Goal: Task Accomplishment & Management: Complete application form

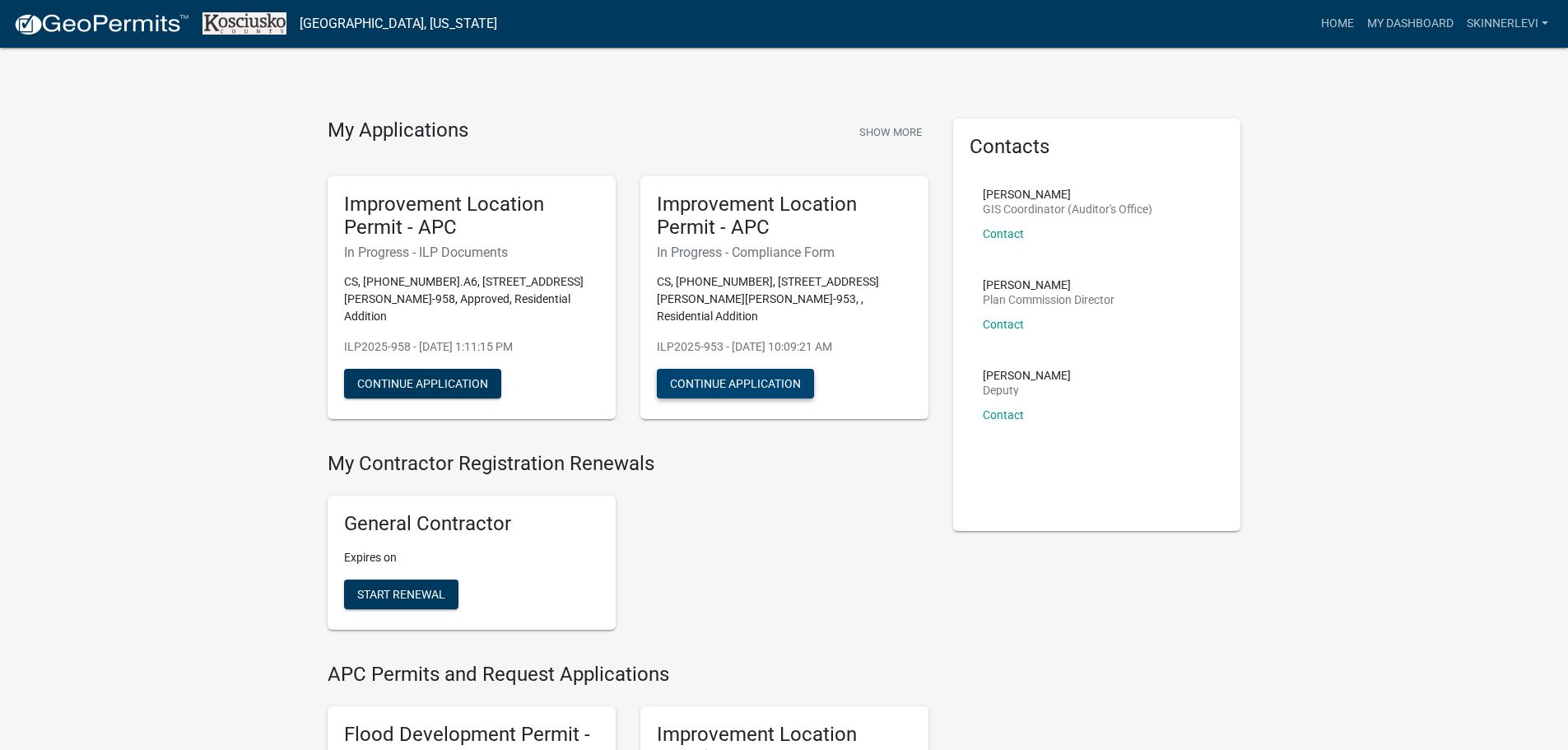
click at [740, 368] on button "Continue Application" at bounding box center [736, 383] width 157 height 30
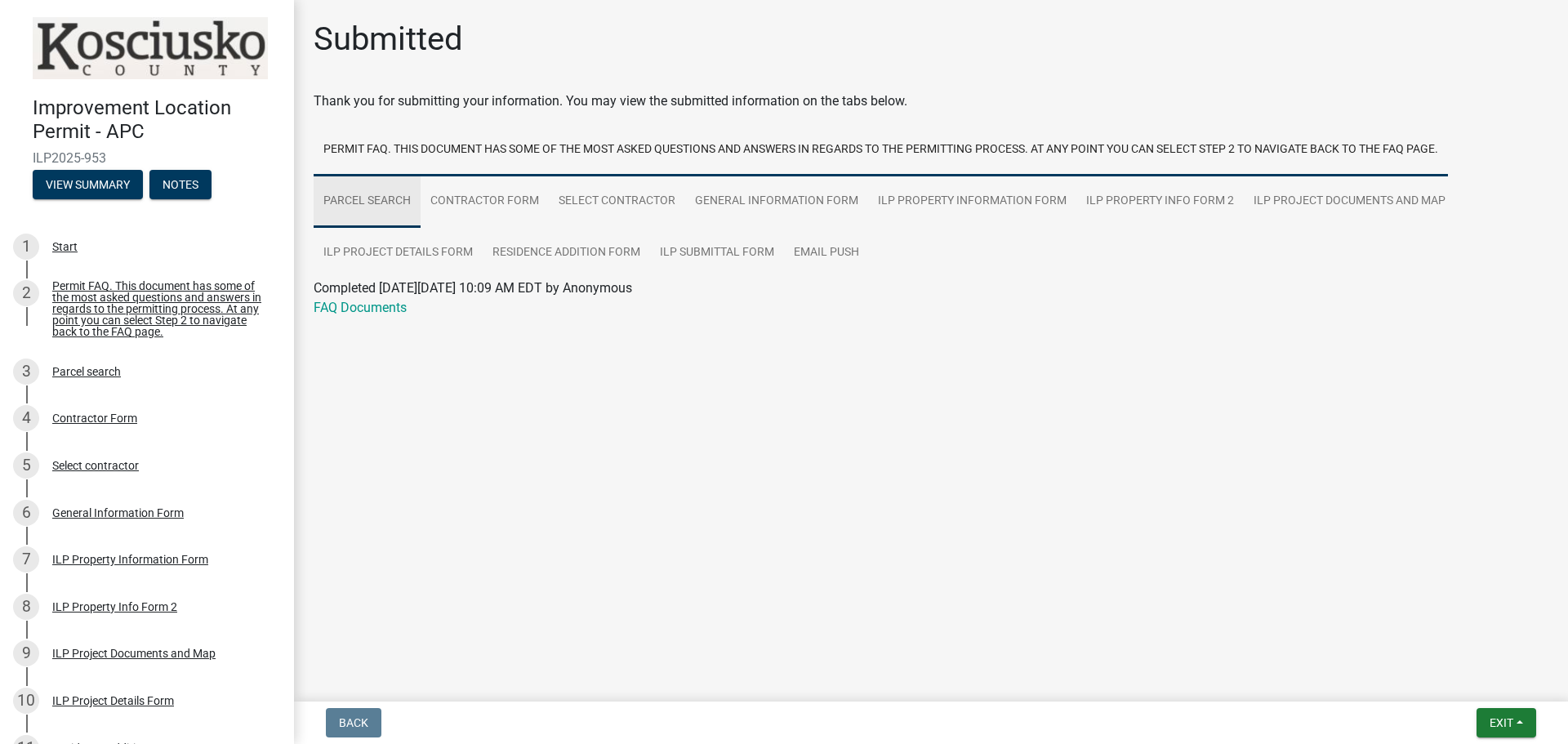
click at [381, 209] on link "Parcel search" at bounding box center [366, 201] width 107 height 52
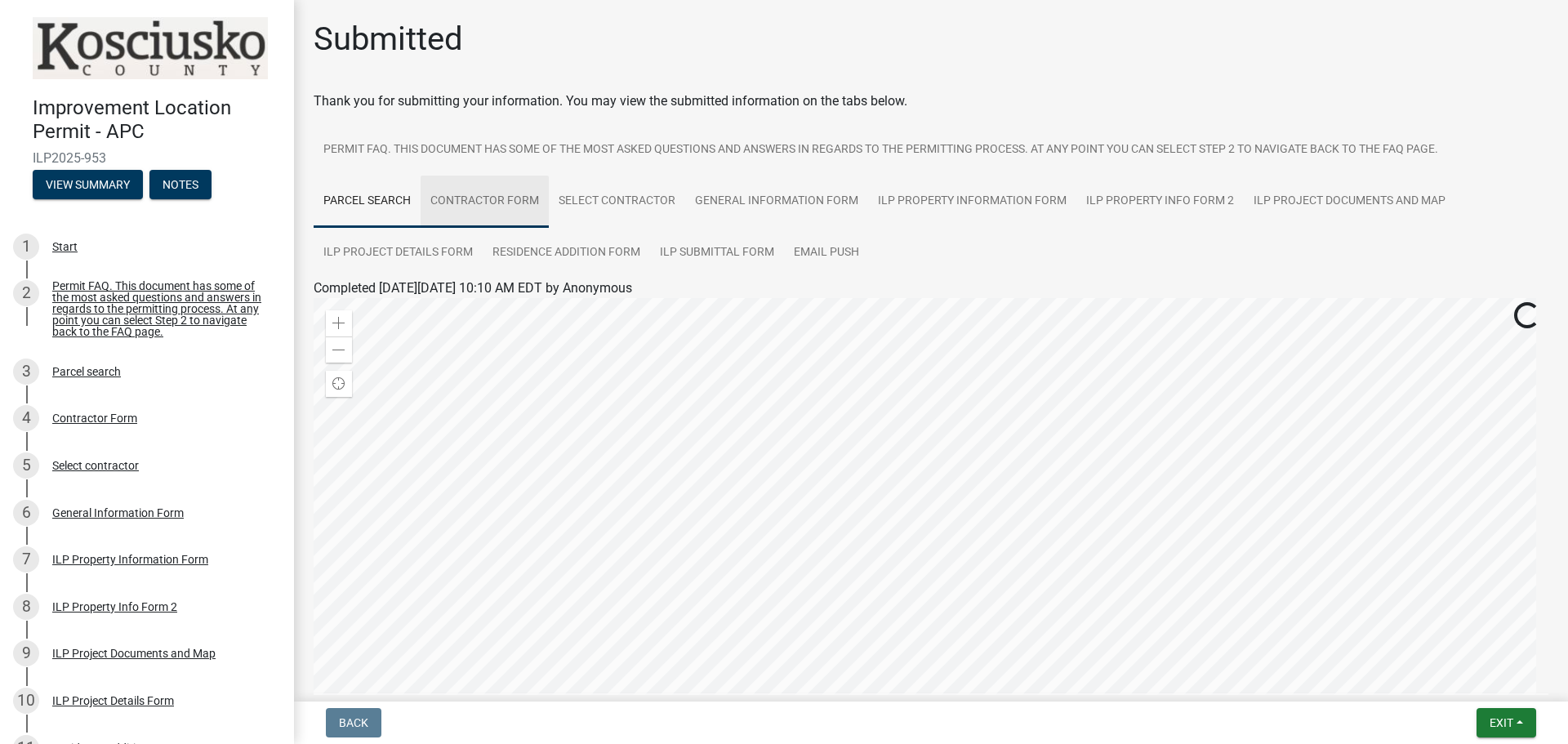
click at [447, 197] on link "Contractor Form" at bounding box center [484, 201] width 128 height 52
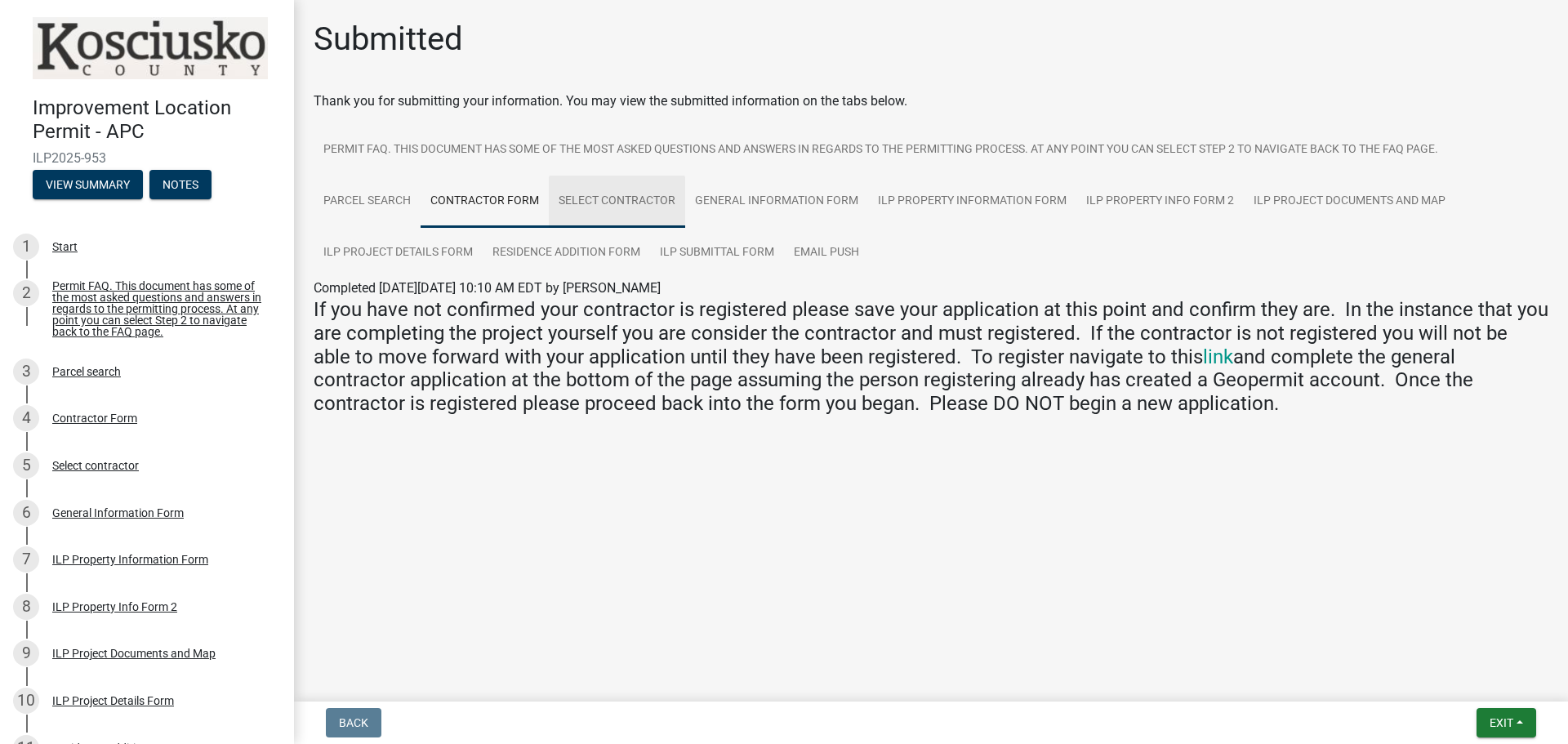
click at [620, 205] on link "Select contractor" at bounding box center [617, 201] width 136 height 52
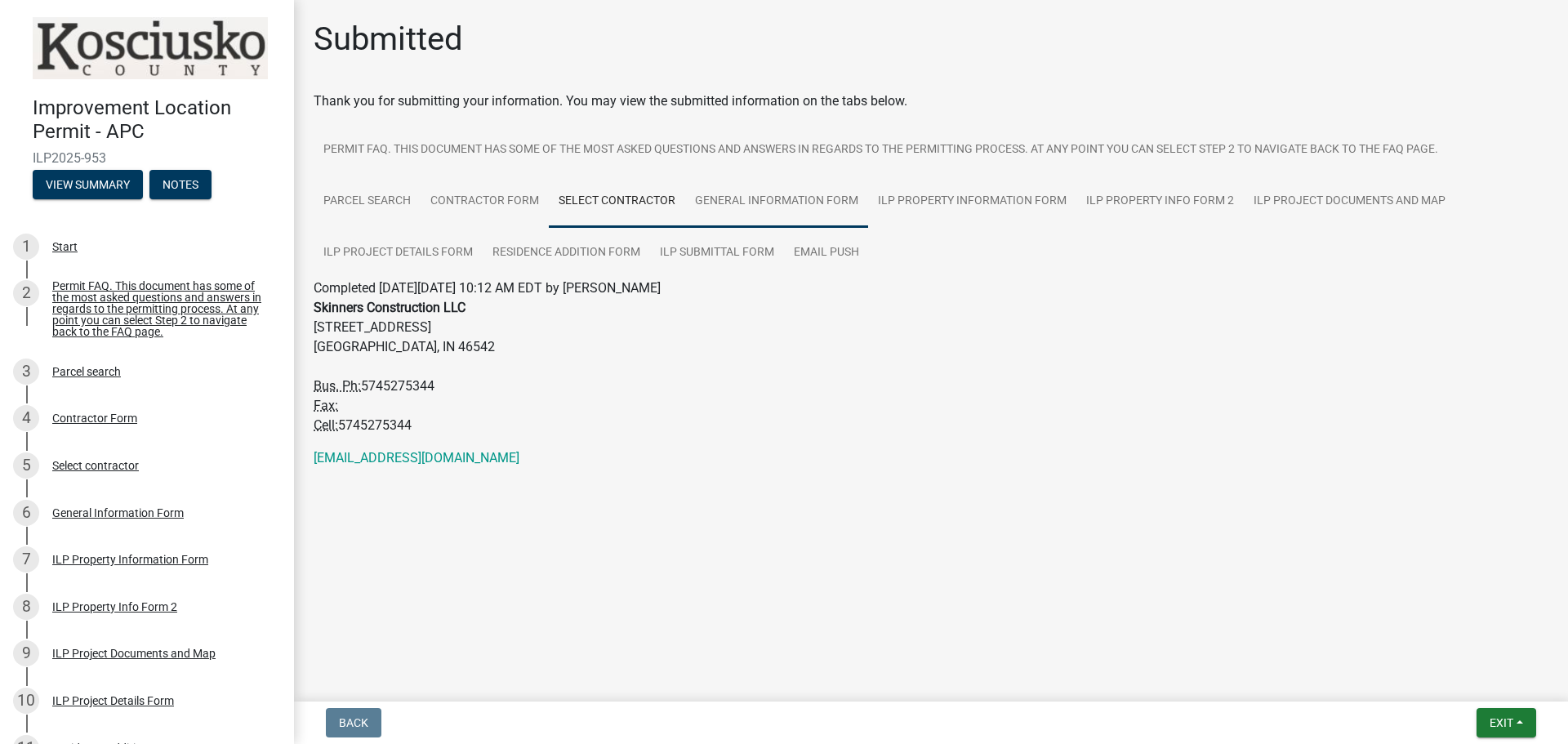
click at [724, 197] on link "General Information Form" at bounding box center [776, 201] width 183 height 52
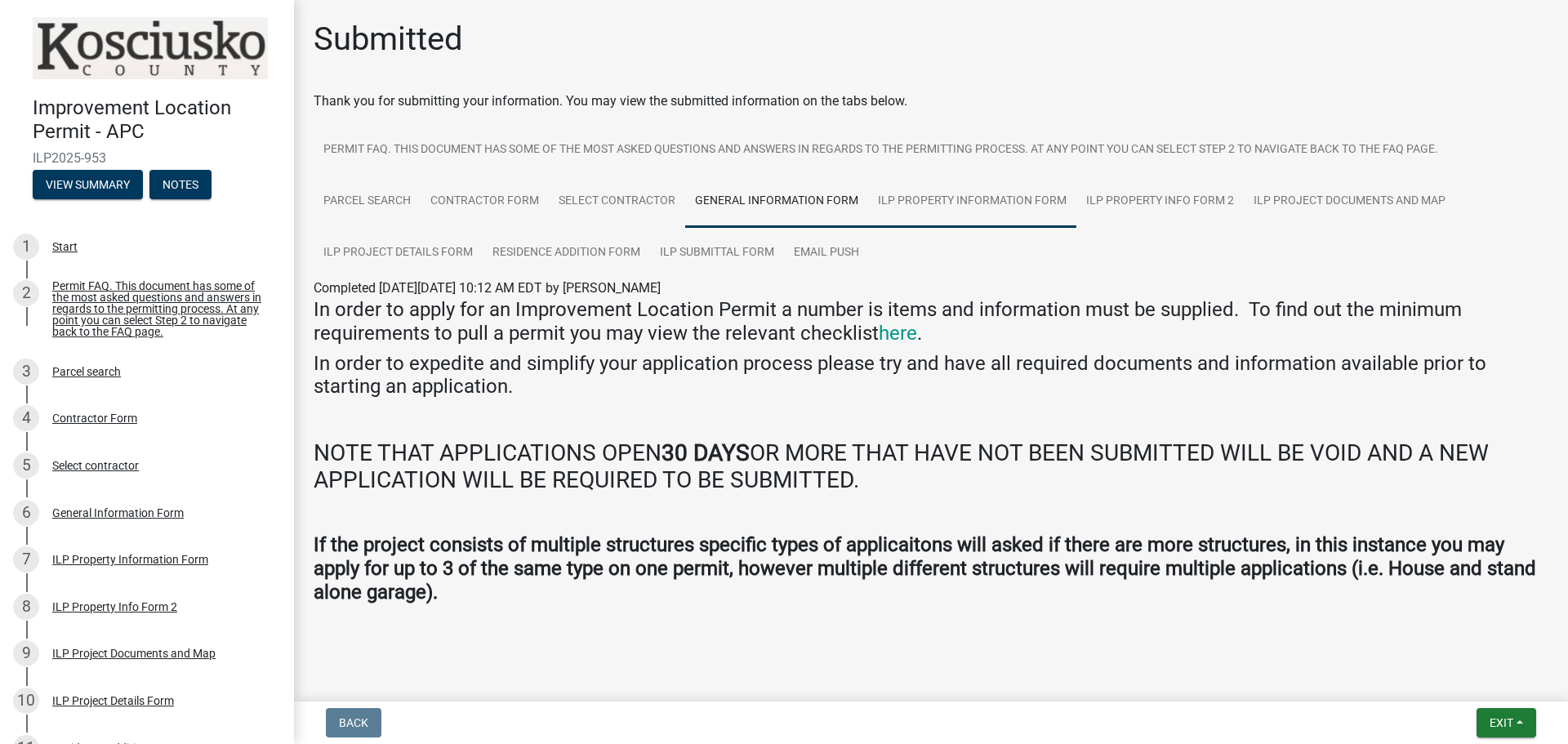
click at [911, 200] on link "ILP Property Information Form" at bounding box center [972, 201] width 209 height 52
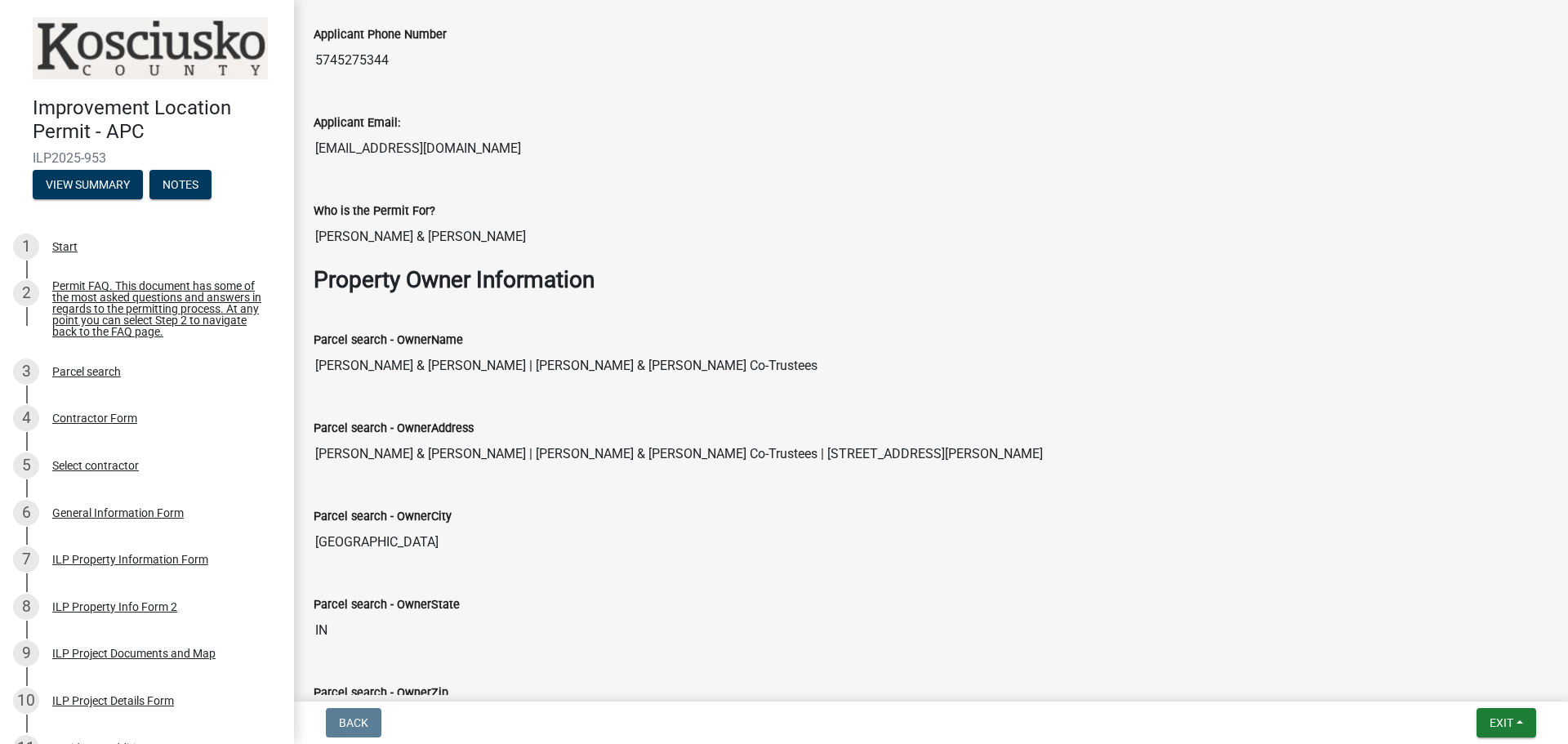
scroll to position [571, 0]
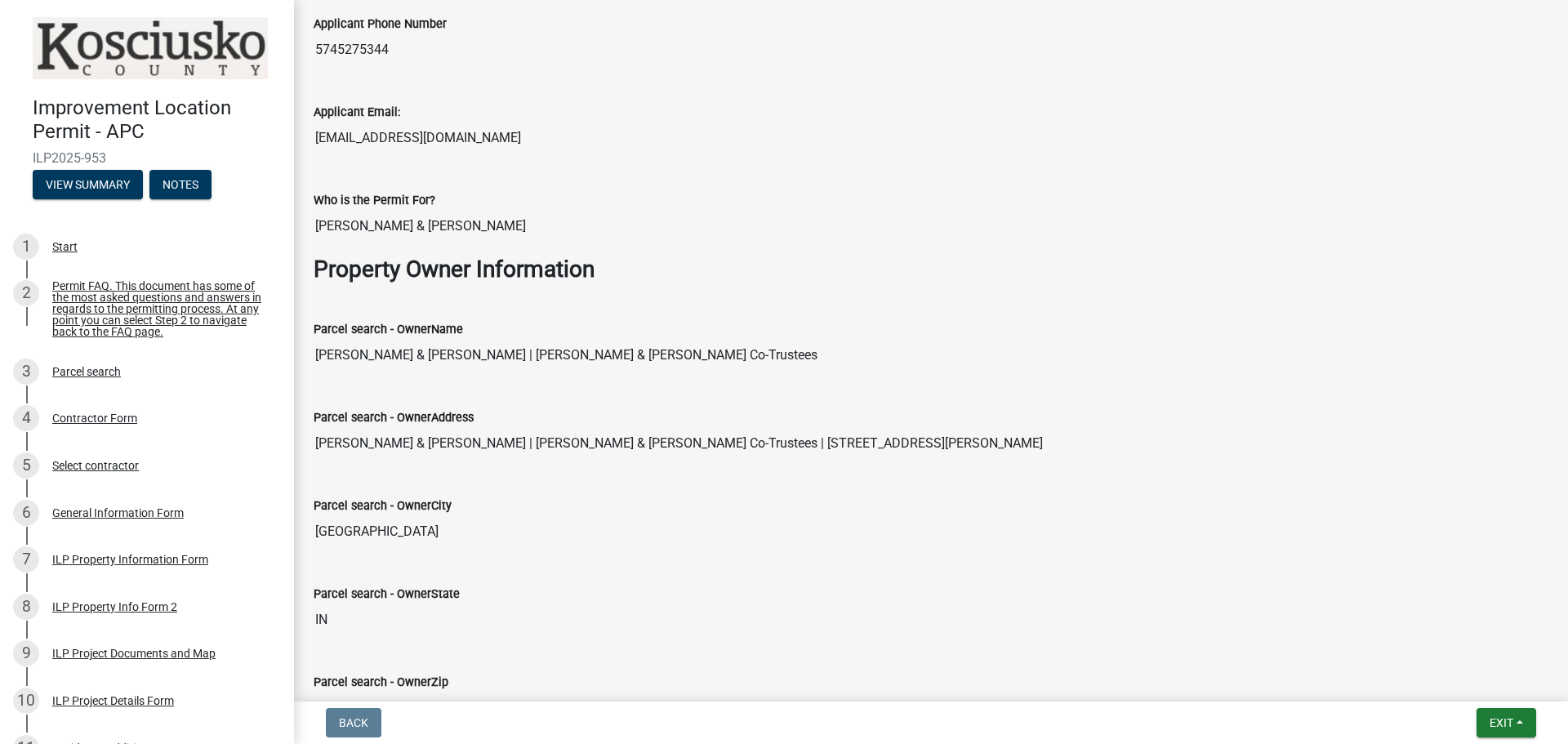
click at [616, 345] on input "[PERSON_NAME] & [PERSON_NAME] | [PERSON_NAME] & [PERSON_NAME] Co-Trustees" at bounding box center [930, 354] width 1234 height 32
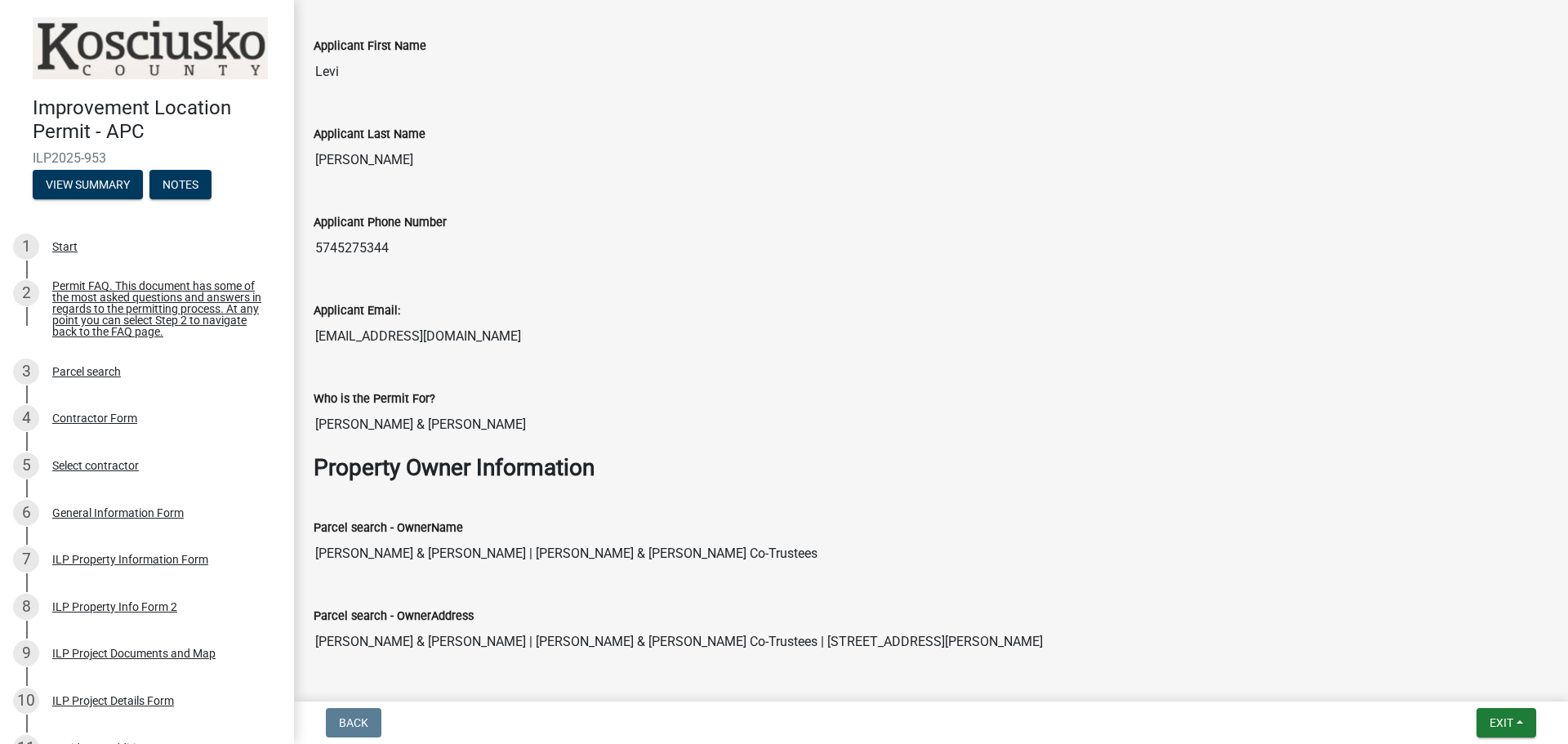
scroll to position [0, 0]
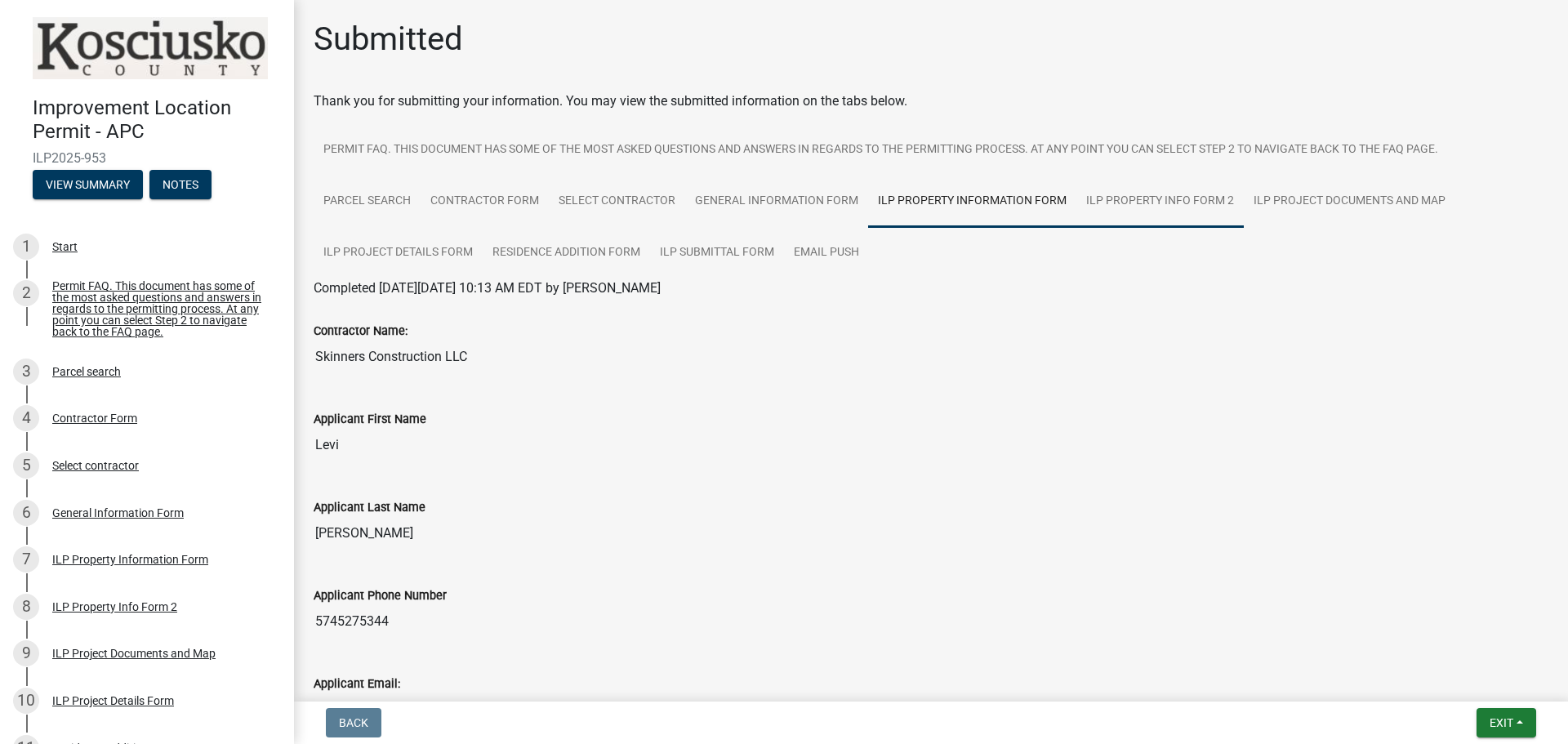
click at [1149, 193] on link "ILP Property Info Form 2" at bounding box center [1160, 201] width 168 height 52
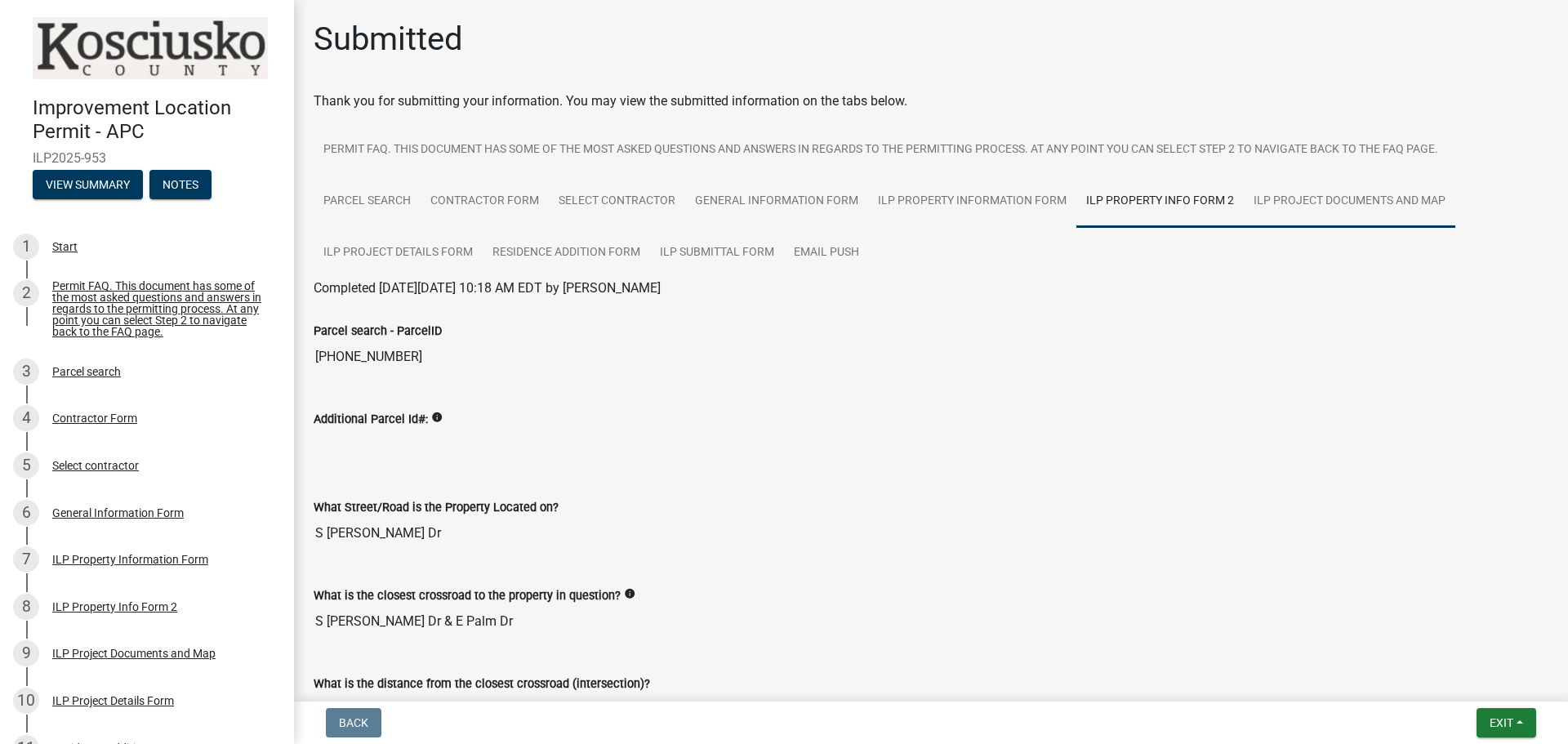
click at [1340, 202] on link "ILP Project Documents and Map" at bounding box center [1349, 201] width 211 height 52
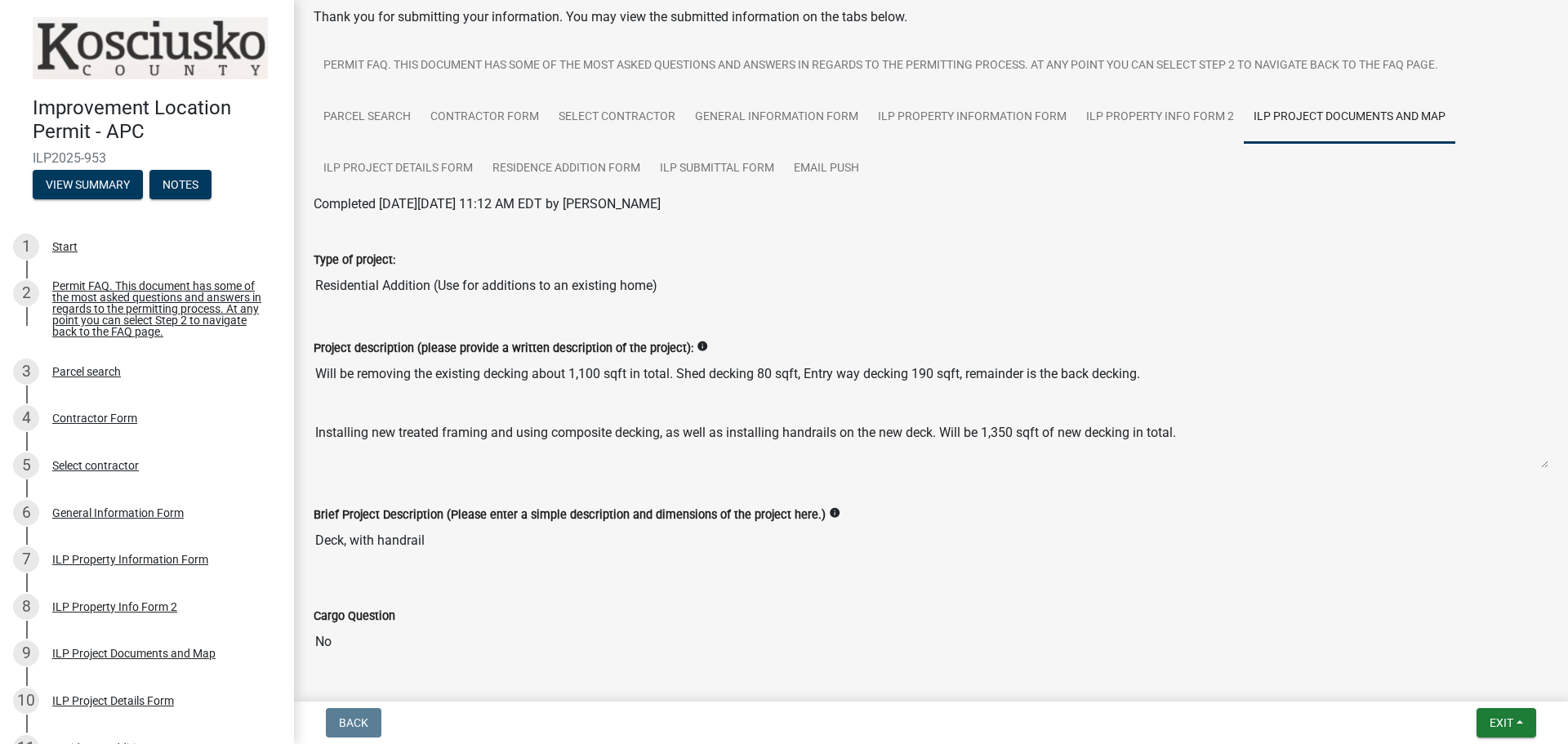
scroll to position [163, 0]
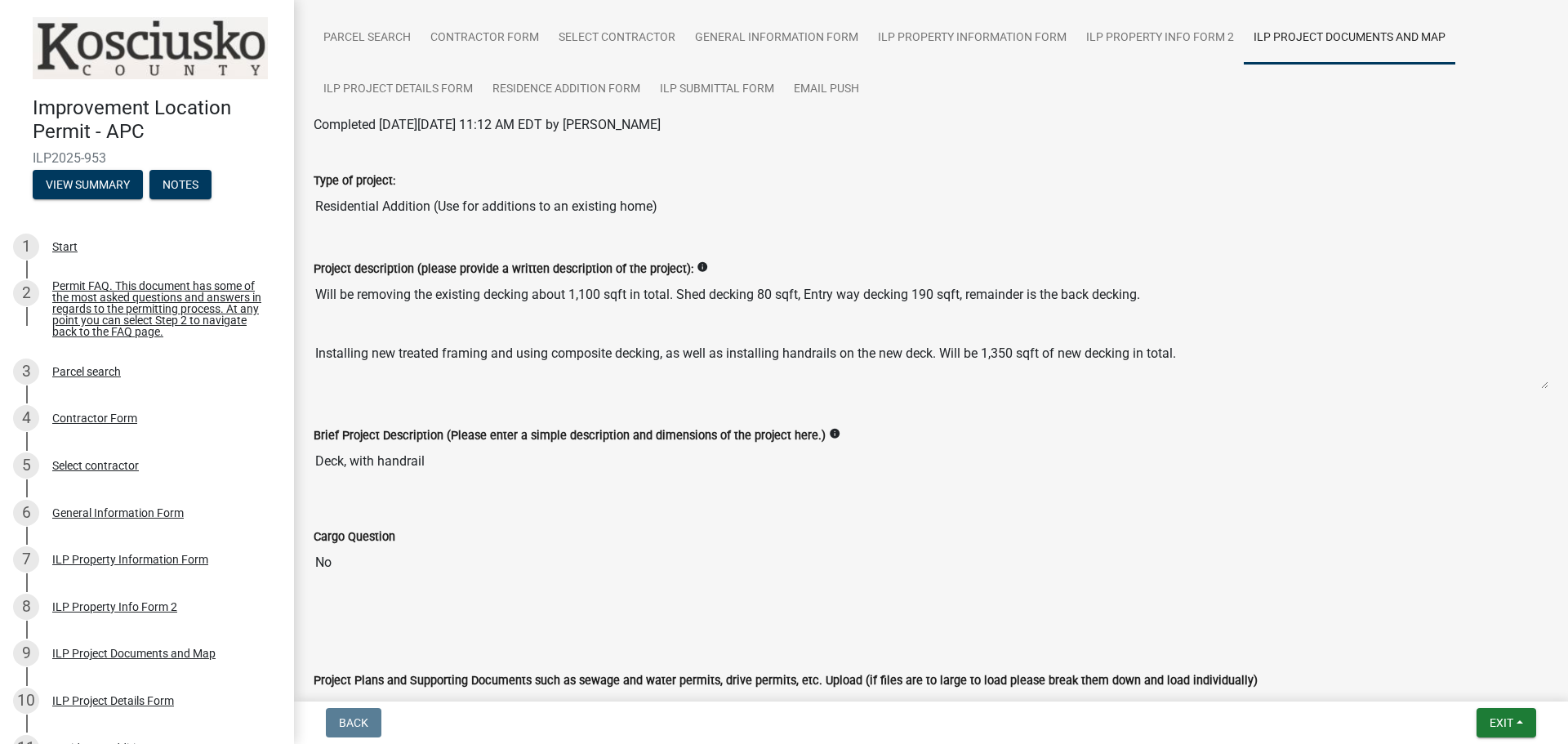
click at [415, 370] on textarea "Will be removing the existing decking about 1,100 sqft in total. Shed decking 8…" at bounding box center [930, 334] width 1234 height 111
click at [434, 352] on textarea "Will be removing the existing decking about 1,100 sqft in total. Shed decking 8…" at bounding box center [930, 334] width 1234 height 111
click at [1242, 335] on textarea "Will be removing the existing decking about 1,100 sqft in total. Shed decking 8…" at bounding box center [930, 334] width 1234 height 111
click at [1192, 353] on textarea "Will be removing the existing decking about 1,100 sqft in total. Shed decking 8…" at bounding box center [930, 334] width 1234 height 111
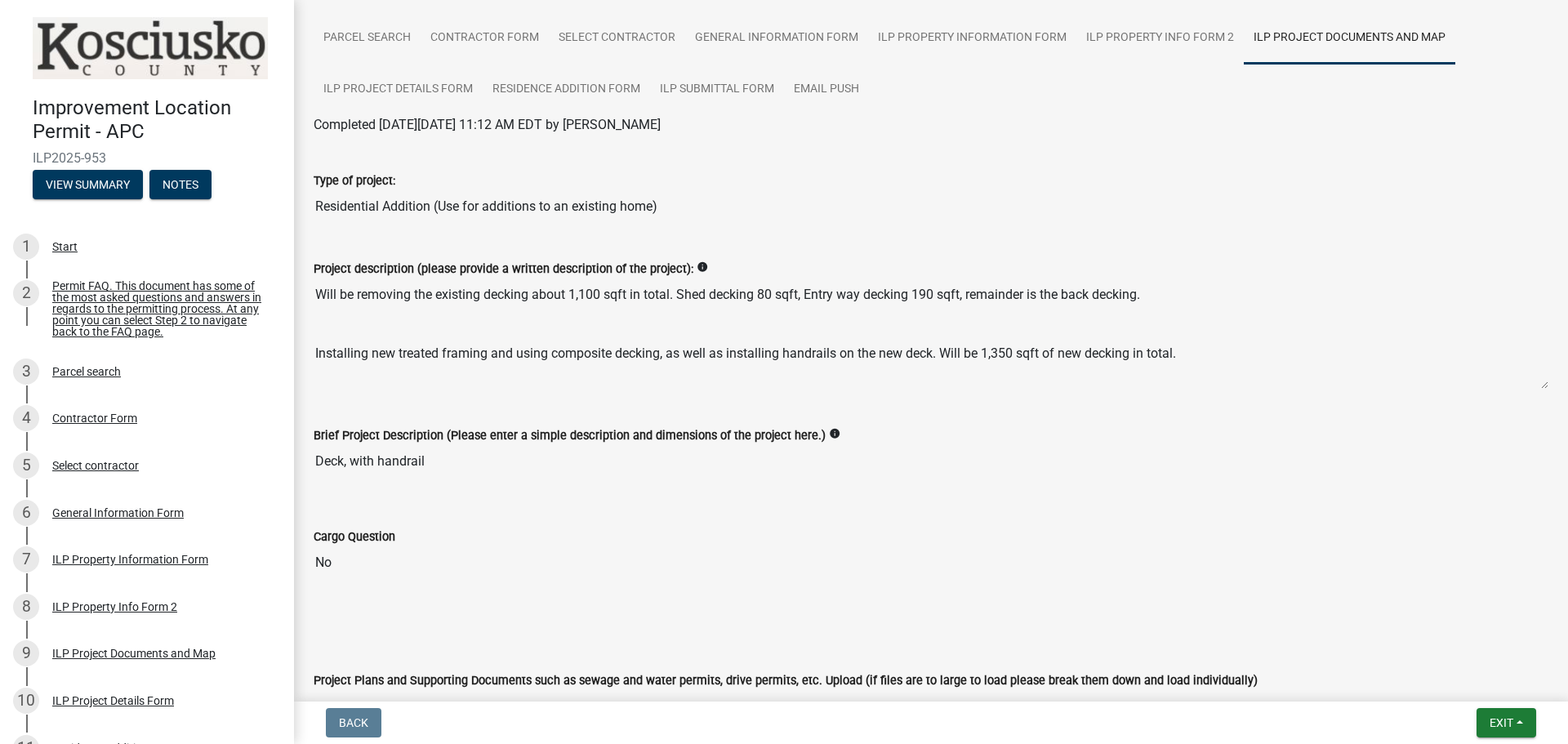
click at [1171, 353] on textarea "Will be removing the existing decking about 1,100 sqft in total. Shed decking 8…" at bounding box center [930, 334] width 1234 height 111
click at [1180, 351] on textarea "Will be removing the existing decking about 1,100 sqft in total. Shed decking 8…" at bounding box center [930, 334] width 1234 height 111
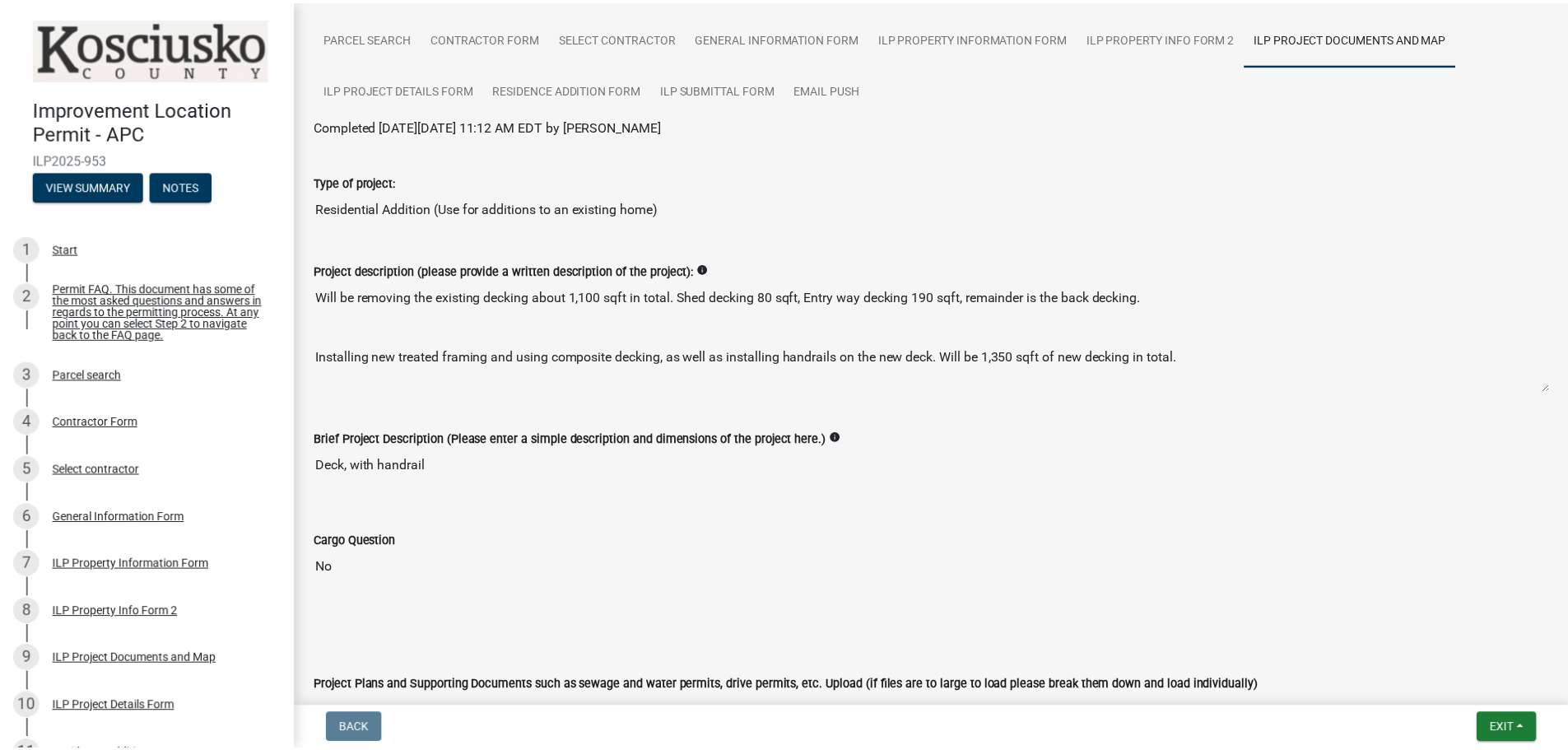
scroll to position [132, 0]
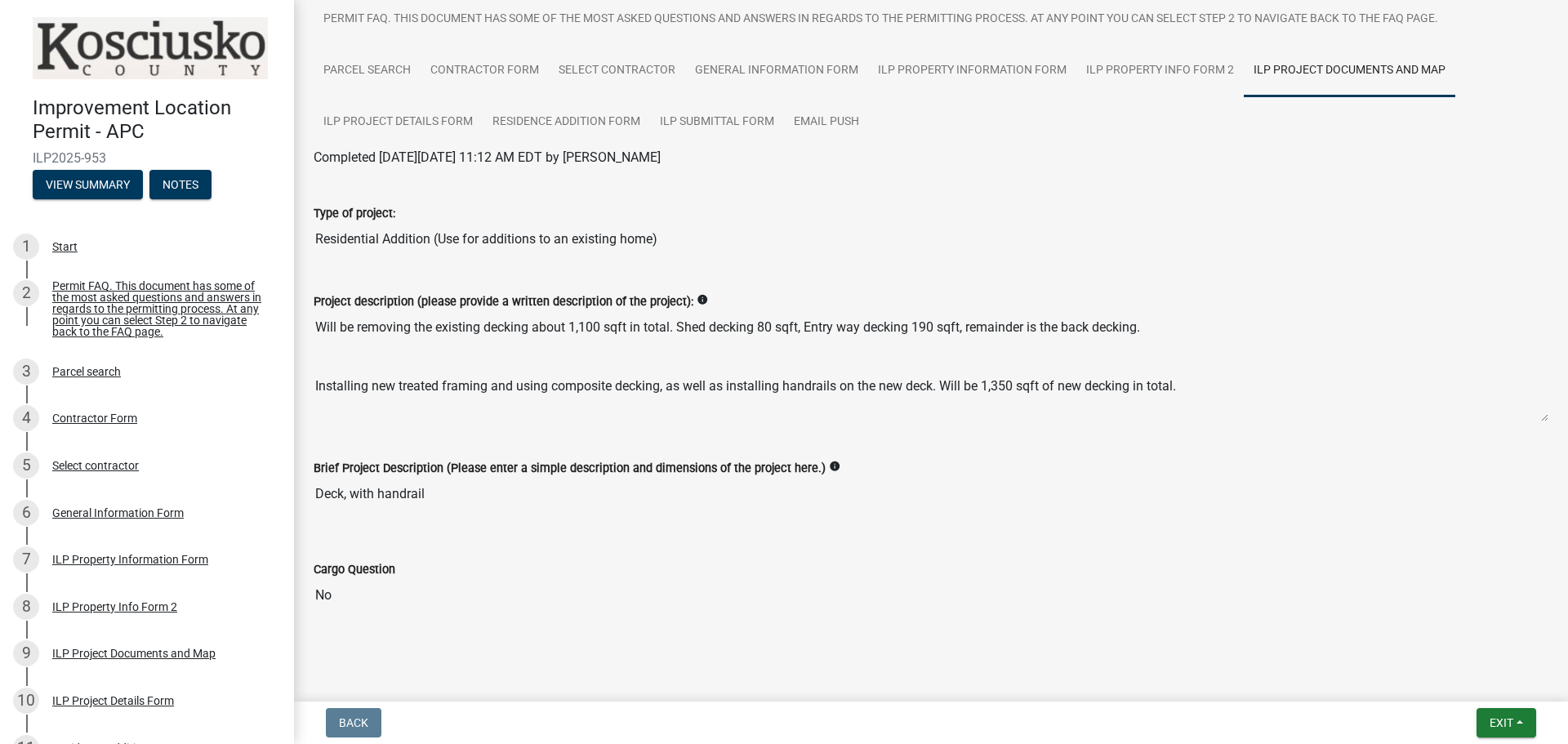
click at [1210, 210] on div "Type of project:" at bounding box center [930, 212] width 1234 height 19
click at [444, 120] on link "ILP Project Details Form" at bounding box center [398, 122] width 169 height 52
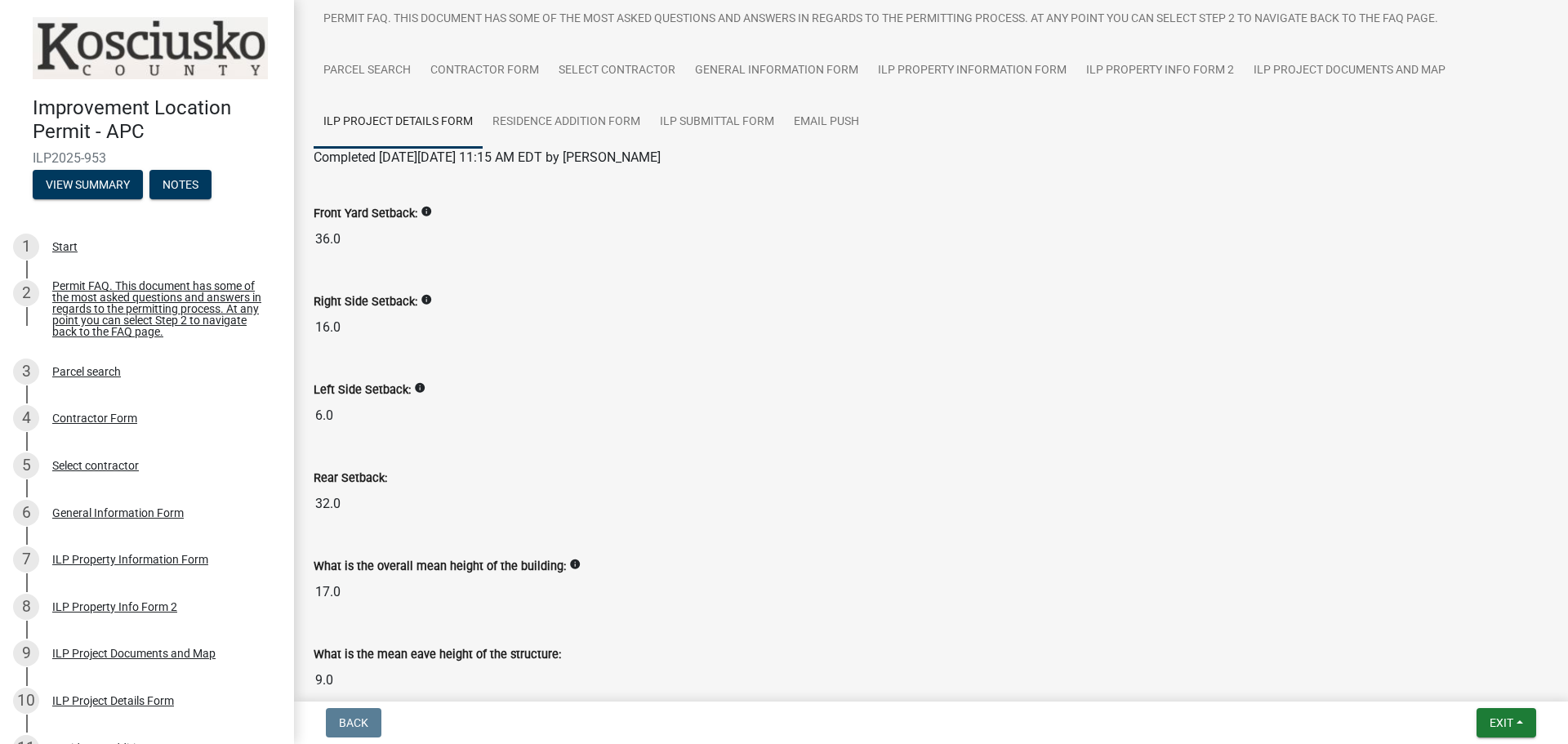
click at [370, 237] on input "36.0" at bounding box center [930, 238] width 1234 height 32
click at [366, 236] on input "36.0" at bounding box center [930, 238] width 1234 height 32
click at [367, 236] on input "36.0" at bounding box center [930, 238] width 1234 height 32
click at [1516, 712] on button "Exit" at bounding box center [1506, 723] width 59 height 30
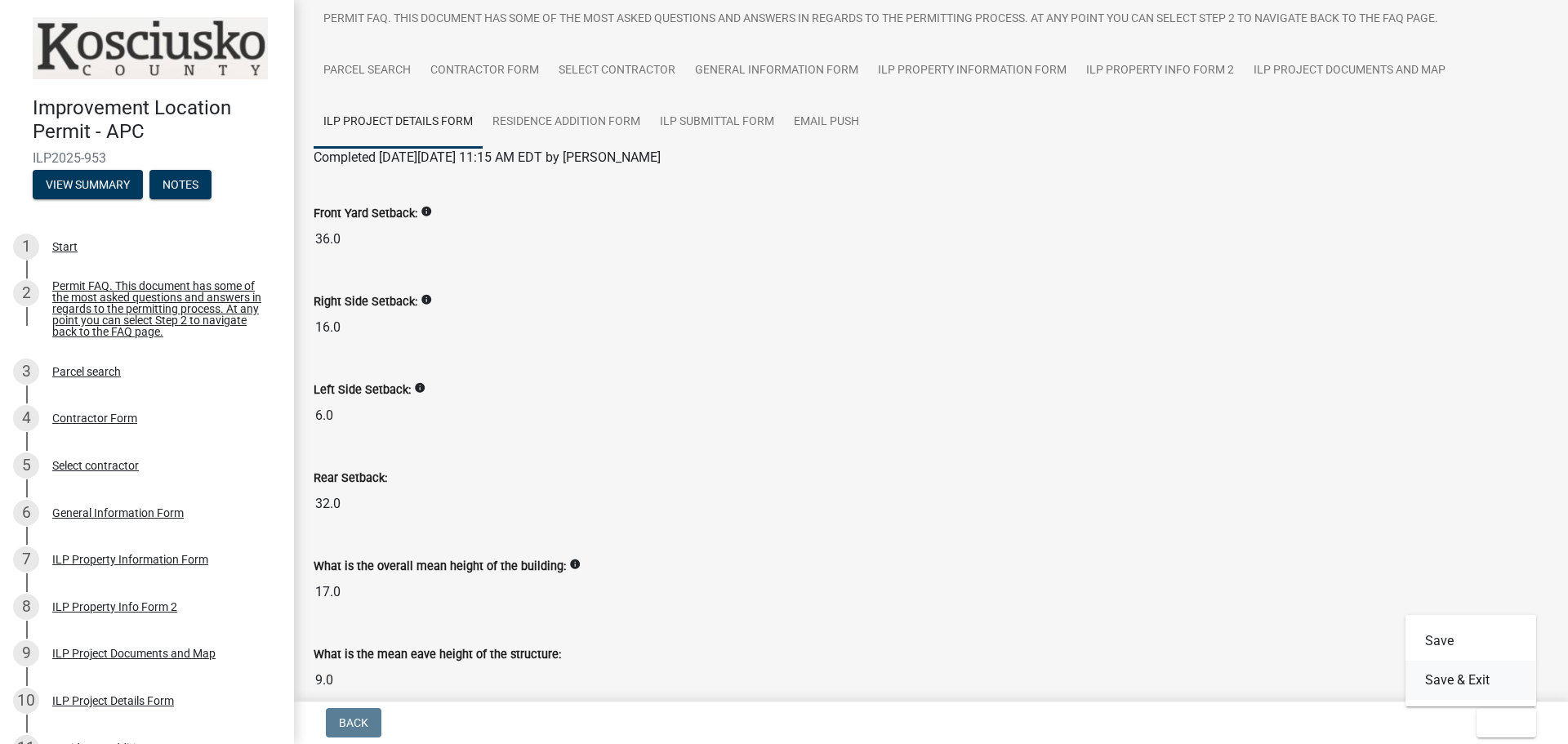
click at [1471, 679] on button "Save & Exit" at bounding box center [1470, 680] width 131 height 39
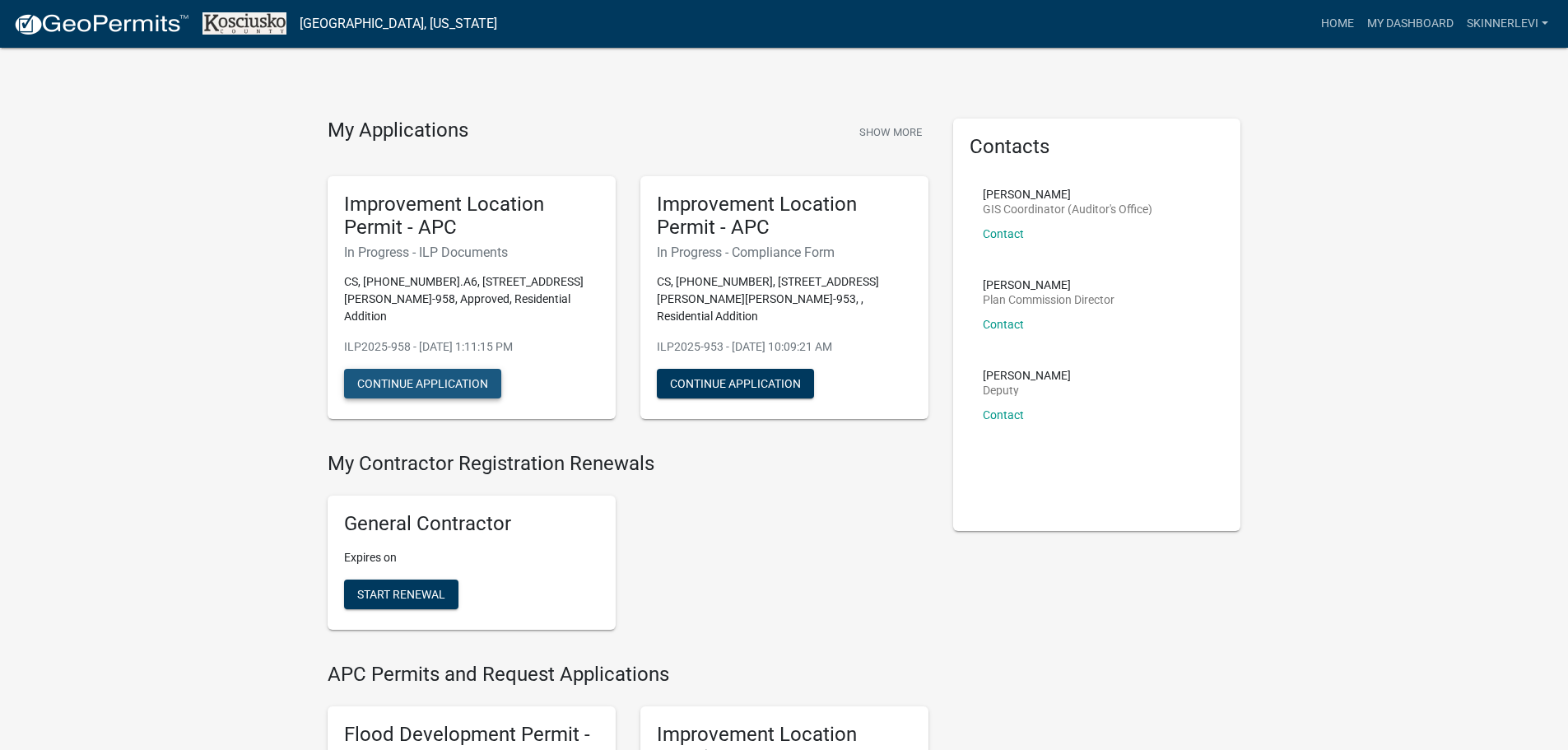
click at [412, 368] on button "Continue Application" at bounding box center [423, 383] width 157 height 30
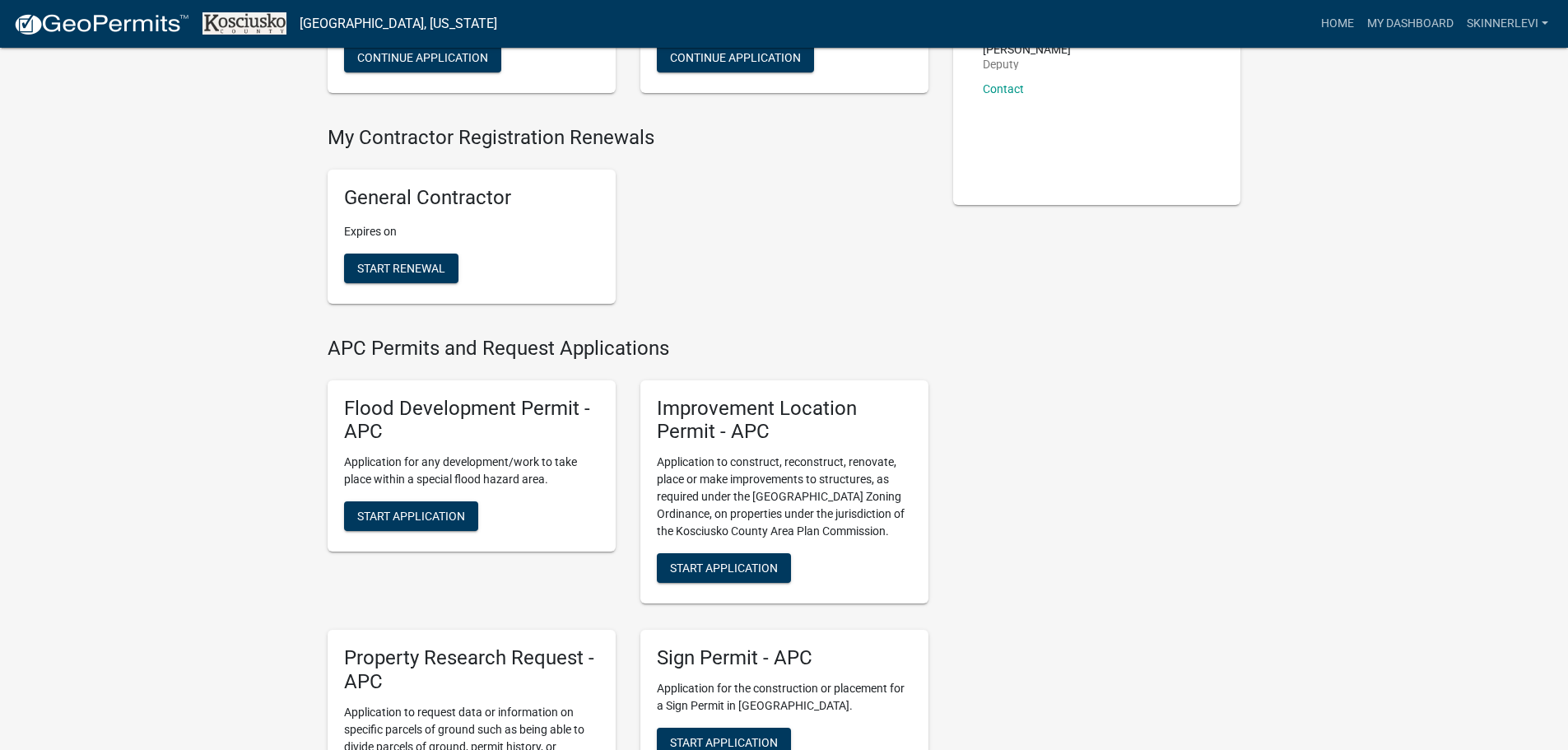
scroll to position [329, 0]
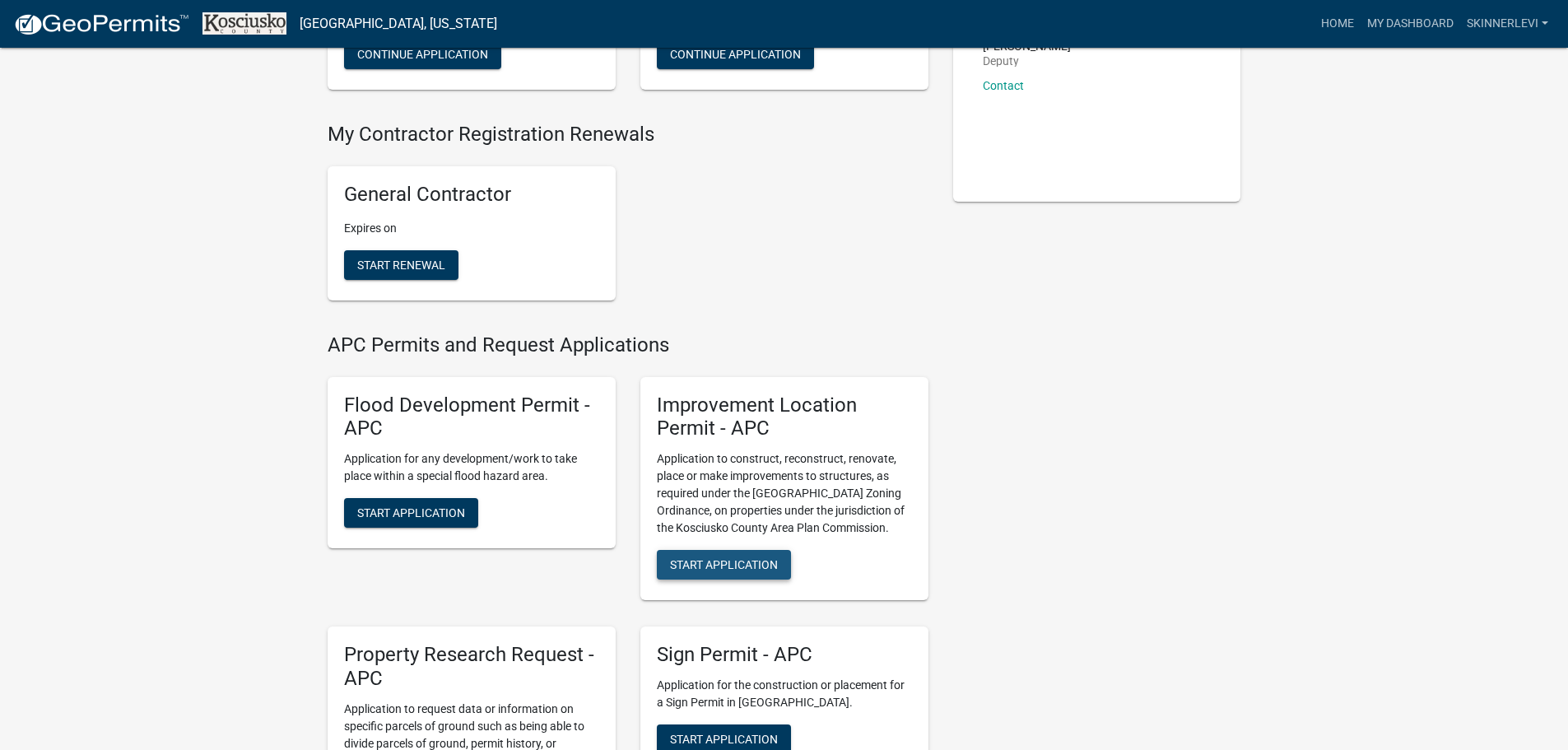
click at [720, 558] on span "Start Application" at bounding box center [724, 565] width 108 height 13
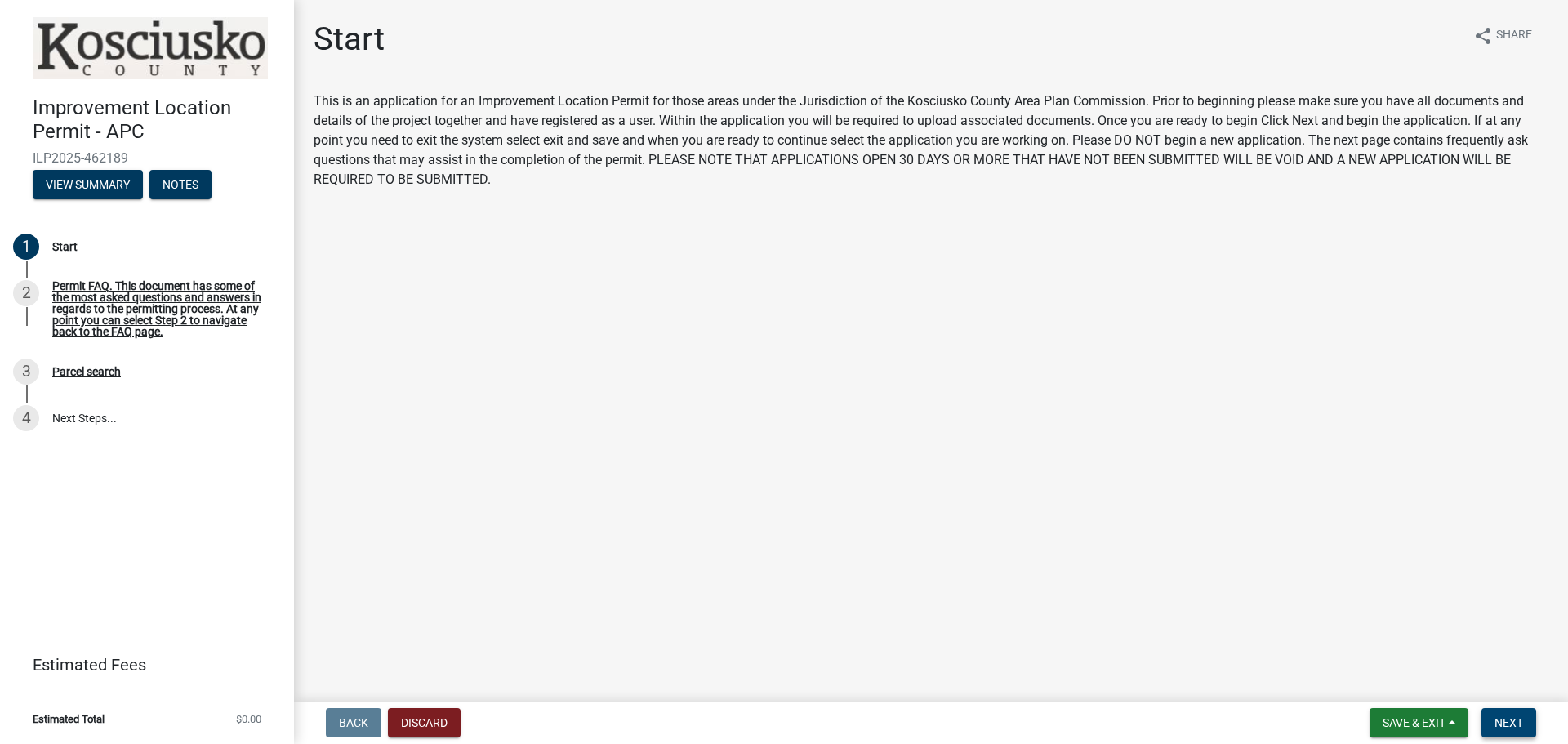
click at [1511, 725] on span "Next" at bounding box center [1508, 723] width 29 height 13
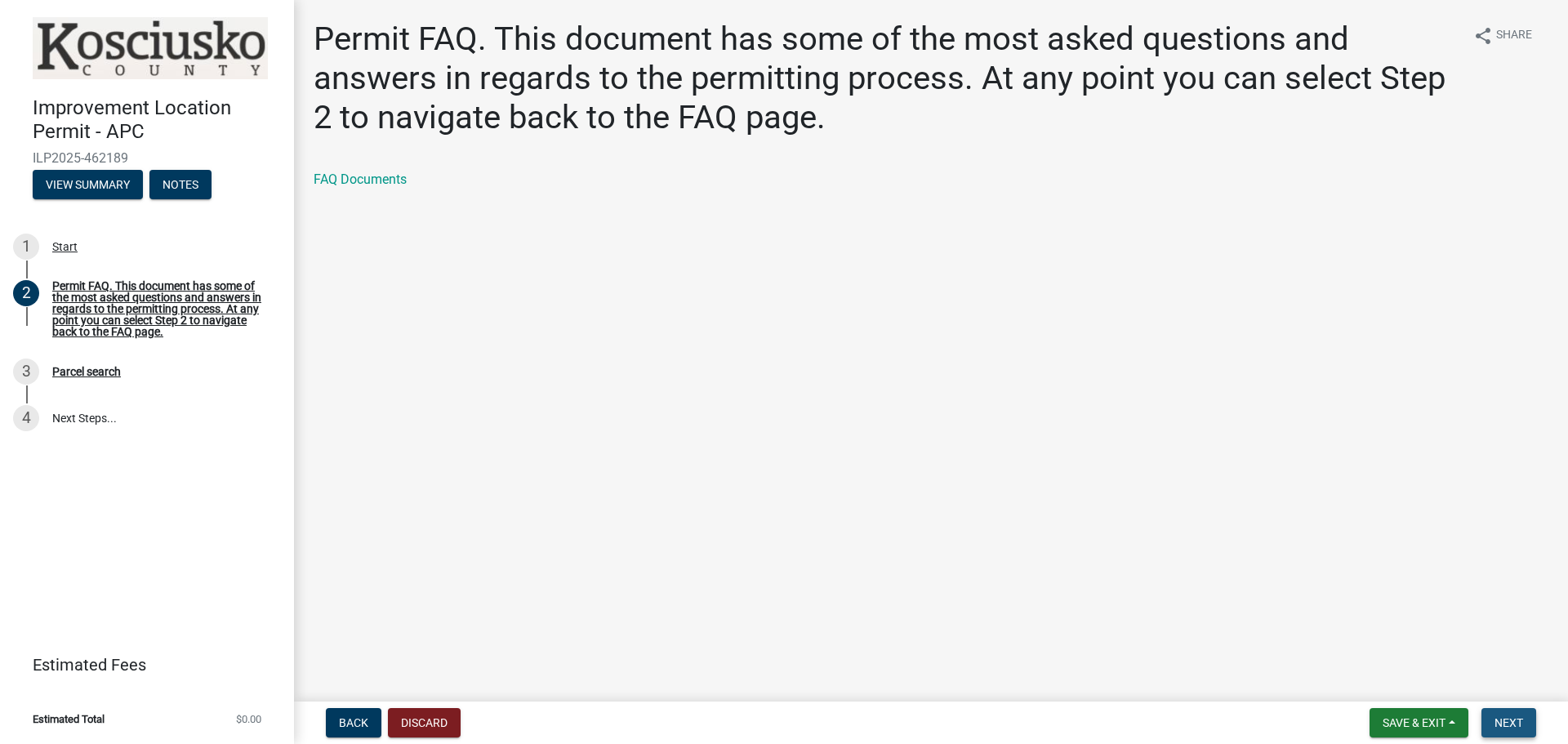
click at [1508, 725] on span "Next" at bounding box center [1508, 723] width 29 height 13
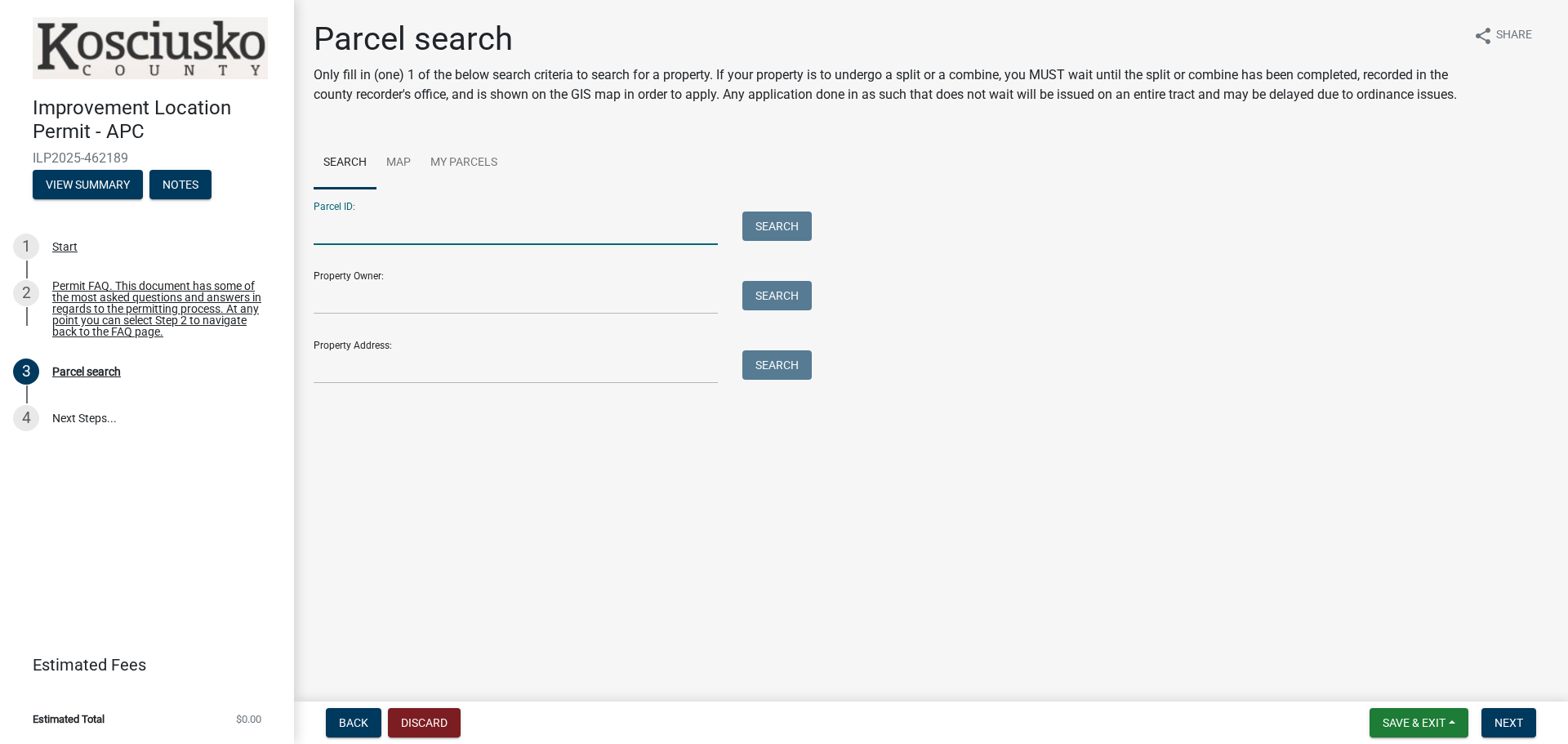
click at [377, 245] on input "Parcel ID:" at bounding box center [516, 228] width 404 height 33
type input "0"
type input "[STREET_ADDRESS][PERSON_NAME]"
click at [784, 236] on button "Search" at bounding box center [776, 226] width 70 height 30
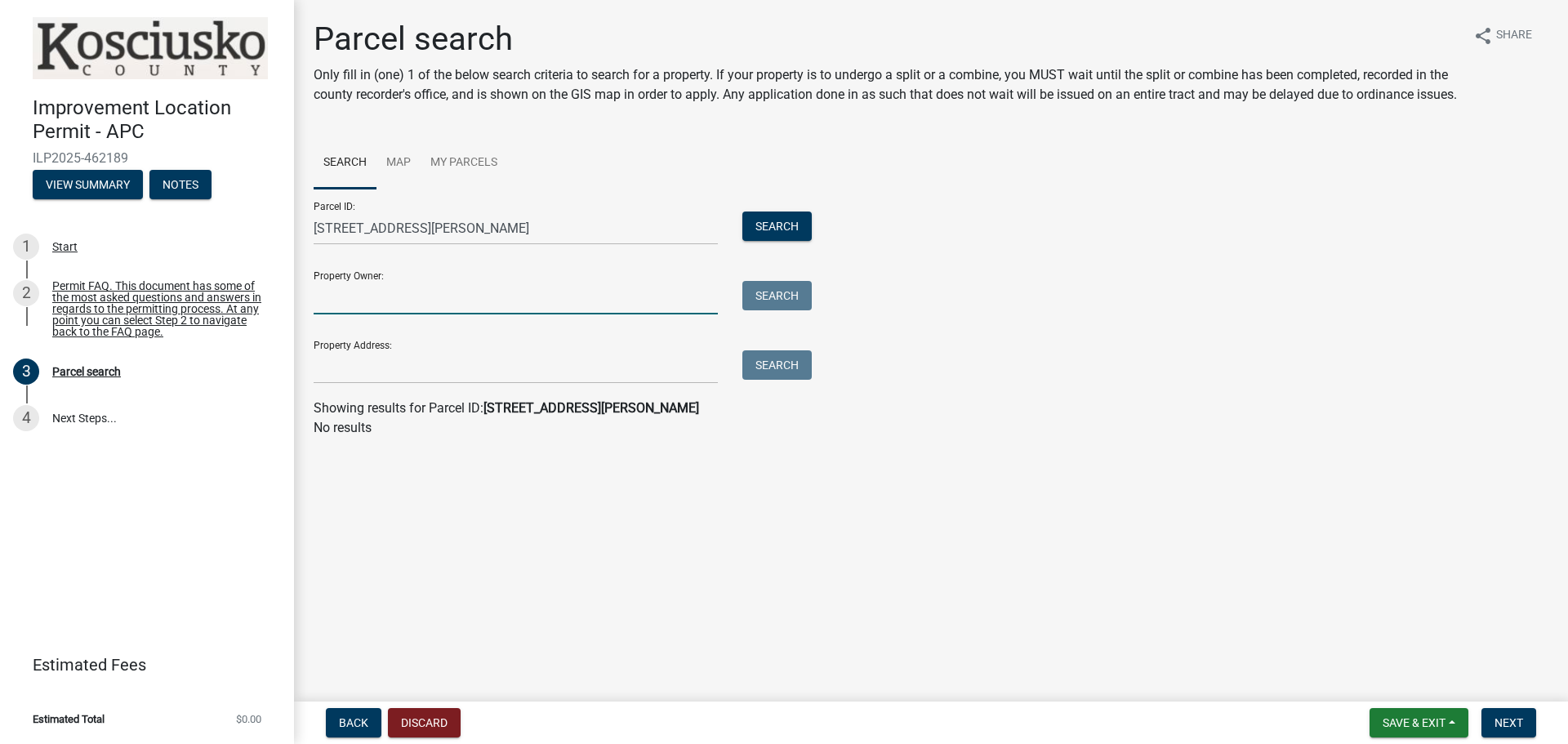
click at [493, 305] on input "Property Owner:" at bounding box center [516, 298] width 404 height 33
type input "[PERSON_NAME]"
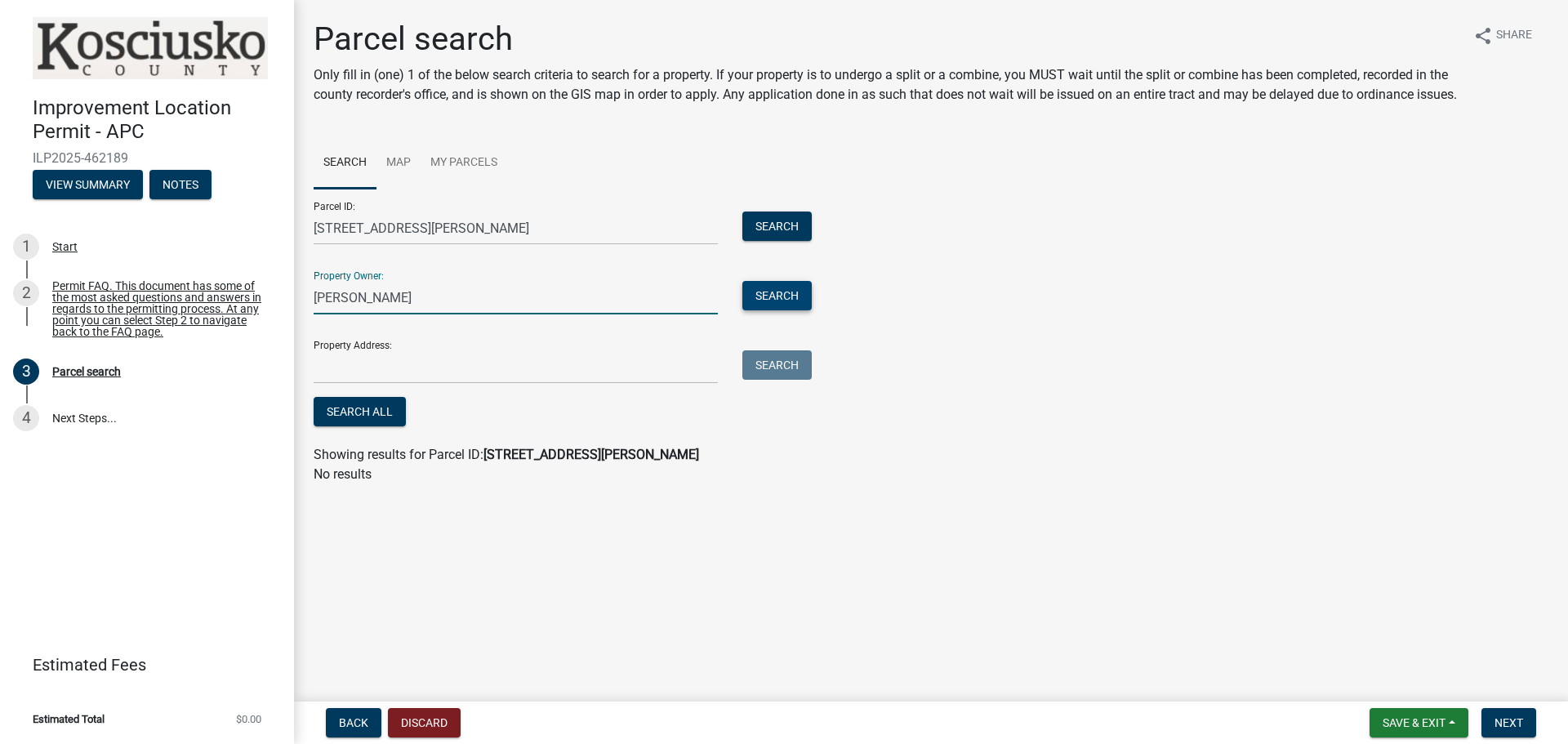
click at [789, 311] on button "Search" at bounding box center [776, 296] width 70 height 30
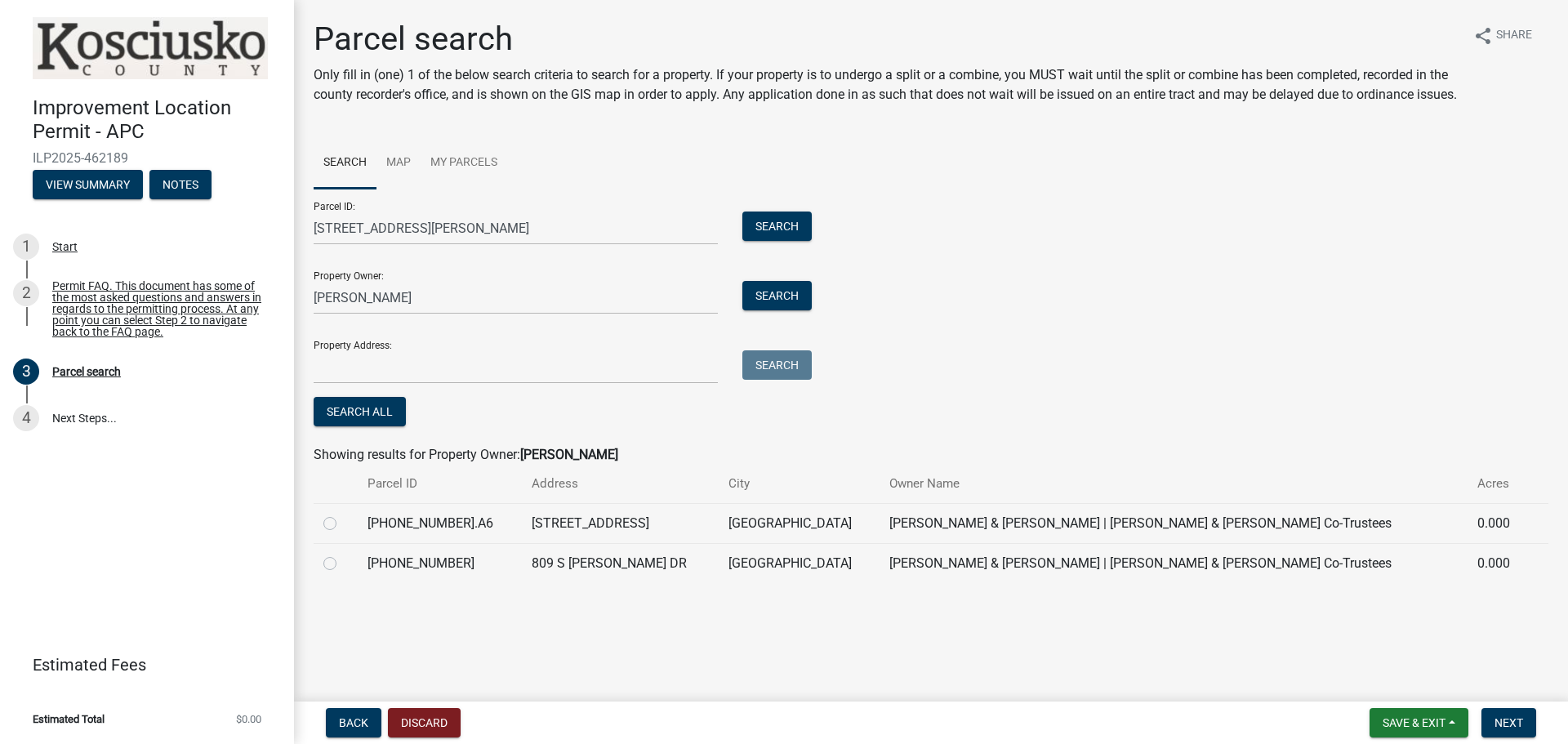
click at [343, 554] on label at bounding box center [343, 554] width 0 height 0
click at [343, 564] on input "radio" at bounding box center [348, 558] width 10 height 10
radio input "true"
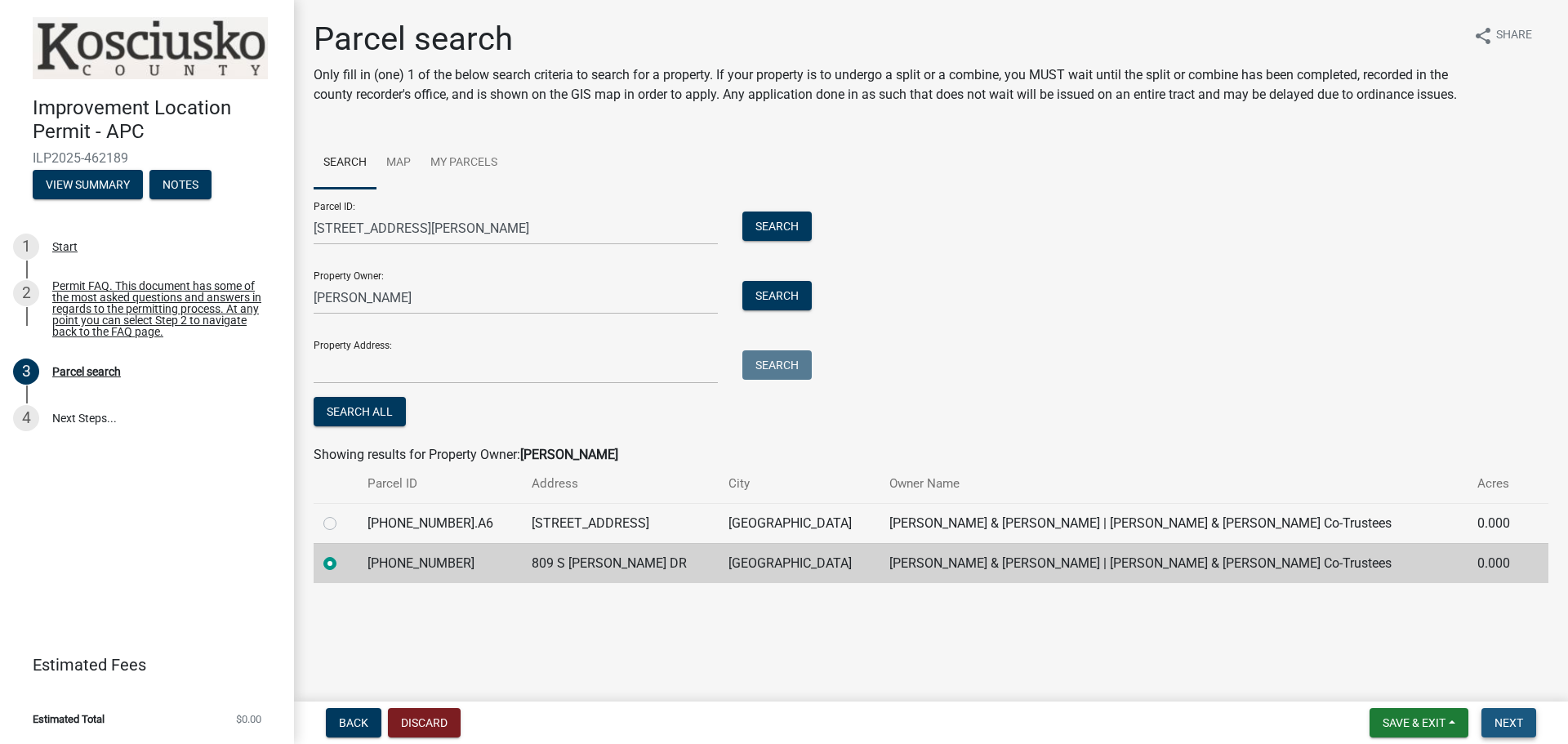
click at [1516, 712] on button "Next" at bounding box center [1508, 723] width 55 height 30
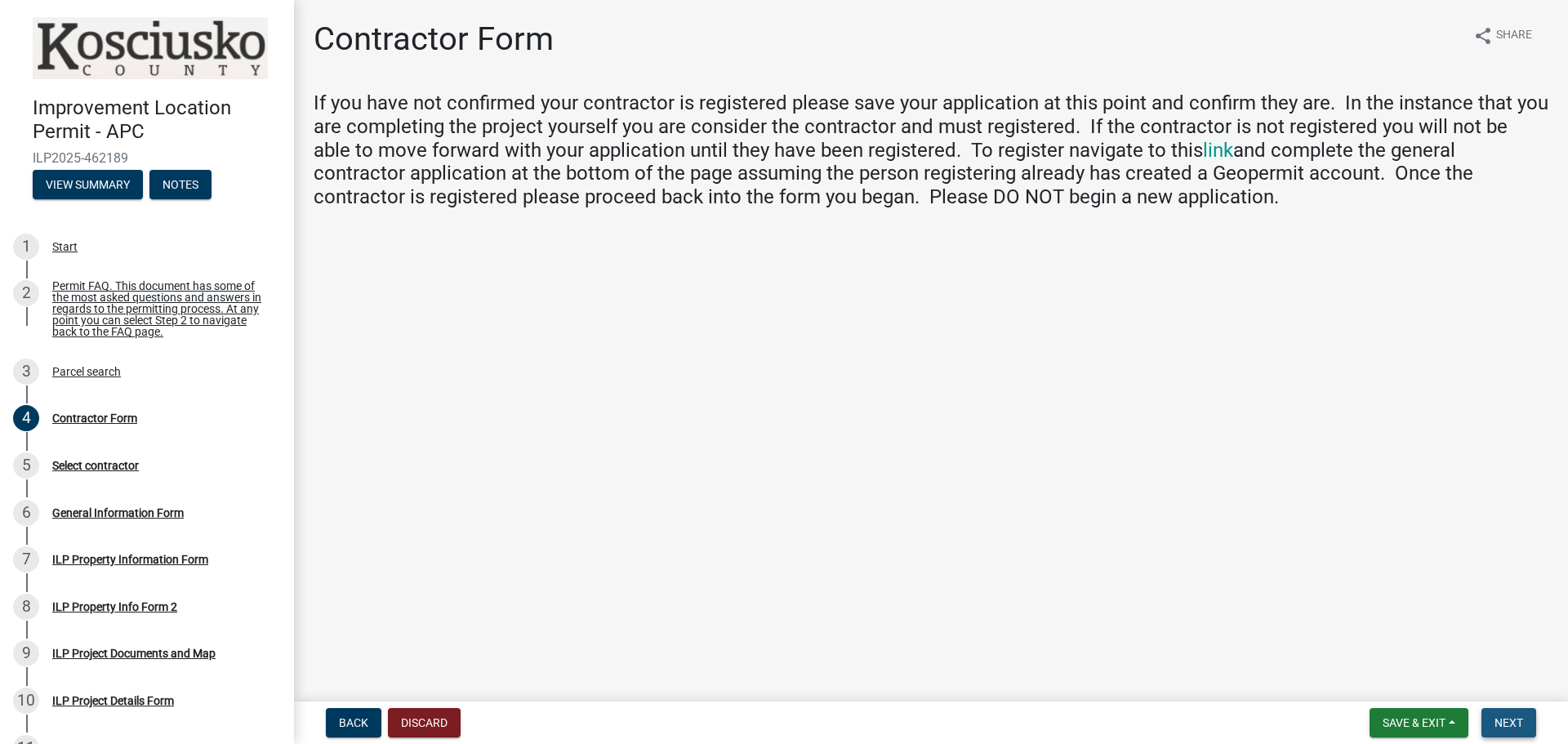
click at [1516, 724] on span "Next" at bounding box center [1508, 723] width 29 height 13
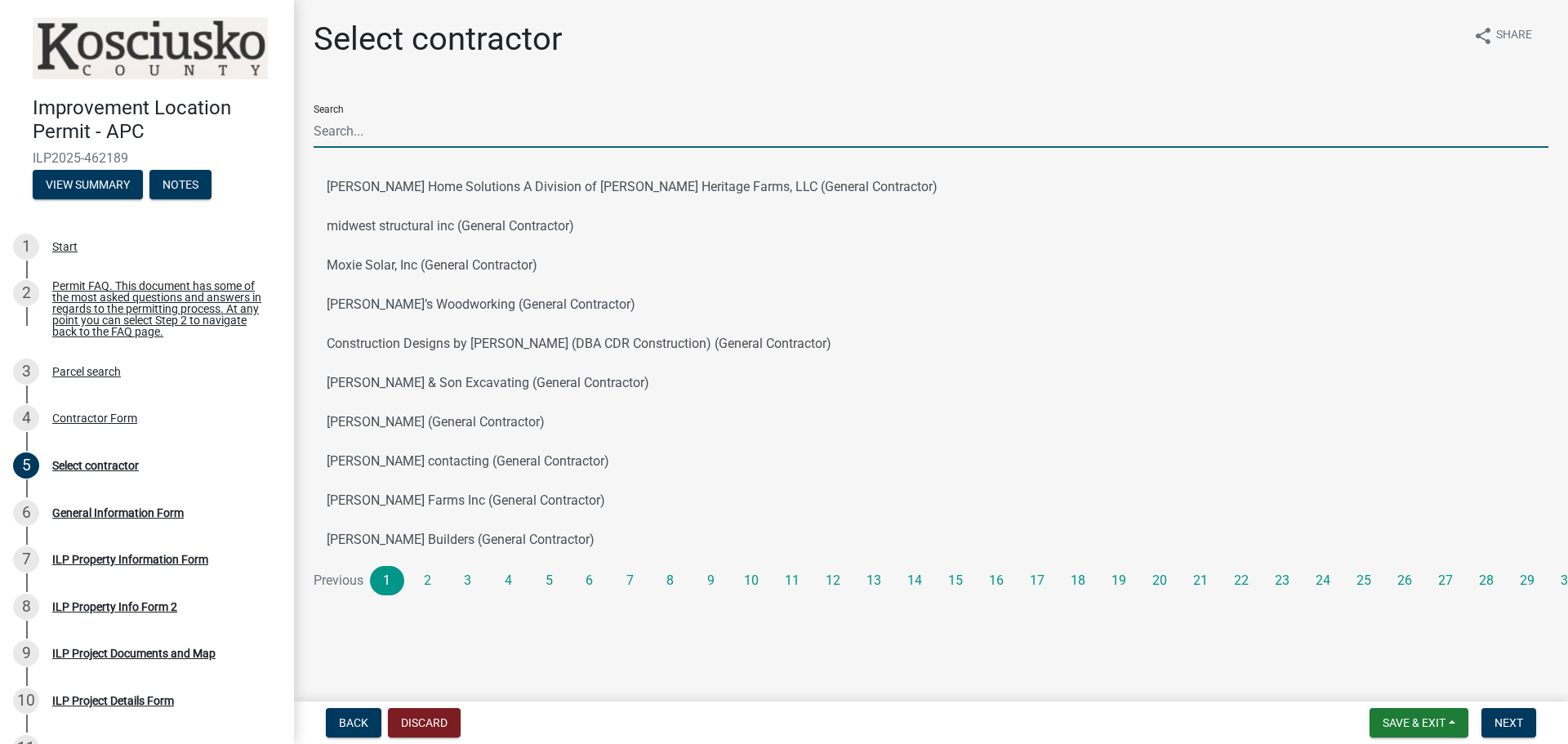
click at [373, 130] on input "Search" at bounding box center [930, 131] width 1234 height 33
type input "skinners"
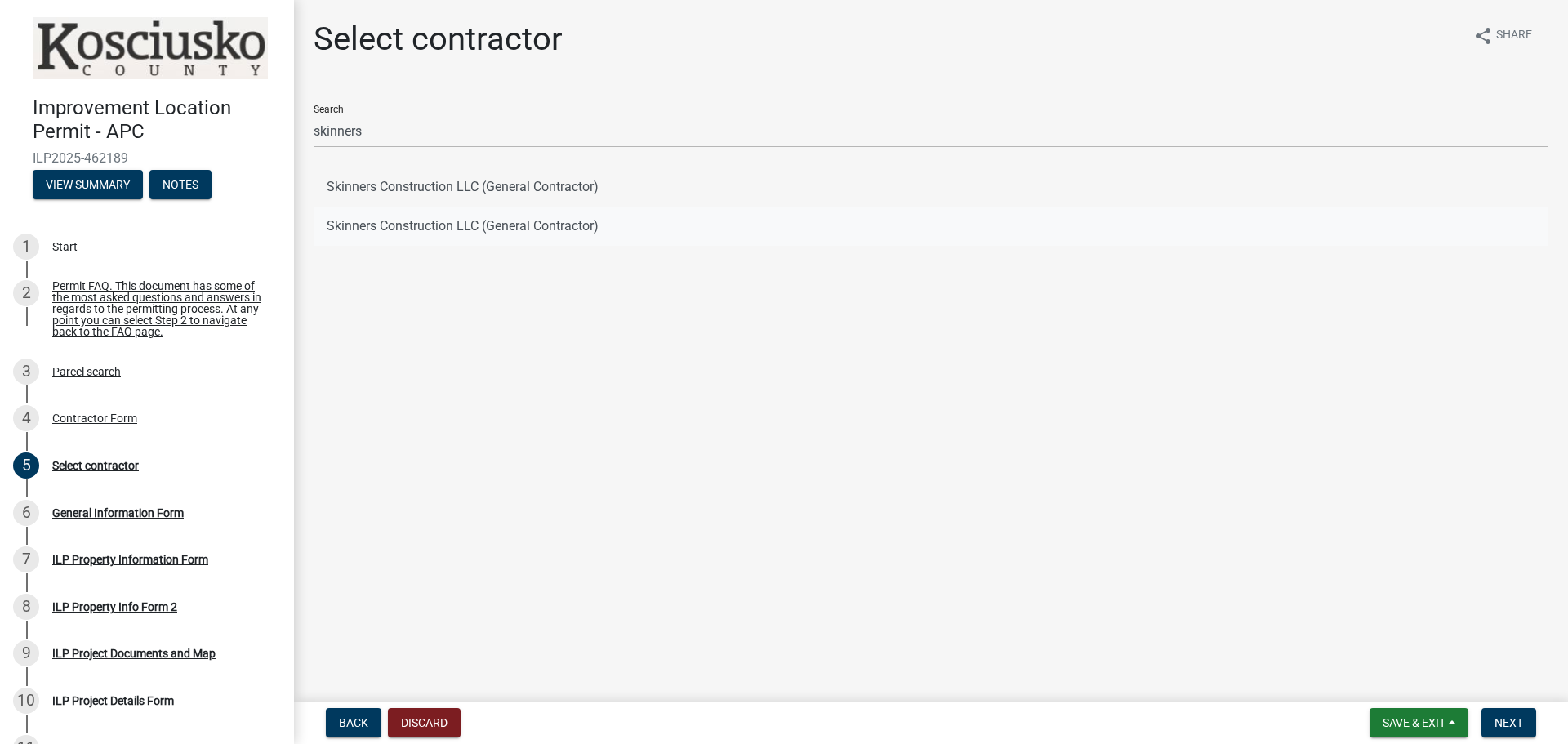
click at [402, 226] on button "Skinners Construction LLC (General Contractor)" at bounding box center [930, 226] width 1234 height 39
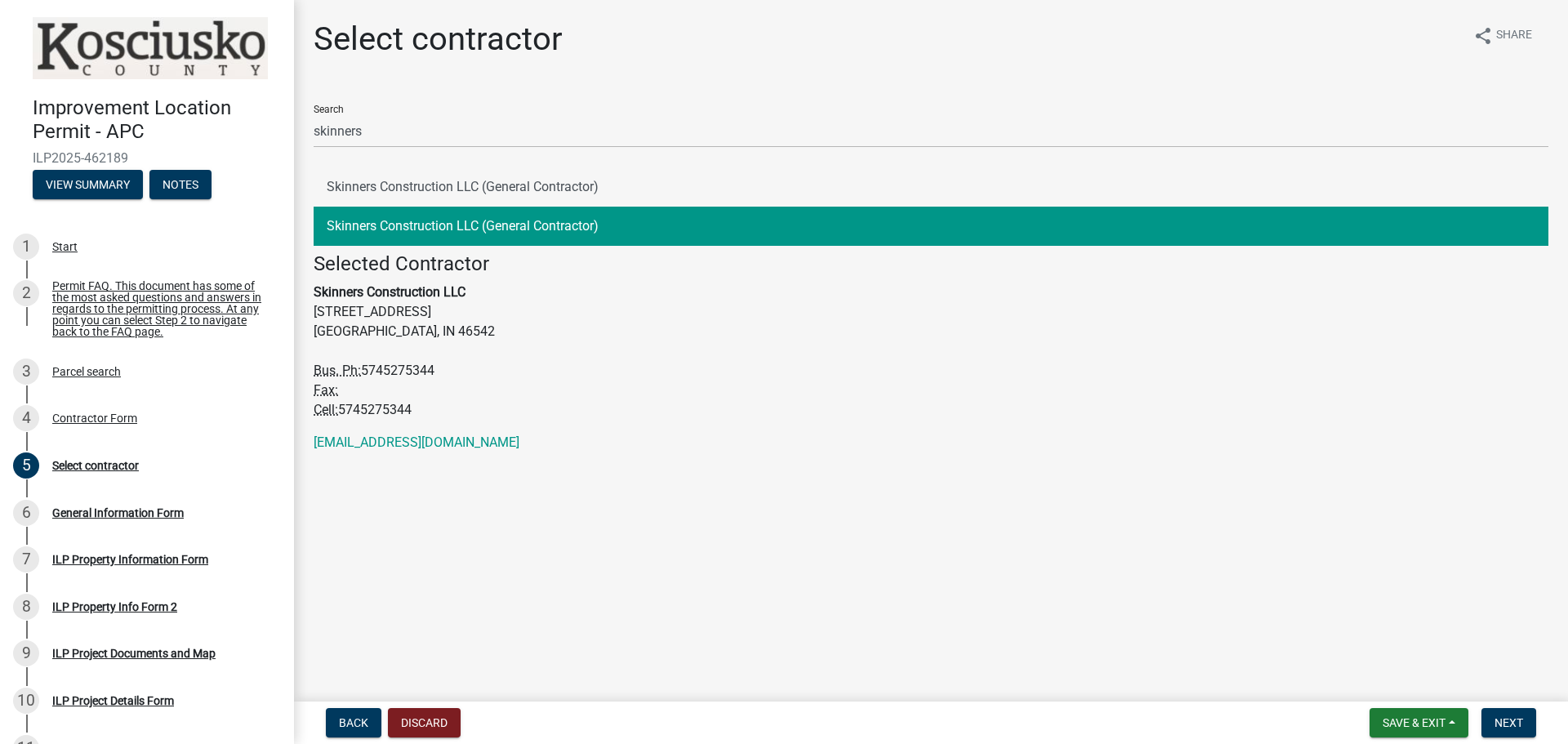
click at [402, 224] on button "Skinners Construction LLC (General Contractor)" at bounding box center [930, 226] width 1234 height 39
click at [1508, 717] on span "Next" at bounding box center [1508, 723] width 29 height 13
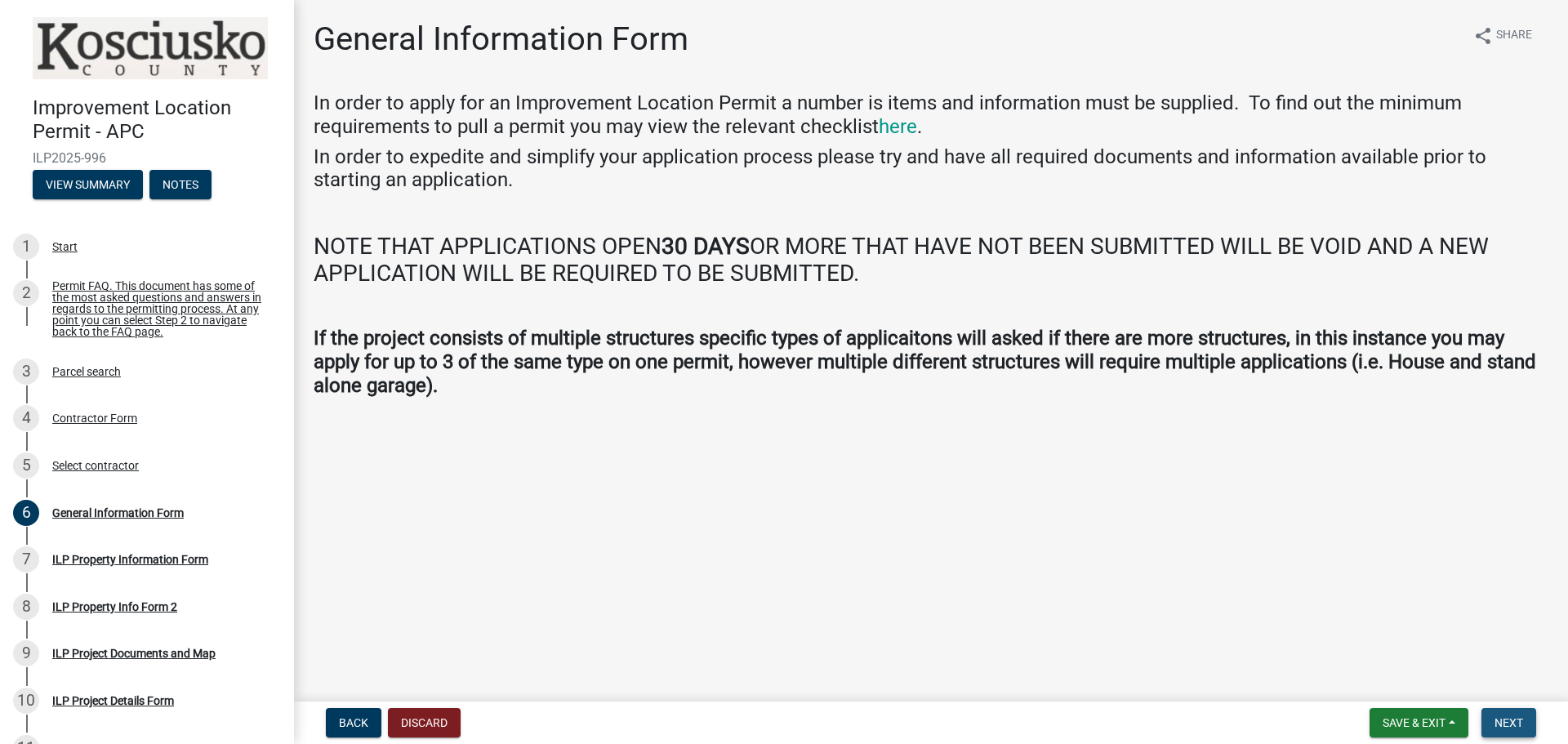
click at [1499, 714] on button "Next" at bounding box center [1508, 723] width 55 height 30
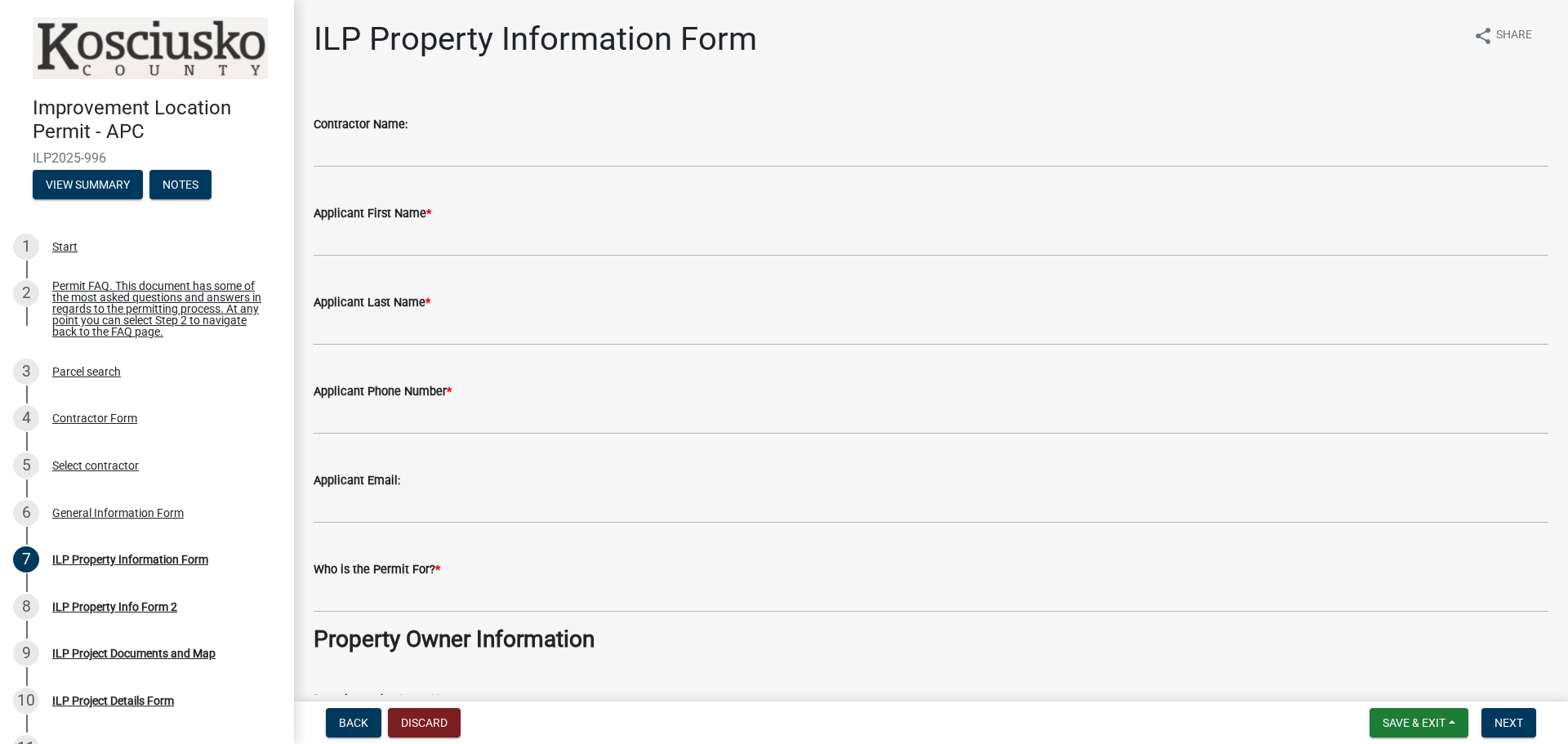
click at [400, 130] on label "Contractor Name:" at bounding box center [360, 125] width 94 height 11
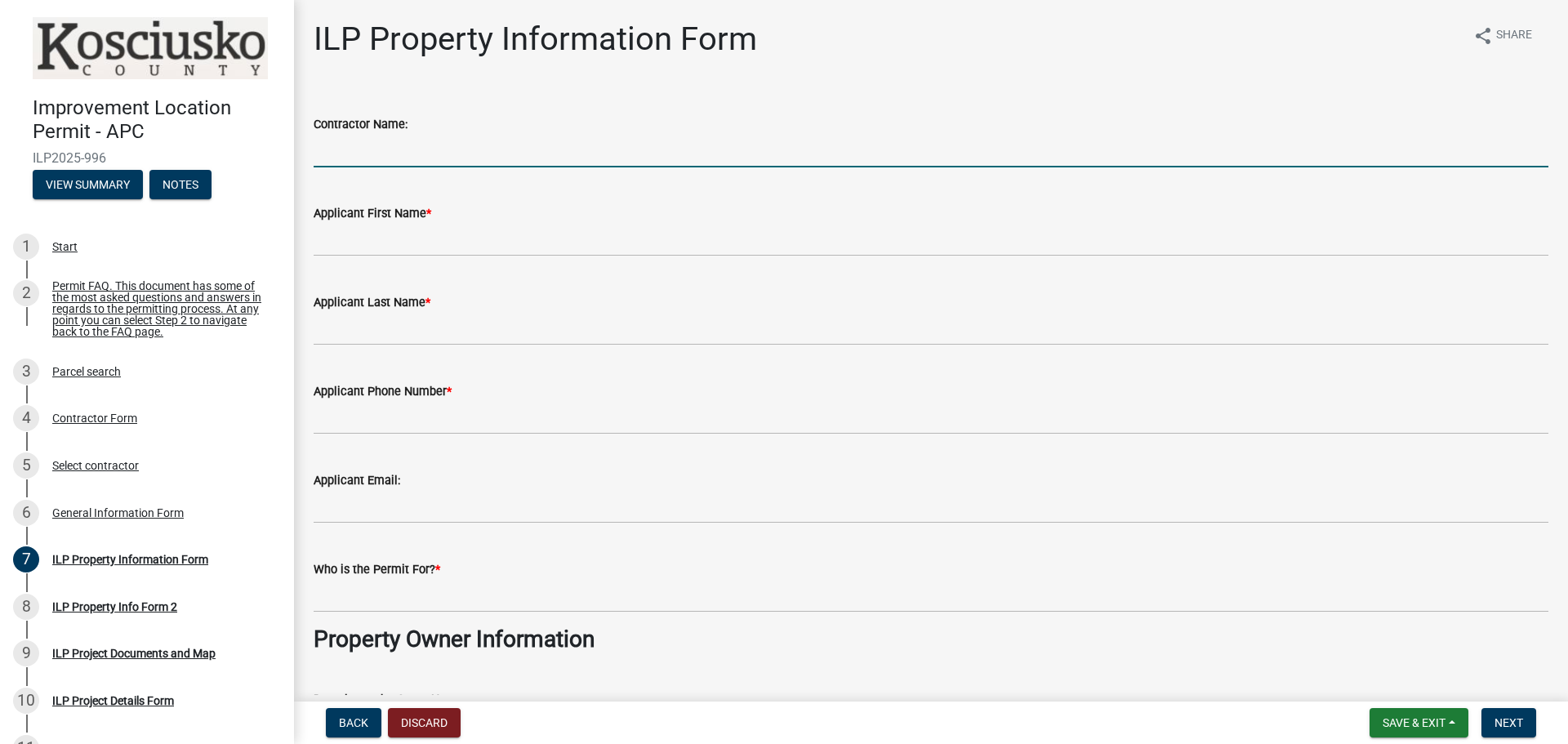
click at [400, 134] on input "Contractor Name:" at bounding box center [930, 150] width 1234 height 33
click at [402, 135] on input "Contractor Name:" at bounding box center [930, 150] width 1234 height 33
type input "Skinners Construction LLC"
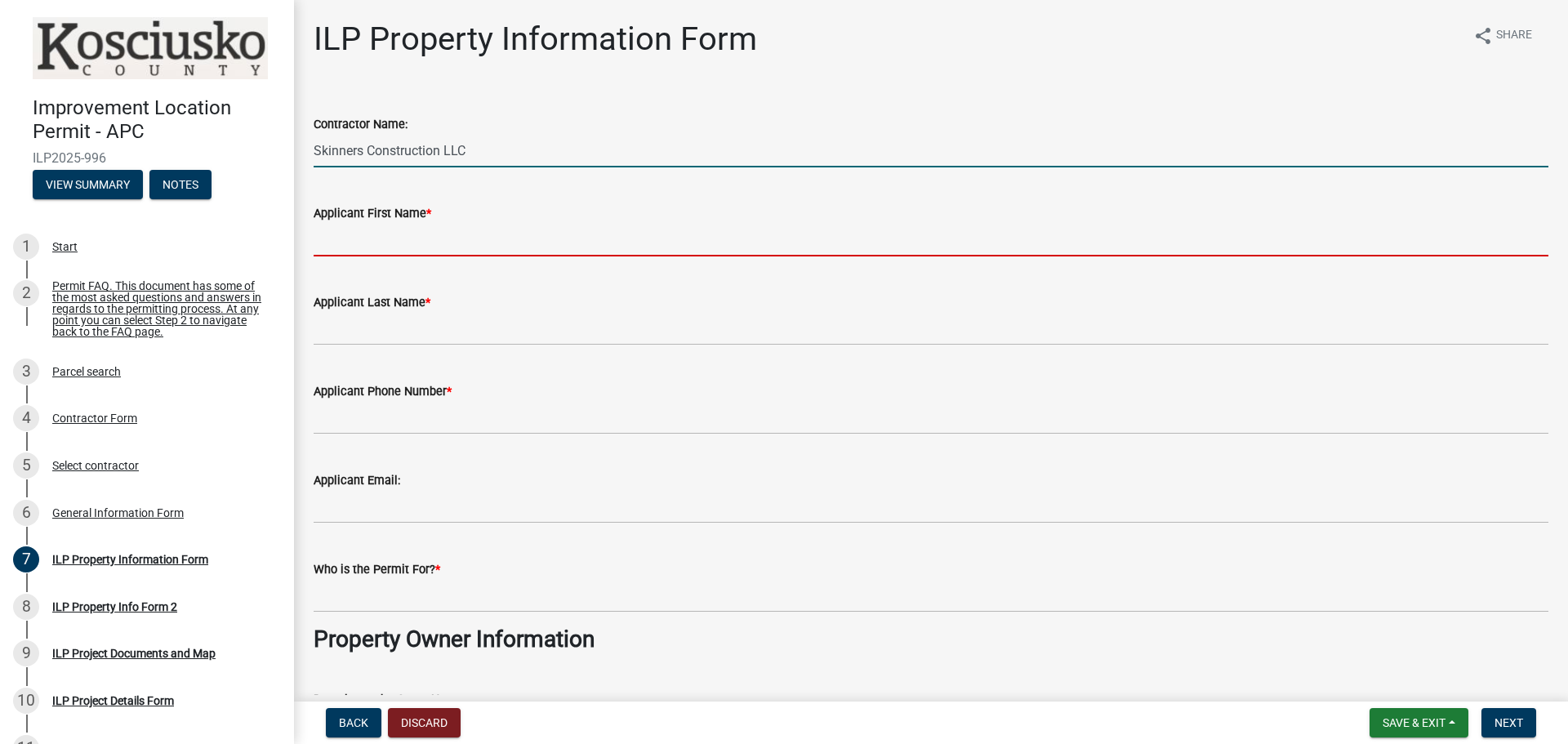
type input "Levi"
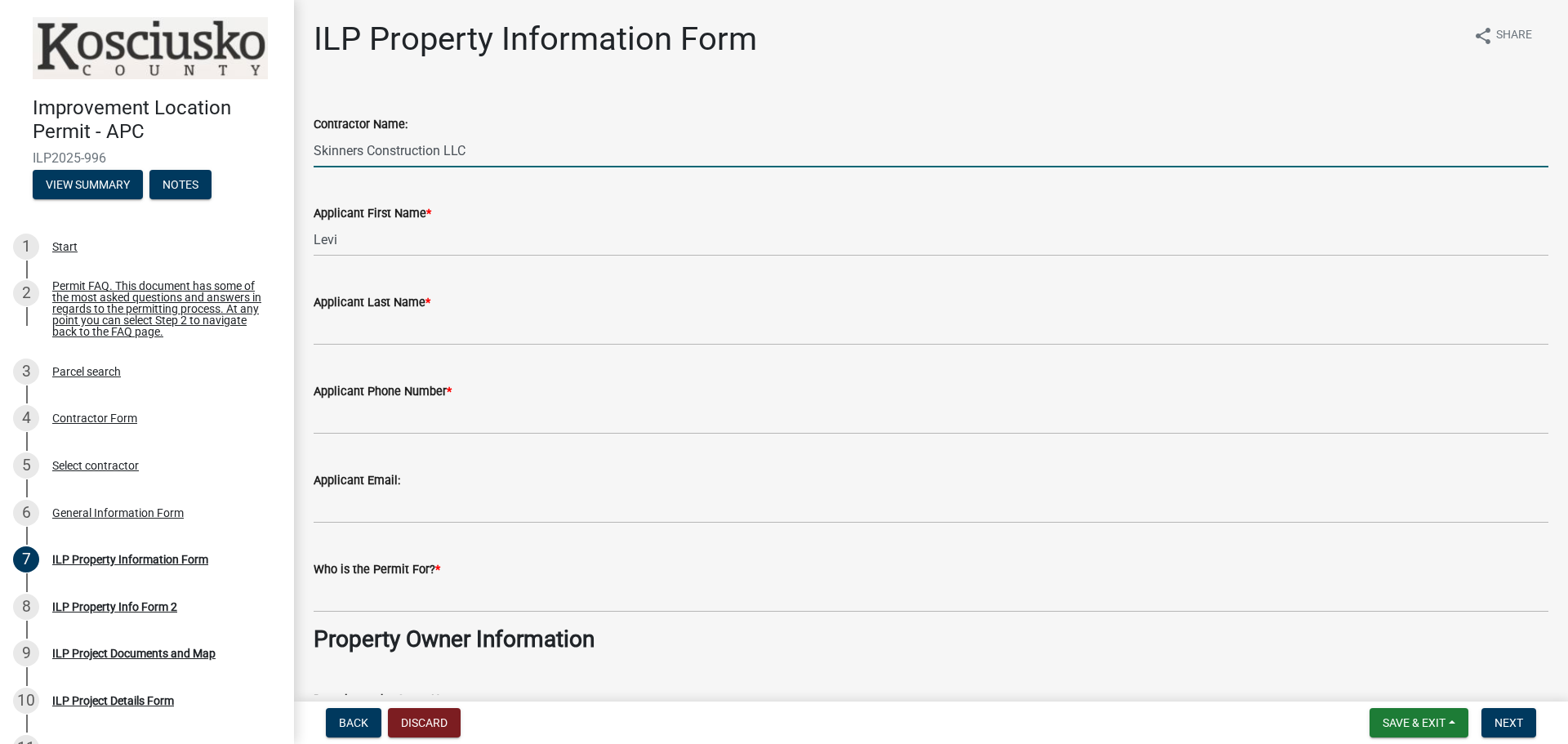
type input "[PERSON_NAME]"
type input "5745275344"
type input "[EMAIL_ADDRESS][DOMAIN_NAME]"
click at [536, 208] on div "Applicant First Name *" at bounding box center [930, 212] width 1234 height 19
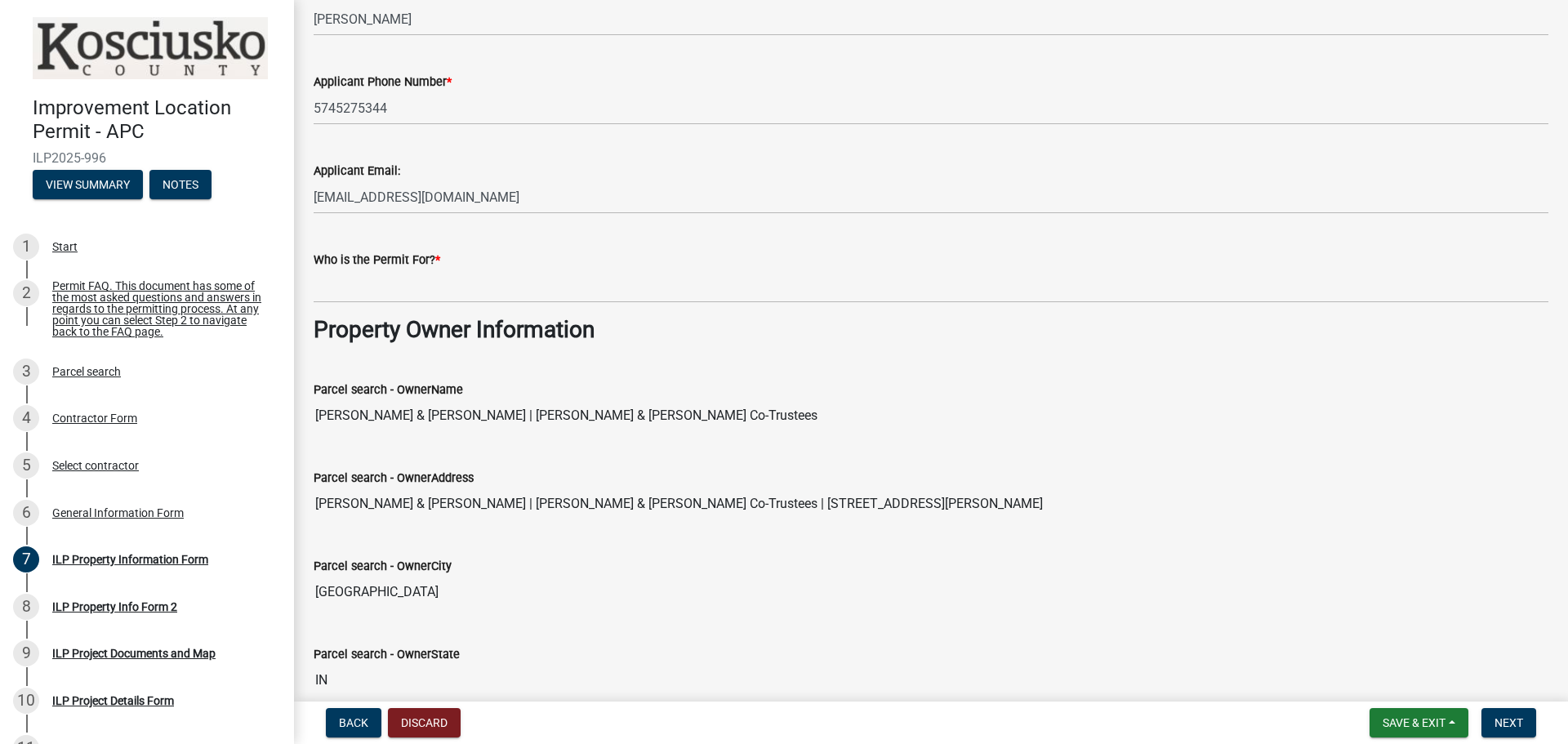
scroll to position [327, 0]
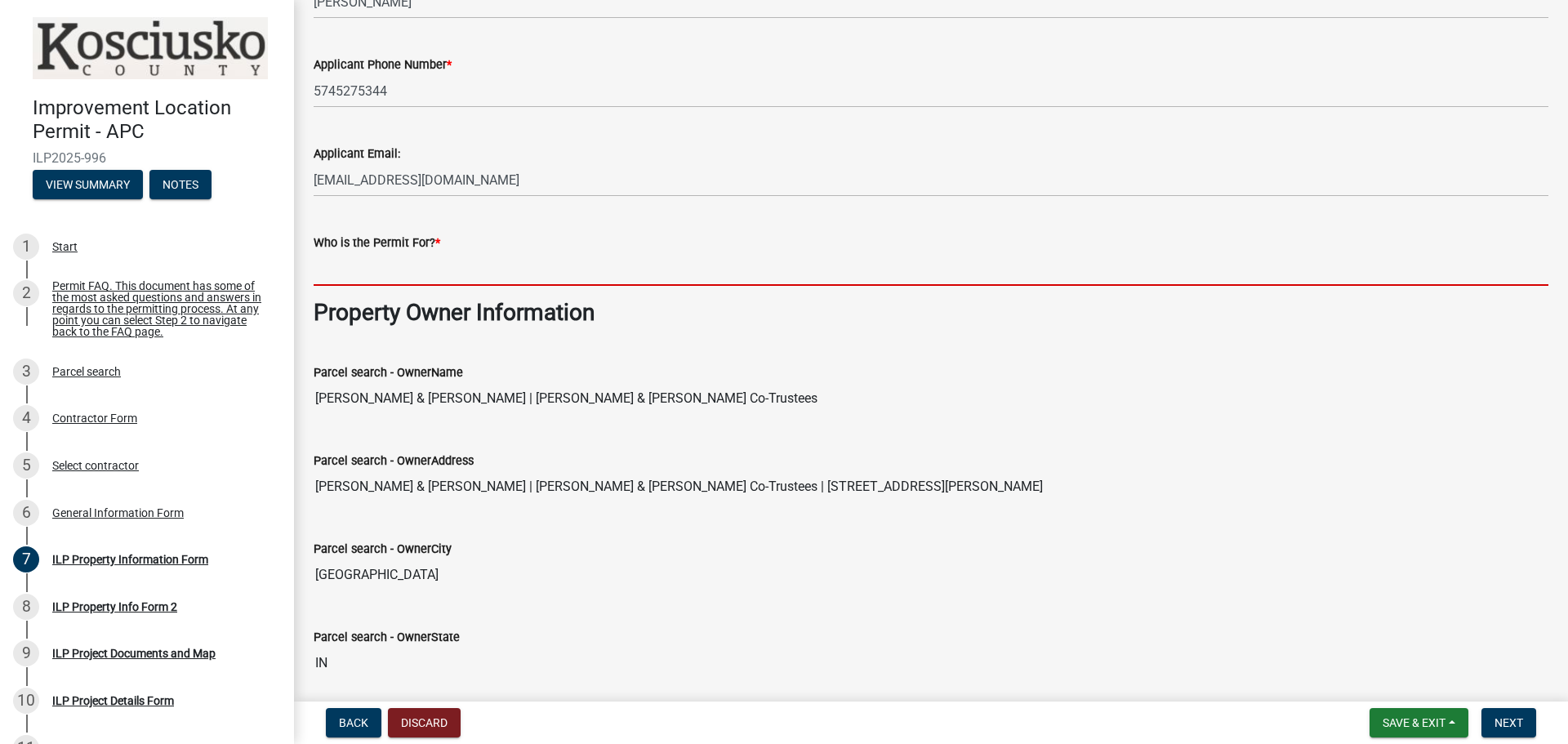
click at [425, 277] on input "Who is the Permit For? *" at bounding box center [930, 269] width 1234 height 33
type input "[PERSON_NAME] & [PERSON_NAME]"
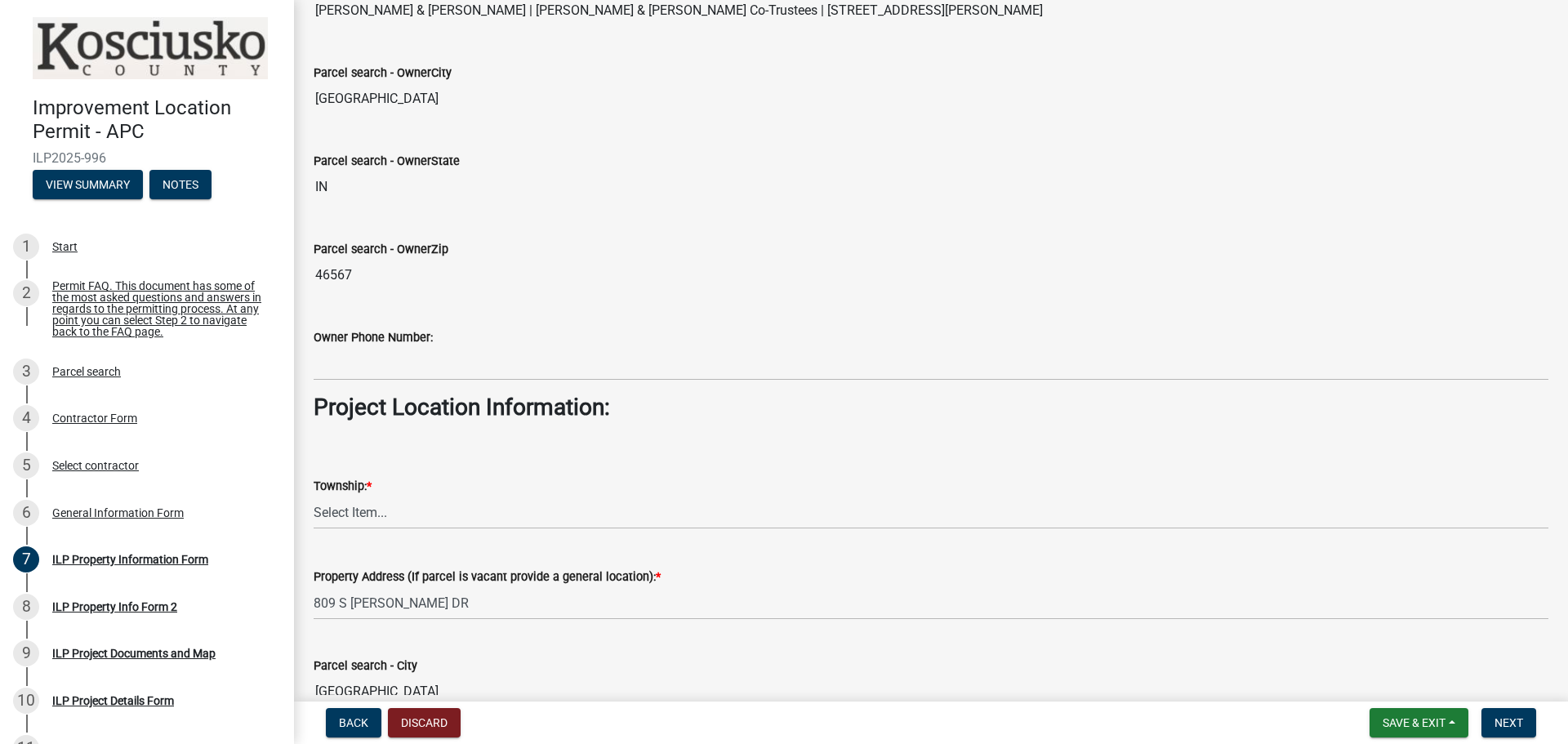
scroll to position [817, 0]
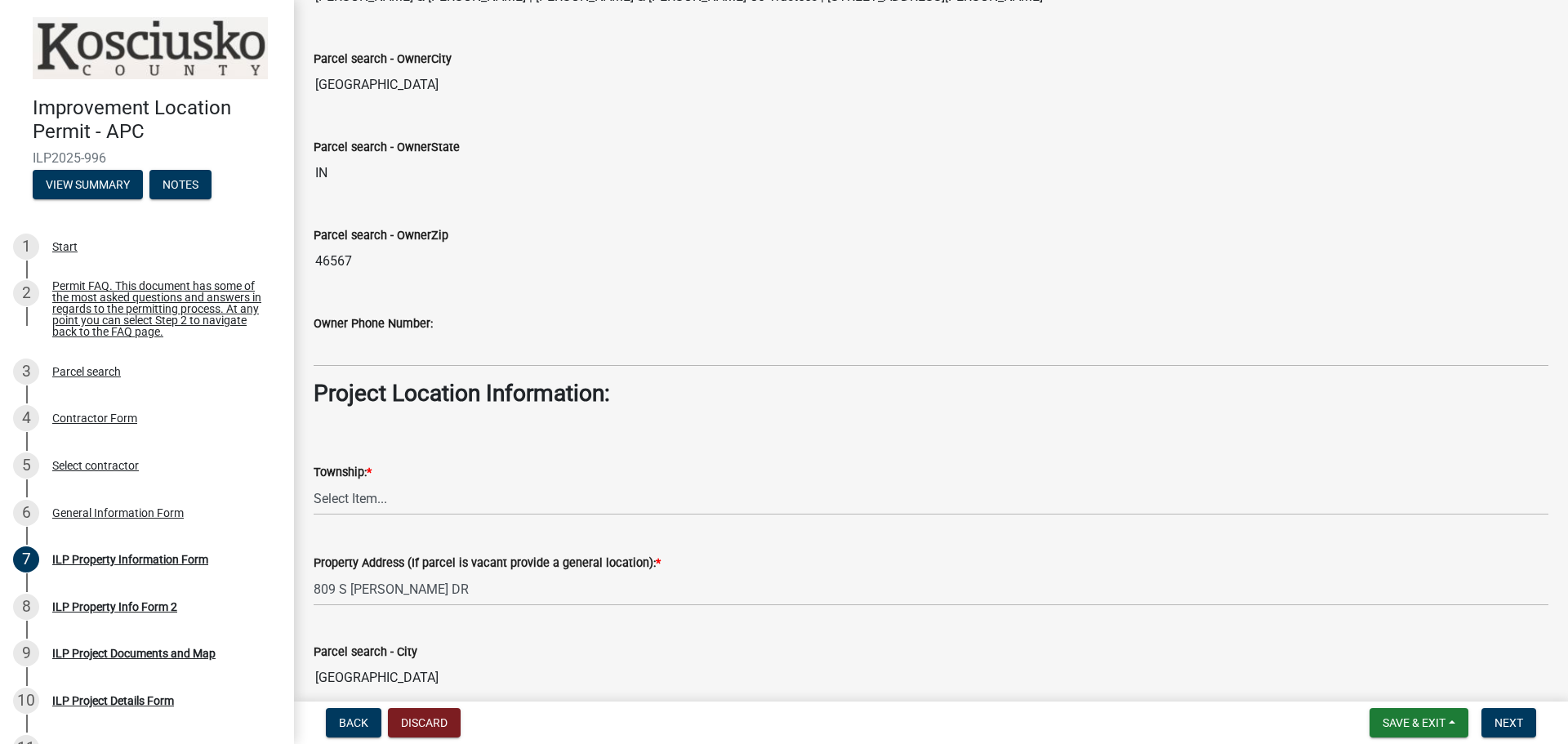
click at [424, 276] on input "46567" at bounding box center [930, 261] width 1234 height 32
click at [417, 494] on select "Select Item... [PERSON_NAME] - Elkhart Co Clay Etna [GEOGRAPHIC_DATA][PERSON_NA…" at bounding box center [930, 499] width 1234 height 33
click at [313, 482] on select "Select Item... [PERSON_NAME] - Elkhart Co Clay Etna [GEOGRAPHIC_DATA][PERSON_NA…" at bounding box center [930, 499] width 1234 height 33
select select "57368d26-defc-477e-a8be-5a23ab554a17"
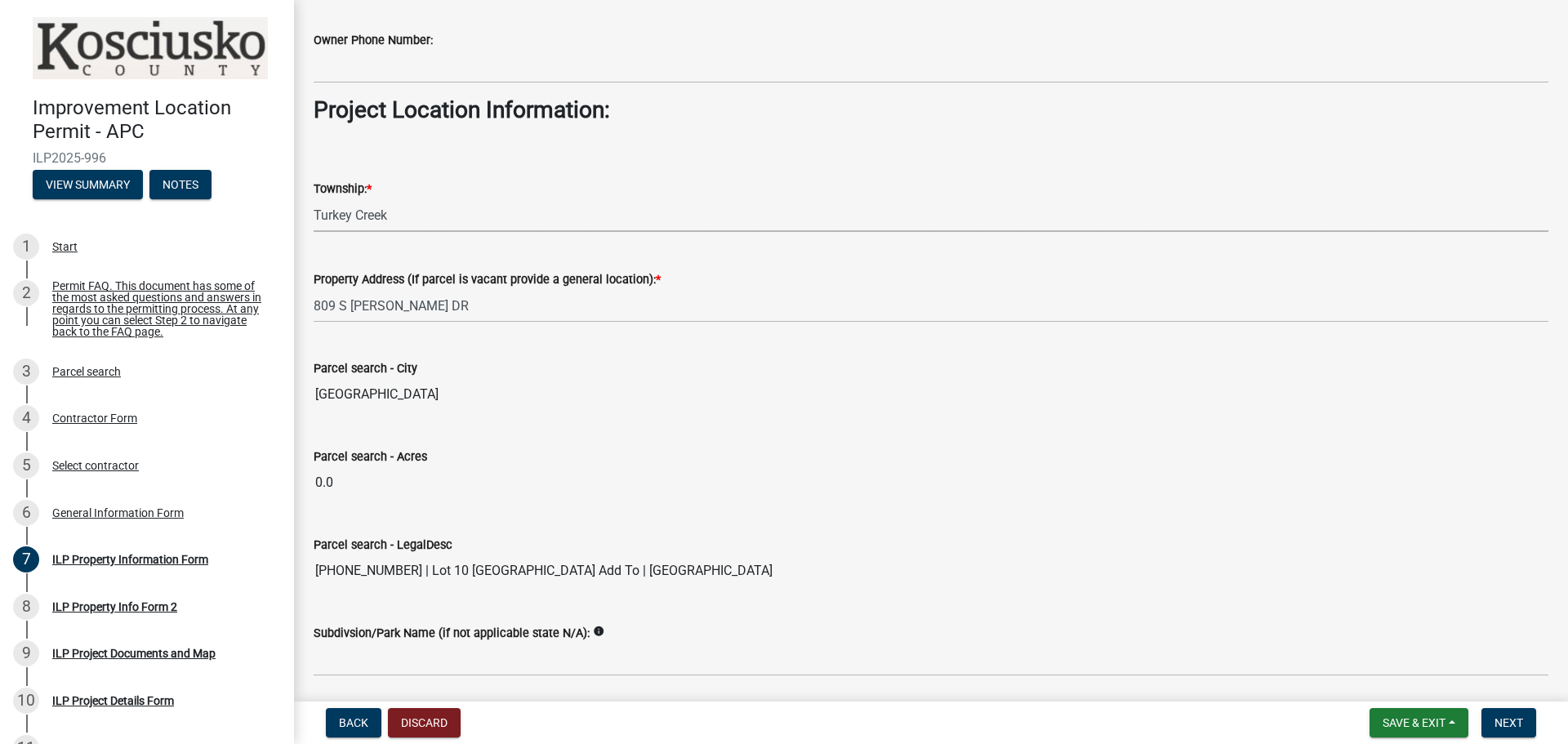
scroll to position [1144, 0]
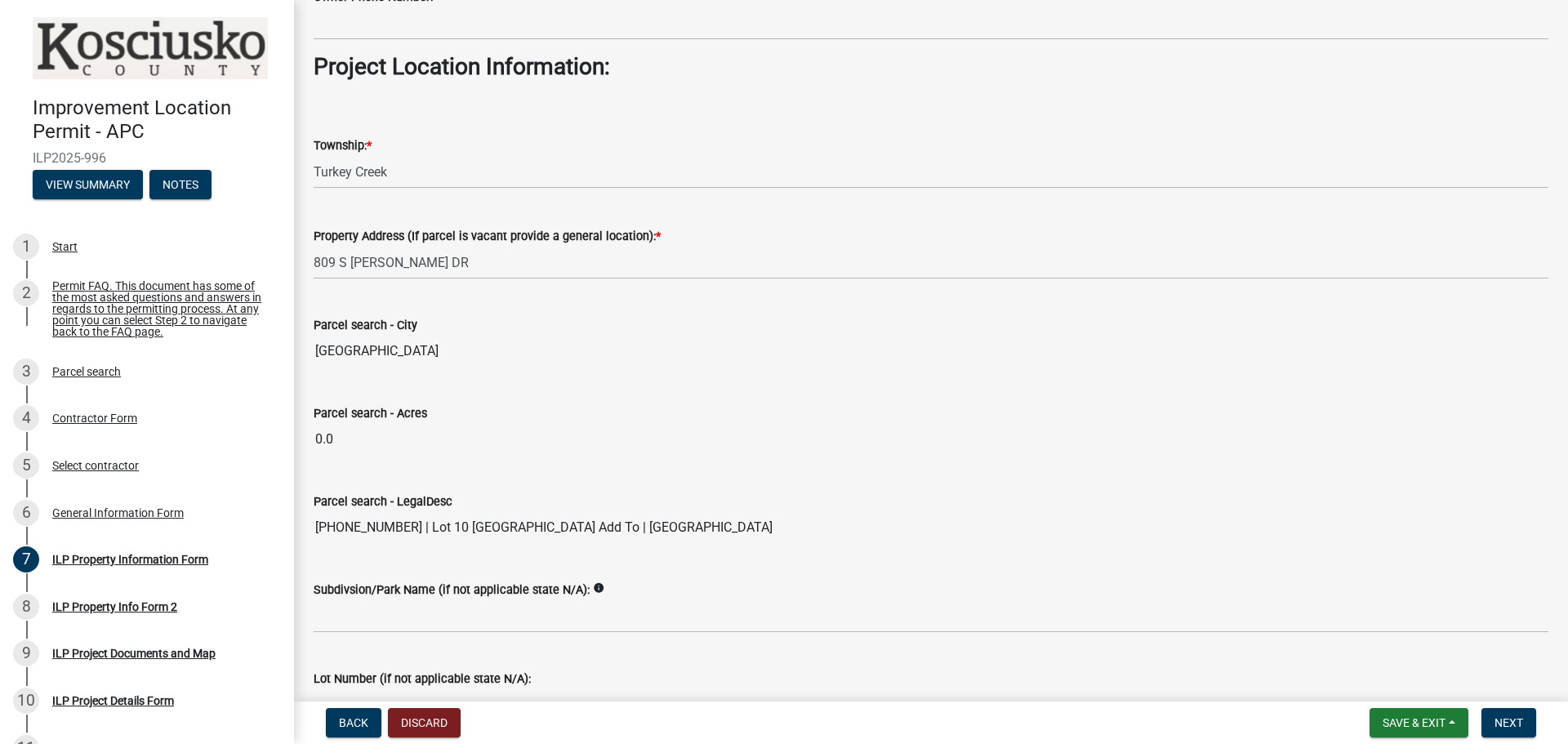
click at [405, 443] on input "0.0" at bounding box center [930, 439] width 1234 height 32
click at [338, 436] on input "0.0" at bounding box center [930, 439] width 1234 height 32
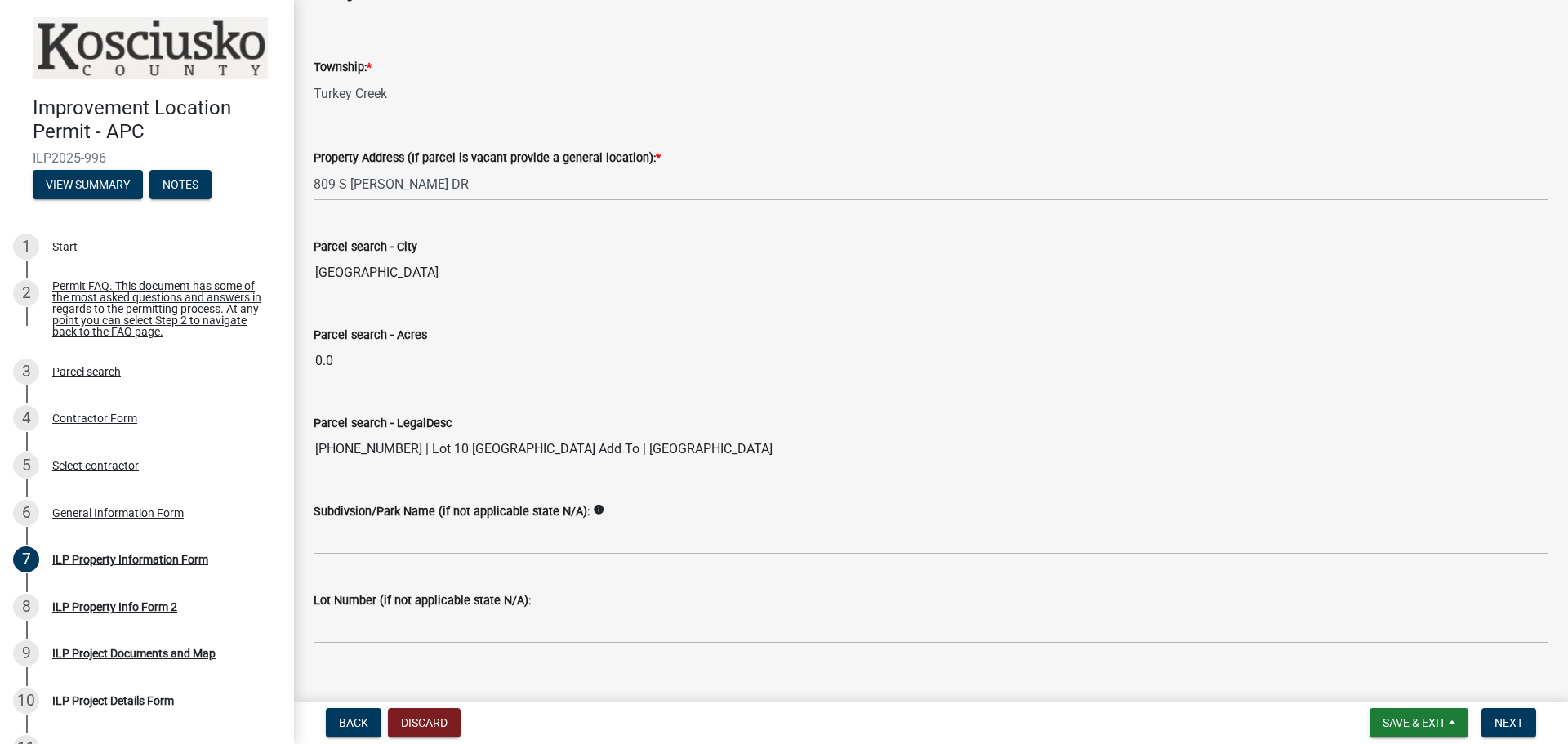
scroll to position [1225, 0]
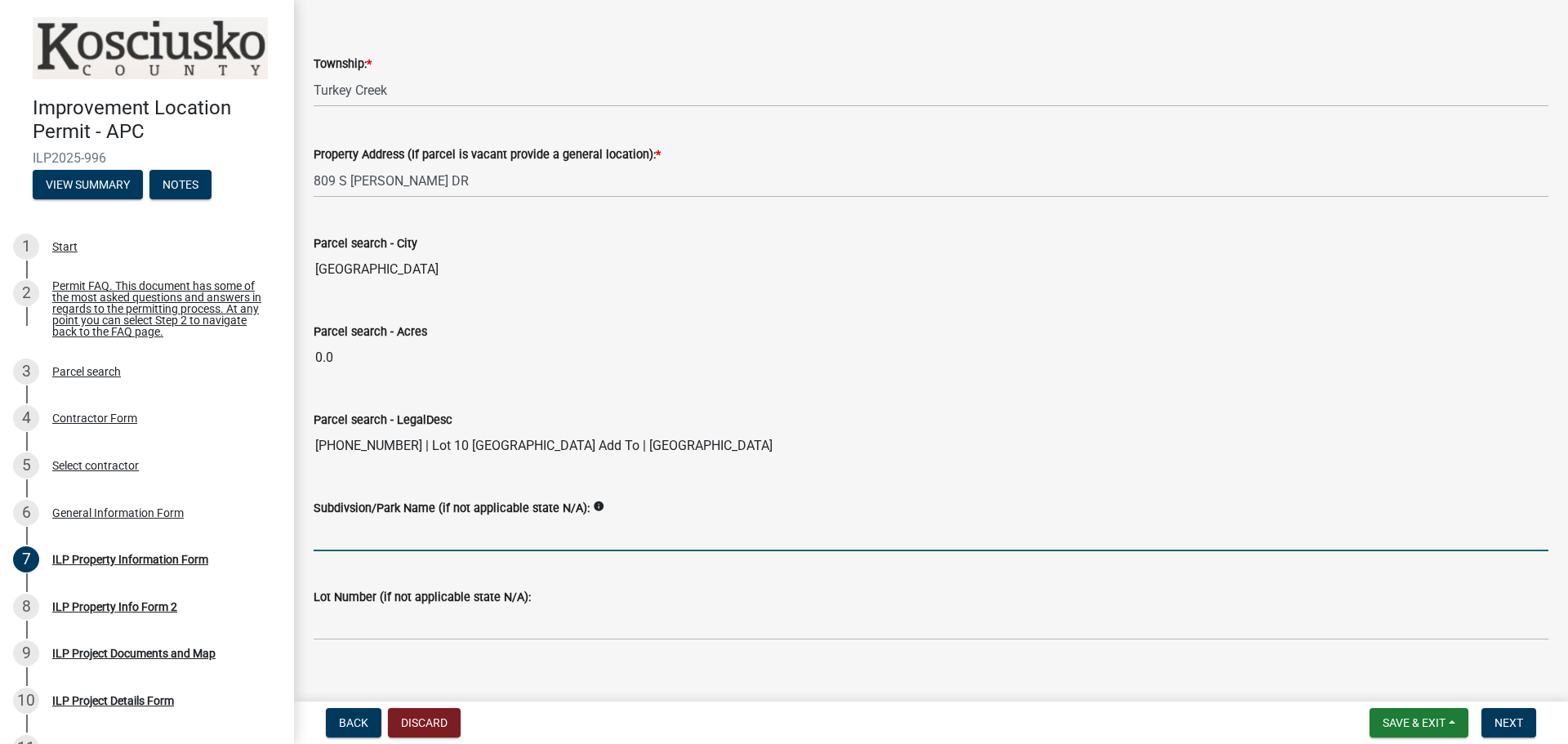
click at [410, 532] on input "Subdivsion/Park Name (if not applicable state N/A):" at bounding box center [930, 534] width 1234 height 33
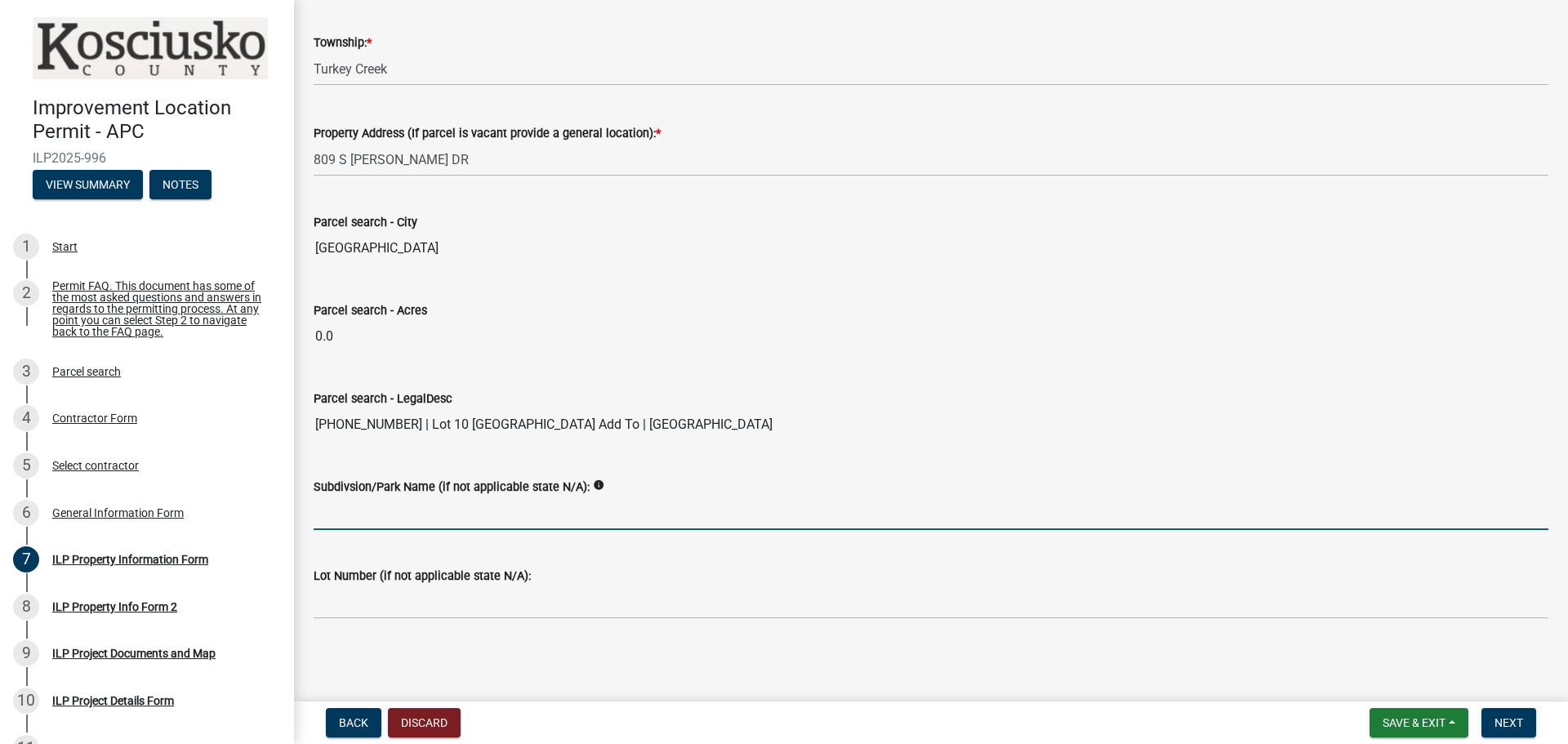
scroll to position [1248, 0]
click at [630, 549] on div "Lot Number (if not applicable state N/A):" at bounding box center [930, 581] width 1234 height 76
click at [537, 515] on input "Subdivsion/Park Name (if not applicable state N/A):" at bounding box center [930, 512] width 1234 height 33
type input "N/A"
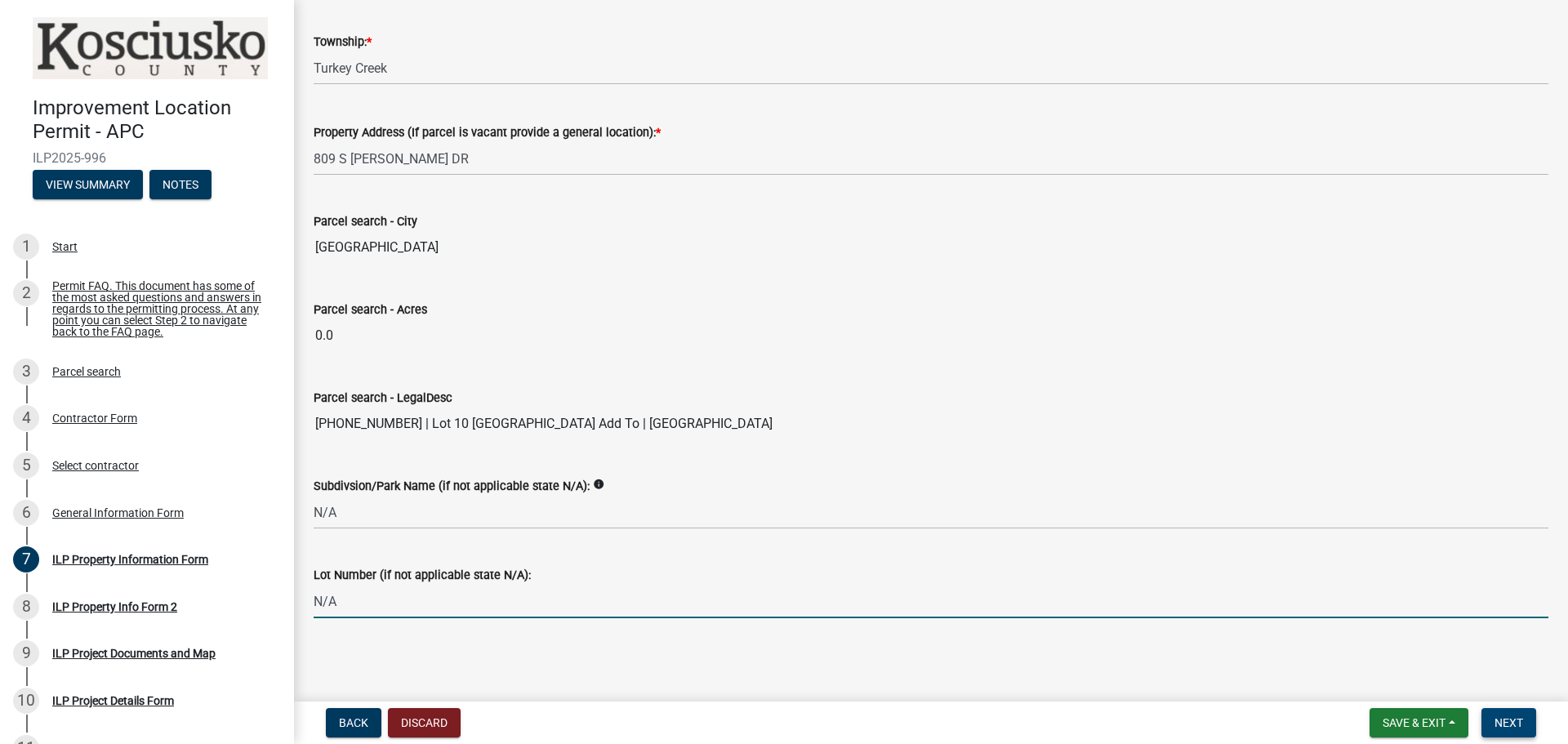
type input "N/A"
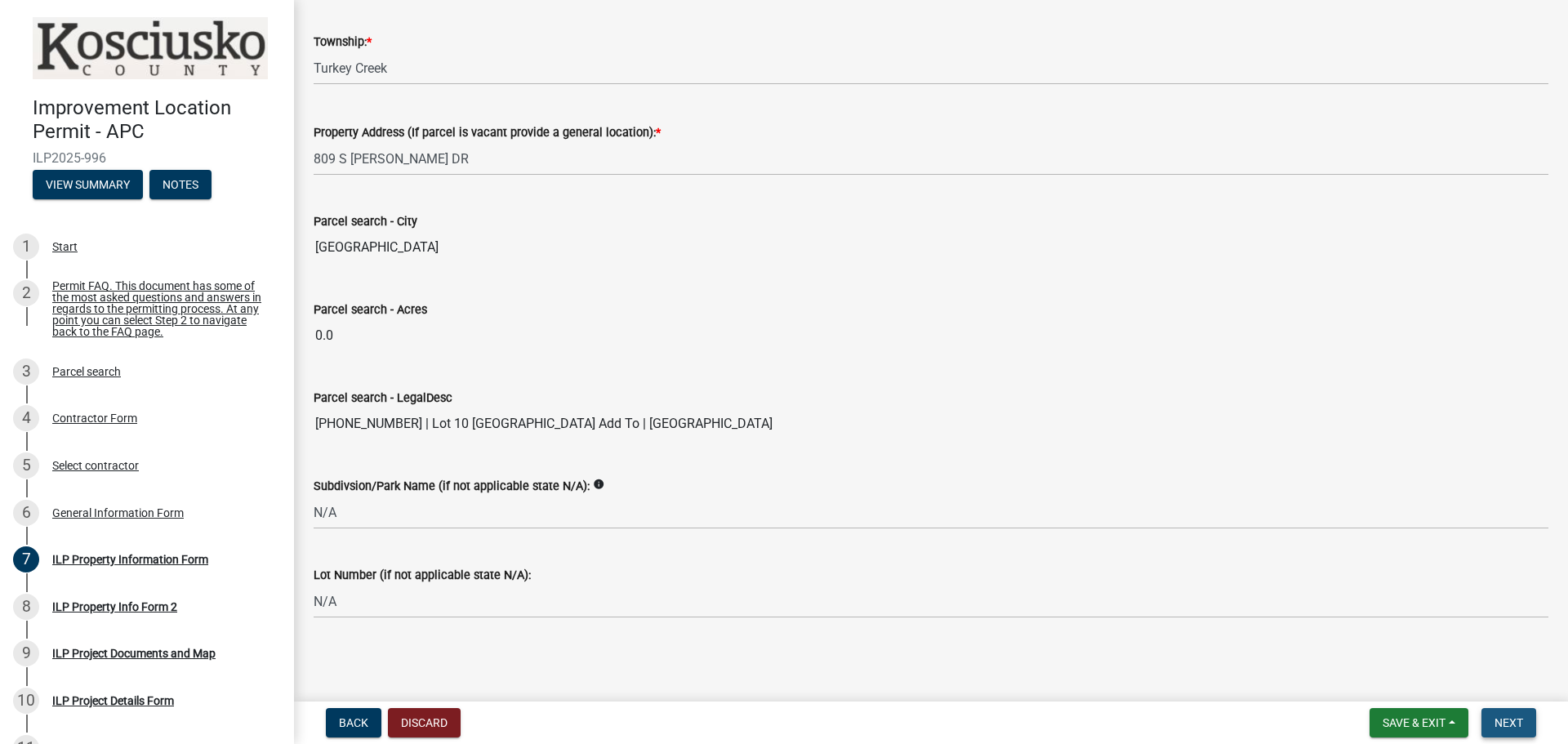
click at [1521, 725] on span "Next" at bounding box center [1508, 723] width 29 height 13
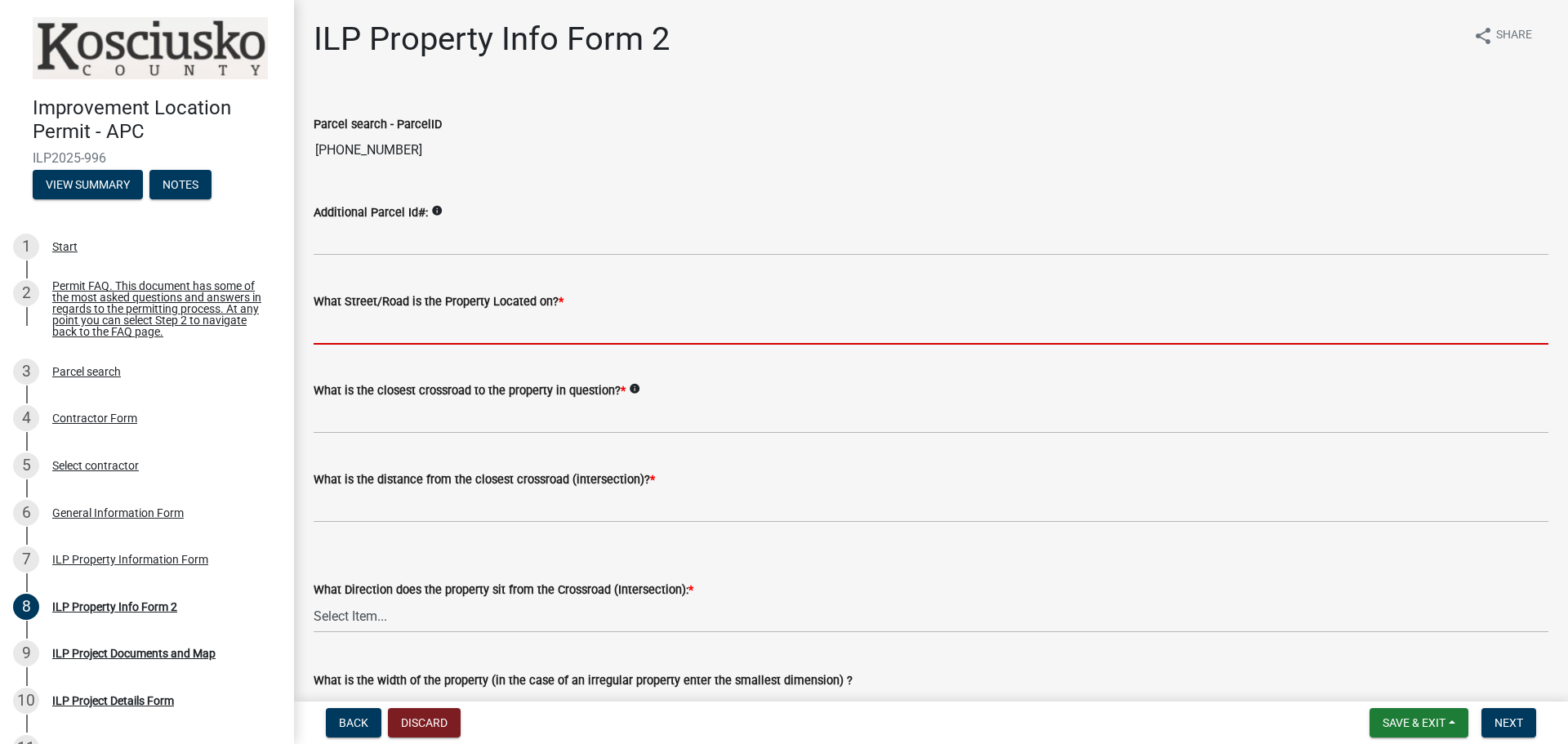
click at [369, 318] on input "What Street/Road is the Property Located on? *" at bounding box center [930, 327] width 1234 height 33
type input "S [PERSON_NAME] Dr"
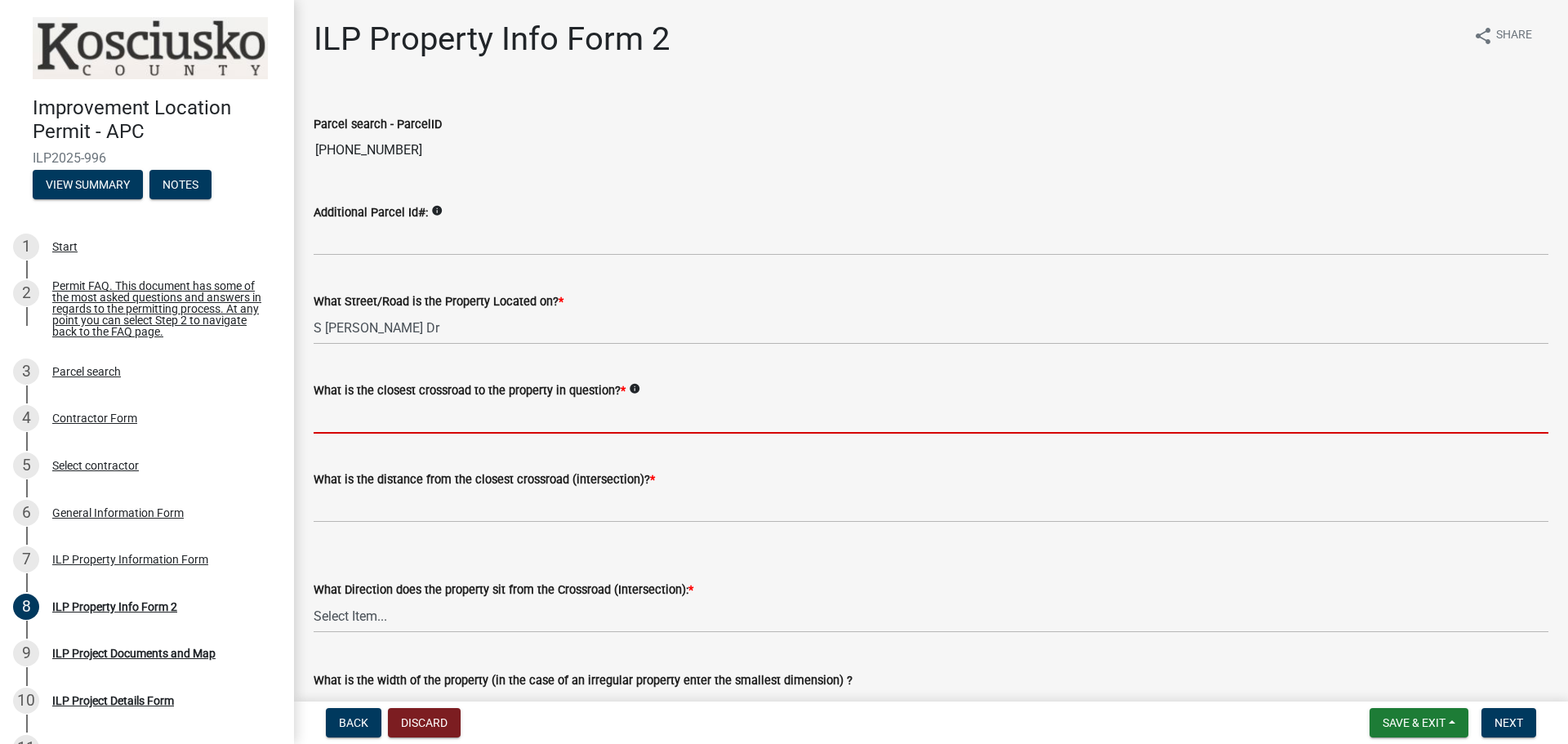
click at [522, 429] on input "What is the closest crossroad to the property in question? *" at bounding box center [930, 417] width 1234 height 33
type input "S [PERSON_NAME] Dr & E Palm Dr"
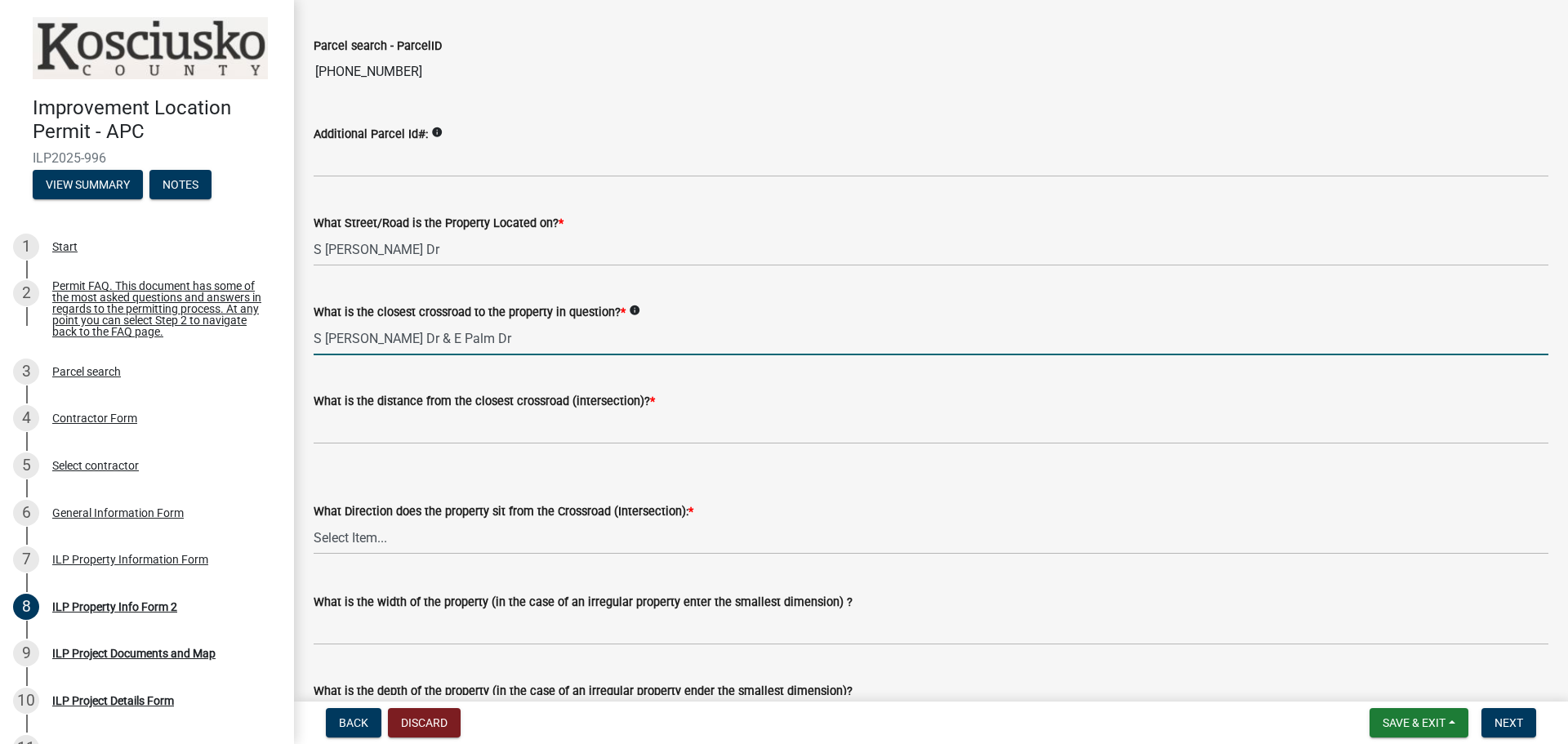
scroll to position [82, 0]
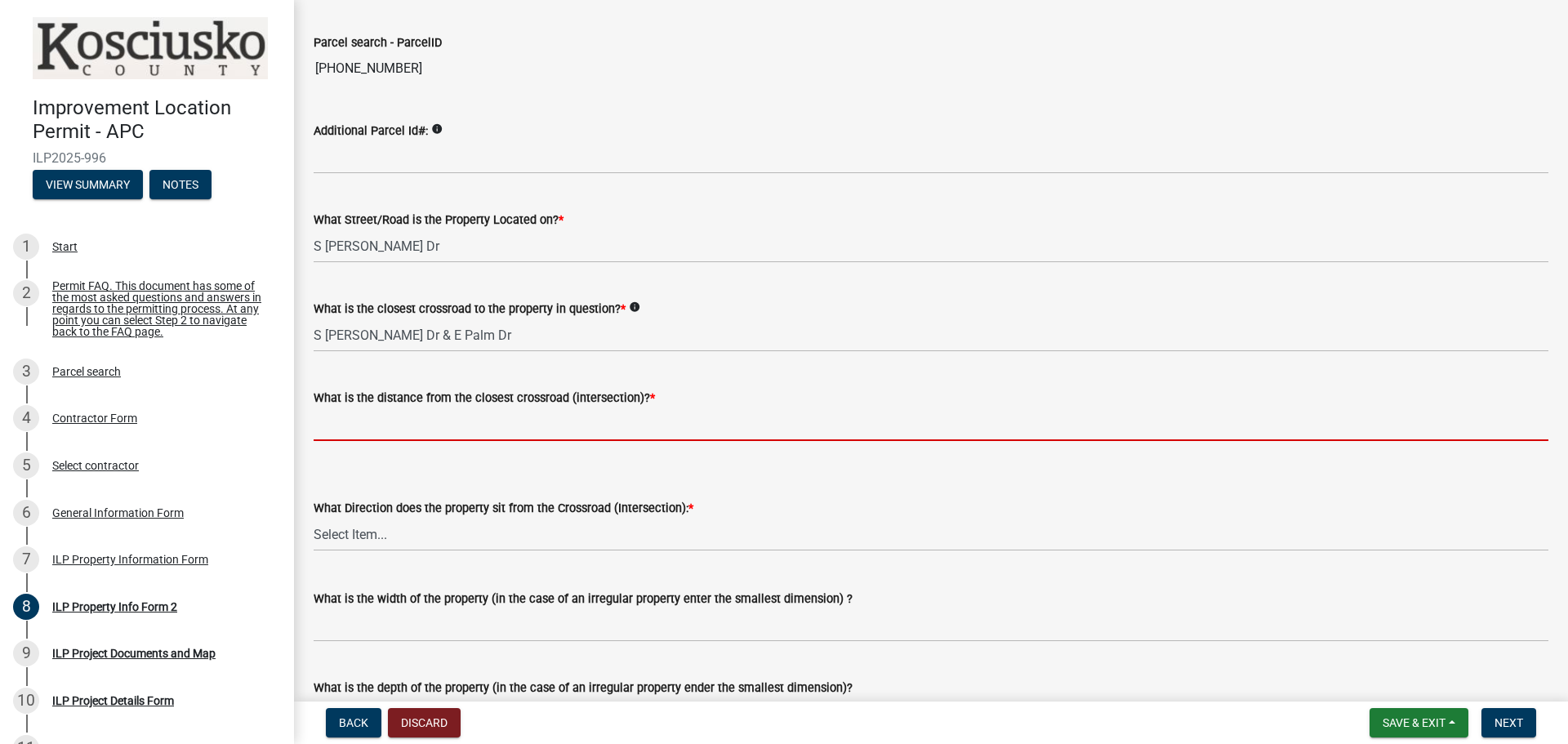
click at [441, 424] on input "text" at bounding box center [930, 424] width 1234 height 33
click at [326, 449] on wm-data-entity-input "What is the distance from the closest crossroad (intersection)? *" at bounding box center [930, 411] width 1234 height 91
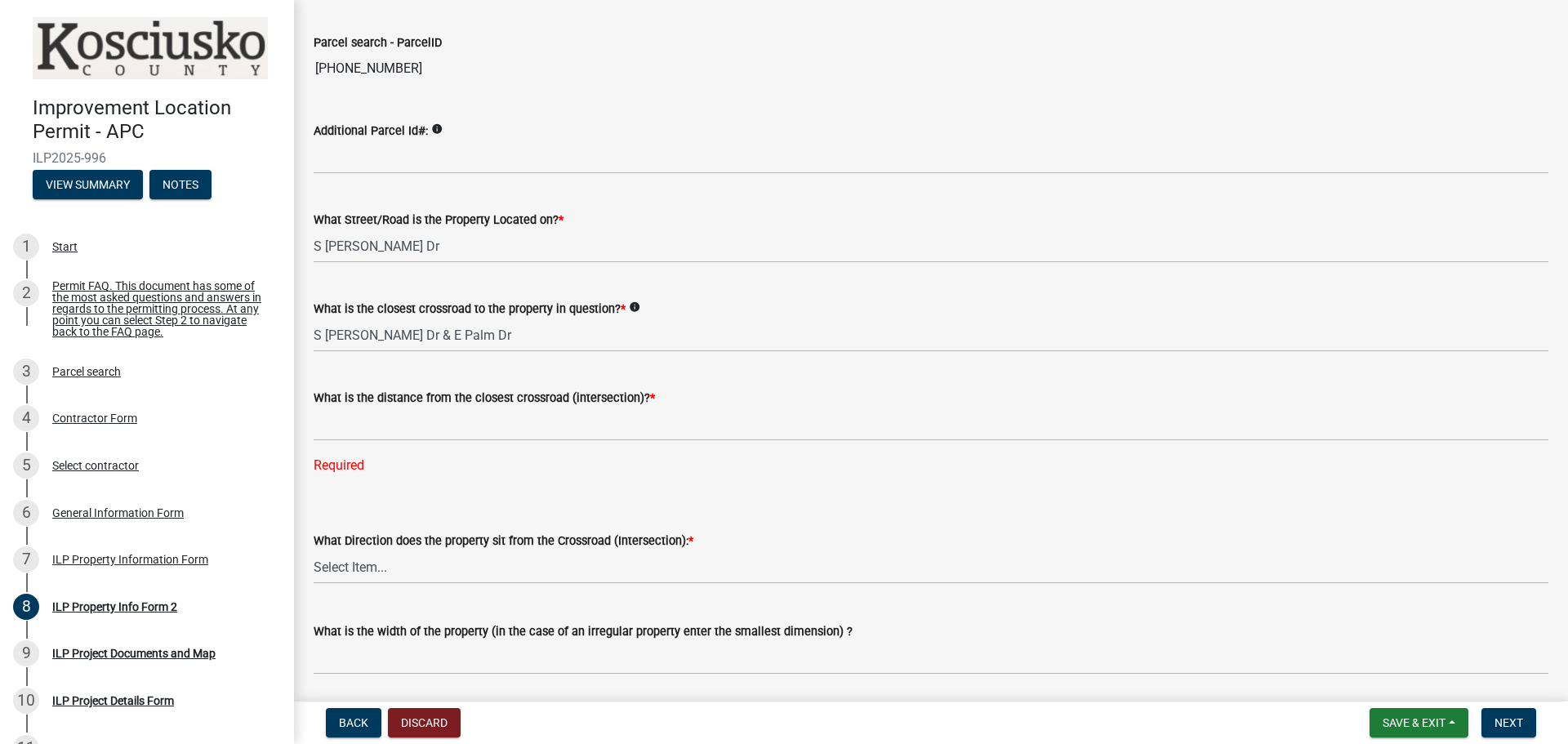
click at [367, 504] on div "What Direction does the property sit from the Crossroad (Intersection): * Selec…" at bounding box center [930, 536] width 1234 height 96
click at [356, 406] on div "What is the distance from the closest crossroad (intersection)? *" at bounding box center [930, 397] width 1234 height 19
click at [363, 438] on div "What is the distance from the closest crossroad (intersection)? * Required" at bounding box center [930, 420] width 1234 height 110
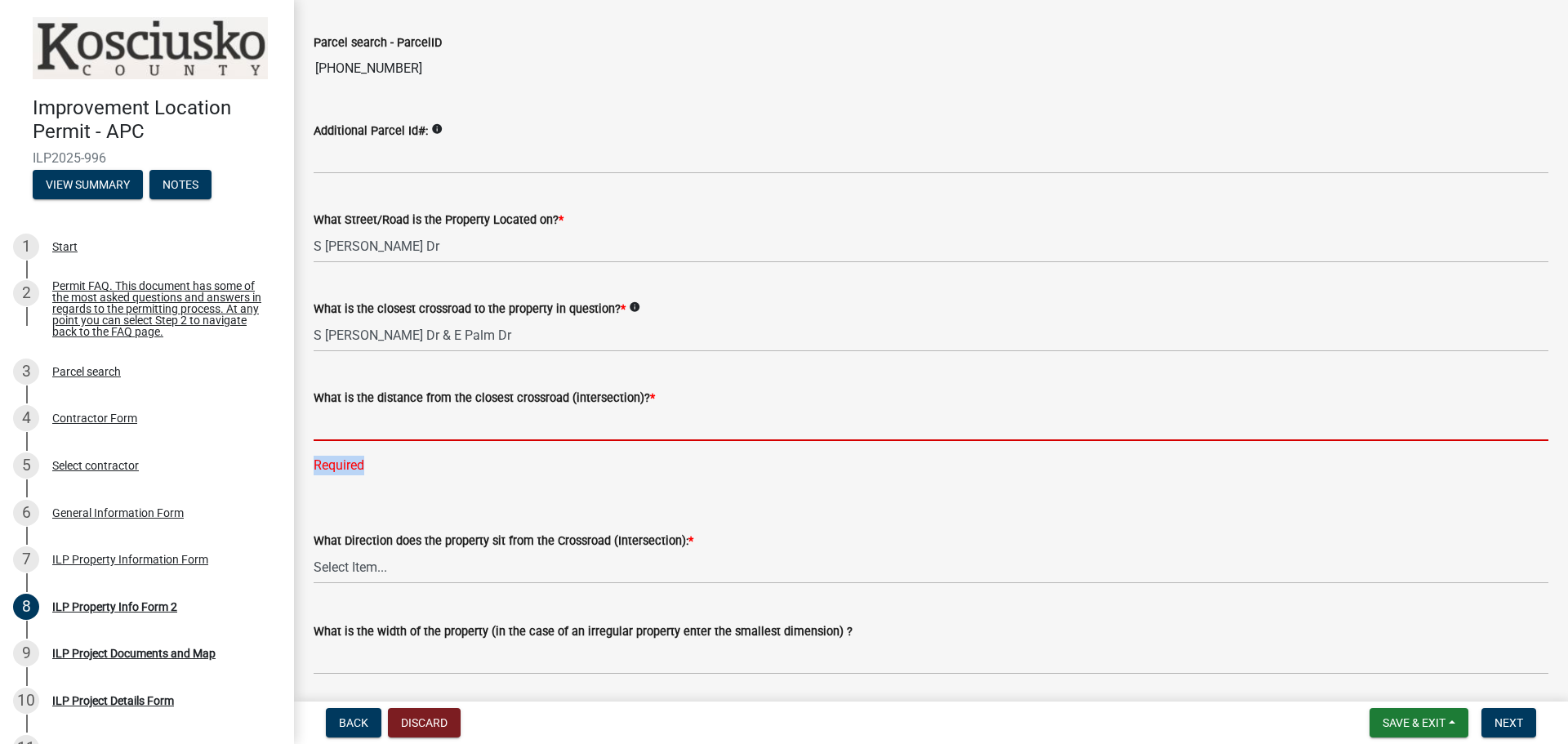
click at [361, 425] on input "text" at bounding box center [930, 424] width 1234 height 33
type input "350"
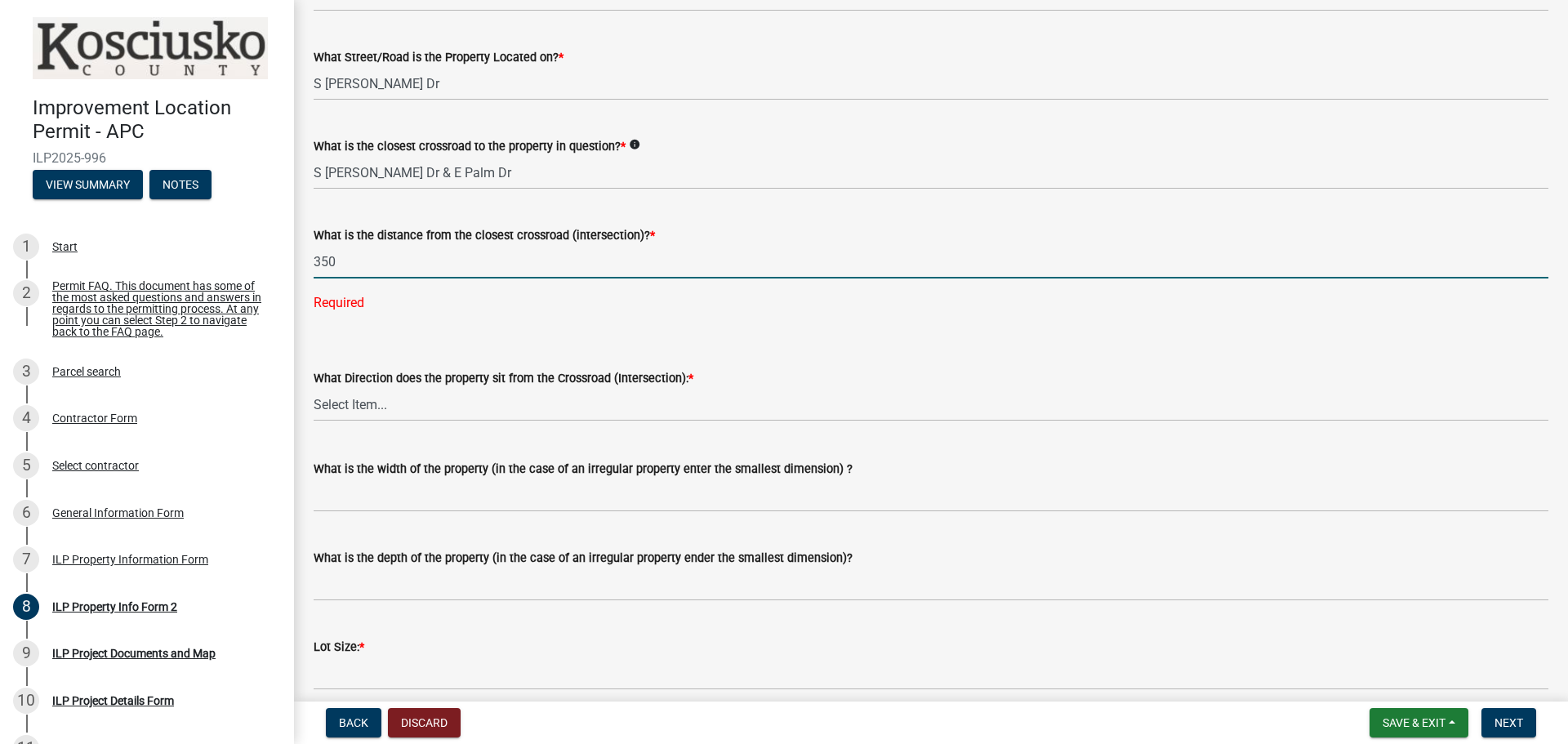
scroll to position [245, 0]
click at [419, 393] on wm-data-entity-input "What Direction does the property sit from the Crossroad (Intersection): * Selec…" at bounding box center [930, 379] width 1234 height 110
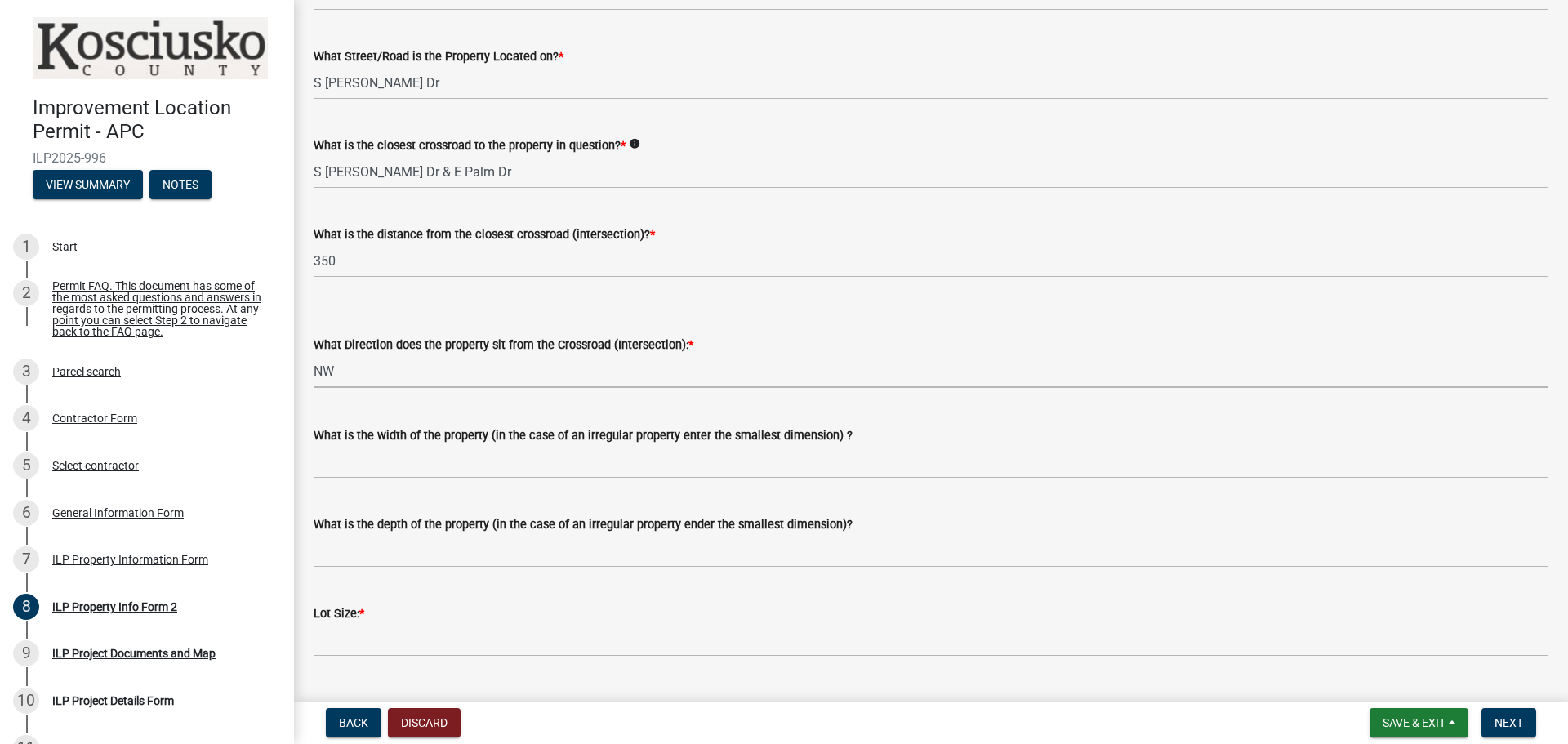
click at [313, 354] on select "Select Item... N NE NW S SE SW E W" at bounding box center [930, 371] width 1234 height 33
select select "6e91c93c-81b9-4f5f-83ef-fc19143fff9c"
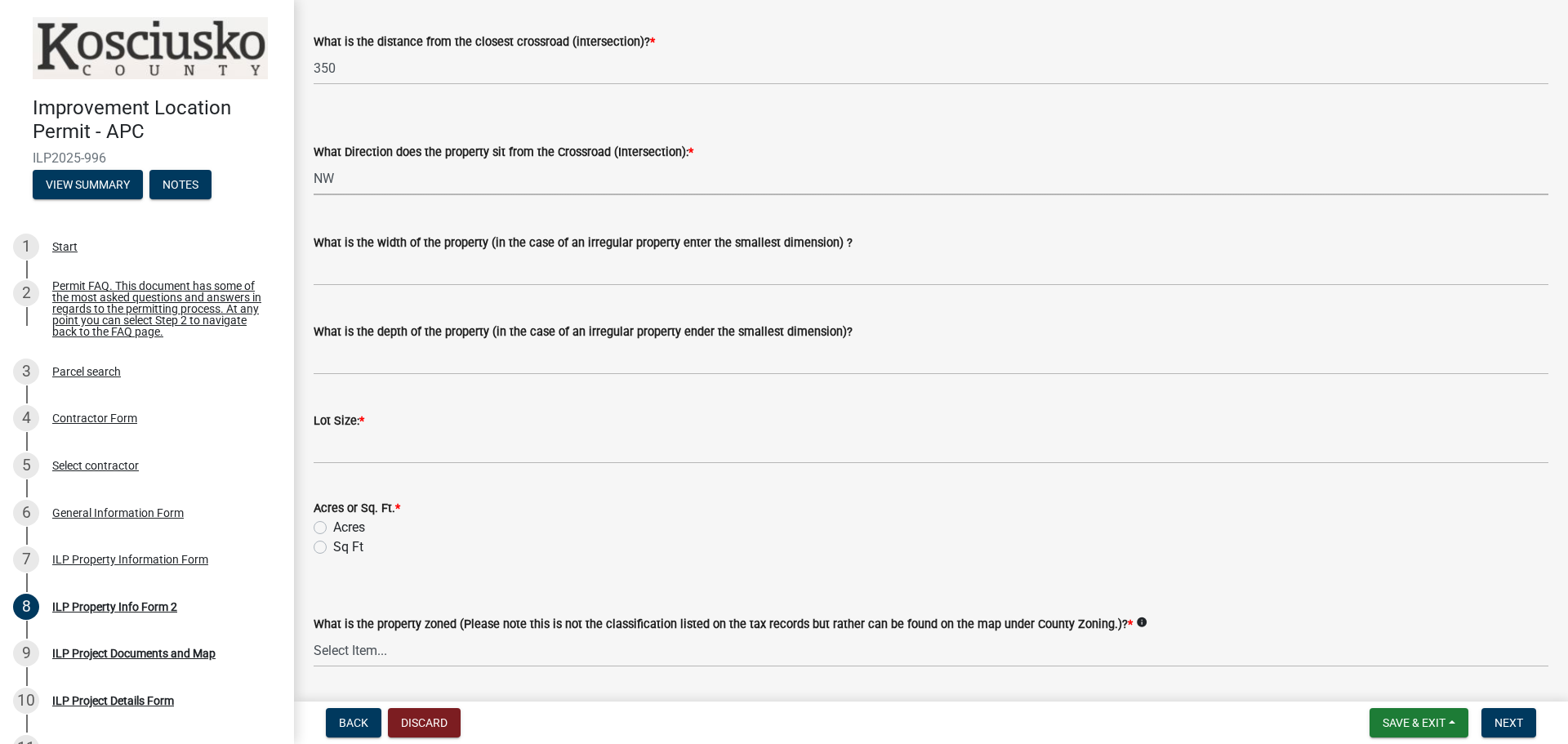
scroll to position [490, 0]
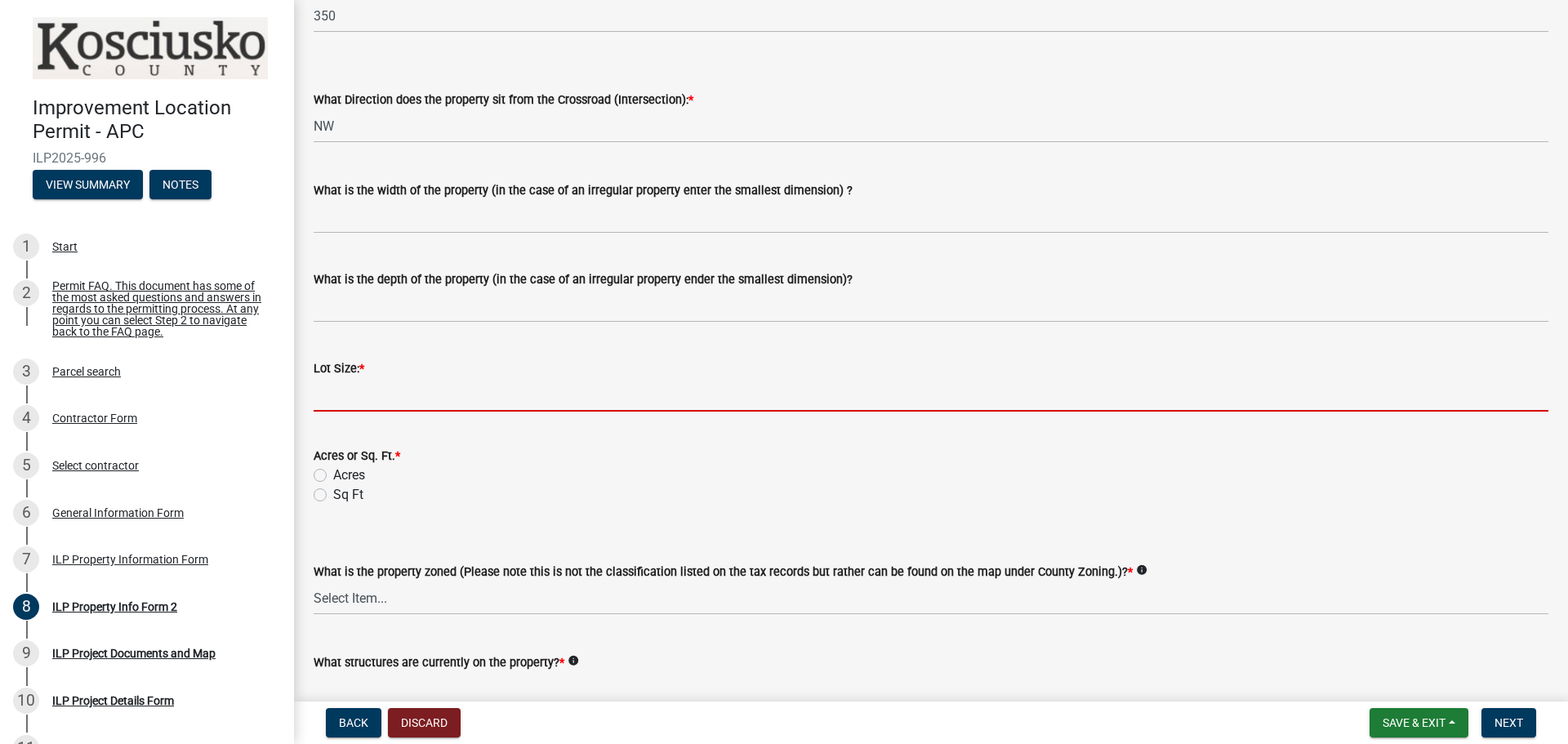
click at [349, 391] on input "text" at bounding box center [930, 395] width 1234 height 33
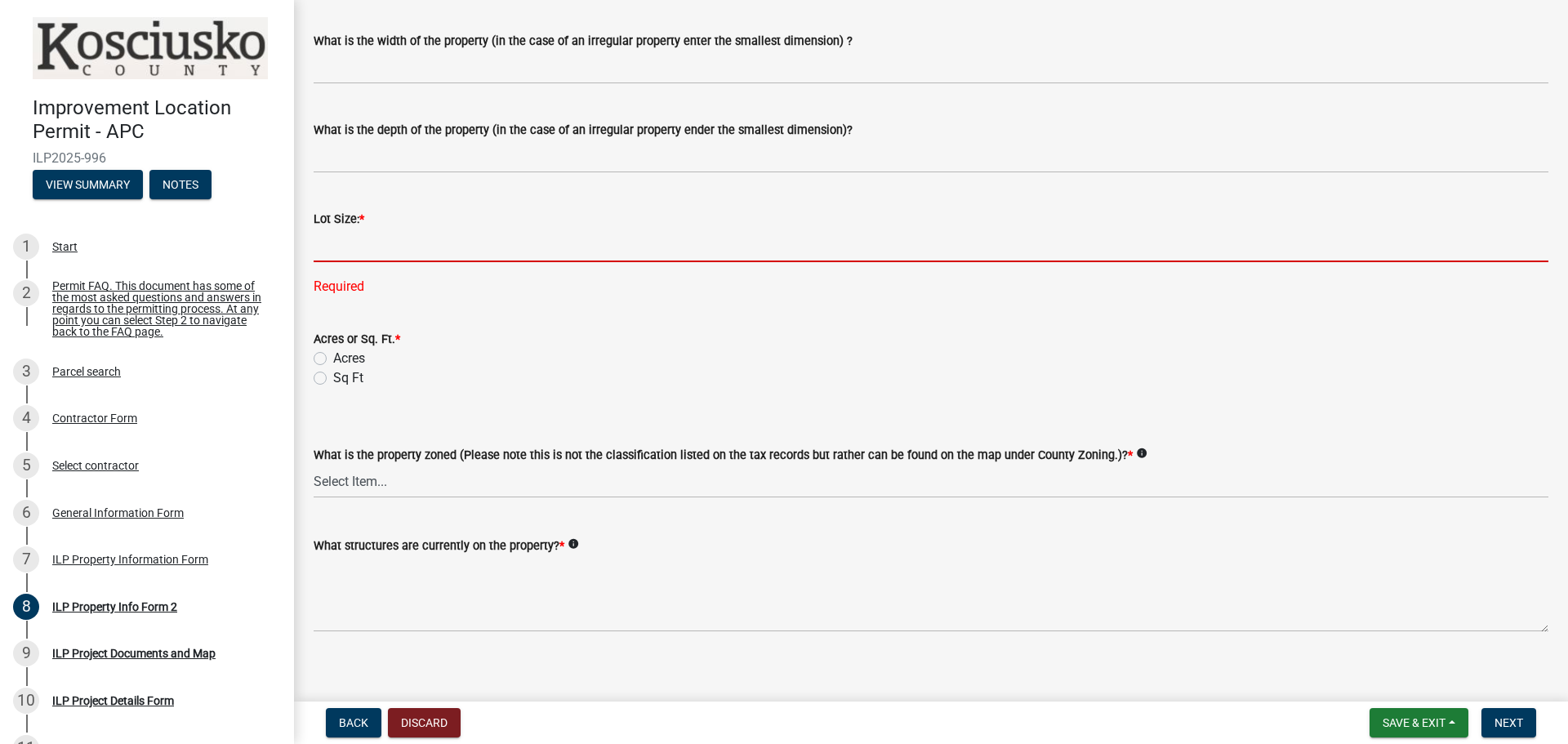
scroll to position [653, 0]
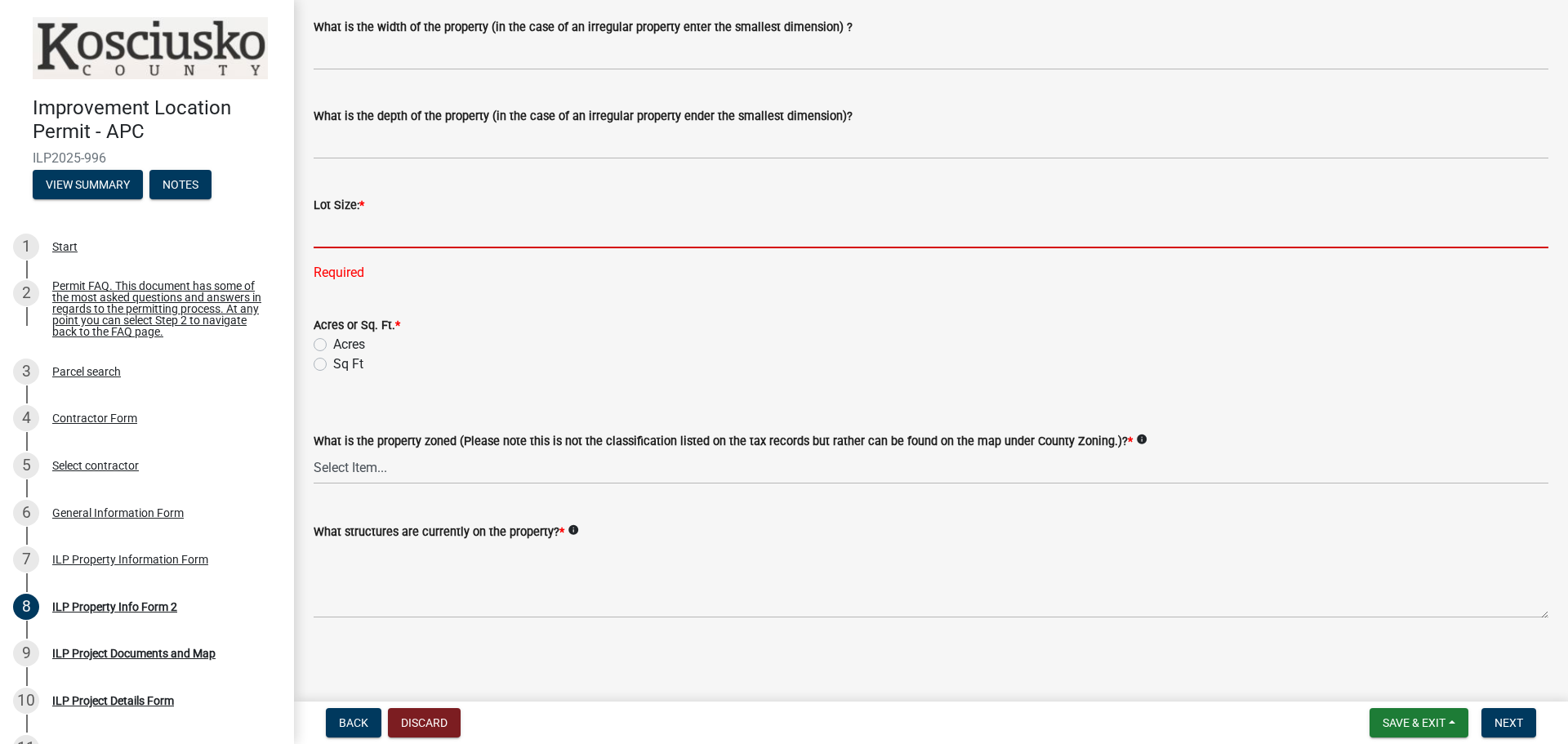
click at [359, 233] on input "text" at bounding box center [930, 232] width 1234 height 33
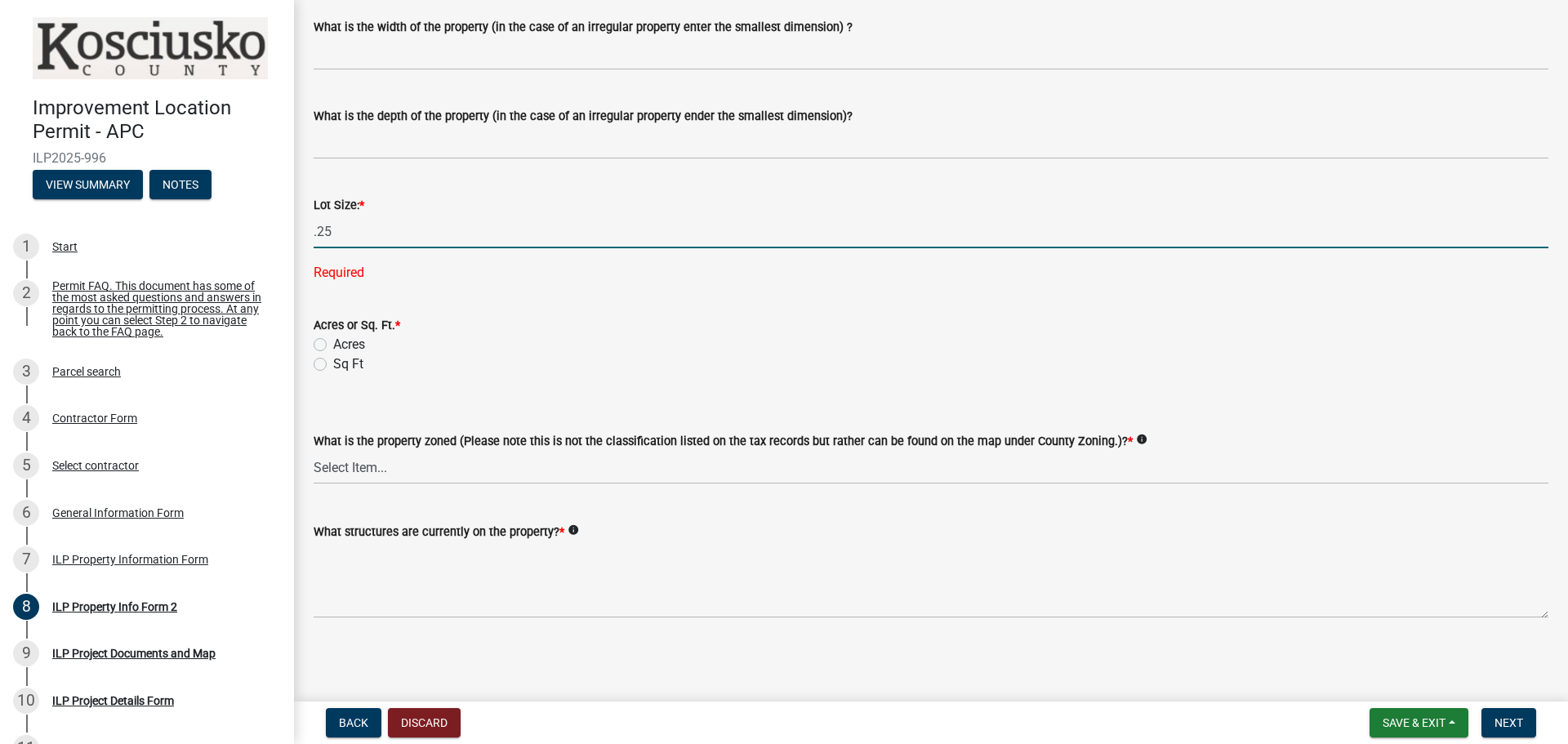
type input "0.25"
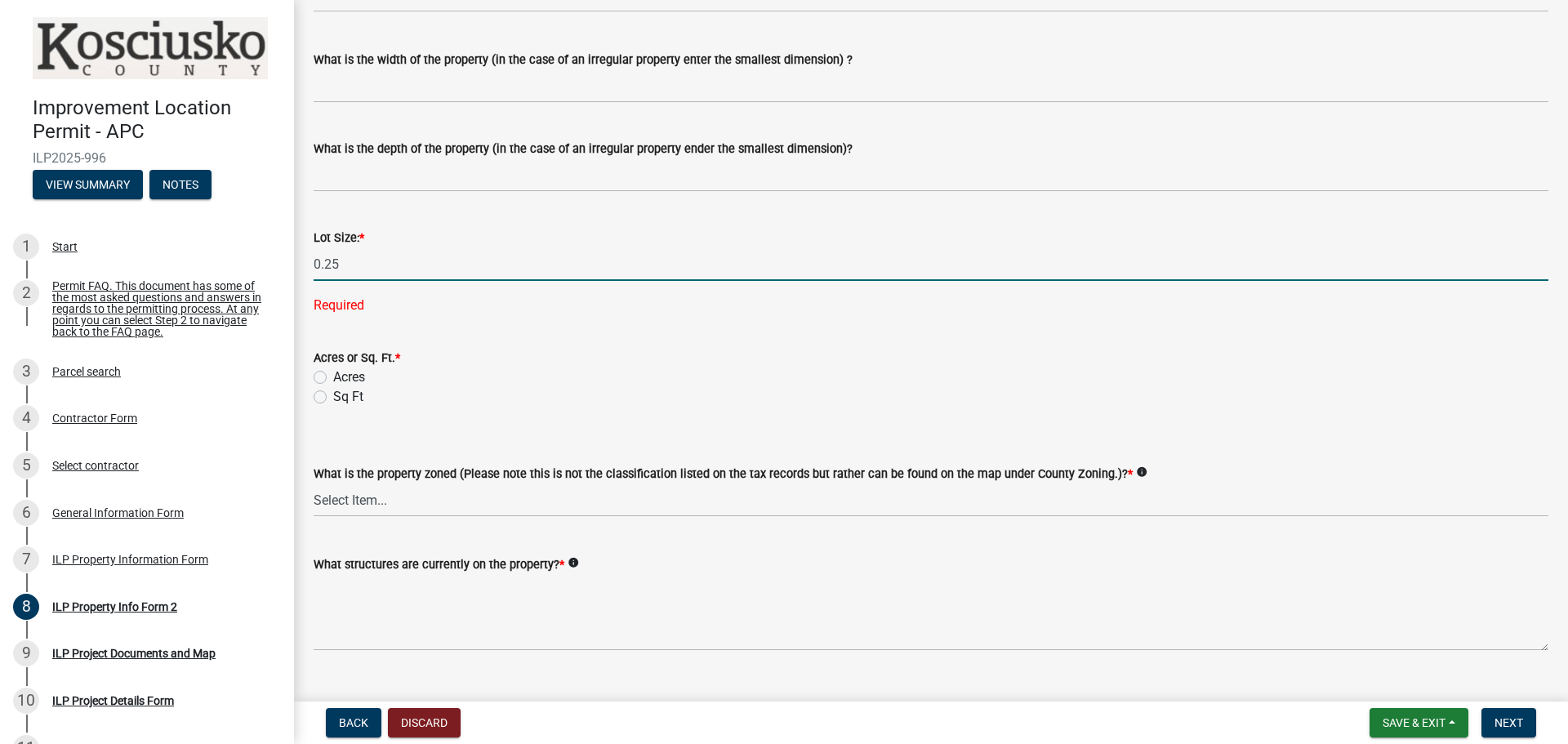
click at [318, 367] on div "Acres" at bounding box center [930, 377] width 1234 height 19
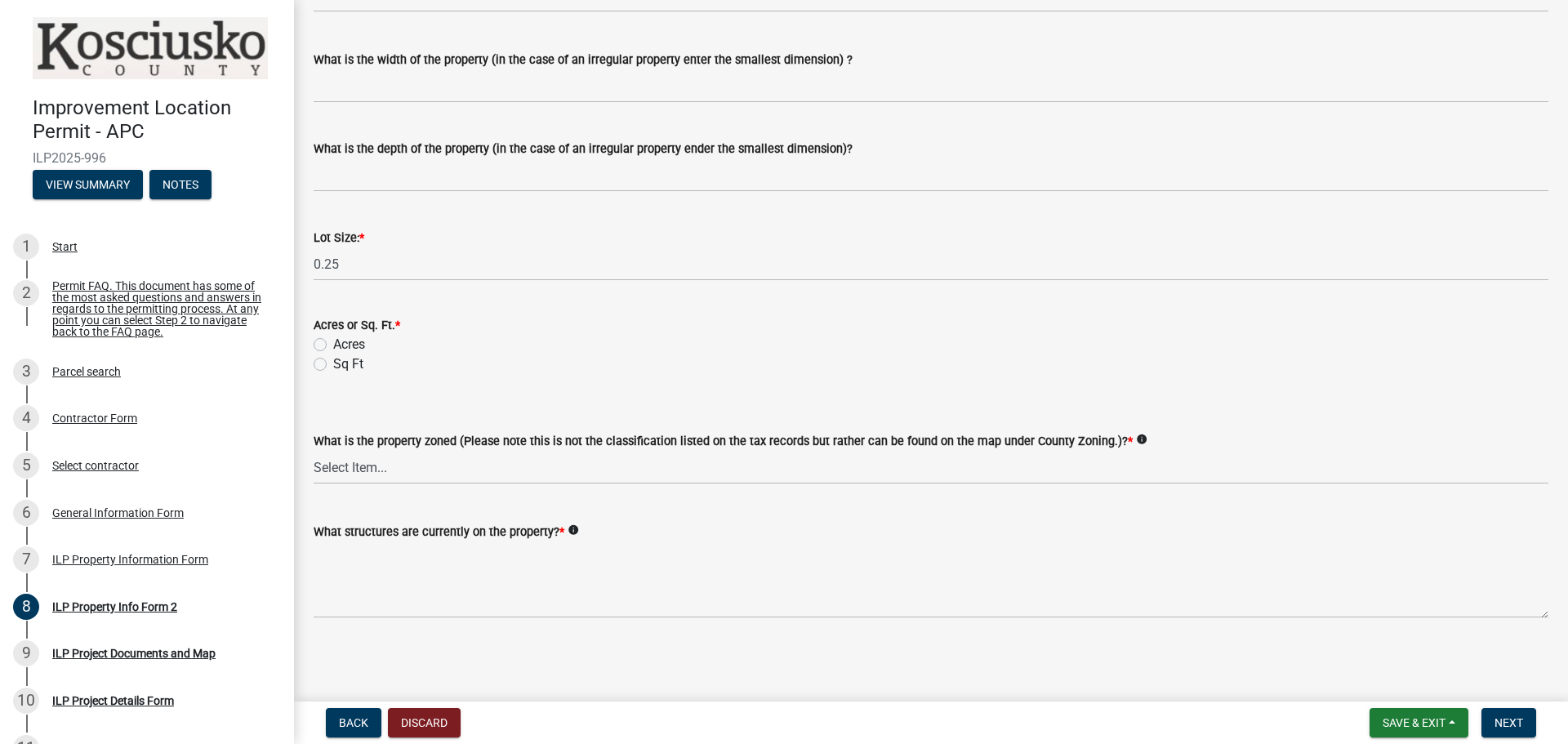
click at [333, 344] on label "Acres" at bounding box center [349, 344] width 32 height 19
click at [333, 344] on input "Acres" at bounding box center [338, 340] width 10 height 10
radio input "true"
click at [506, 474] on select "Select Item... Agricultural Agricultural 2 Commercial Environmental Industrial …" at bounding box center [930, 468] width 1234 height 33
click at [313, 451] on select "Select Item... Agricultural Agricultural 2 Commercial Environmental Industrial …" at bounding box center [930, 468] width 1234 height 33
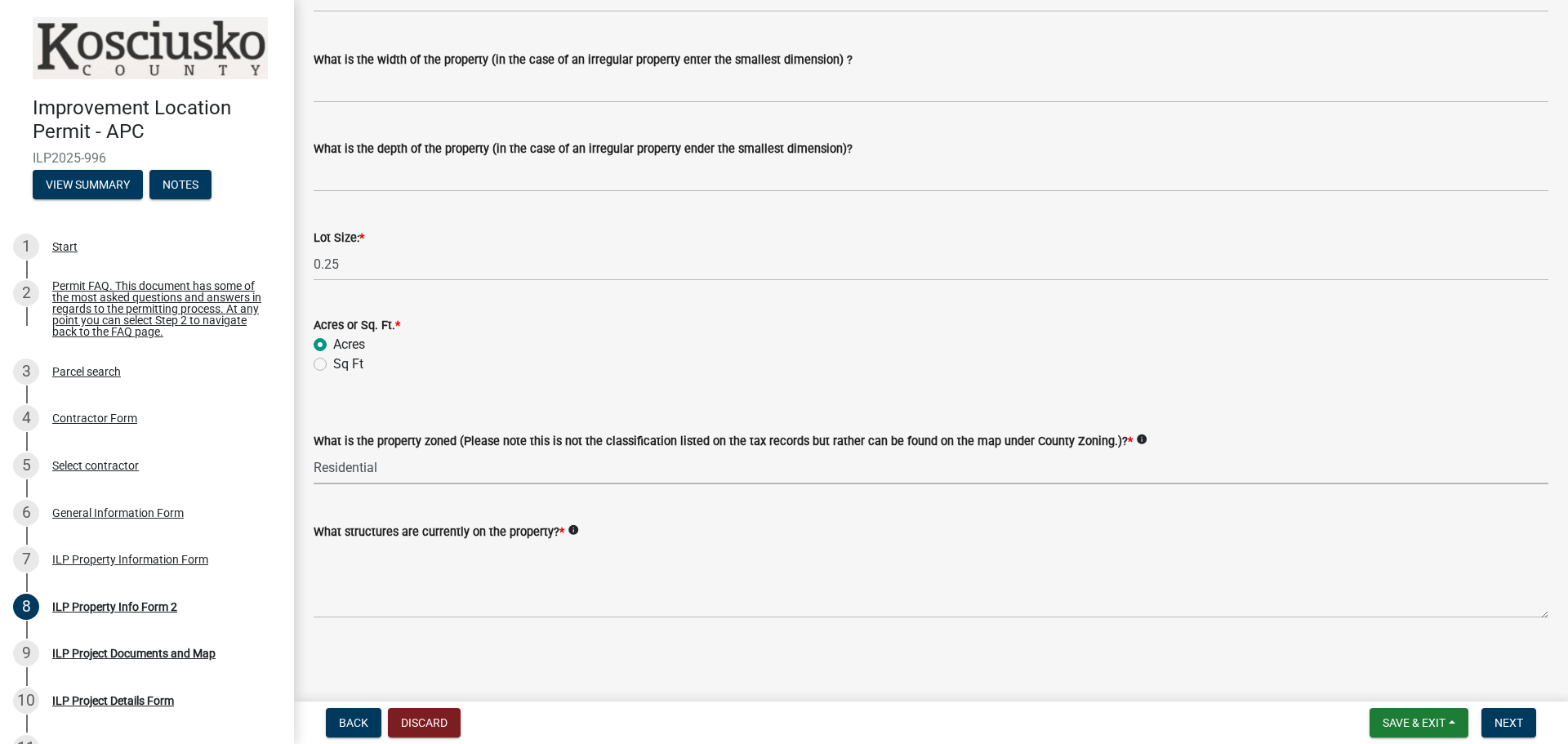
select select "1146270b-2111-4e23-bf7f-74ce85cf7041"
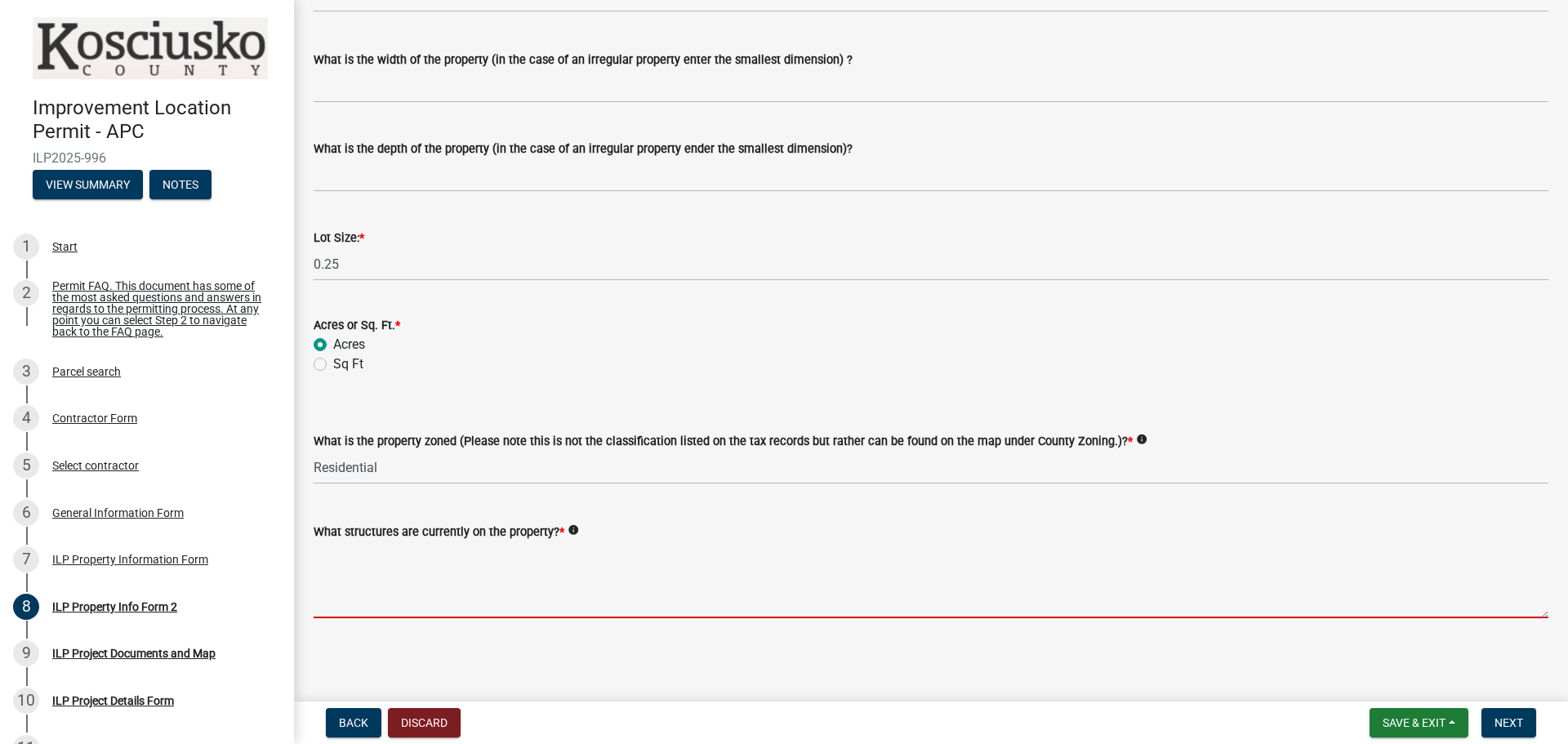
click at [441, 610] on textarea "What structures are currently on the property? *" at bounding box center [930, 580] width 1234 height 77
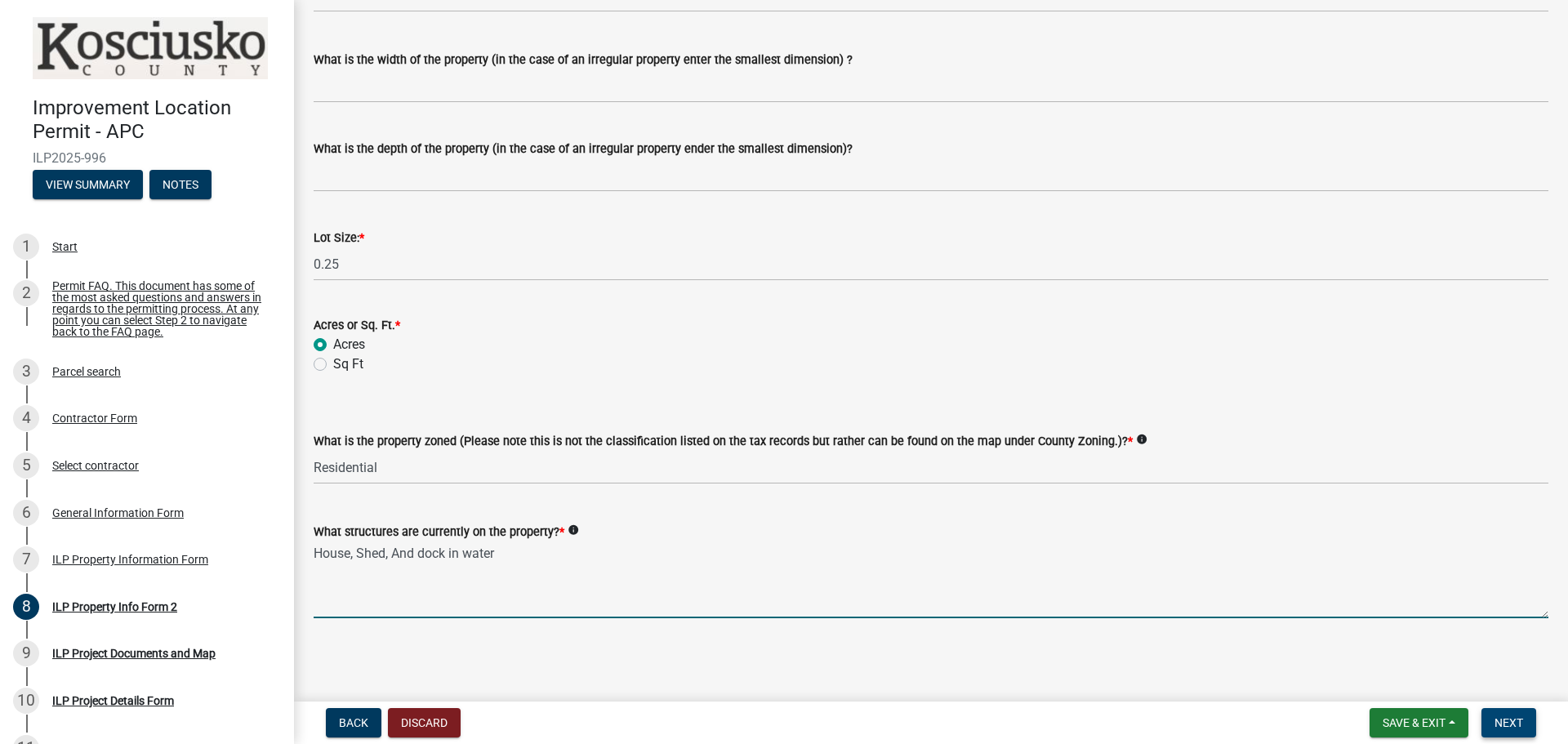
type textarea "House, Shed, And dock in water"
click at [1511, 712] on button "Next" at bounding box center [1508, 723] width 55 height 30
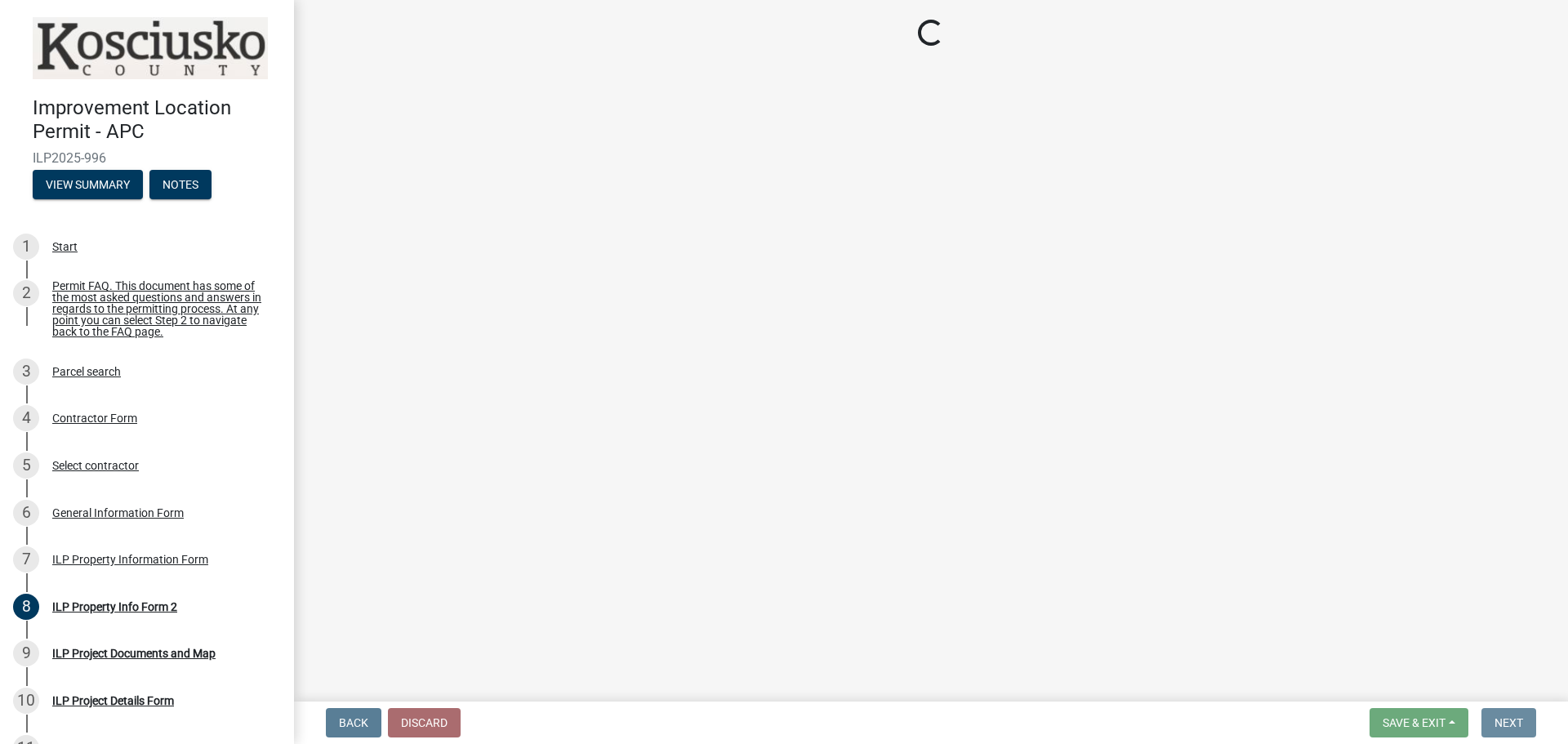
scroll to position [0, 0]
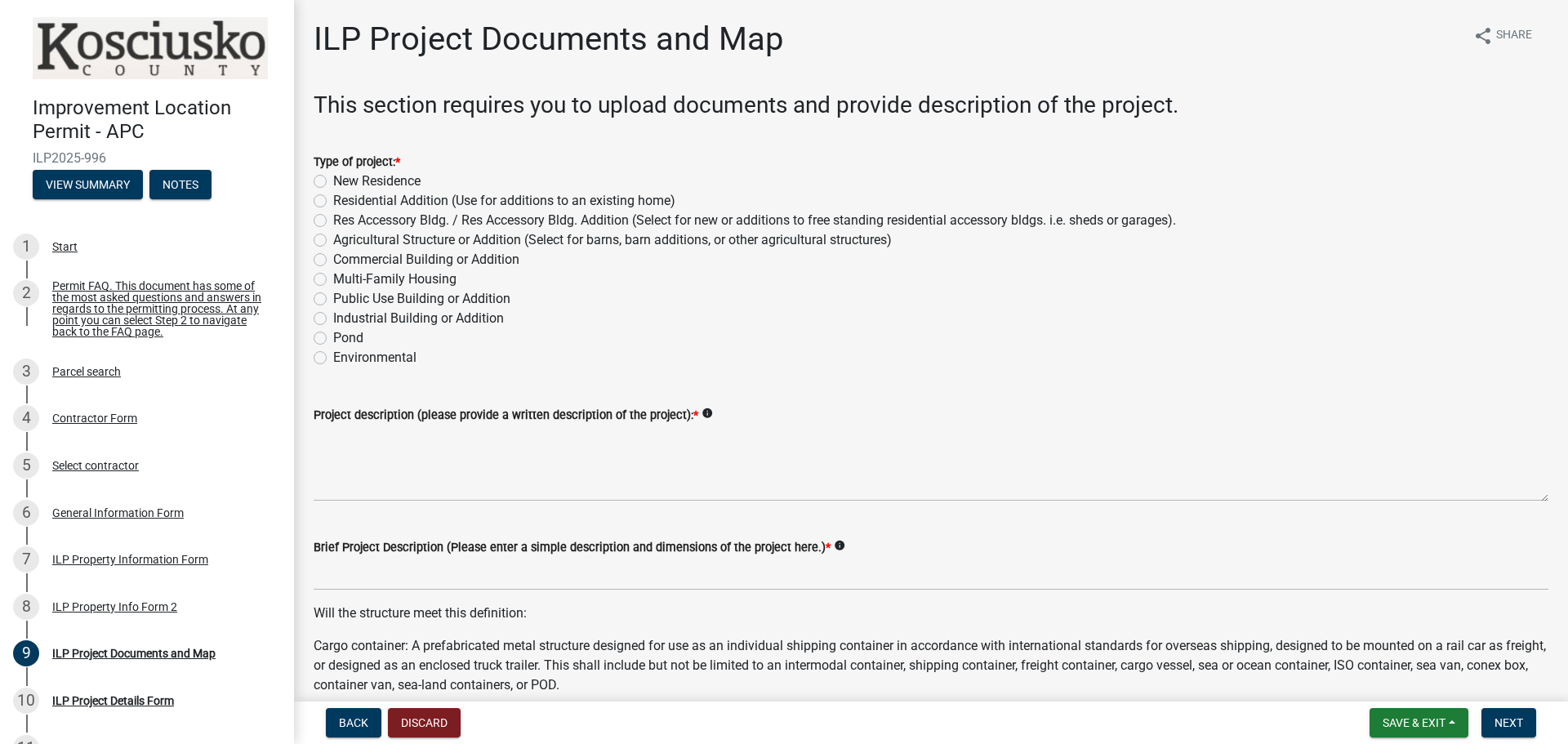
click at [333, 216] on label "Res Accessory Bldg. / Res Accessory Bldg. Addition (Select for new or additions…" at bounding box center [754, 220] width 843 height 19
click at [333, 216] on input "Res Accessory Bldg. / Res Accessory Bldg. Addition (Select for new or additions…" at bounding box center [338, 215] width 10 height 10
radio input "true"
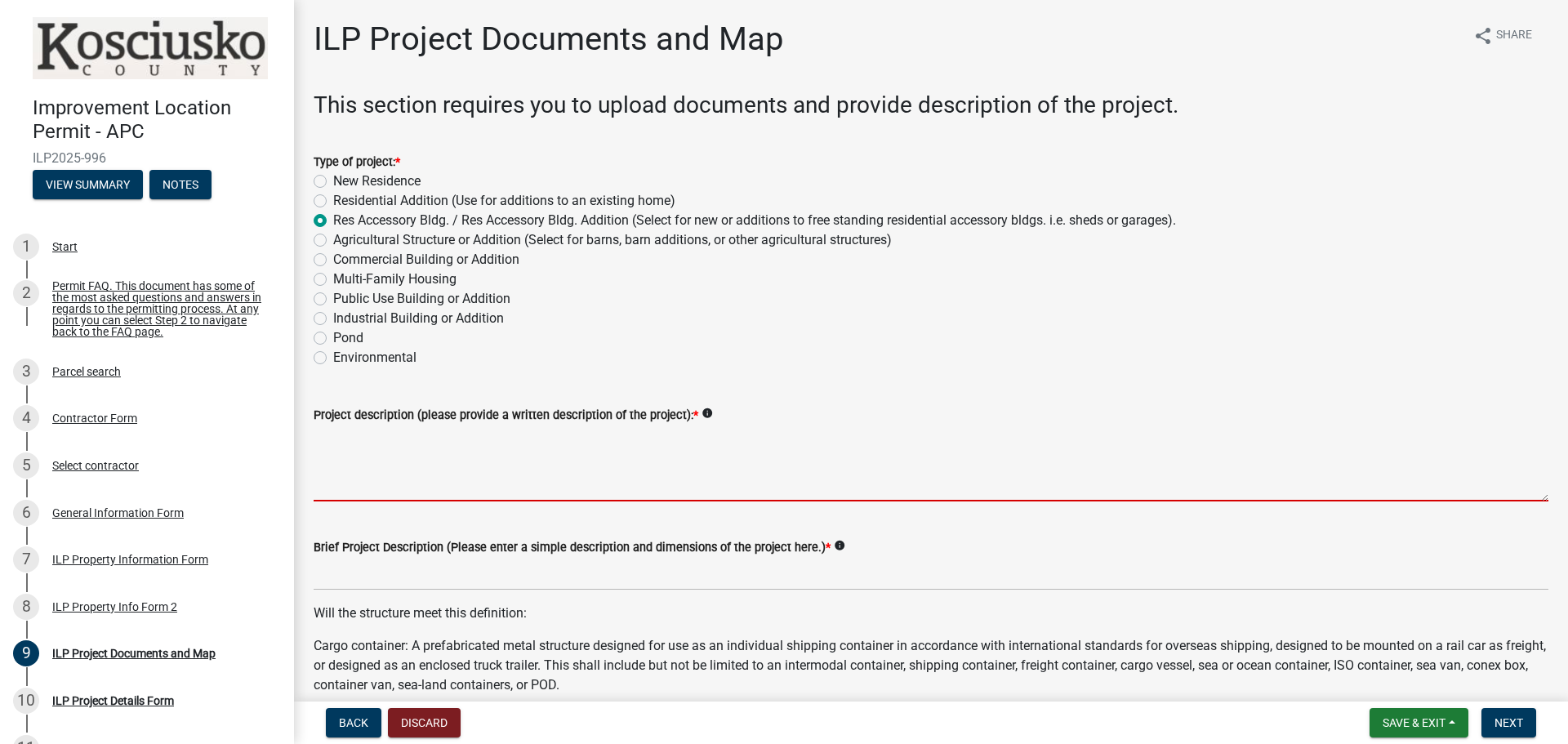
click at [416, 482] on textarea "Project description (please provide a written description of the project): *" at bounding box center [930, 463] width 1234 height 77
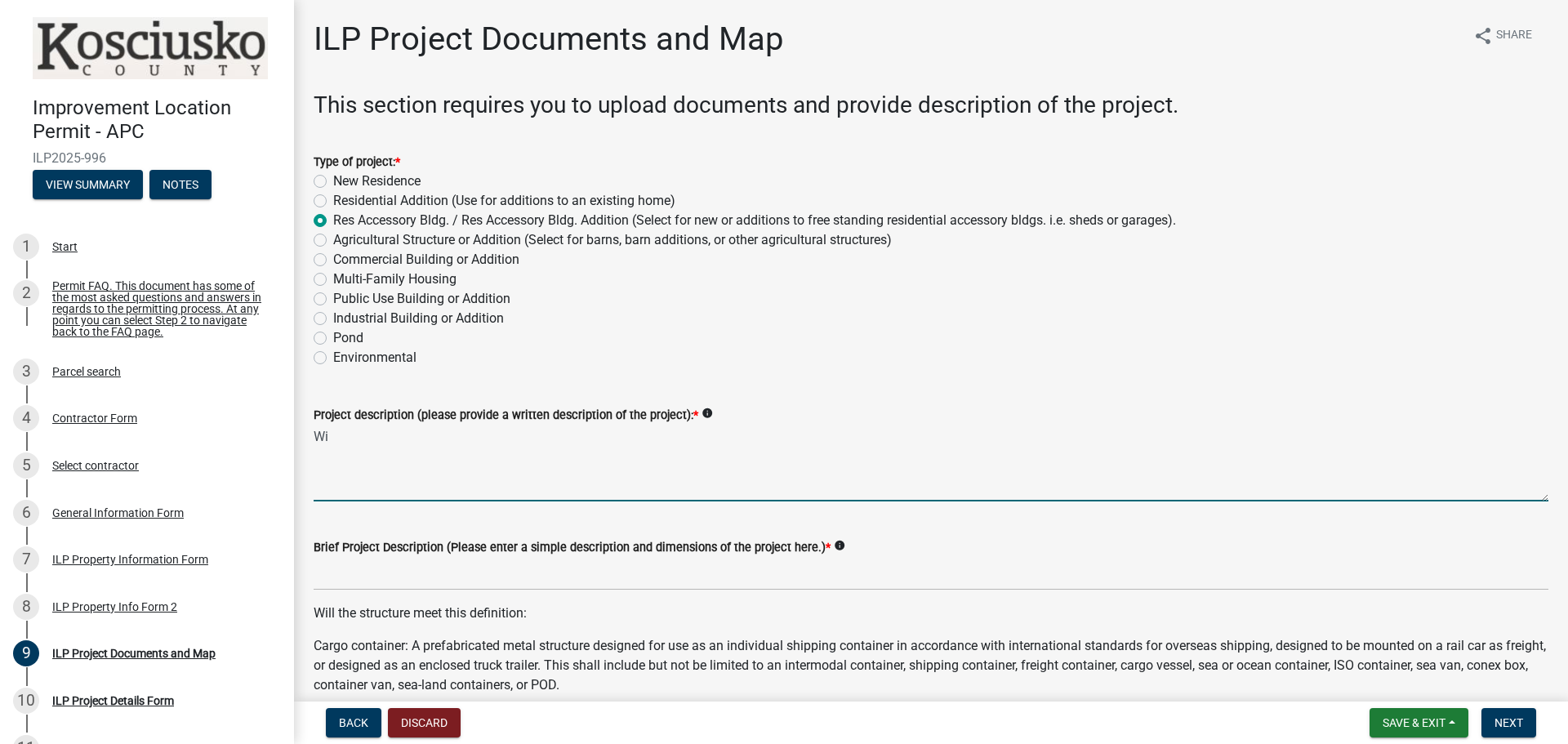
type textarea "W"
click at [591, 440] on textarea "Revised plan to replace the existing decking" at bounding box center [930, 463] width 1234 height 77
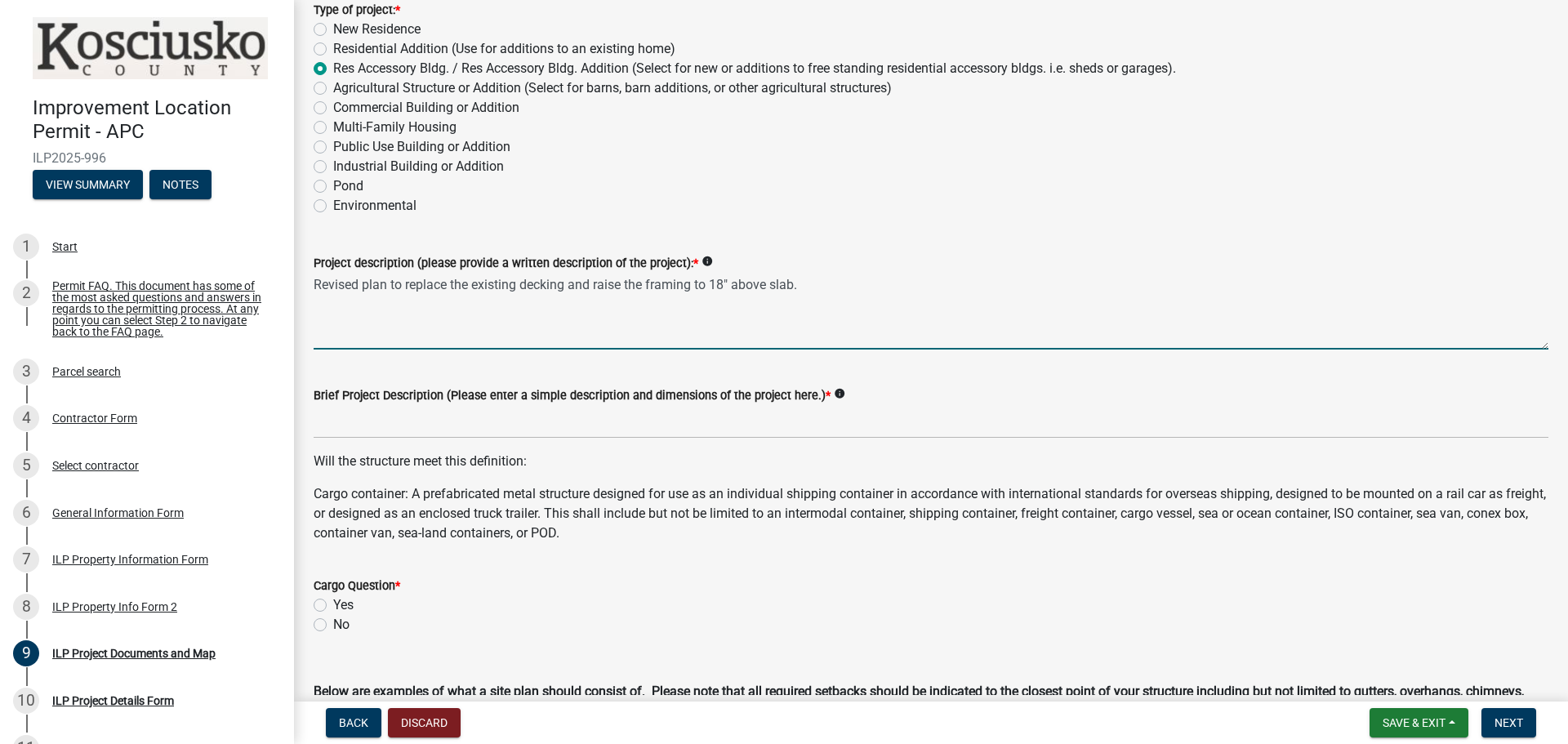
scroll to position [163, 0]
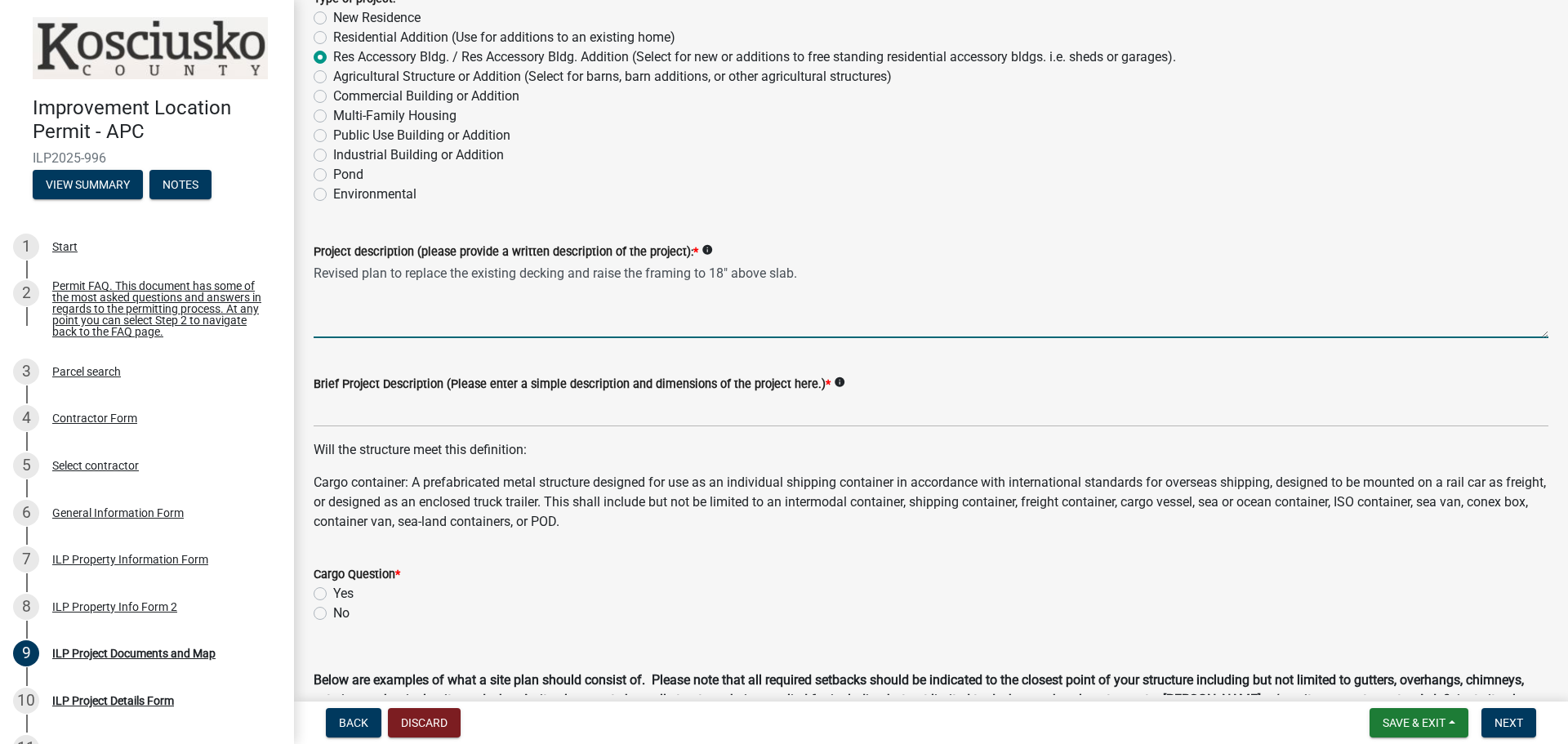
type textarea "Revised plan to replace the existing decking and raise the framing to 18" above…"
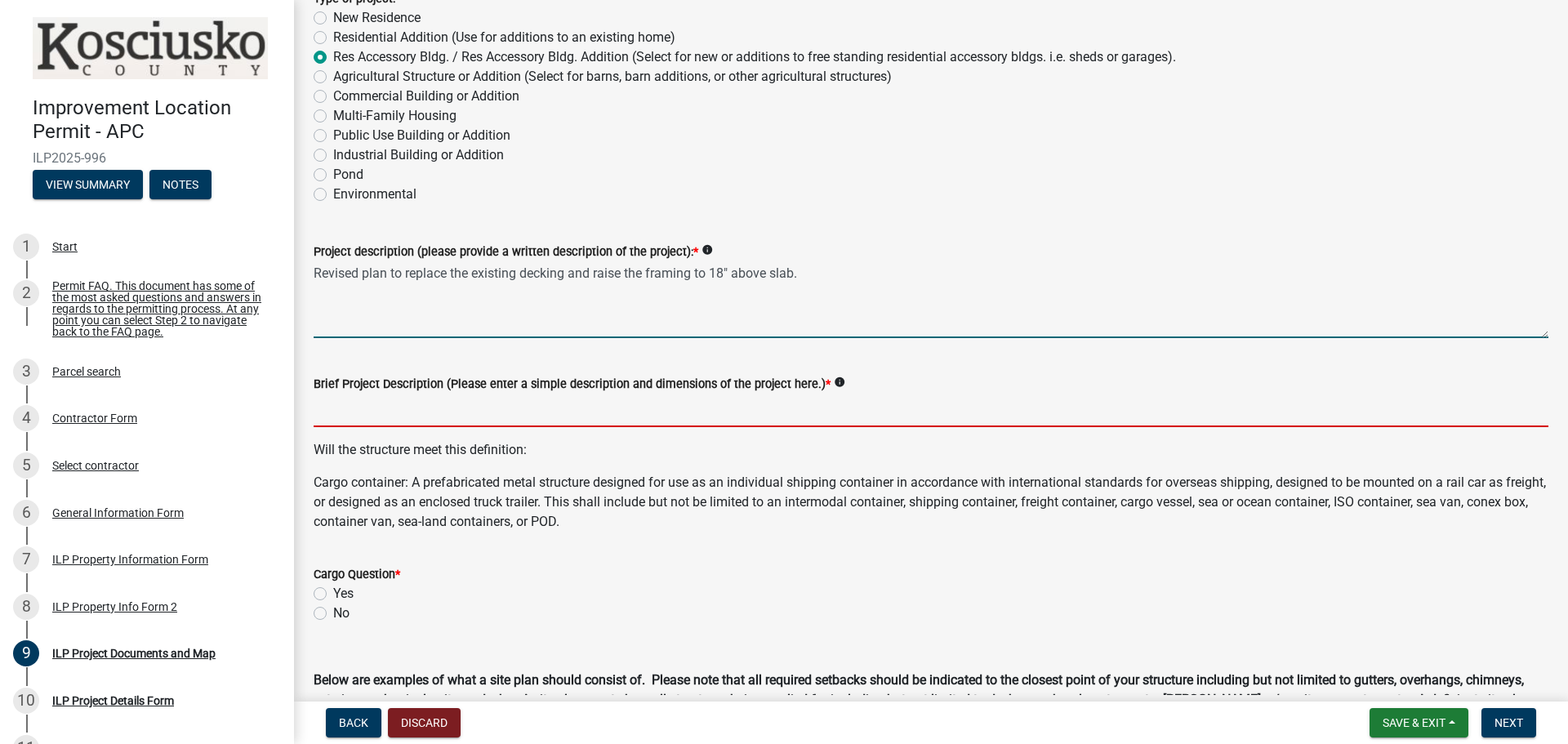
click at [529, 420] on input "Brief Project Description (Please enter a simple description and dimensions of …" at bounding box center [930, 410] width 1234 height 33
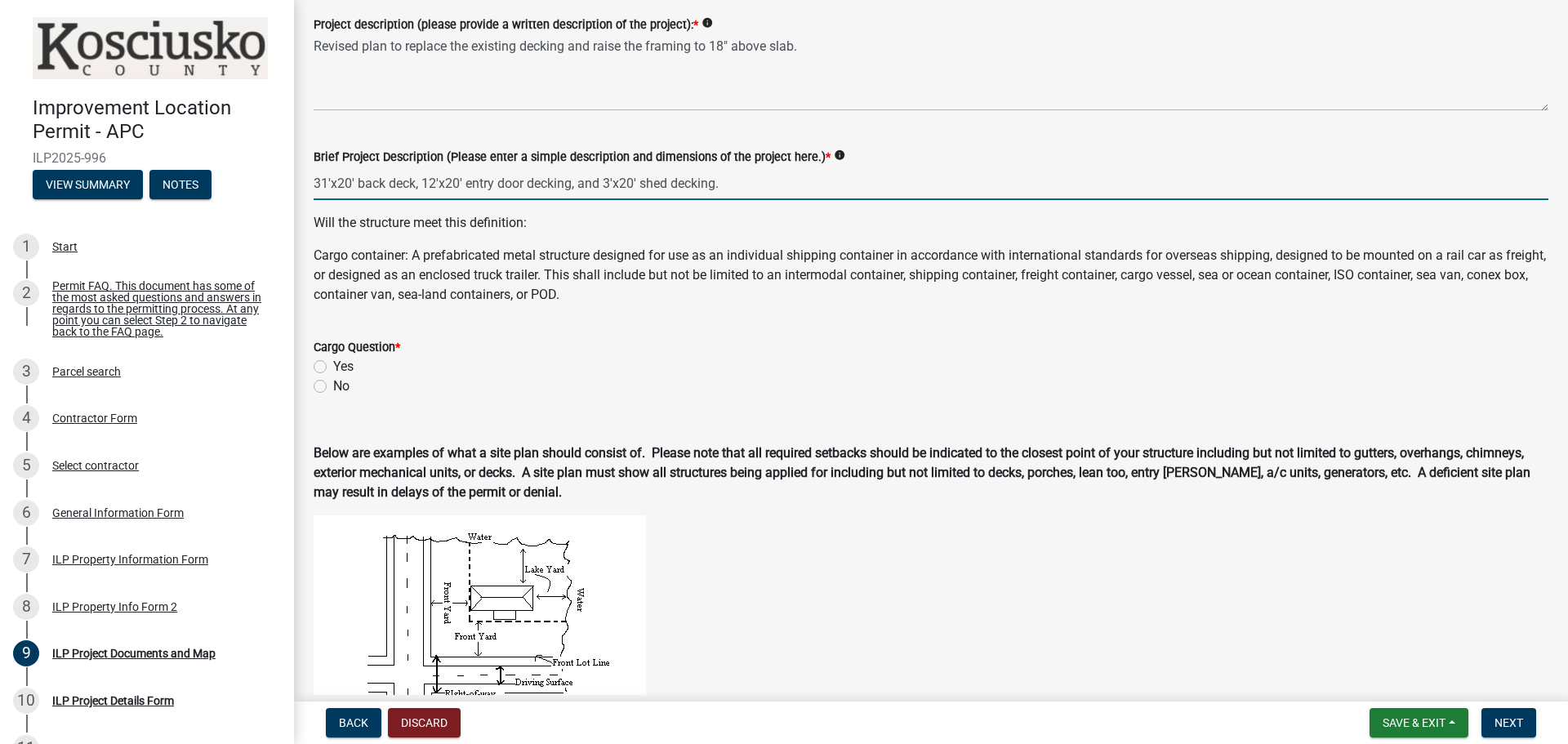
scroll to position [408, 0]
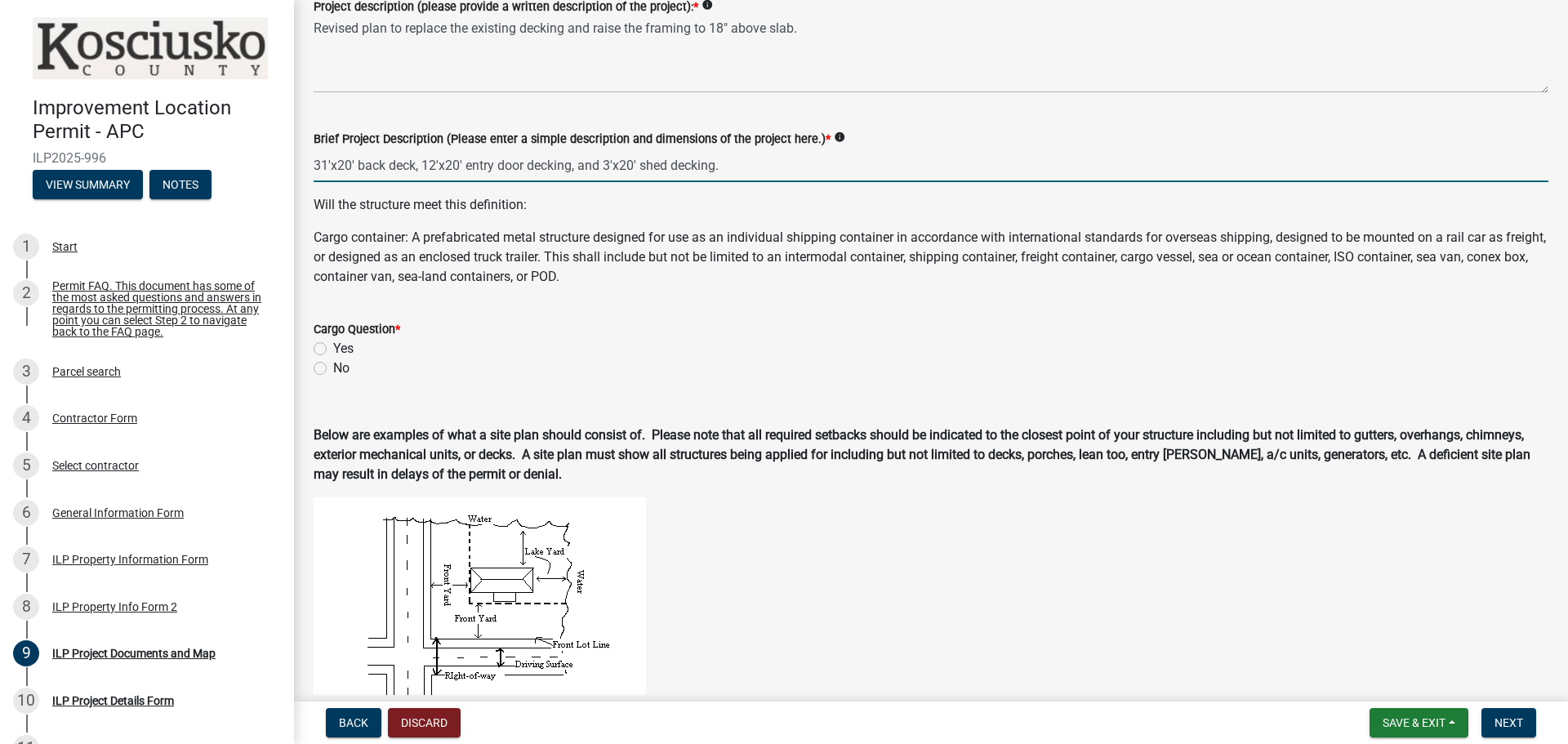
type input "31'x20' back deck, 12'x20' entry door decking, and 3'x20' shed decking."
click at [316, 366] on div "Cargo Question * Yes No" at bounding box center [930, 348] width 1234 height 58
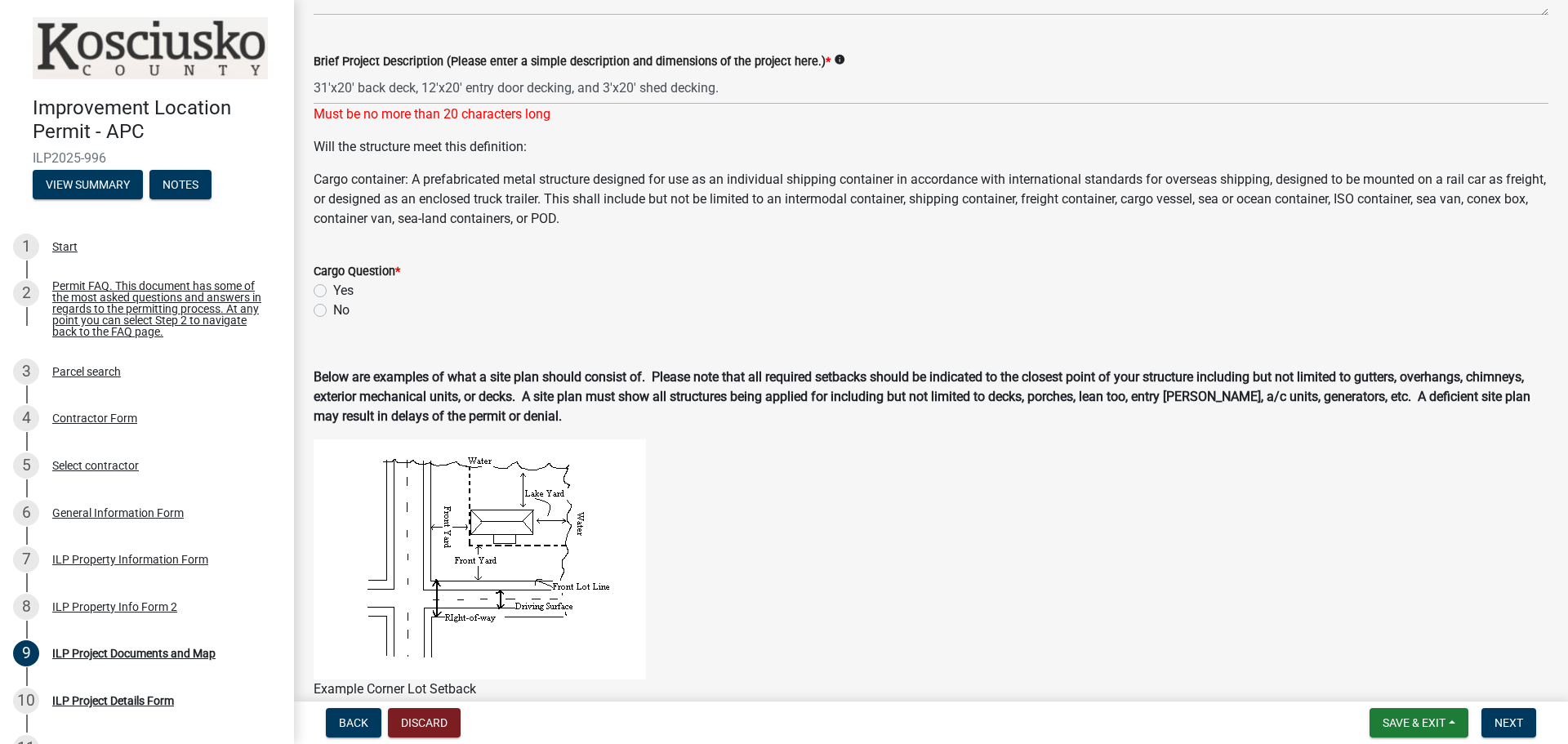
scroll to position [490, 0]
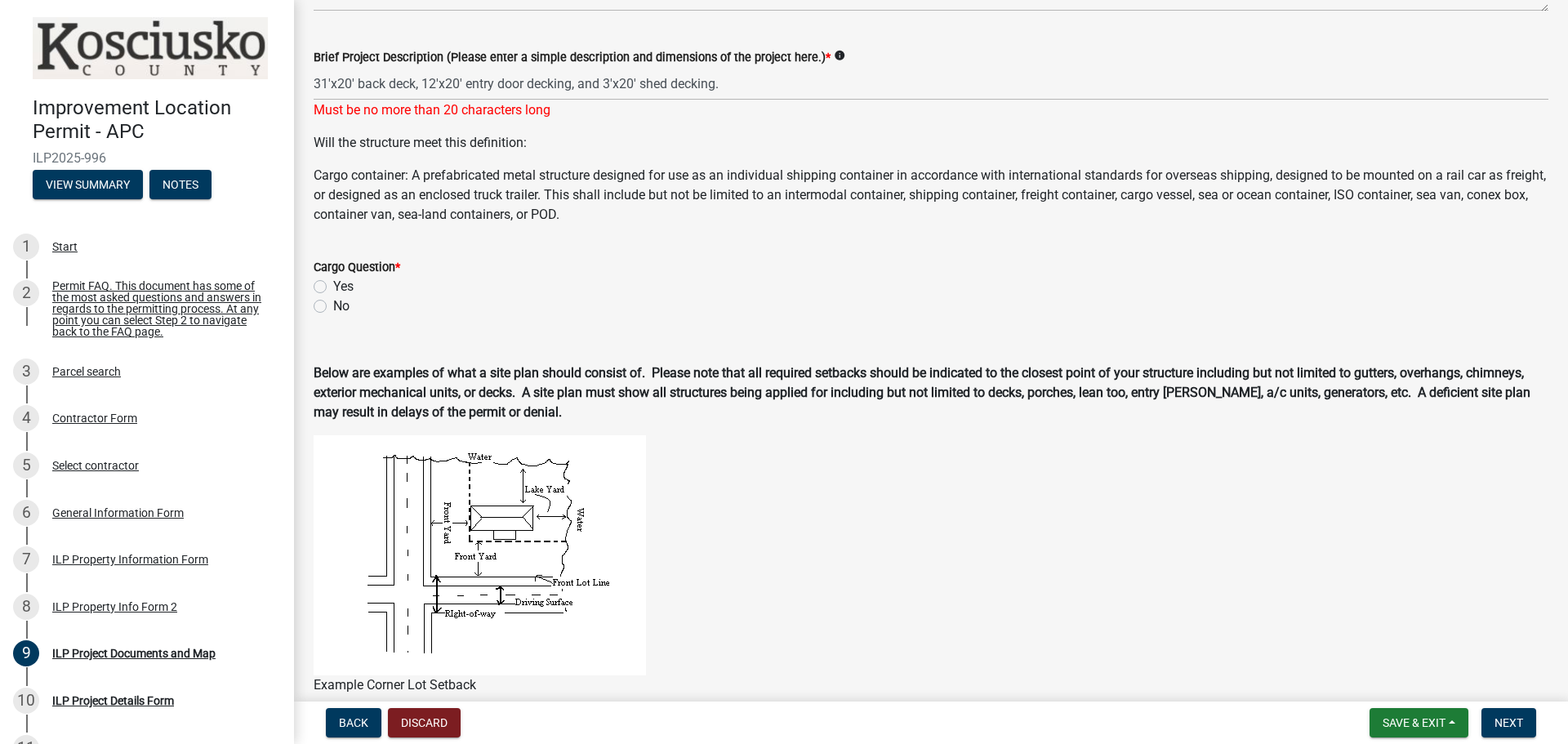
click at [333, 305] on label "No" at bounding box center [341, 306] width 17 height 19
click at [333, 305] on input "No" at bounding box center [338, 301] width 10 height 10
radio input "true"
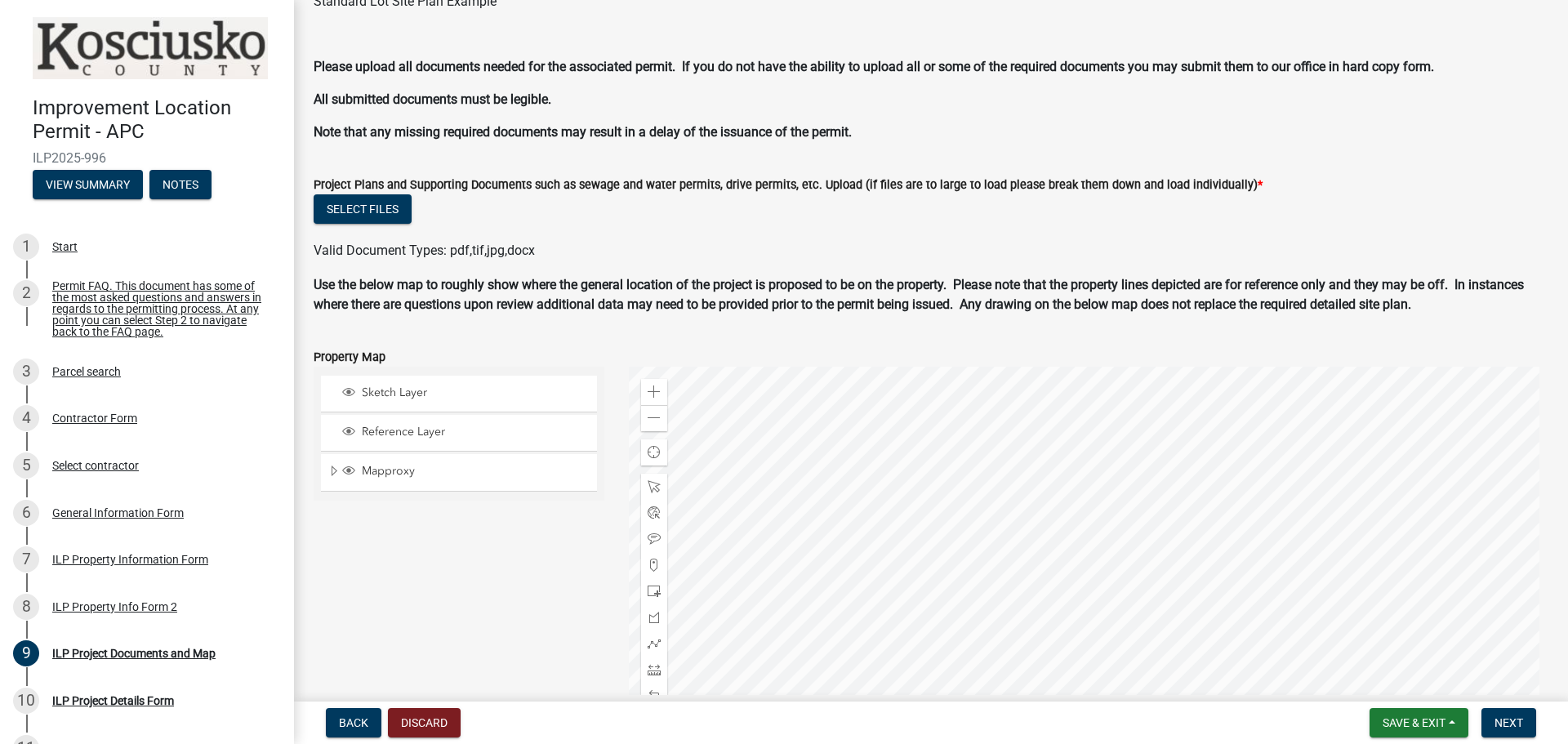
scroll to position [1552, 0]
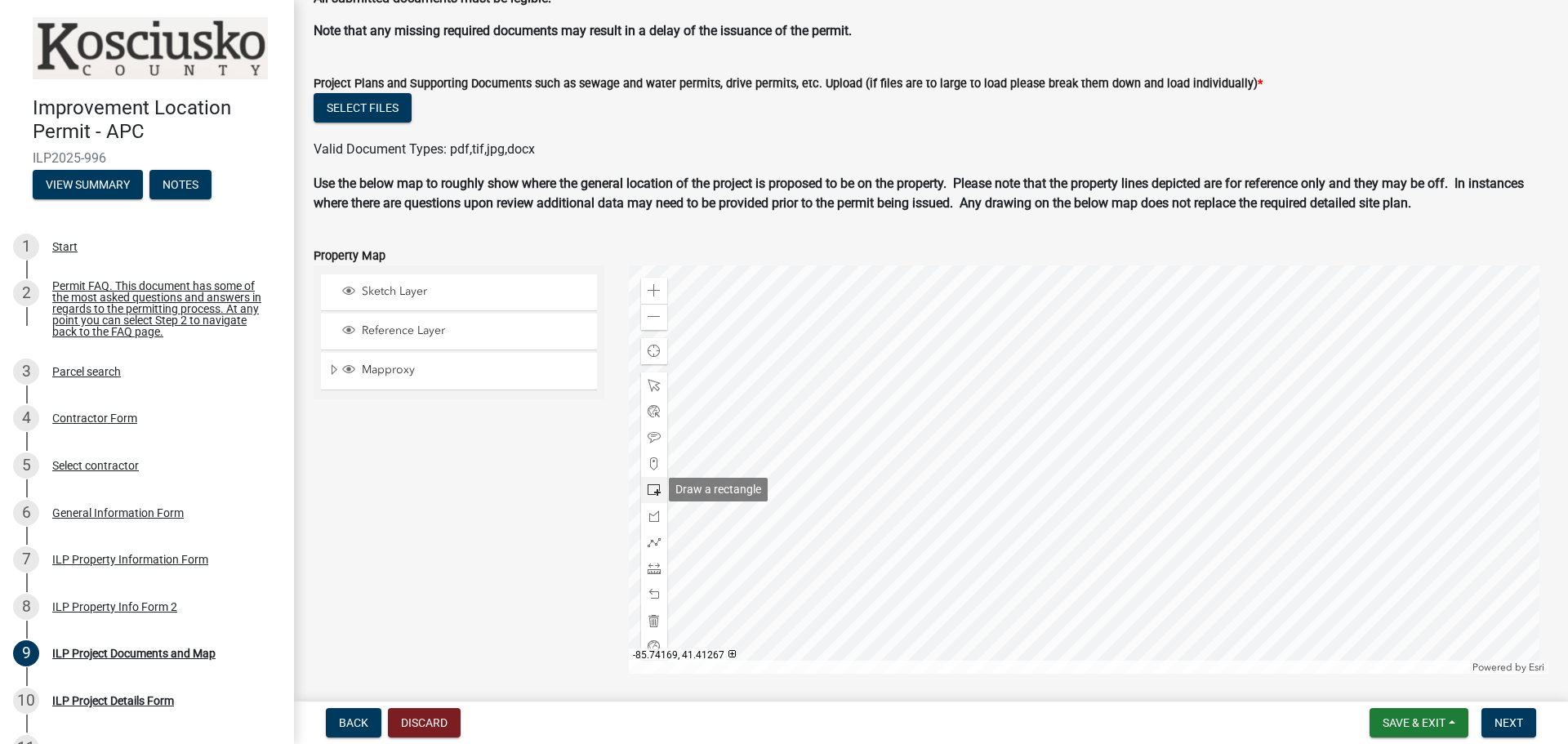
click at [650, 483] on span at bounding box center [654, 490] width 13 height 13
click at [1019, 530] on div at bounding box center [1089, 469] width 920 height 408
click at [1124, 473] on div at bounding box center [1089, 469] width 920 height 408
click at [1187, 517] on div at bounding box center [1089, 469] width 920 height 408
click at [1147, 540] on div at bounding box center [1089, 469] width 920 height 408
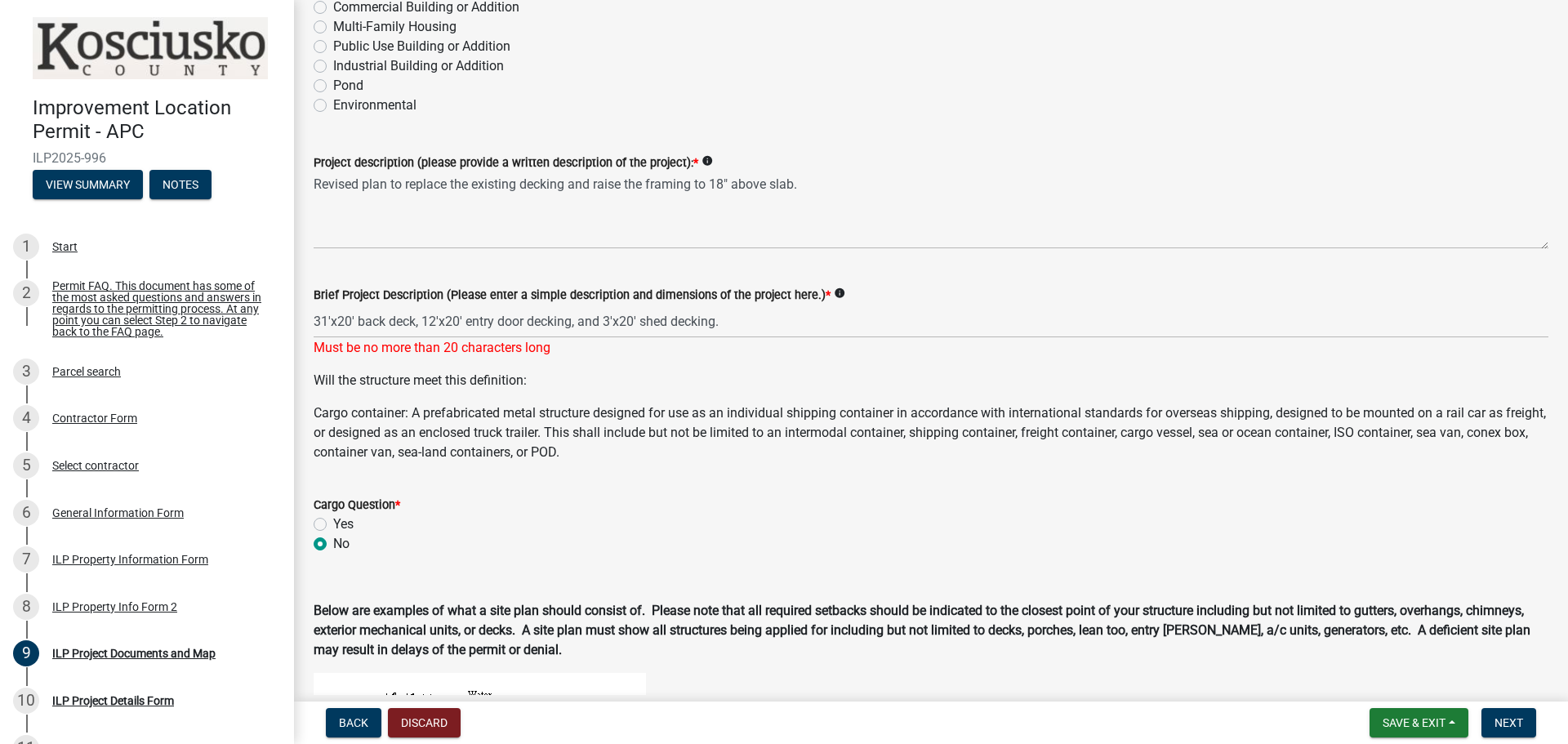
scroll to position [302, 0]
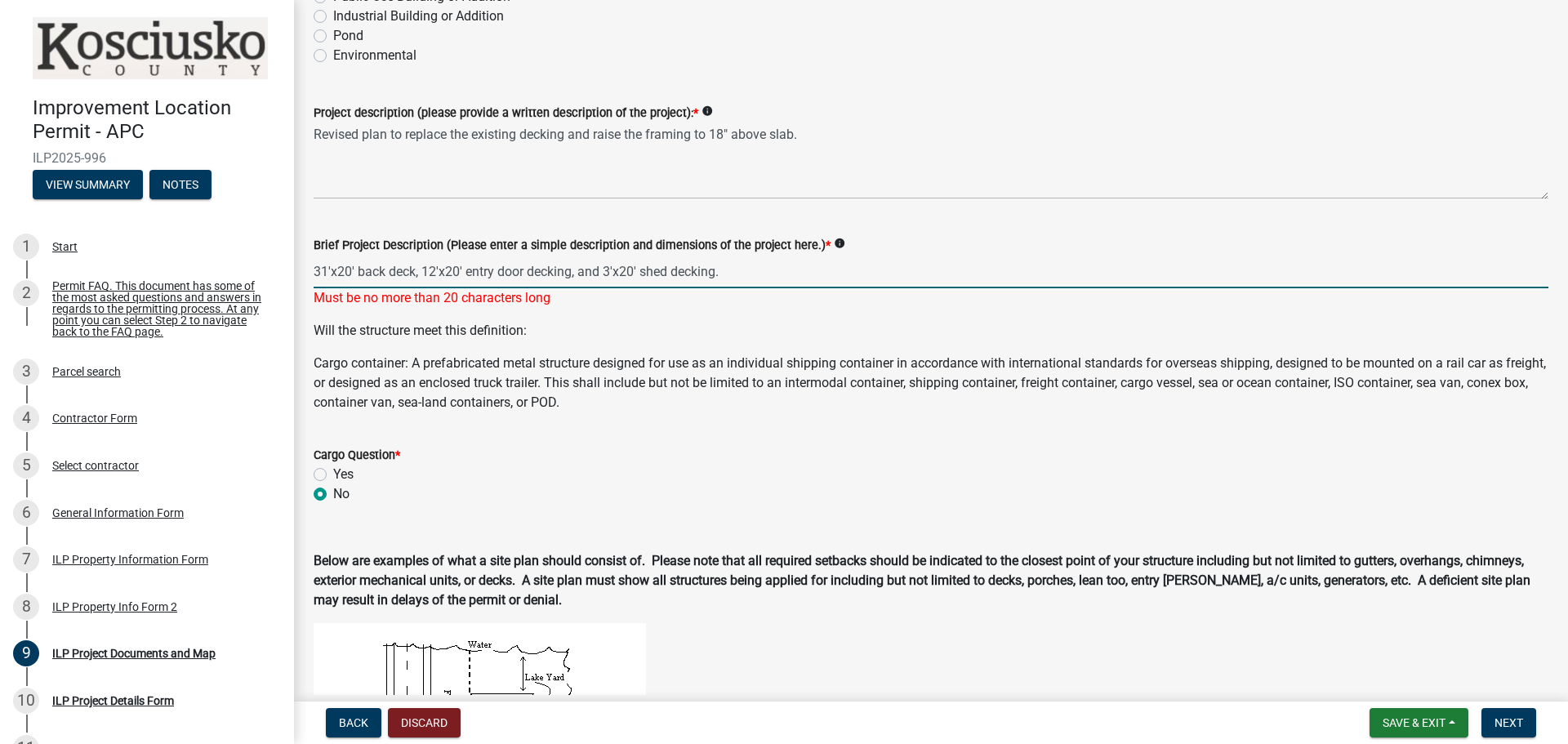
drag, startPoint x: 328, startPoint y: 273, endPoint x: 314, endPoint y: 272, distance: 14.0
click at [314, 272] on input "31'x20' back deck, 12'x20' entry door decking, and 3'x20' shed decking." at bounding box center [930, 272] width 1234 height 33
type input "21'x20' back deck, 12'x20' entry door decking, and 3'x20' shed decking."
click at [302, 263] on div "Brief Project Description (Please enter a simple description and dimensions of …" at bounding box center [931, 260] width 1259 height 96
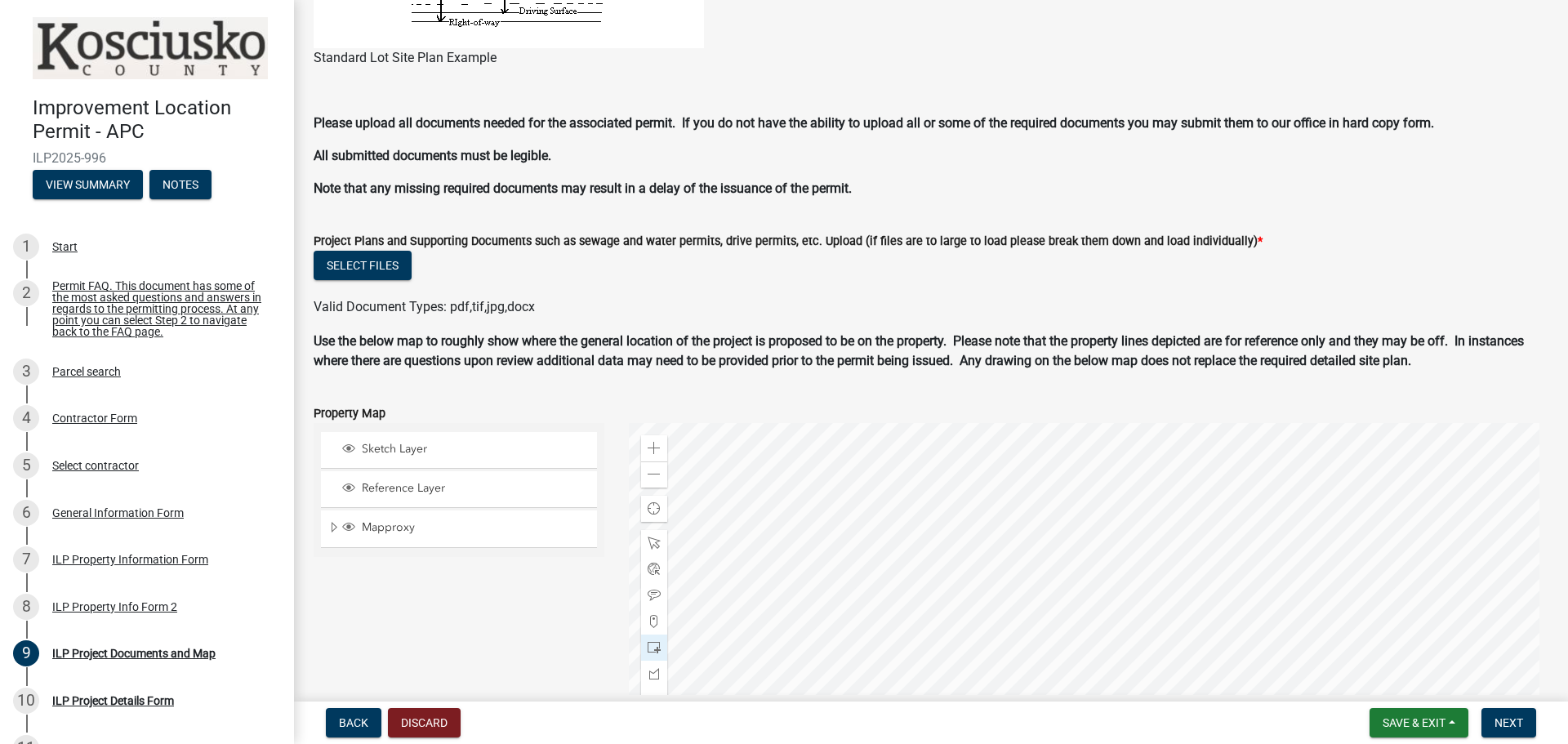
scroll to position [1365, 0]
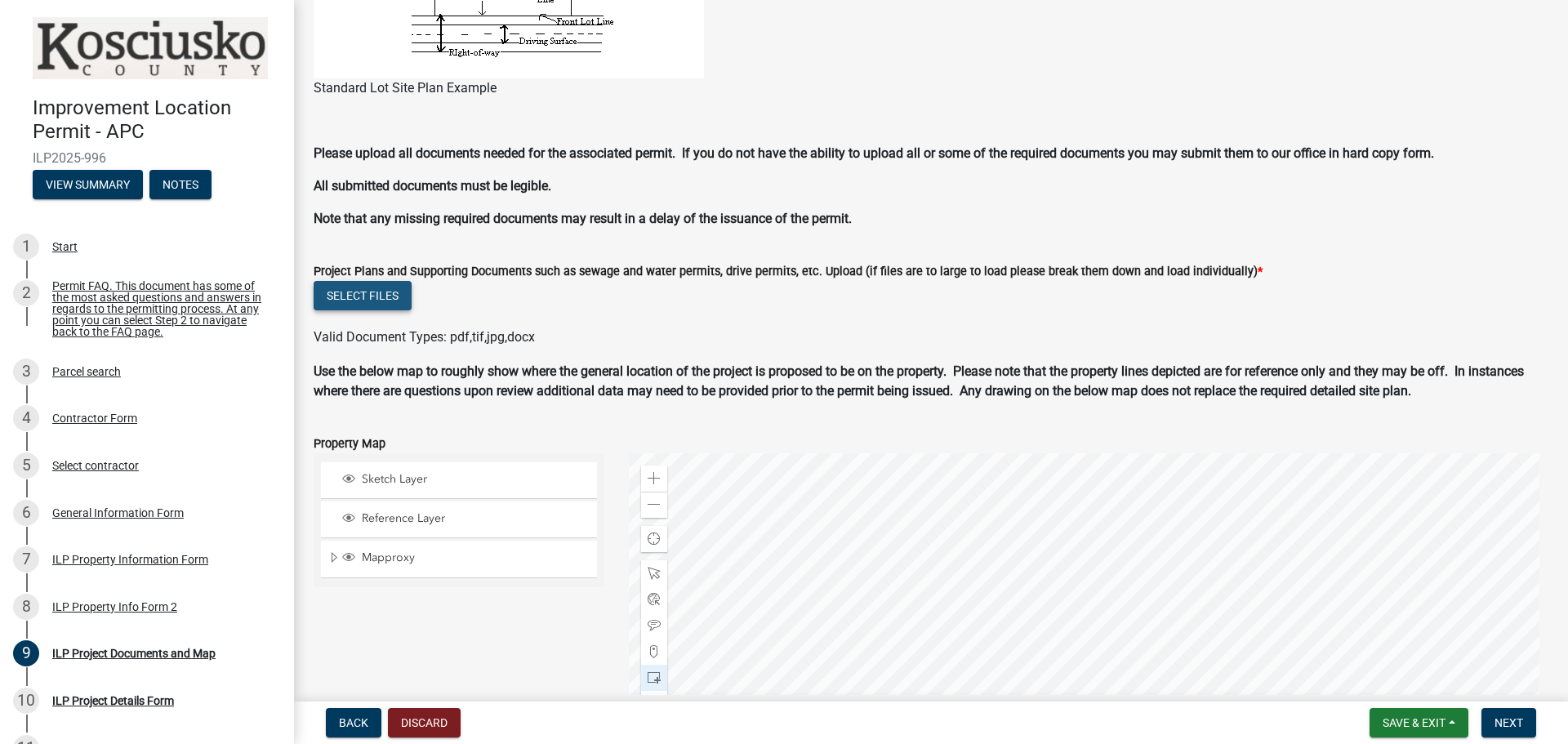
click at [366, 297] on button "Select files" at bounding box center [363, 296] width 98 height 30
click at [365, 287] on button "Select files" at bounding box center [363, 296] width 98 height 30
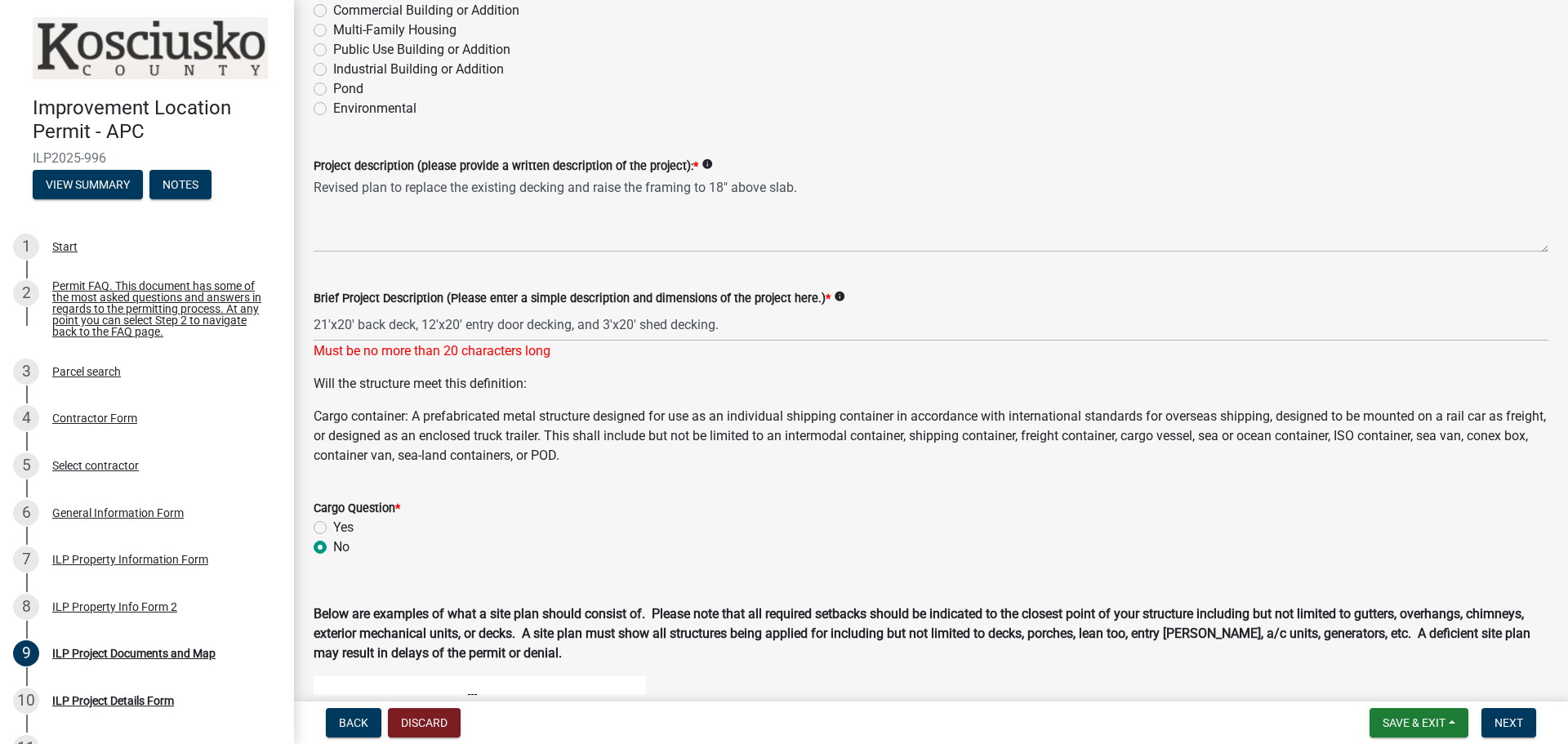
scroll to position [199, 0]
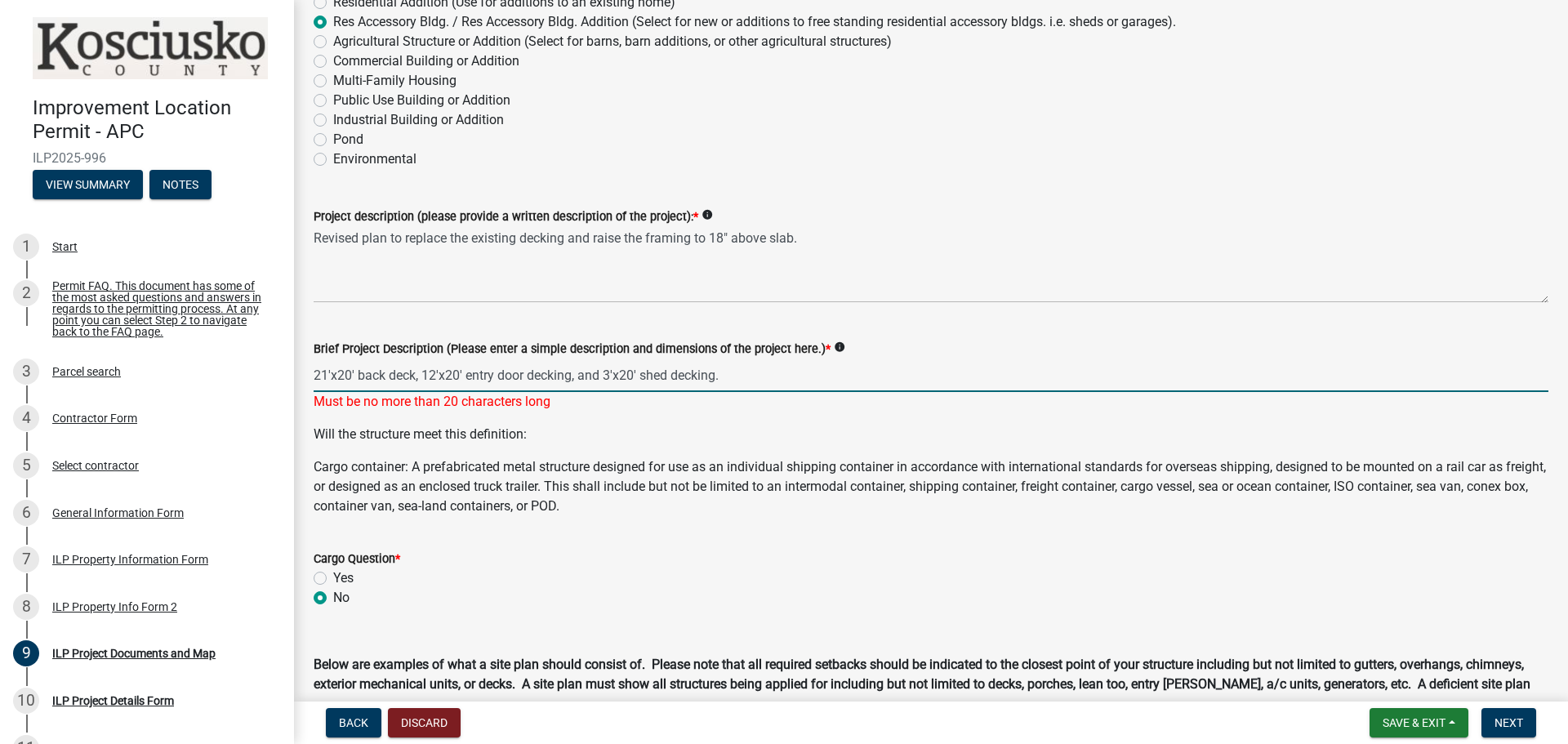
click at [752, 378] on input "21'x20' back deck, 12'x20' entry door decking, and 3'x20' shed decking." at bounding box center [930, 376] width 1234 height 33
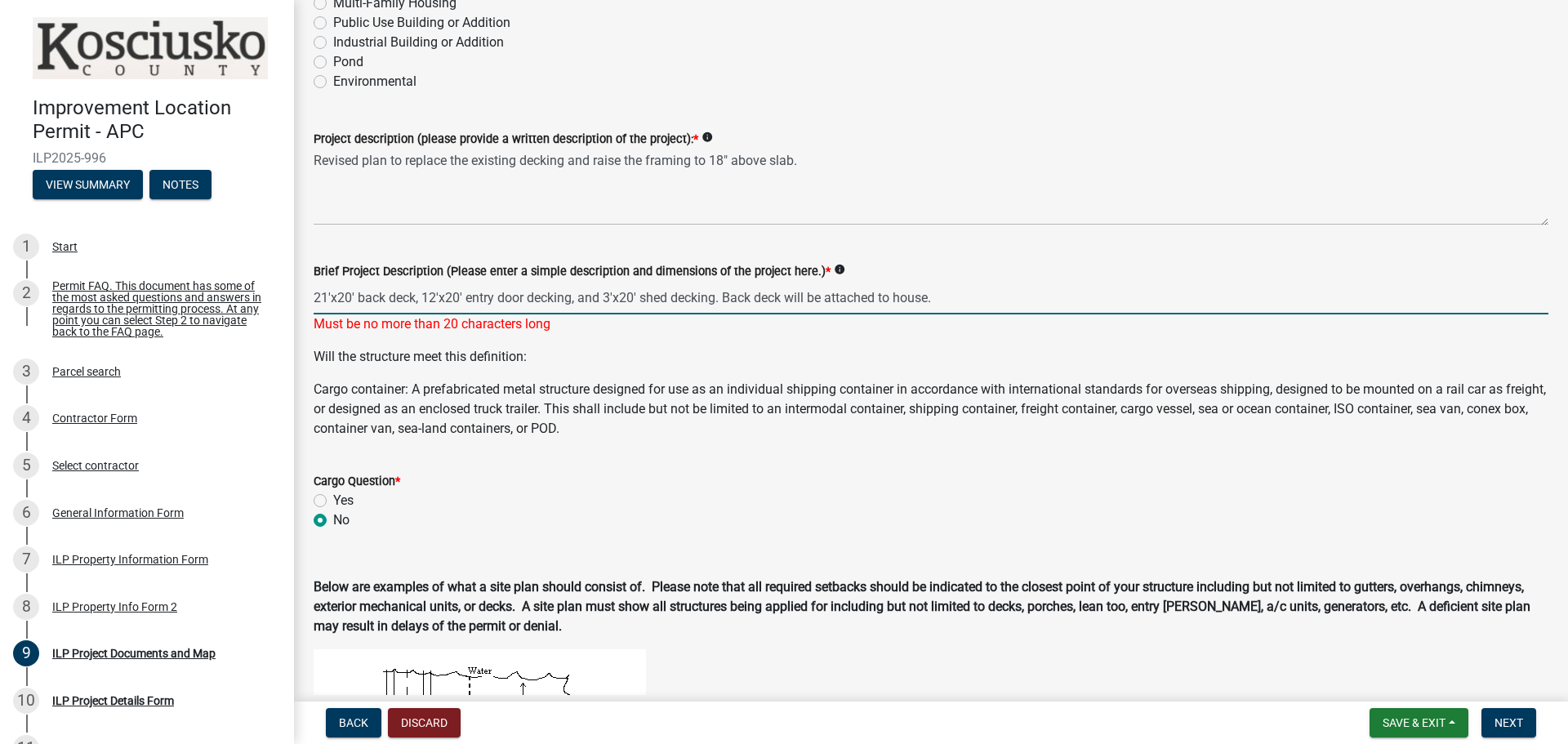
scroll to position [280, 0]
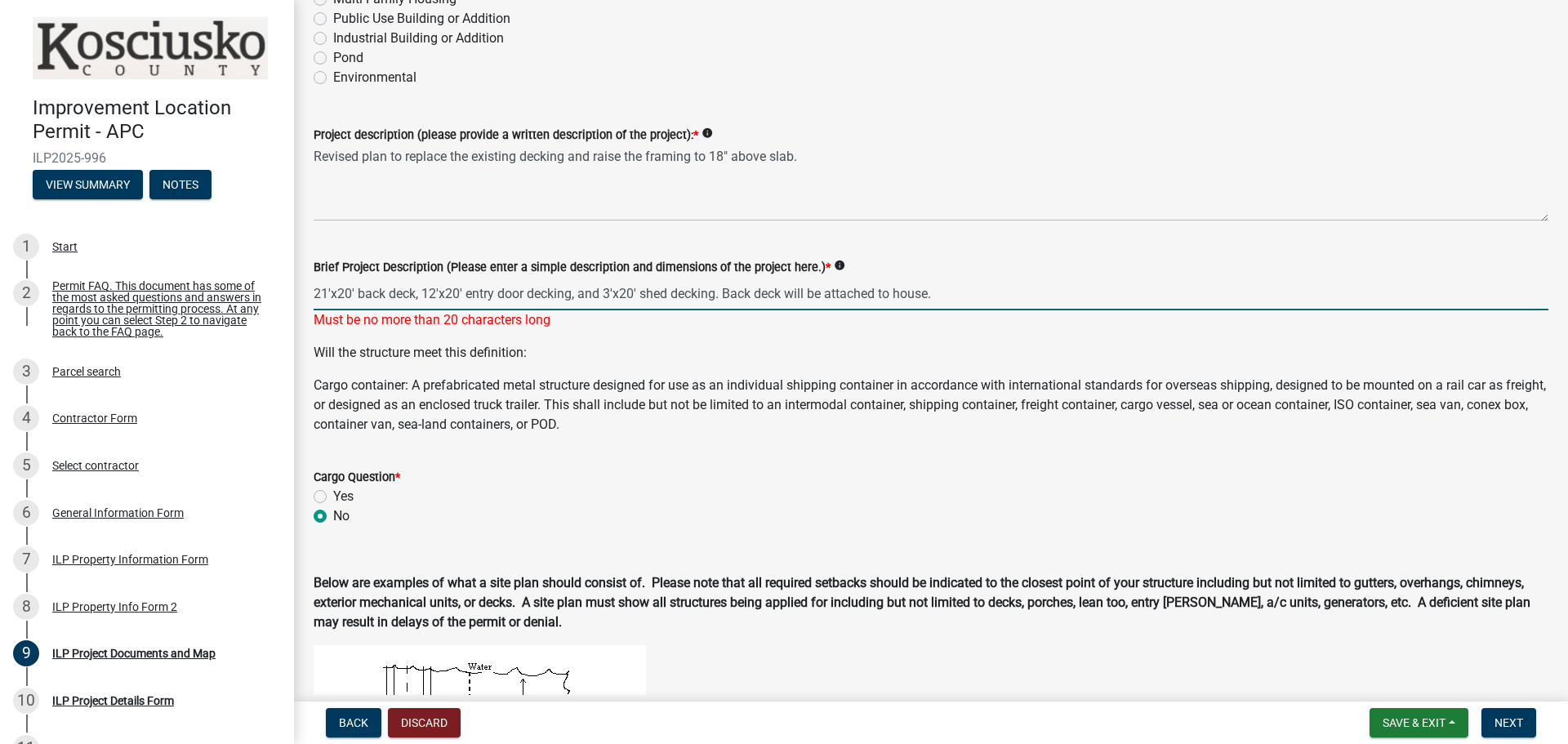
drag, startPoint x: 958, startPoint y: 293, endPoint x: 791, endPoint y: 291, distance: 167.0
click at [791, 291] on input "21'x20' back deck, 12'x20' entry door decking, and 3'x20' shed decking. Back de…" at bounding box center [930, 294] width 1234 height 33
click at [785, 340] on wm-data-entity-input "Brief Project Description (Please enter a simple description and dimensions of …" at bounding box center [930, 289] width 1234 height 109
click at [744, 298] on input "21'x20' back deck, 12'x20' entry door decking, and 3'x20' shed decking." at bounding box center [930, 294] width 1234 height 33
click at [698, 355] on p "Will the structure meet this definition:" at bounding box center [930, 353] width 1234 height 19
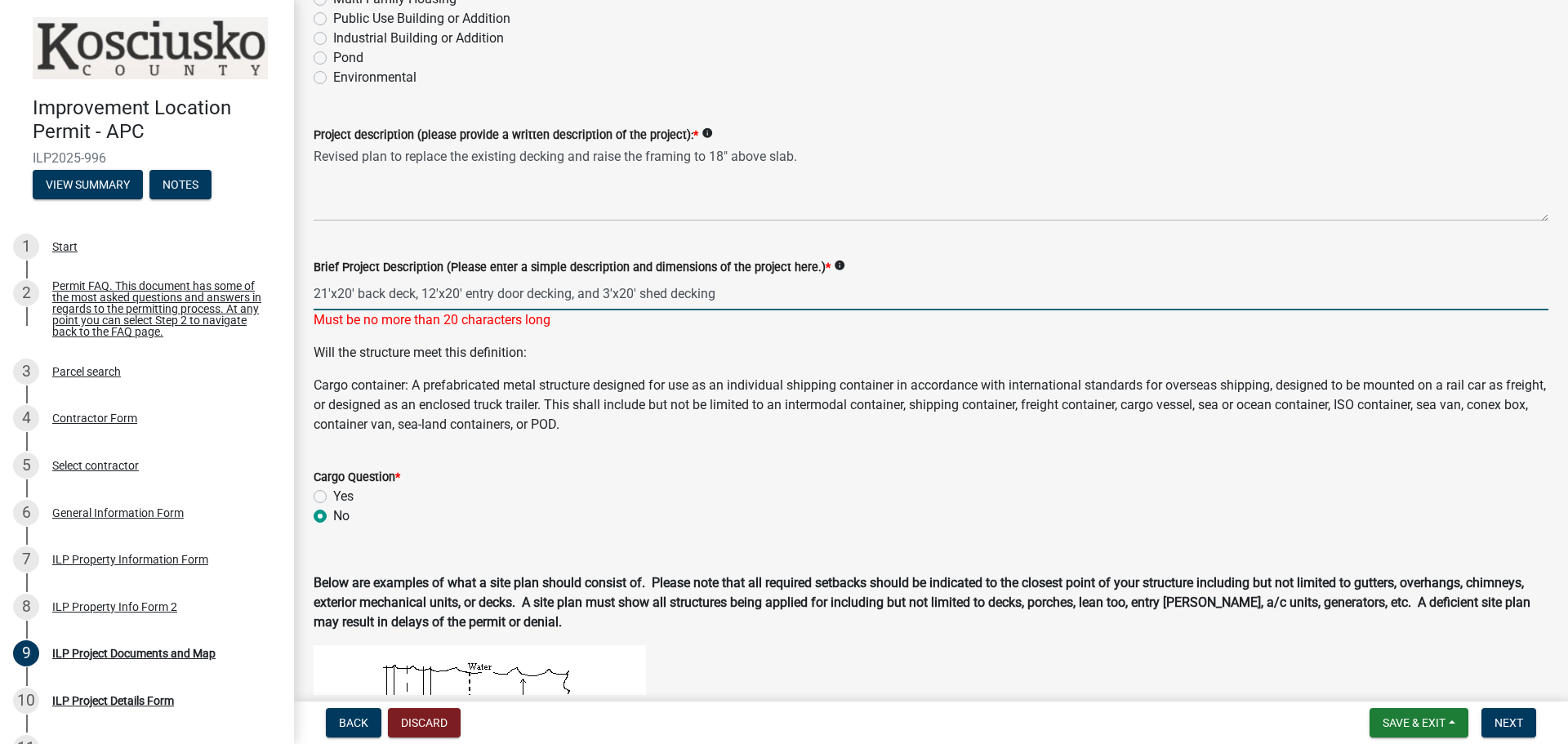
drag, startPoint x: 503, startPoint y: 295, endPoint x: 573, endPoint y: 293, distance: 70.0
click at [573, 293] on input "21'x20' back deck, 12'x20' entry door decking, and 3'x20' shed decking" at bounding box center [930, 294] width 1234 height 33
drag, startPoint x: 539, startPoint y: 290, endPoint x: 553, endPoint y: 291, distance: 14.0
click at [553, 291] on input "21'x20' back deck, 12'x20' entry deck, and 3'x20' shed decking" at bounding box center [930, 294] width 1234 height 33
click at [687, 291] on input "21'x20' back deck, 12'x20' entry deck, 3'x20' shed decking" at bounding box center [930, 294] width 1234 height 33
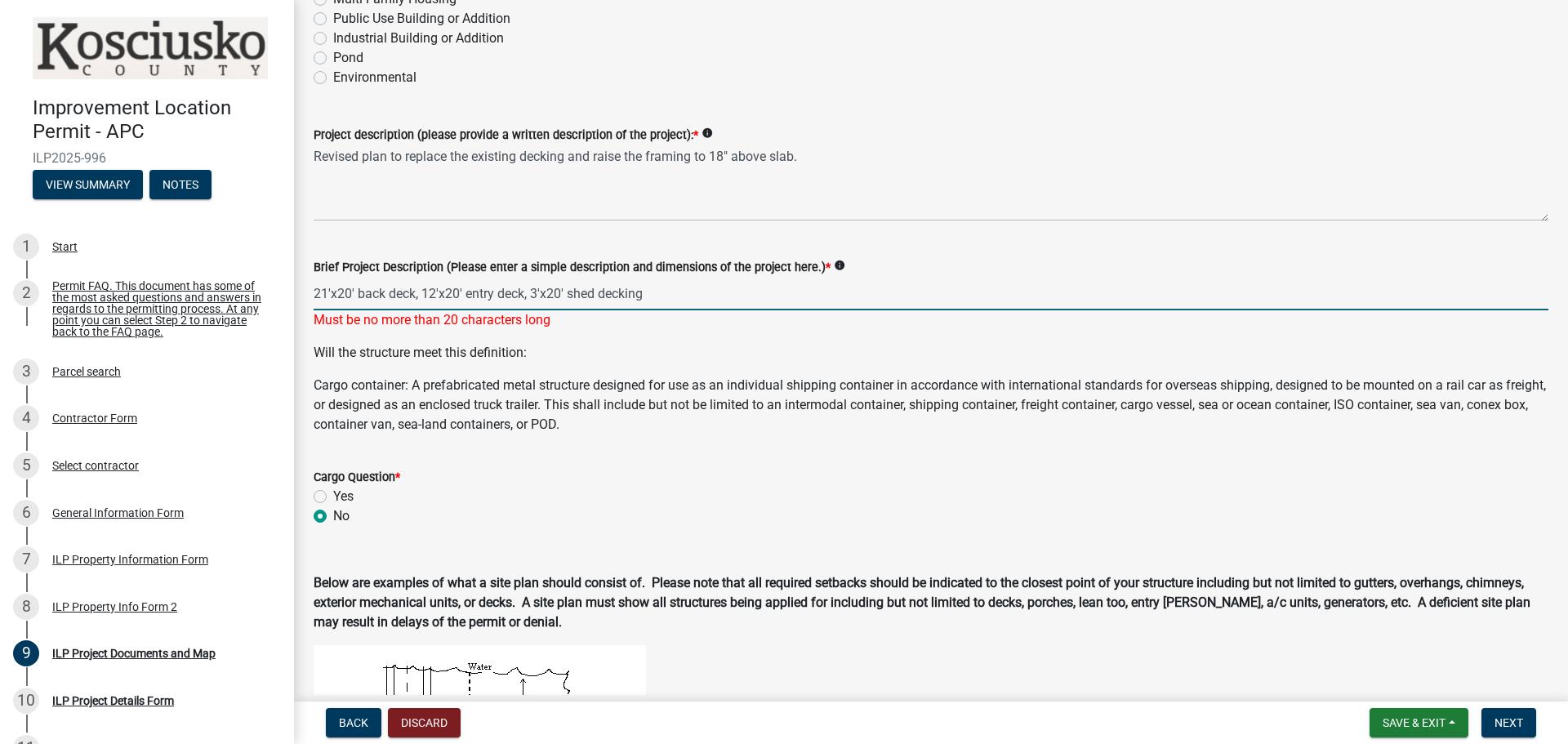
type input "21'x20' back deck, 12'x20' entry deck, 3'x20' shed decking"
click at [684, 355] on p "Will the structure meet this definition:" at bounding box center [930, 353] width 1234 height 19
drag, startPoint x: 497, startPoint y: 291, endPoint x: 247, endPoint y: 289, distance: 250.0
click at [247, 289] on div "Improvement Location Permit - APC ILP2025-996 View Summary Notes 1 Start 2 Perm…" at bounding box center [784, 372] width 1568 height 744
paste input "text"
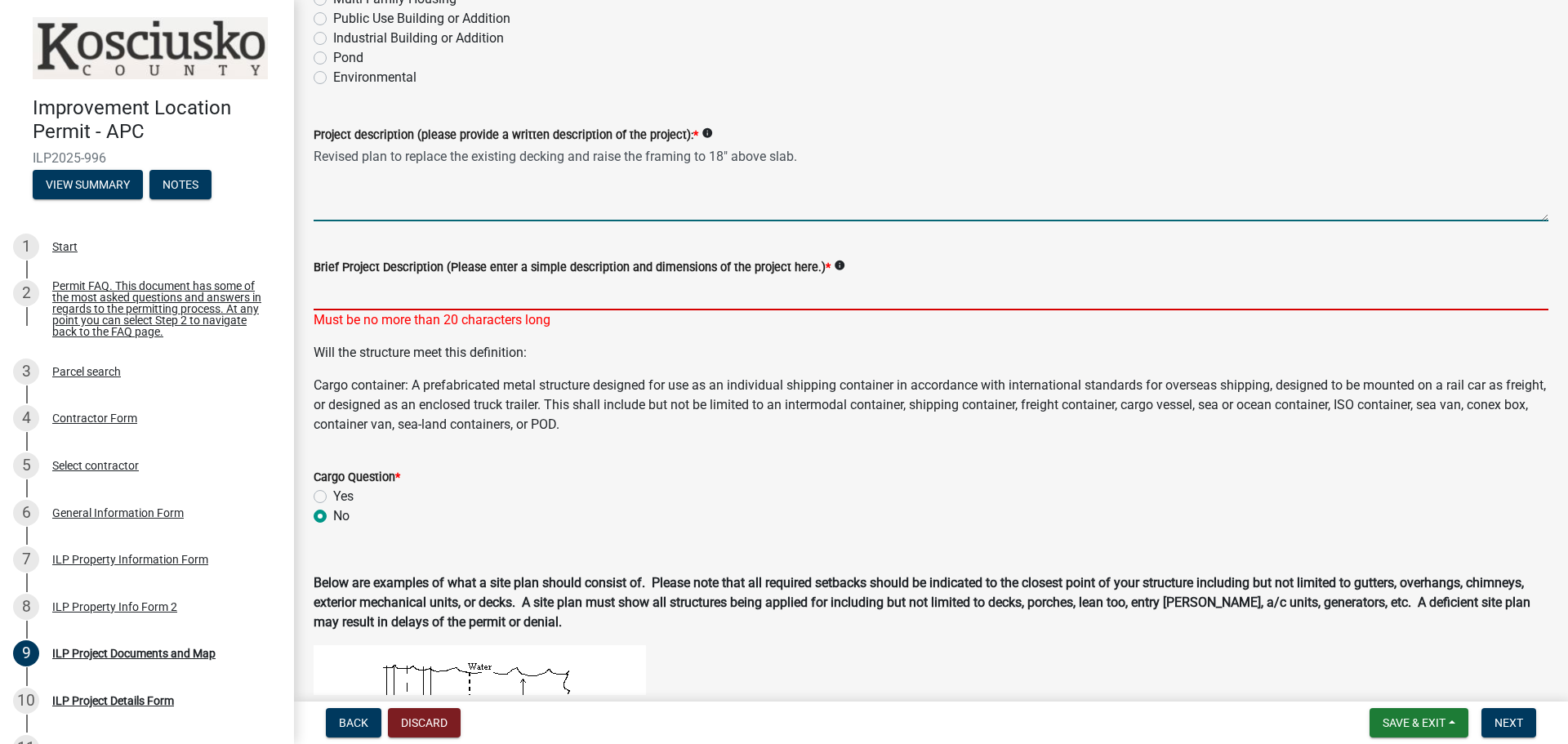
click at [452, 204] on textarea "Revised plan to replace the existing decking and raise the framing to 18" above…" at bounding box center [930, 183] width 1234 height 77
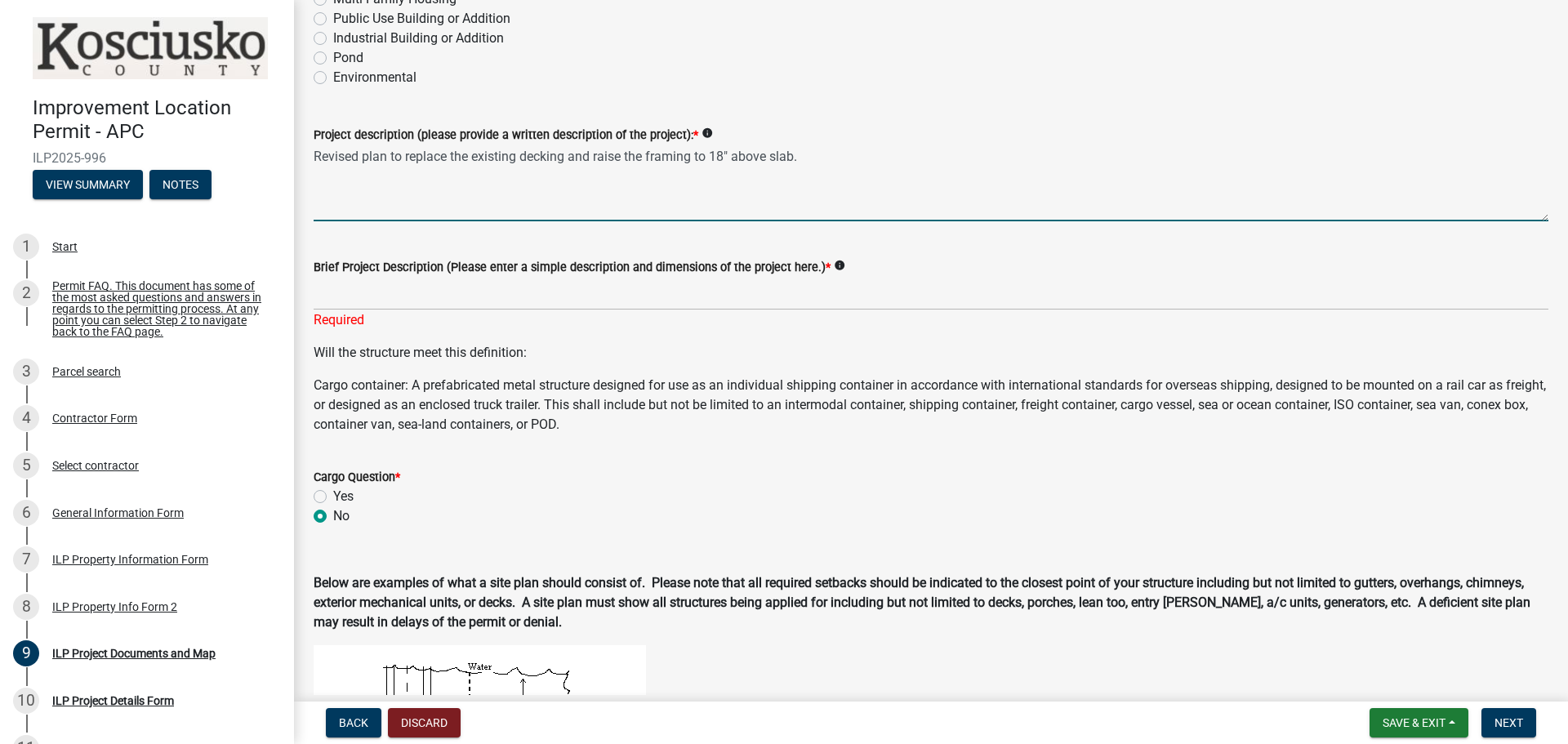
click at [839, 168] on textarea "Revised plan to replace the existing decking and raise the framing to 18" above…" at bounding box center [930, 183] width 1234 height 77
paste textarea
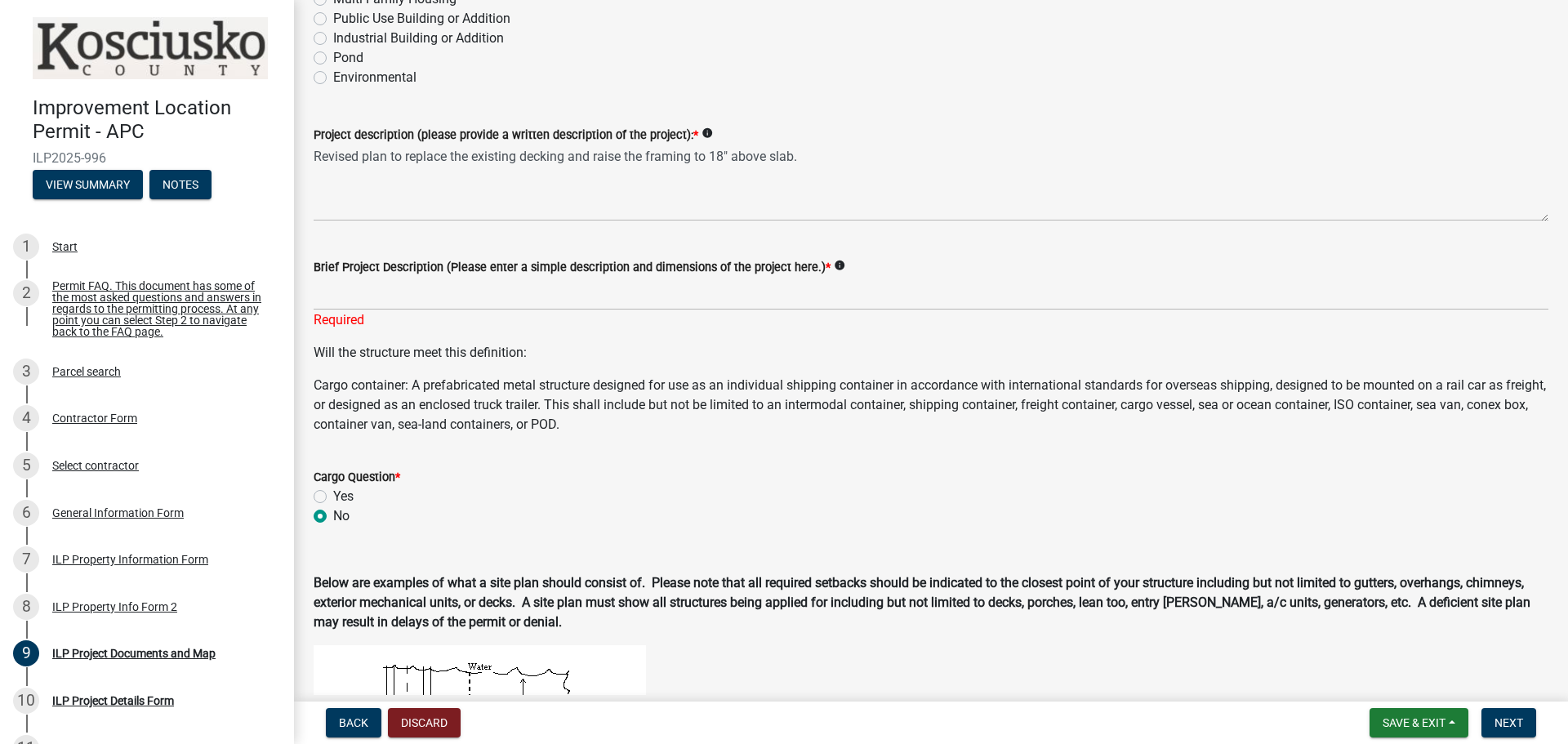
drag, startPoint x: 819, startPoint y: 157, endPoint x: 708, endPoint y: 228, distance: 131.8
click at [708, 228] on wm-data-entity-input "Project description (please provide a written description of the project): * in…" at bounding box center [930, 168] width 1234 height 133
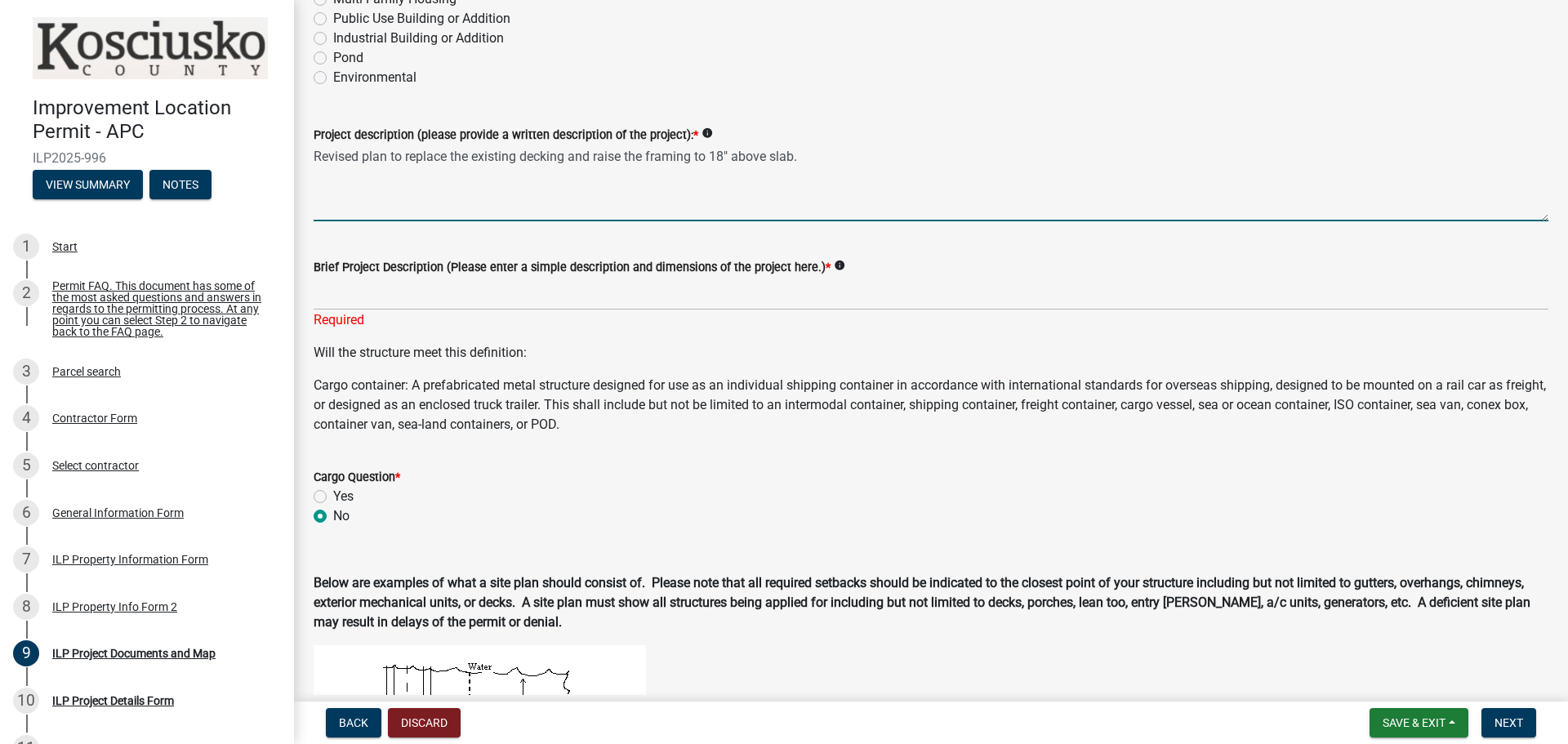
click at [814, 160] on textarea "Revised plan to replace the existing decking and raise the framing to 18" above…" at bounding box center [930, 183] width 1234 height 77
type textarea "Revised plan to replace the existing decking and raise the framing to 18" above…"
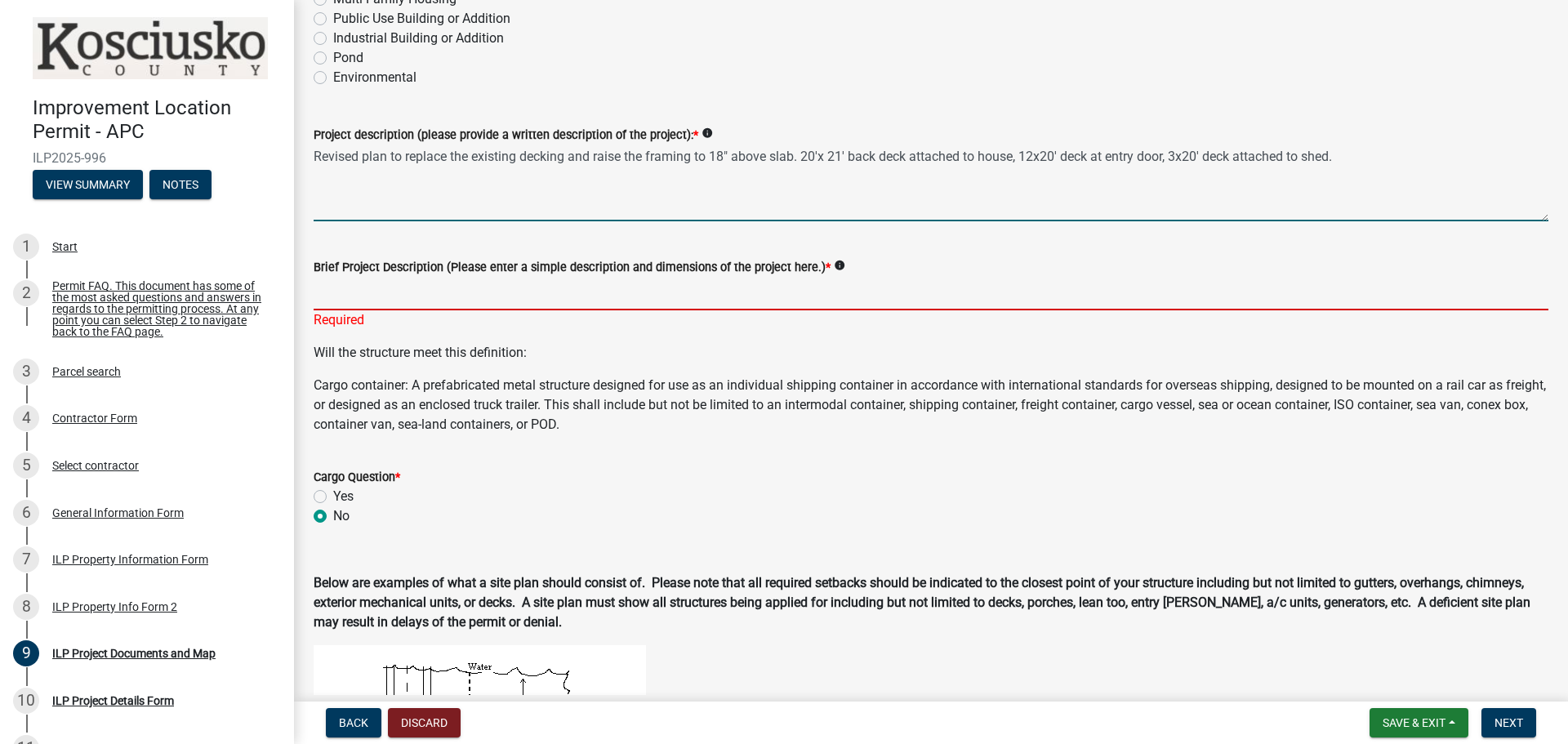
click at [694, 298] on input "Brief Project Description (Please enter a simple description and dimensions of …" at bounding box center [930, 294] width 1234 height 33
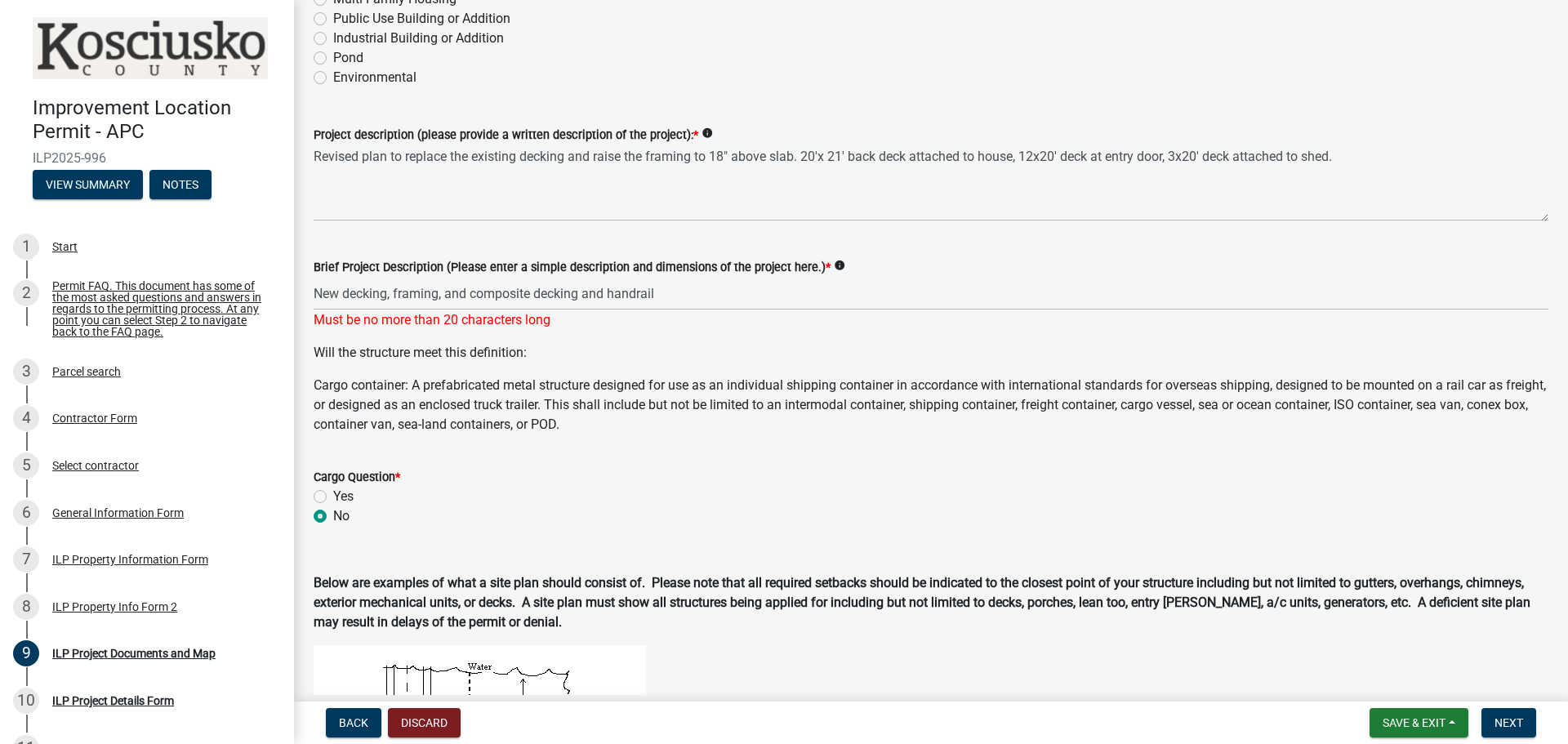
click at [612, 357] on p "Will the structure meet this definition:" at bounding box center [930, 353] width 1234 height 19
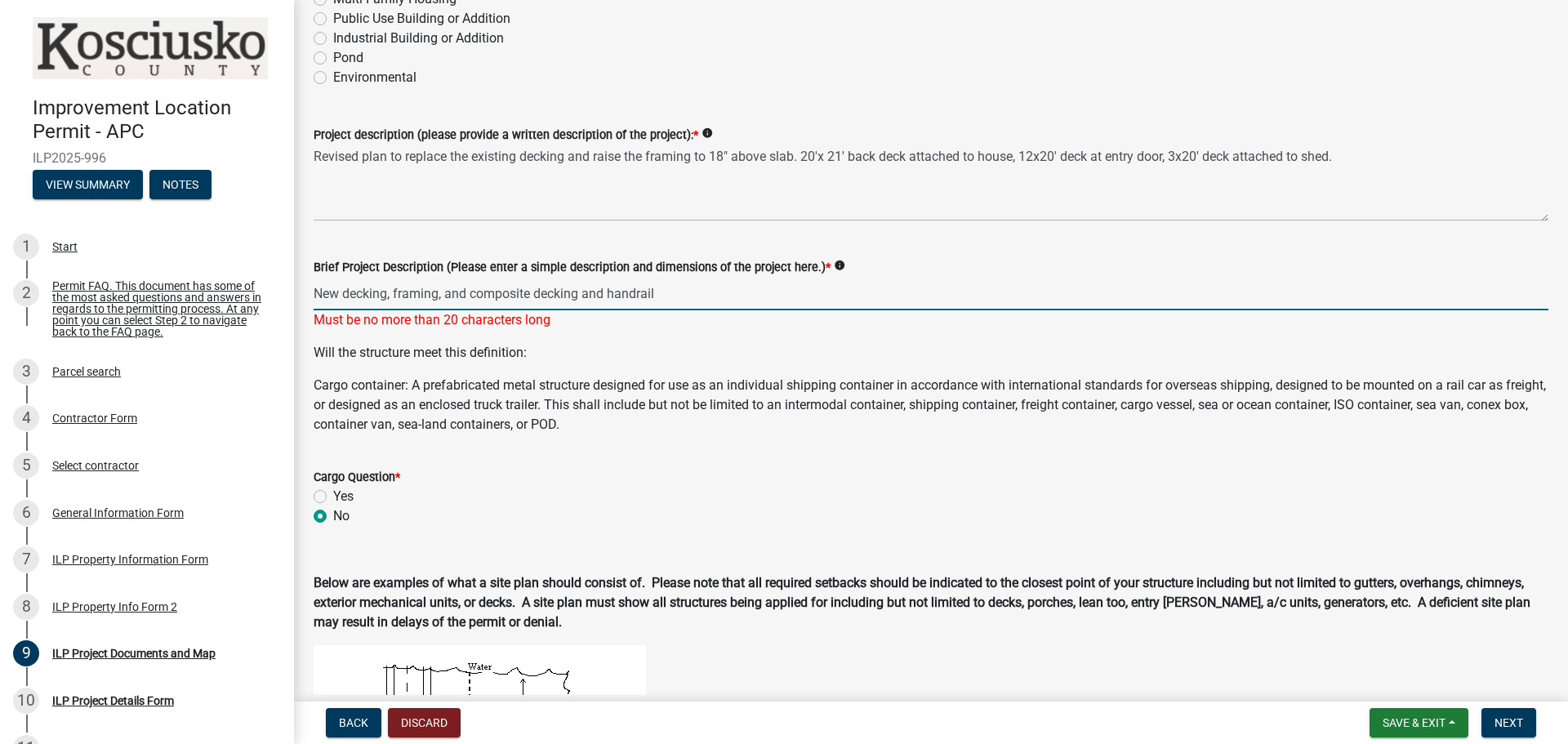
drag, startPoint x: 661, startPoint y: 292, endPoint x: 470, endPoint y: 285, distance: 191.1
click at [473, 284] on input "New decking, framing, and composite decking and handrail" at bounding box center [930, 294] width 1234 height 33
click at [464, 290] on input "New decking, framing, and composite decking and handrail" at bounding box center [930, 294] width 1234 height 33
click at [583, 300] on input "New decking, framing, composite decking and handrail" at bounding box center [930, 294] width 1234 height 33
click at [639, 355] on p "Will the structure meet this definition:" at bounding box center [930, 353] width 1234 height 19
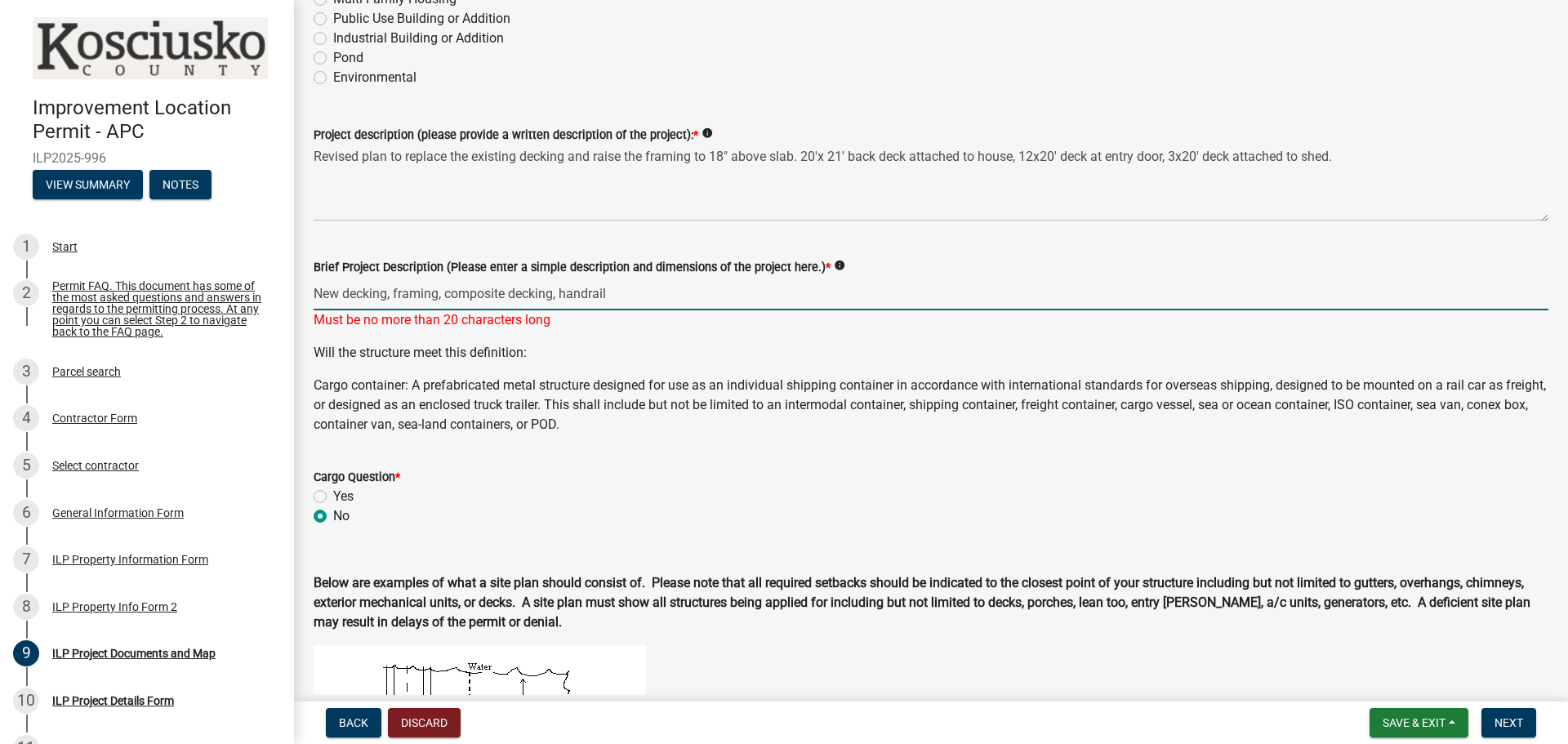
drag, startPoint x: 631, startPoint y: 291, endPoint x: 555, endPoint y: 291, distance: 76.0
click at [555, 291] on input "New decking, framing, composite decking, handrail" at bounding box center [930, 294] width 1234 height 33
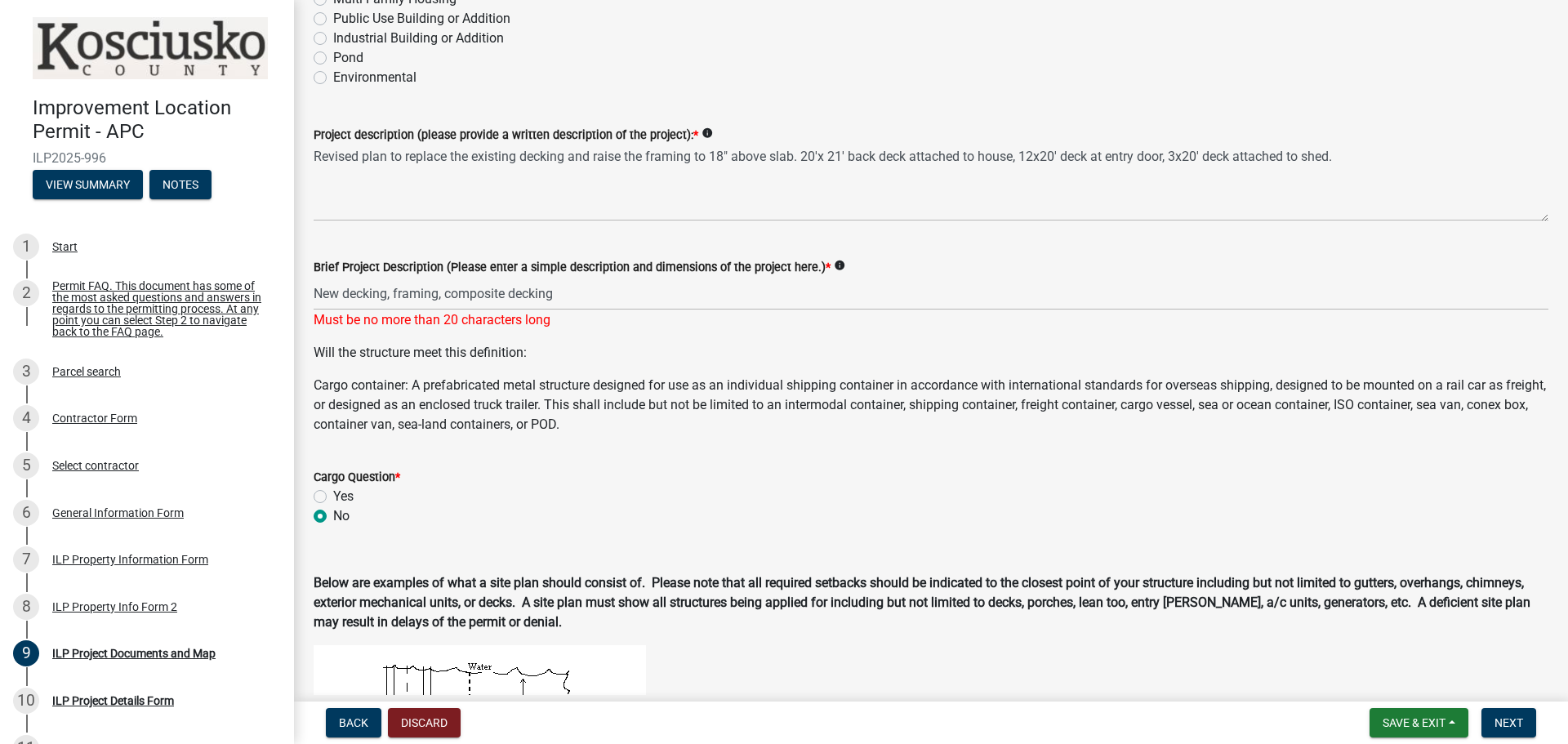
click at [557, 357] on p "Will the structure meet this definition:" at bounding box center [930, 353] width 1234 height 19
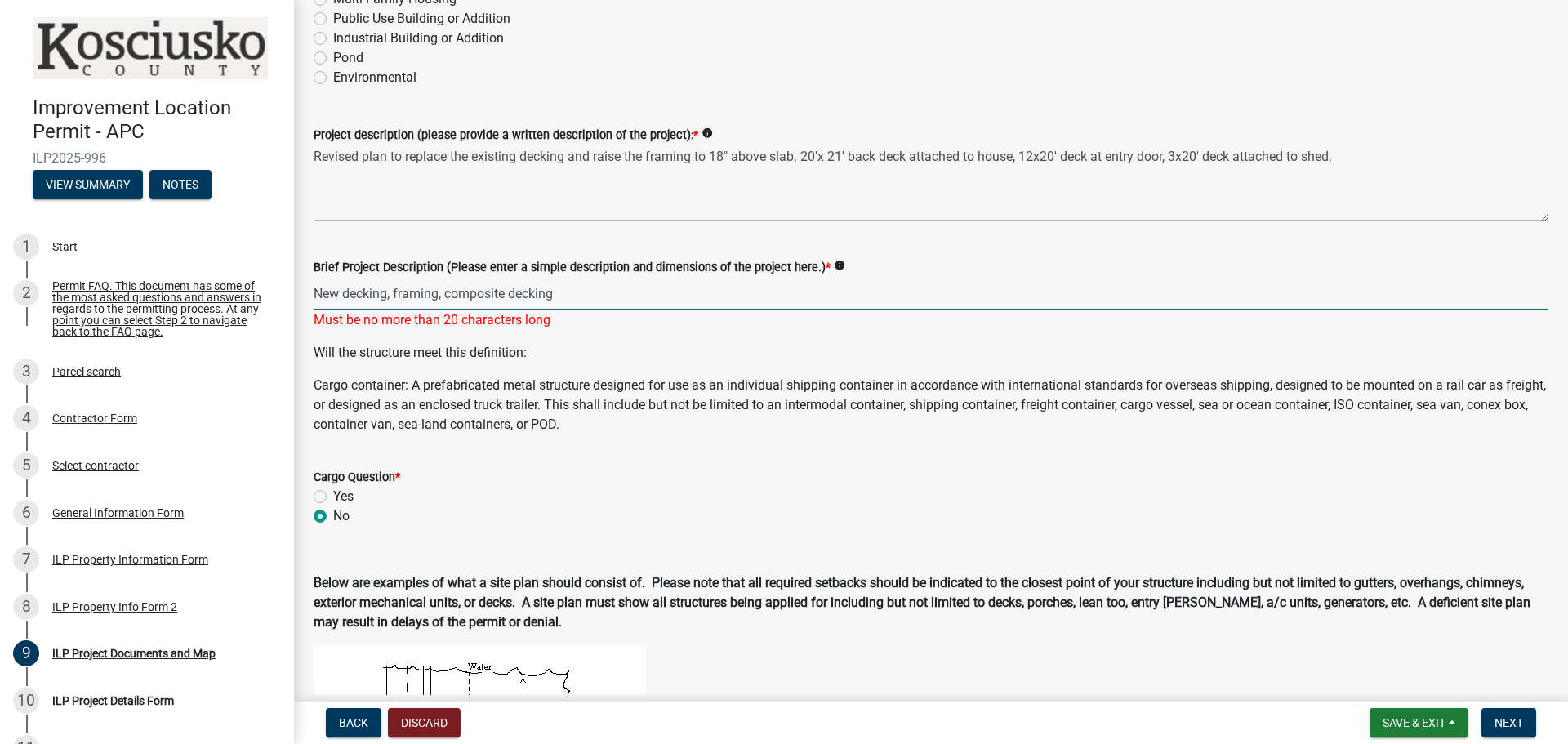
click at [579, 290] on input "New decking, framing, composite decking" at bounding box center [930, 294] width 1234 height 33
drag, startPoint x: 556, startPoint y: 291, endPoint x: 539, endPoint y: 290, distance: 17.0
click at [539, 290] on input "New decking, framing, composite decking" at bounding box center [930, 294] width 1234 height 33
click at [590, 378] on p "Cargo container: A prefabricated metal structure designed for use as an individ…" at bounding box center [930, 404] width 1234 height 58
click at [447, 294] on input "New decking, framing, composite deck" at bounding box center [930, 294] width 1234 height 33
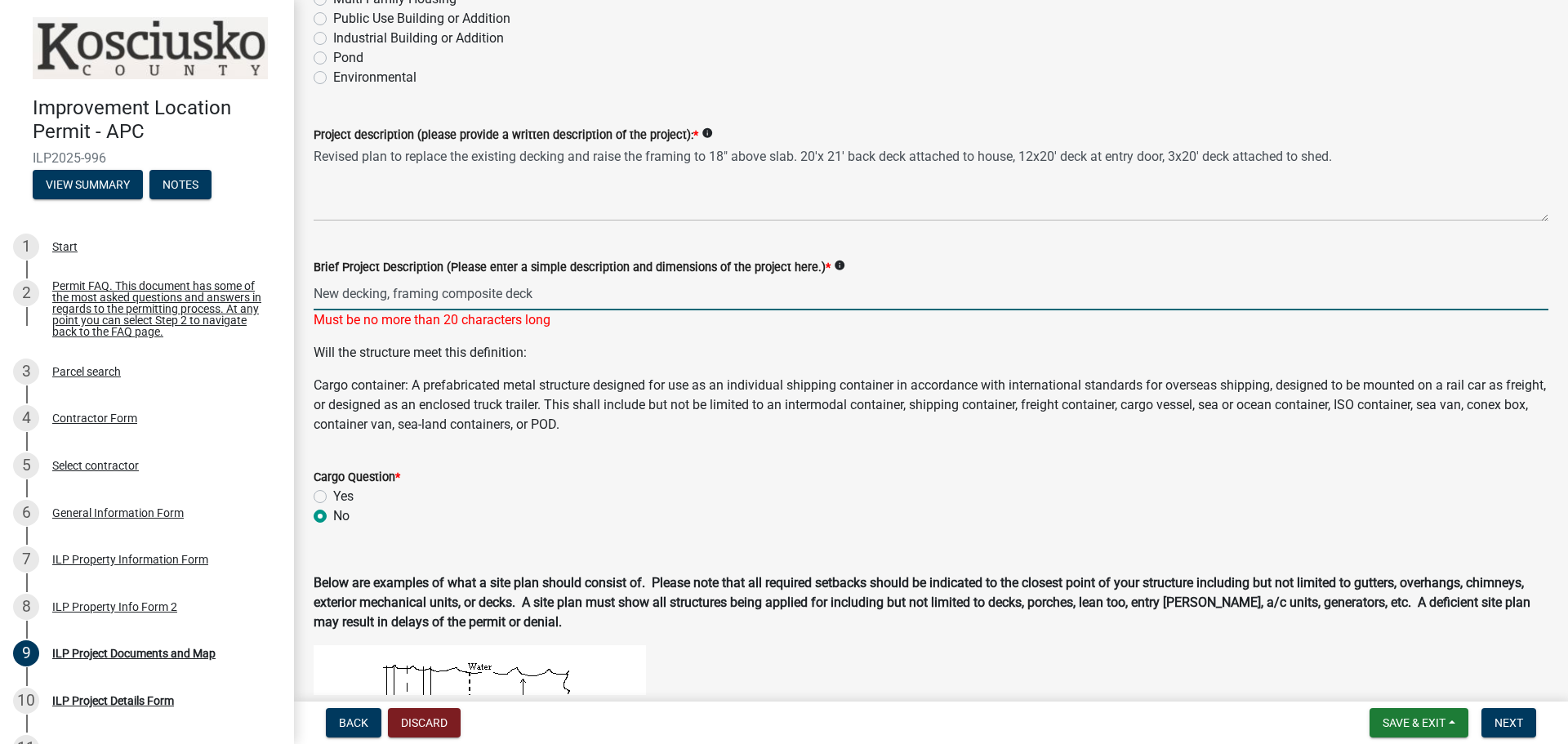
click at [397, 295] on input "New decking, framing composite deck" at bounding box center [930, 294] width 1234 height 33
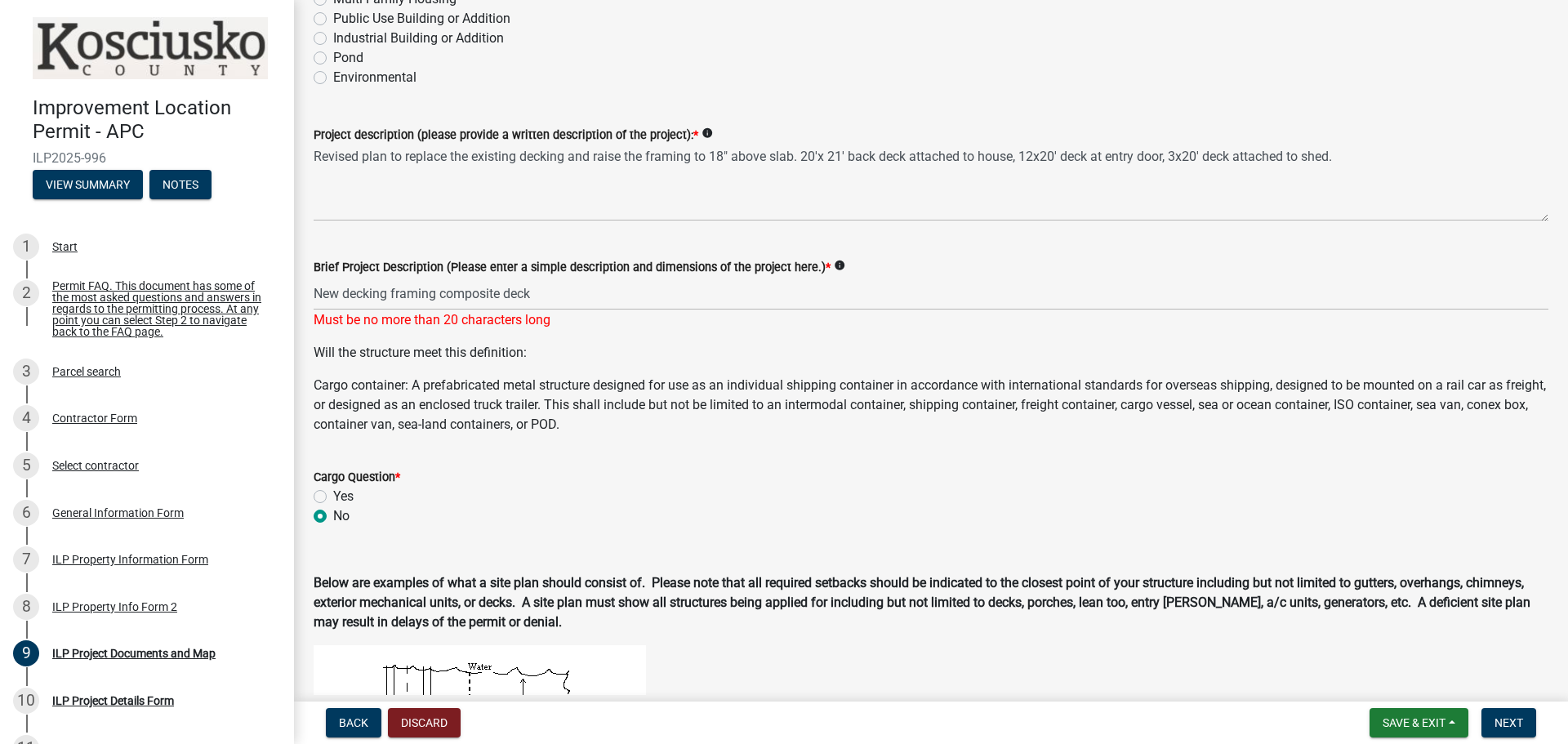
click at [605, 325] on div "Must be no more than 20 characters long" at bounding box center [930, 320] width 1234 height 19
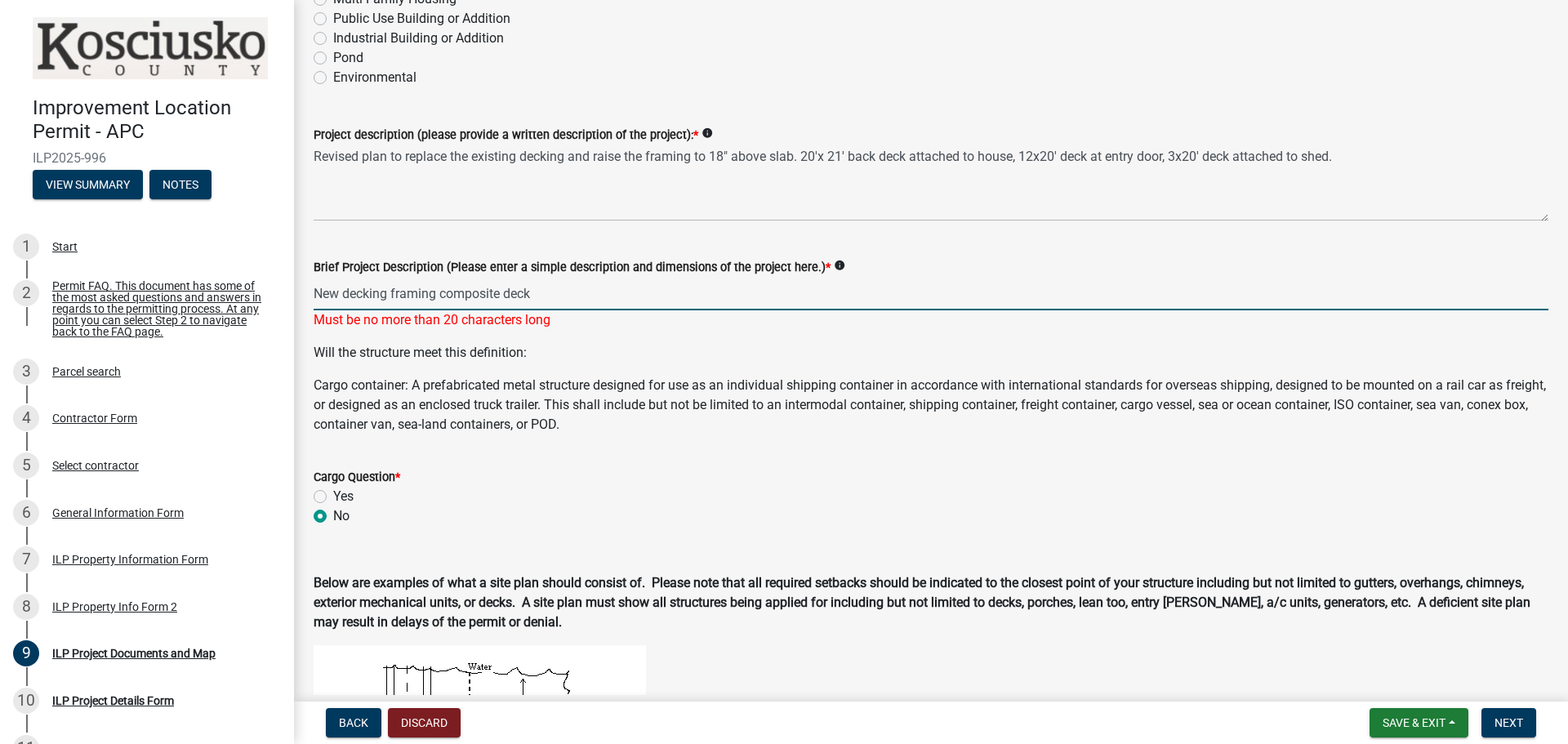
click at [388, 293] on input "New decking framing composite deck" at bounding box center [930, 294] width 1234 height 33
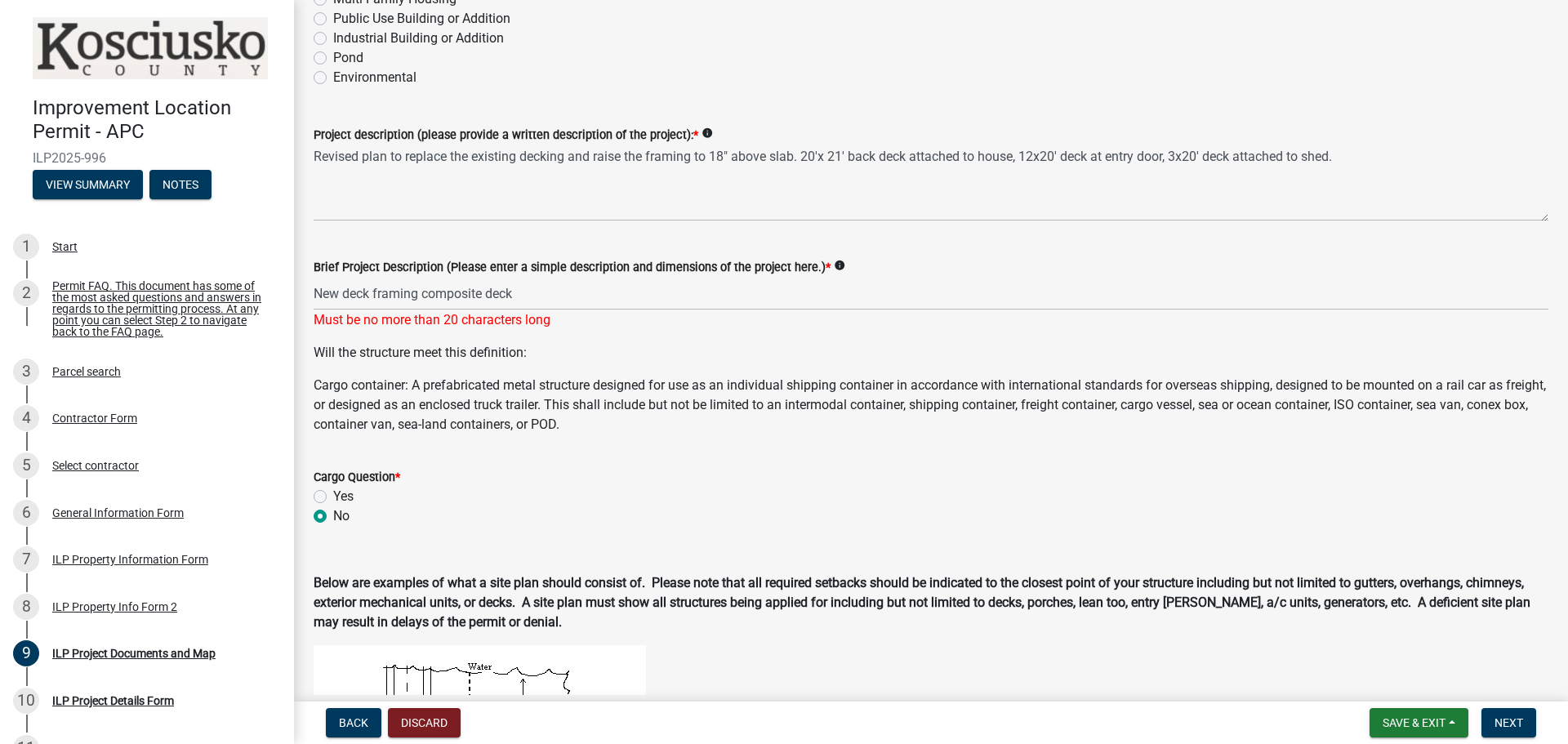
click at [634, 343] on p "Will the structure meet this definition:" at bounding box center [930, 353] width 1234 height 19
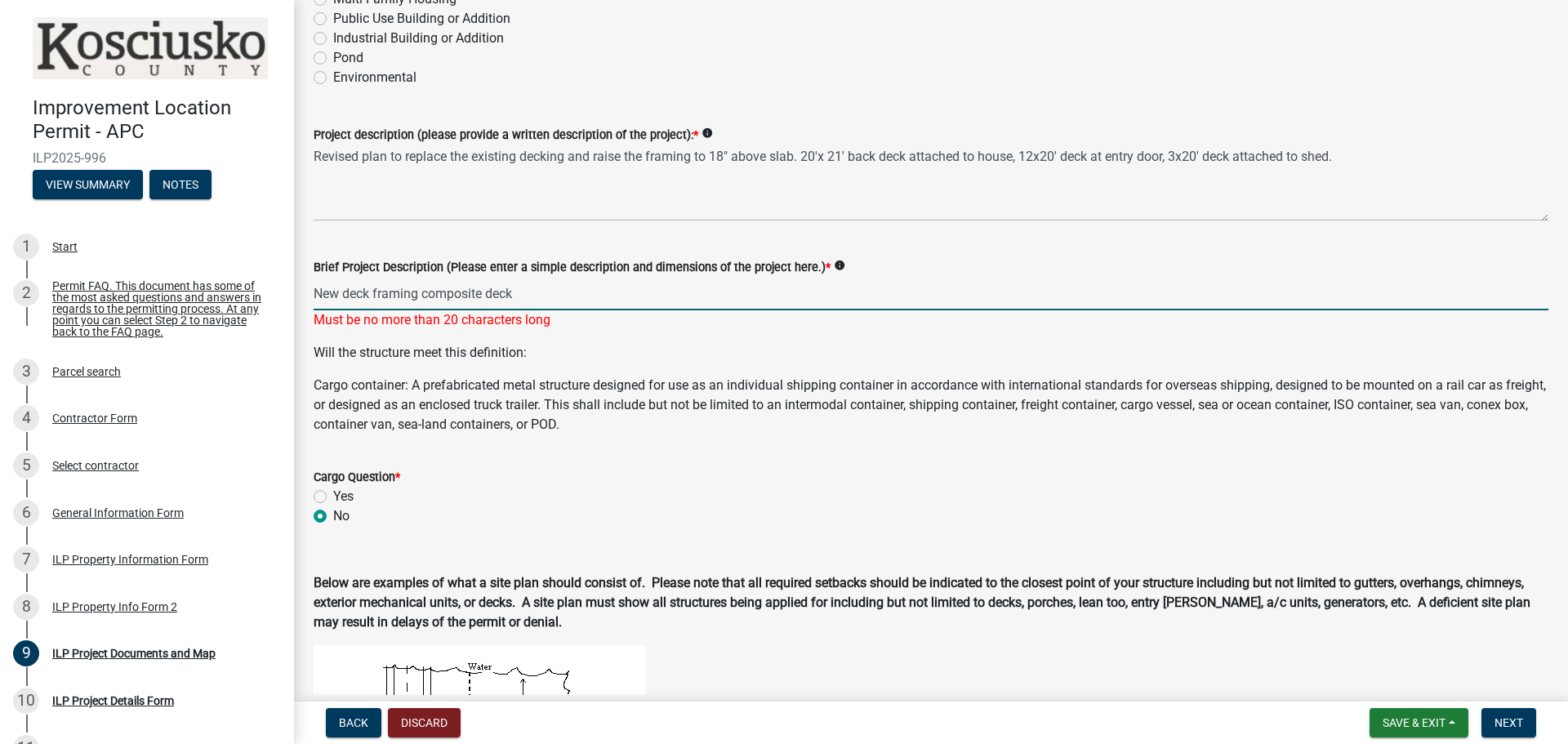
drag, startPoint x: 555, startPoint y: 289, endPoint x: 381, endPoint y: 293, distance: 174.0
click at [381, 293] on input "New deck framing composite deck" at bounding box center [930, 294] width 1234 height 33
type input "N"
type input "Replacing deck"
click at [618, 354] on div "Will the structure meet this definition: Cargo container: A prefabricated metal…" at bounding box center [930, 389] width 1234 height 92
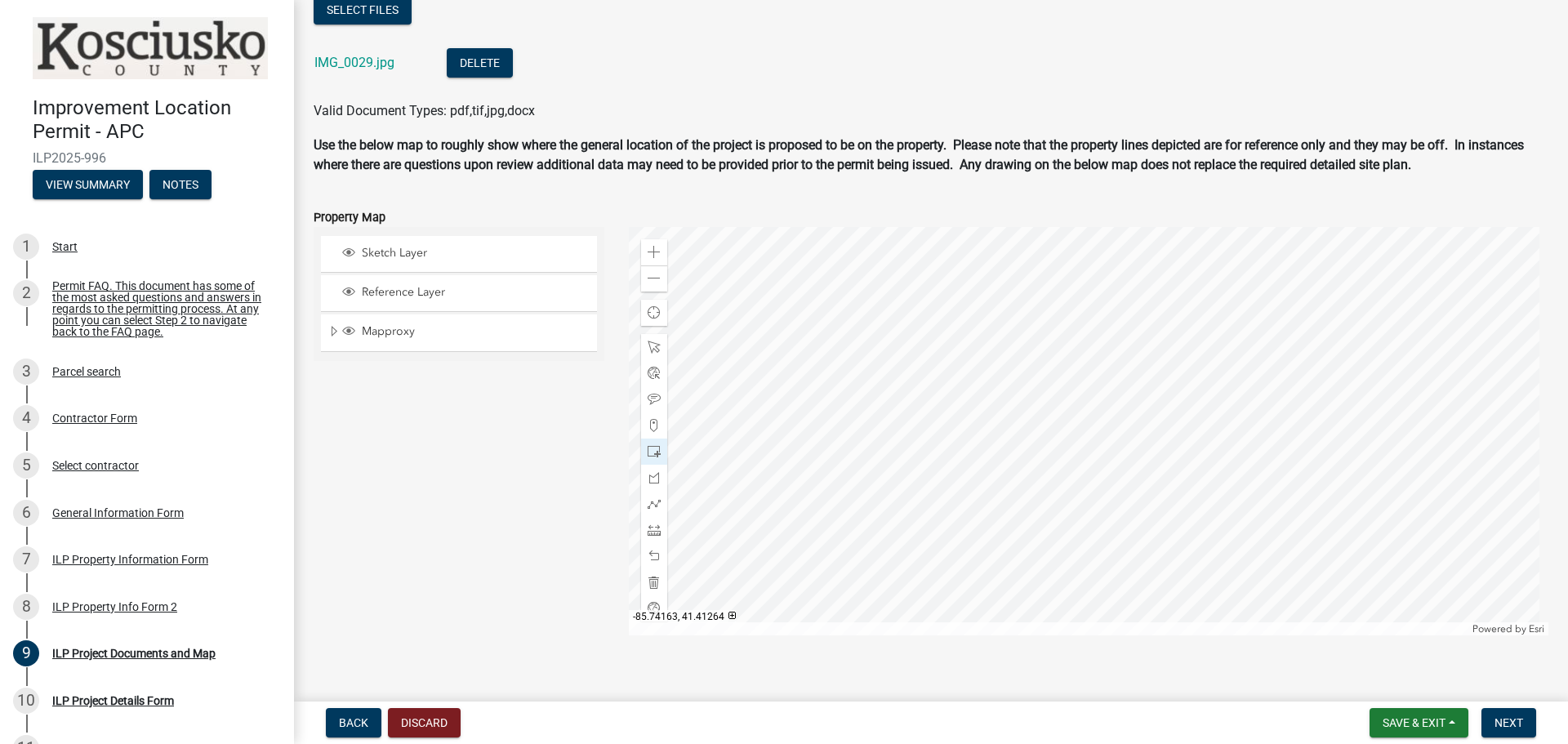
scroll to position [1649, 0]
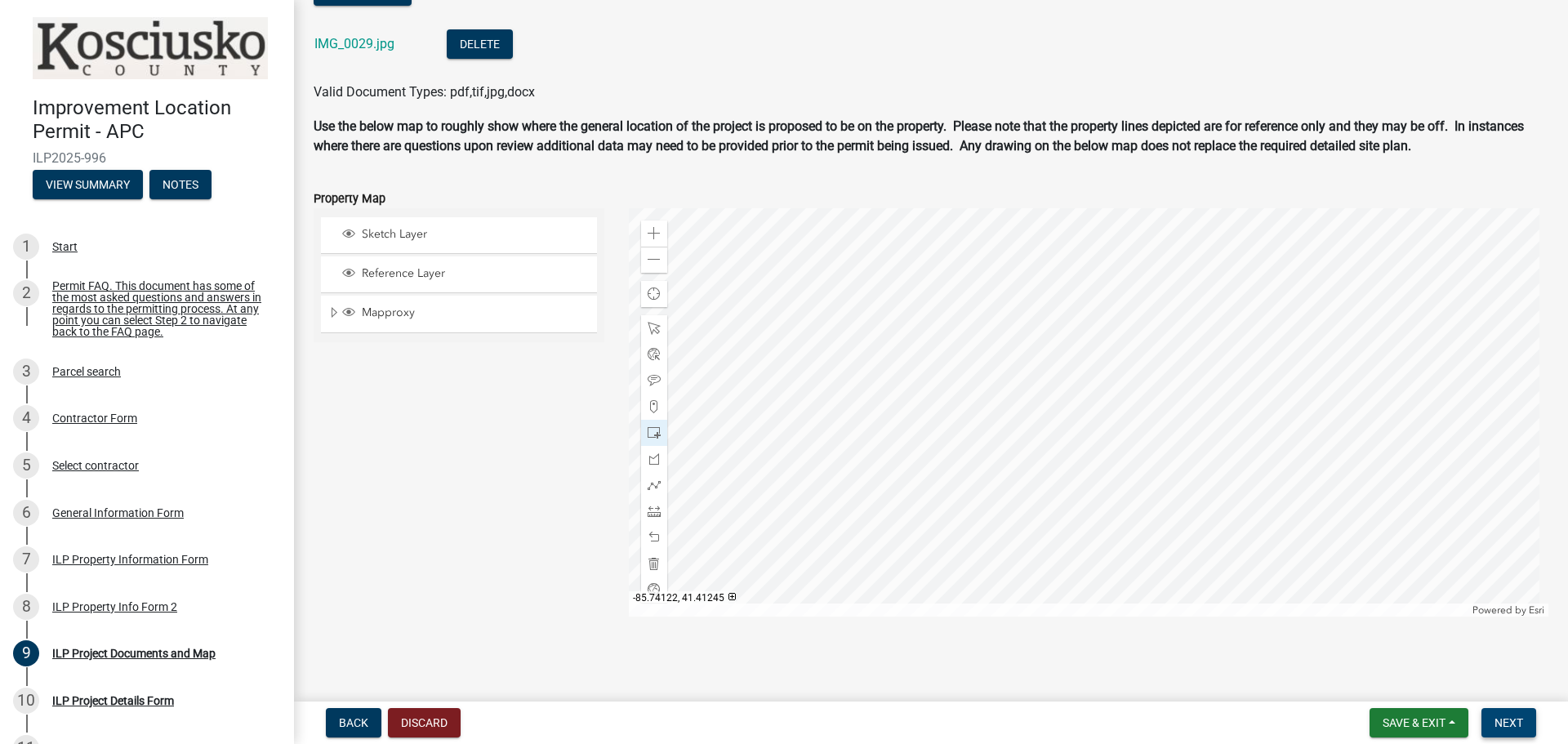
click at [1499, 726] on span "Next" at bounding box center [1508, 723] width 29 height 13
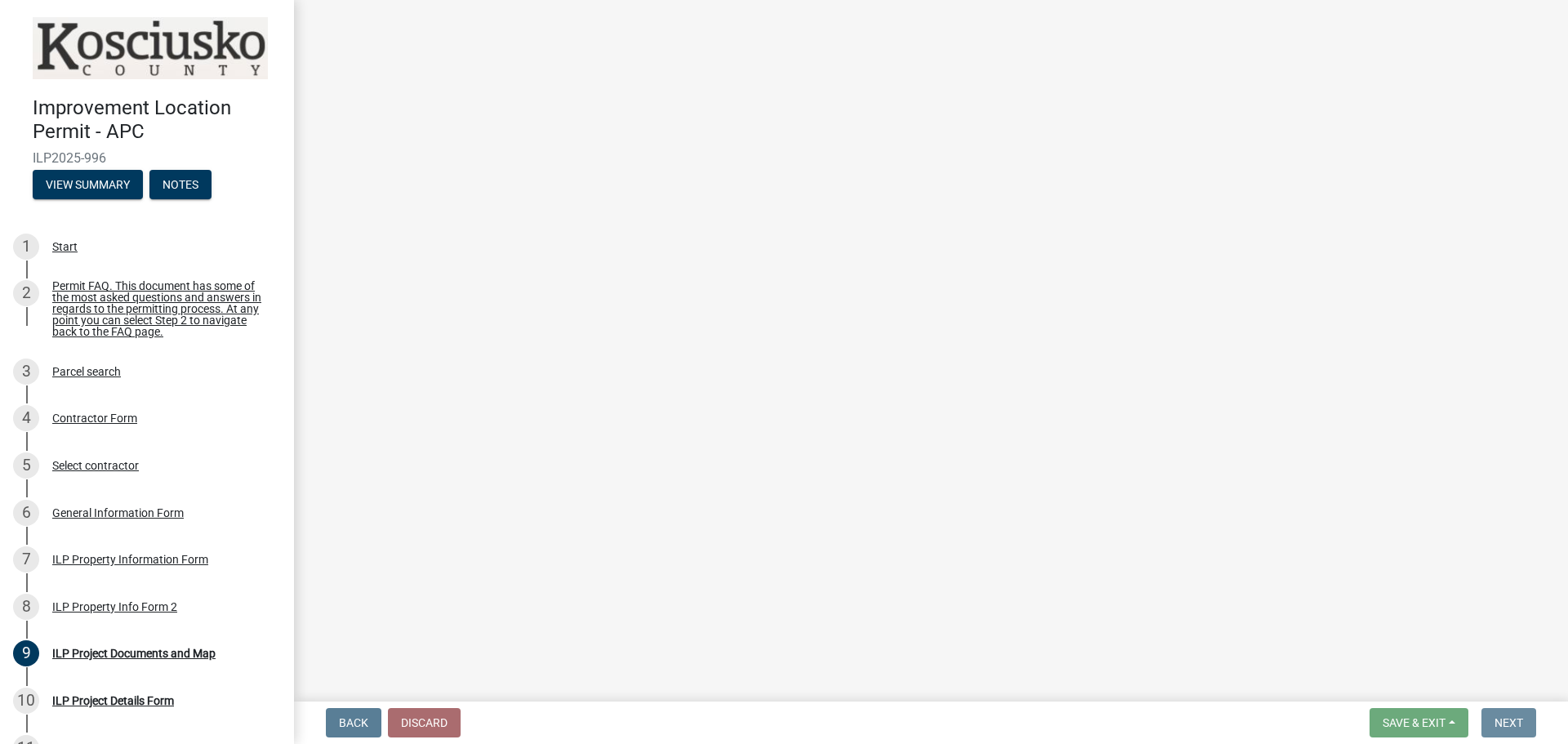
scroll to position [0, 0]
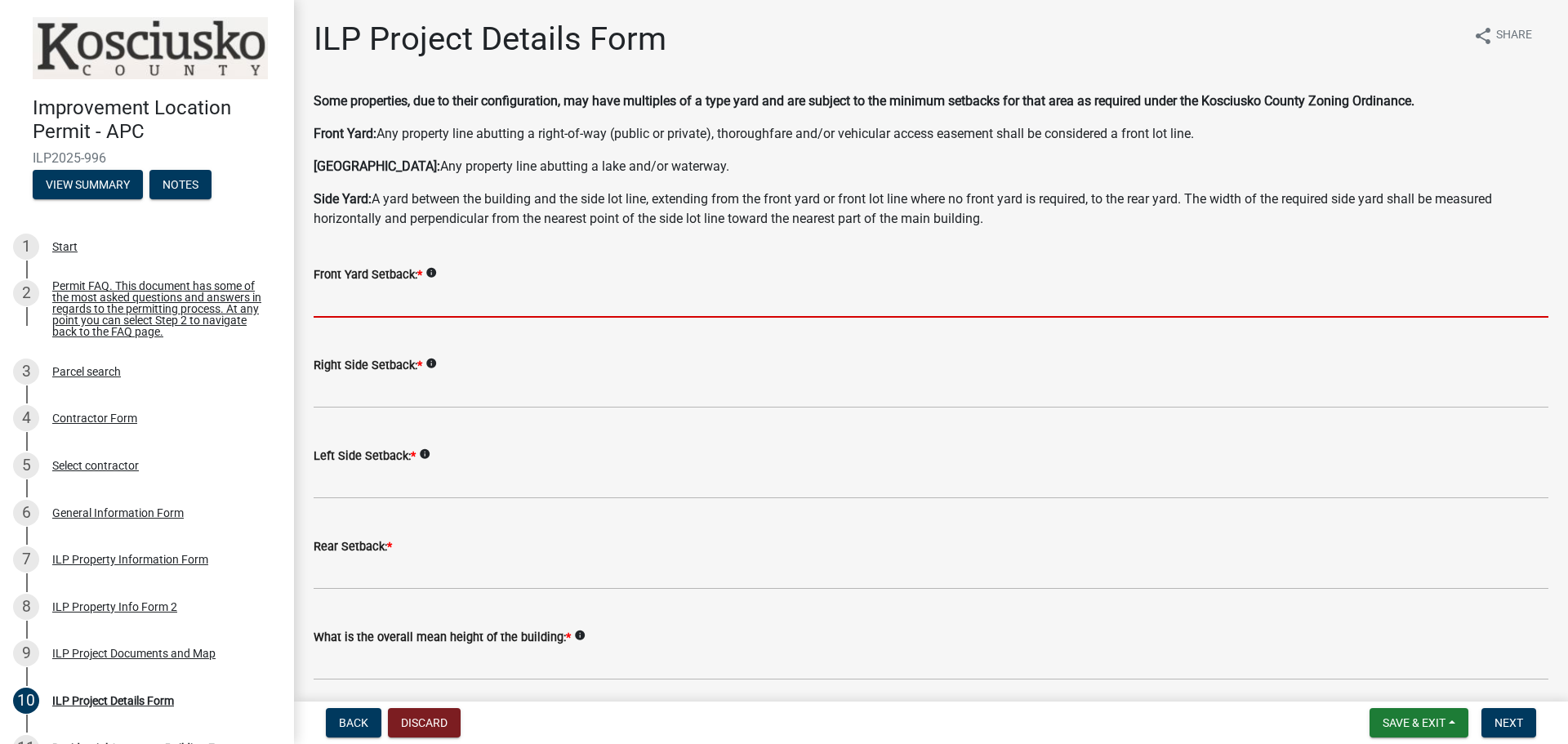
click at [398, 293] on input "text" at bounding box center [930, 301] width 1234 height 33
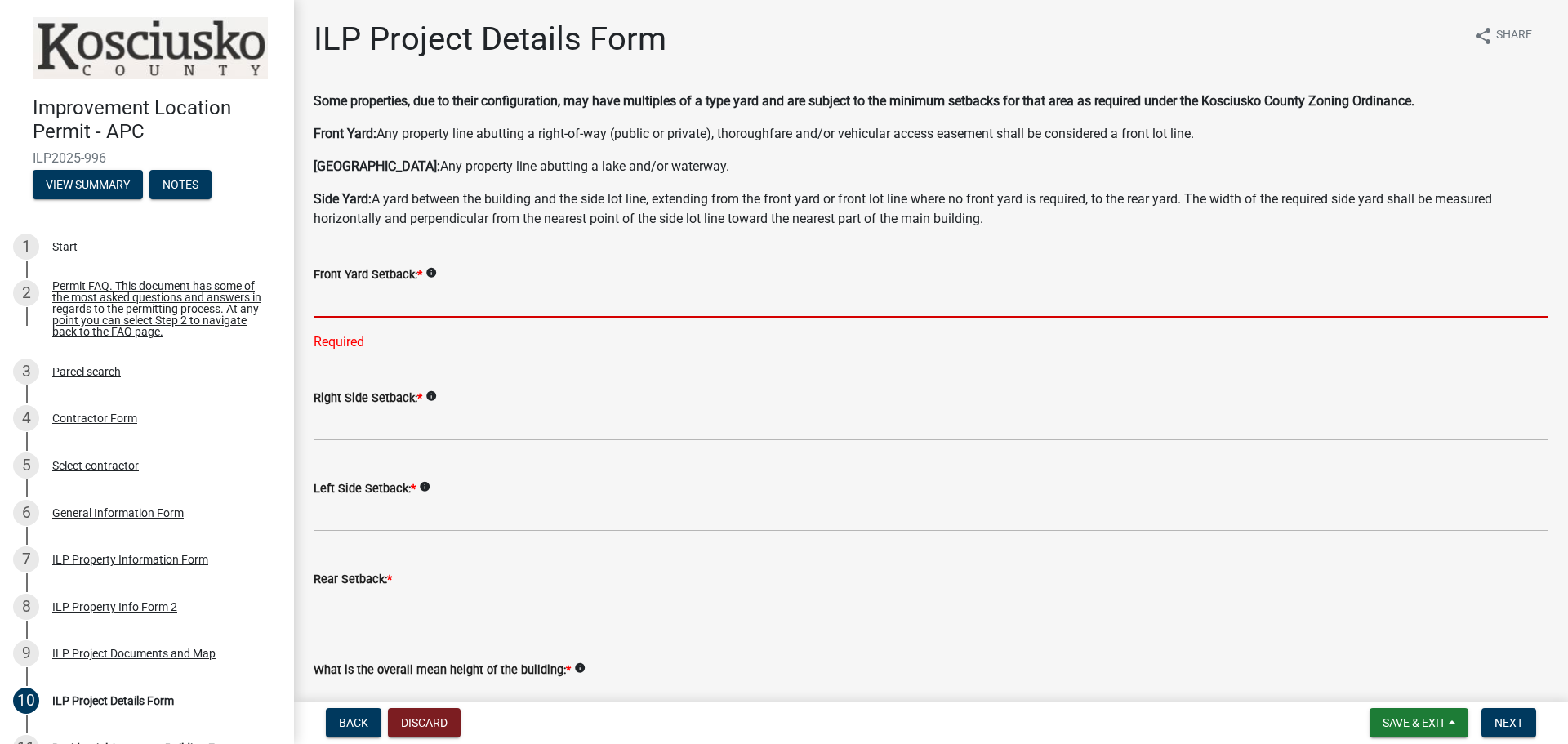
click at [423, 284] on div "Front Yard Setback: * info" at bounding box center [930, 274] width 1234 height 19
click at [428, 300] on input "text" at bounding box center [930, 301] width 1234 height 33
type input "45.0"
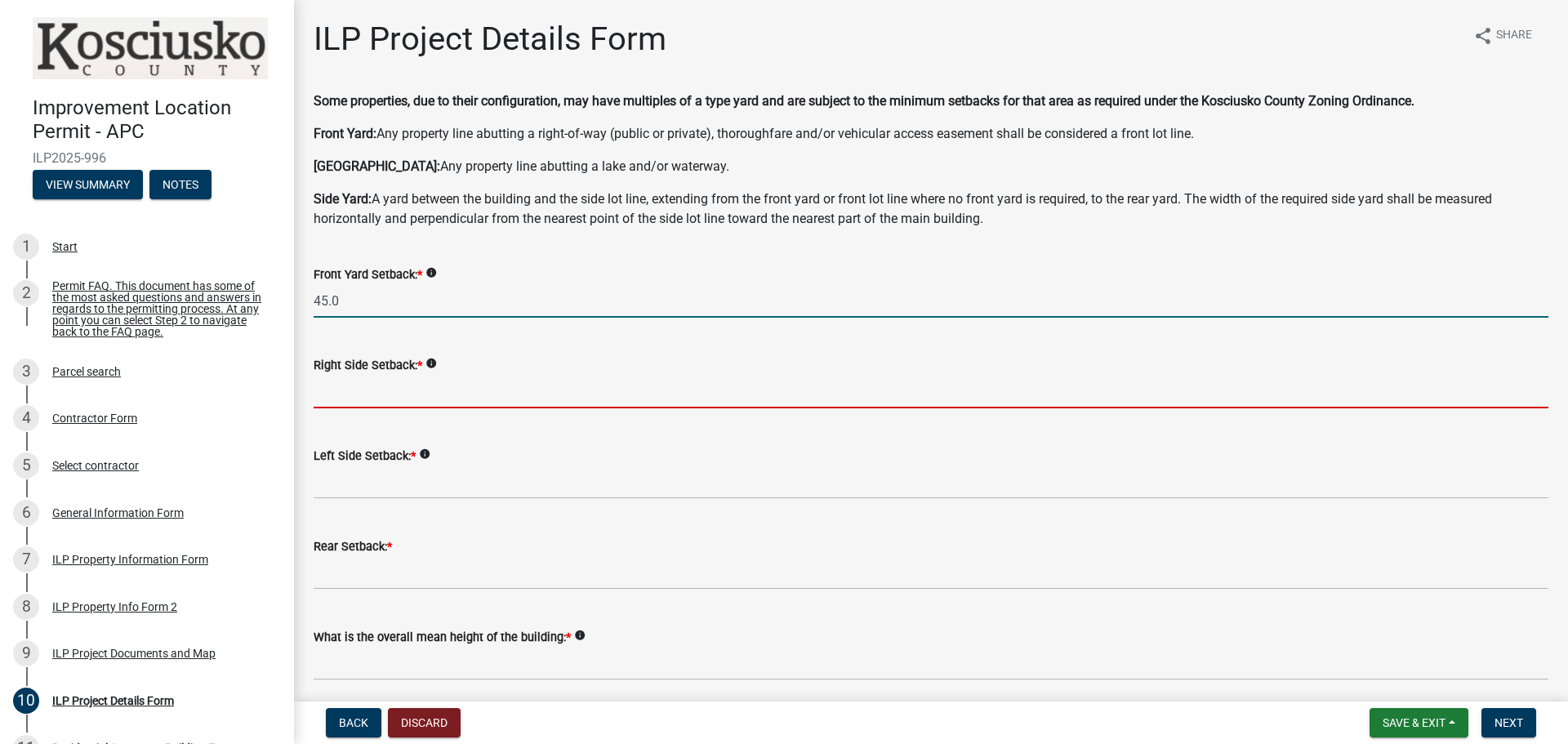
click at [397, 387] on input "text" at bounding box center [930, 391] width 1234 height 33
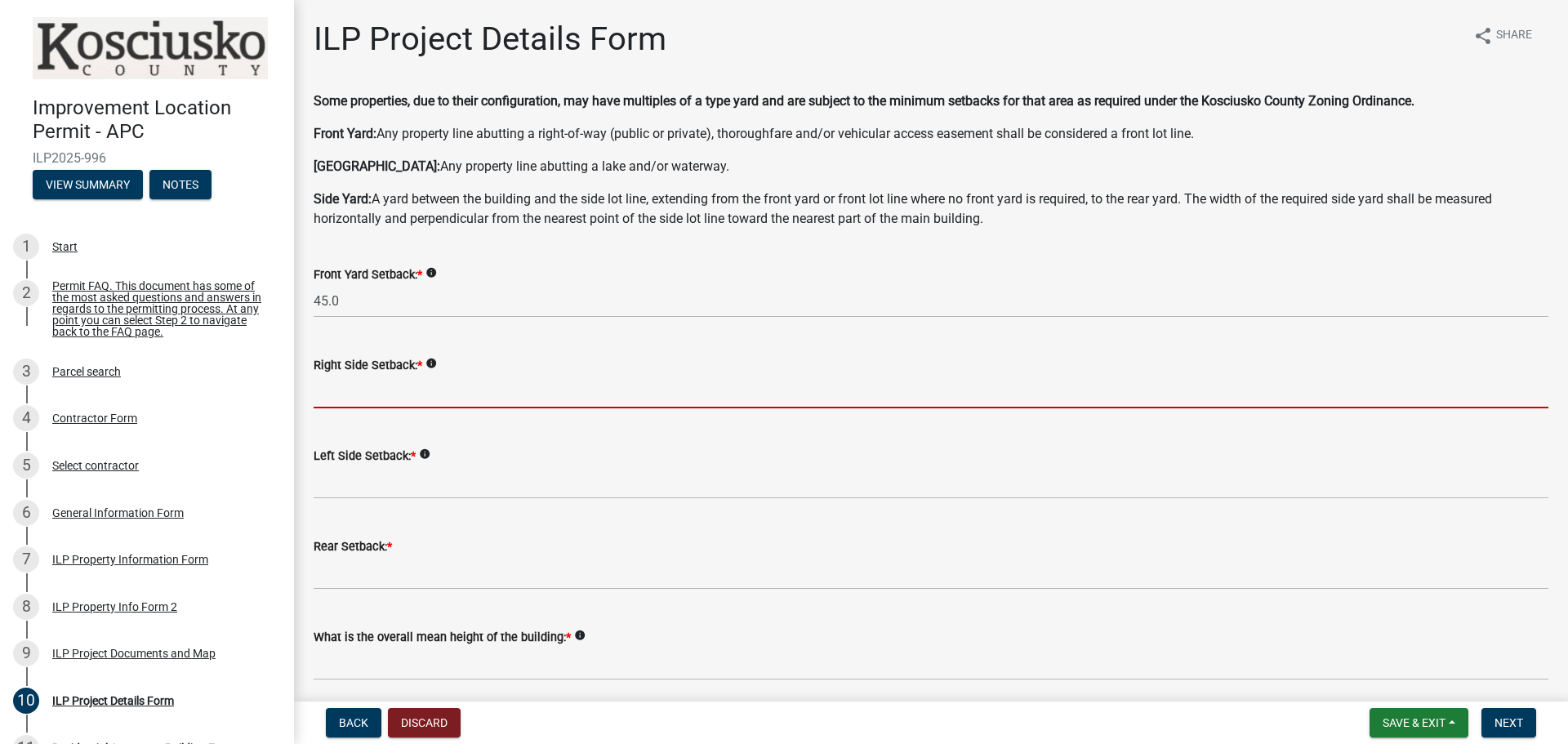
type input "16.0"
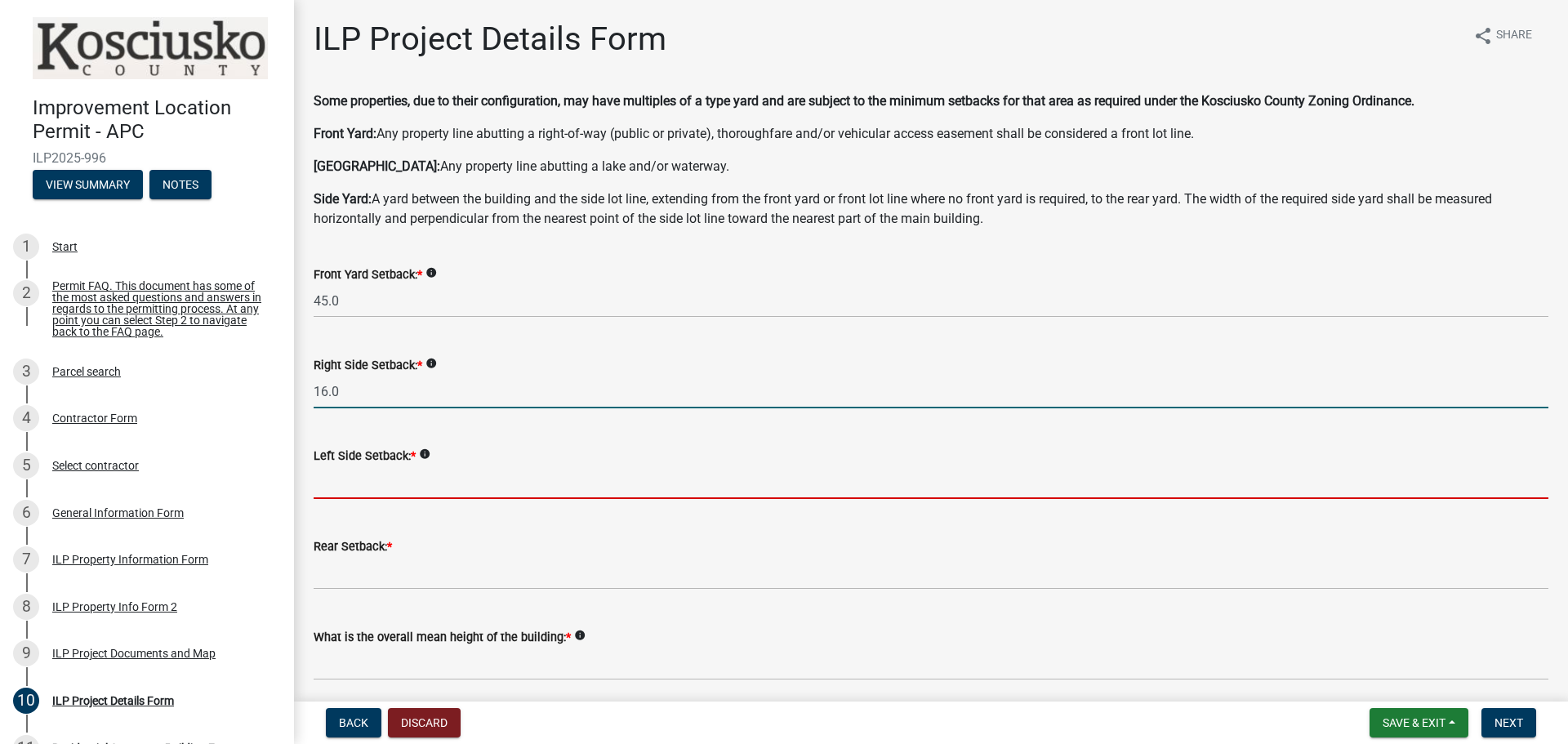
click at [406, 468] on input "text" at bounding box center [930, 482] width 1234 height 33
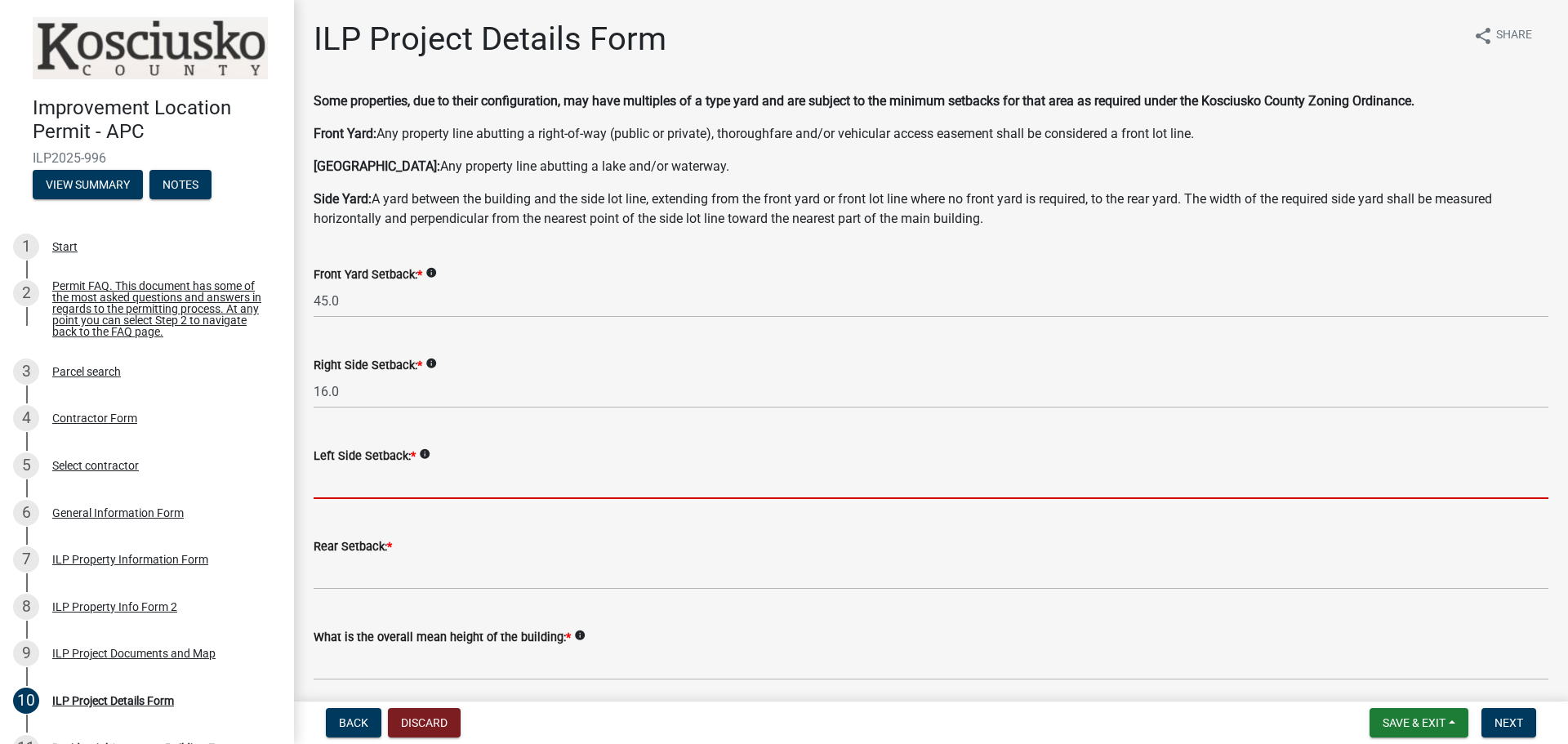
type input "6.0"
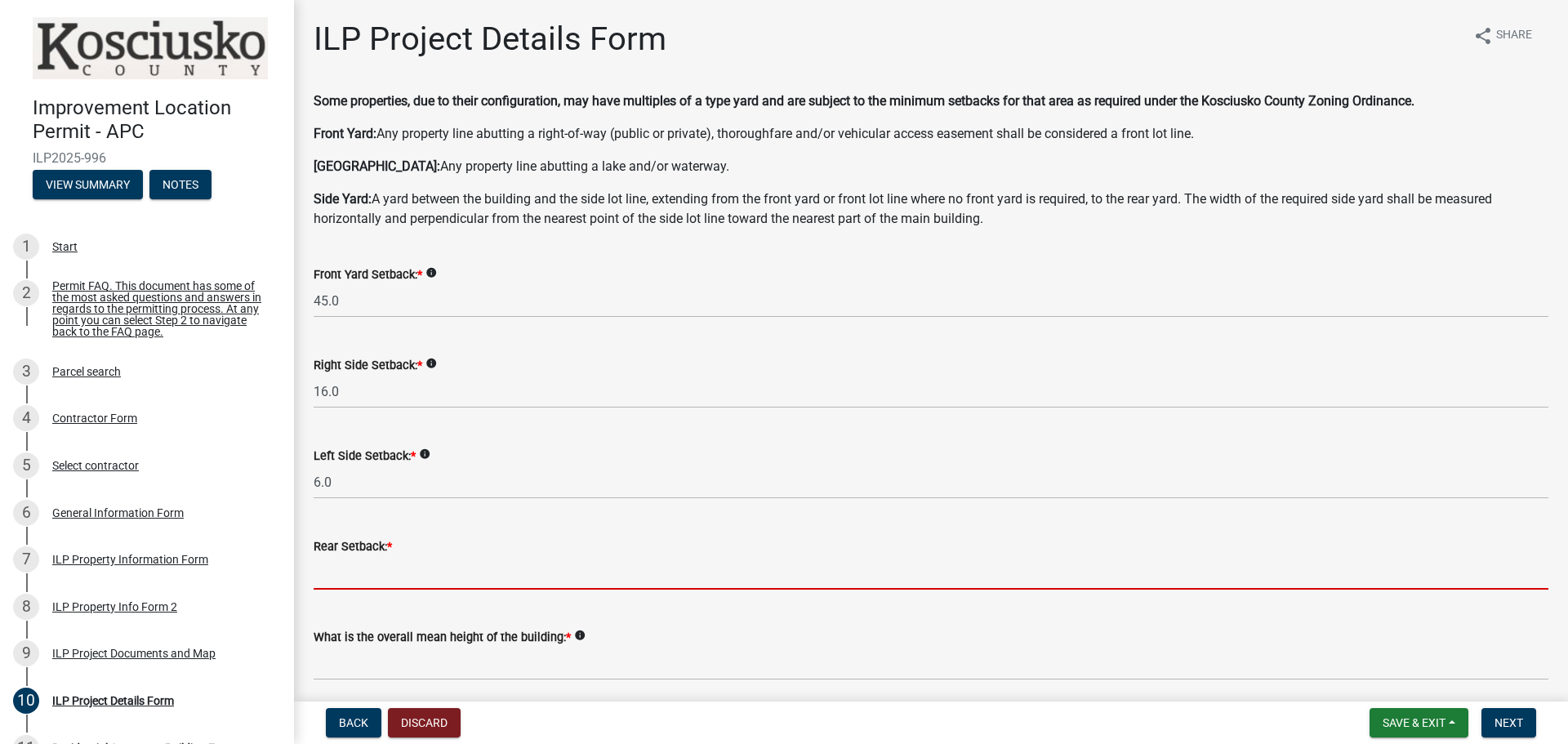
click at [403, 578] on input "text" at bounding box center [930, 573] width 1234 height 33
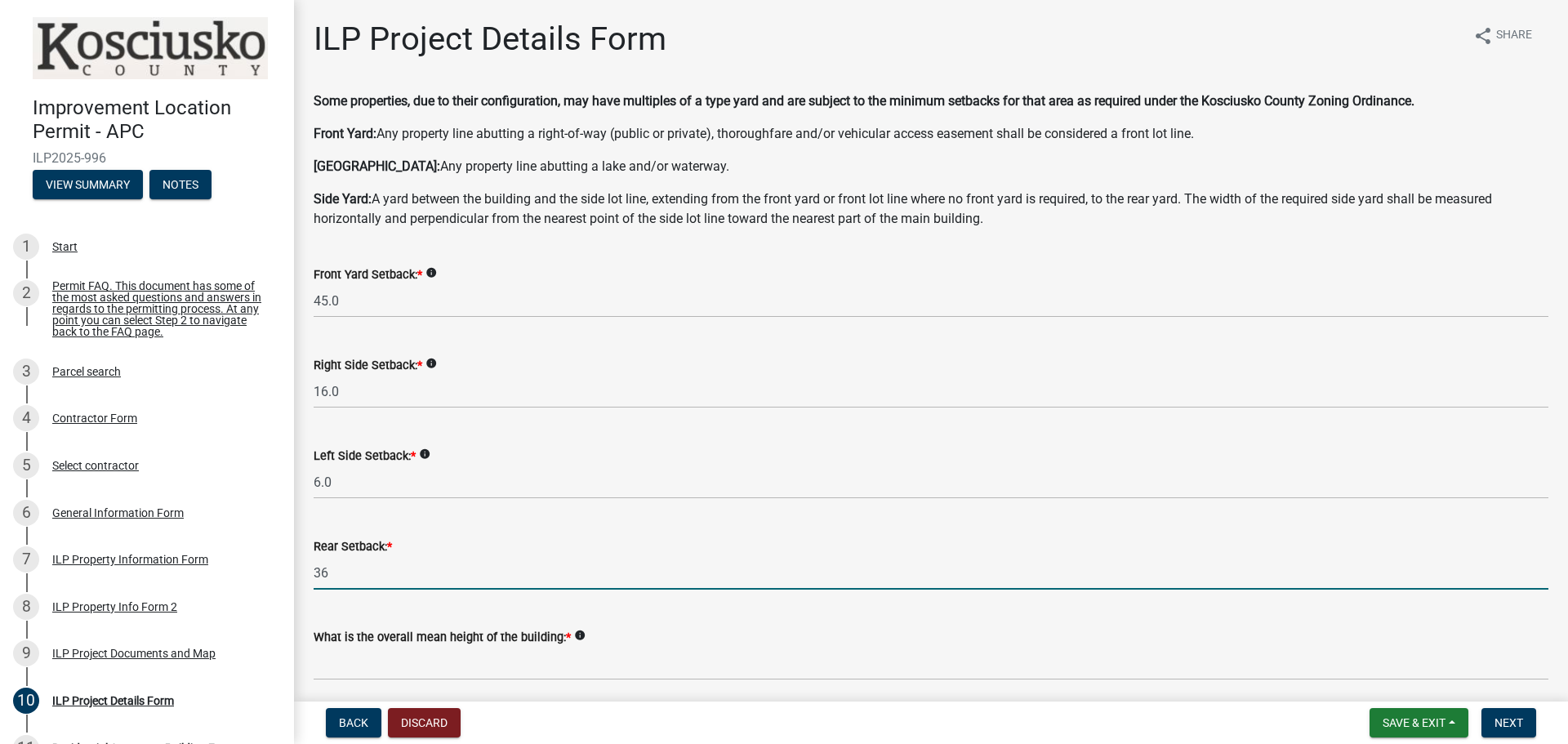
type input "36.0"
click at [322, 600] on wm-data-entity-input "Rear Setback: * 36.0" at bounding box center [930, 559] width 1234 height 91
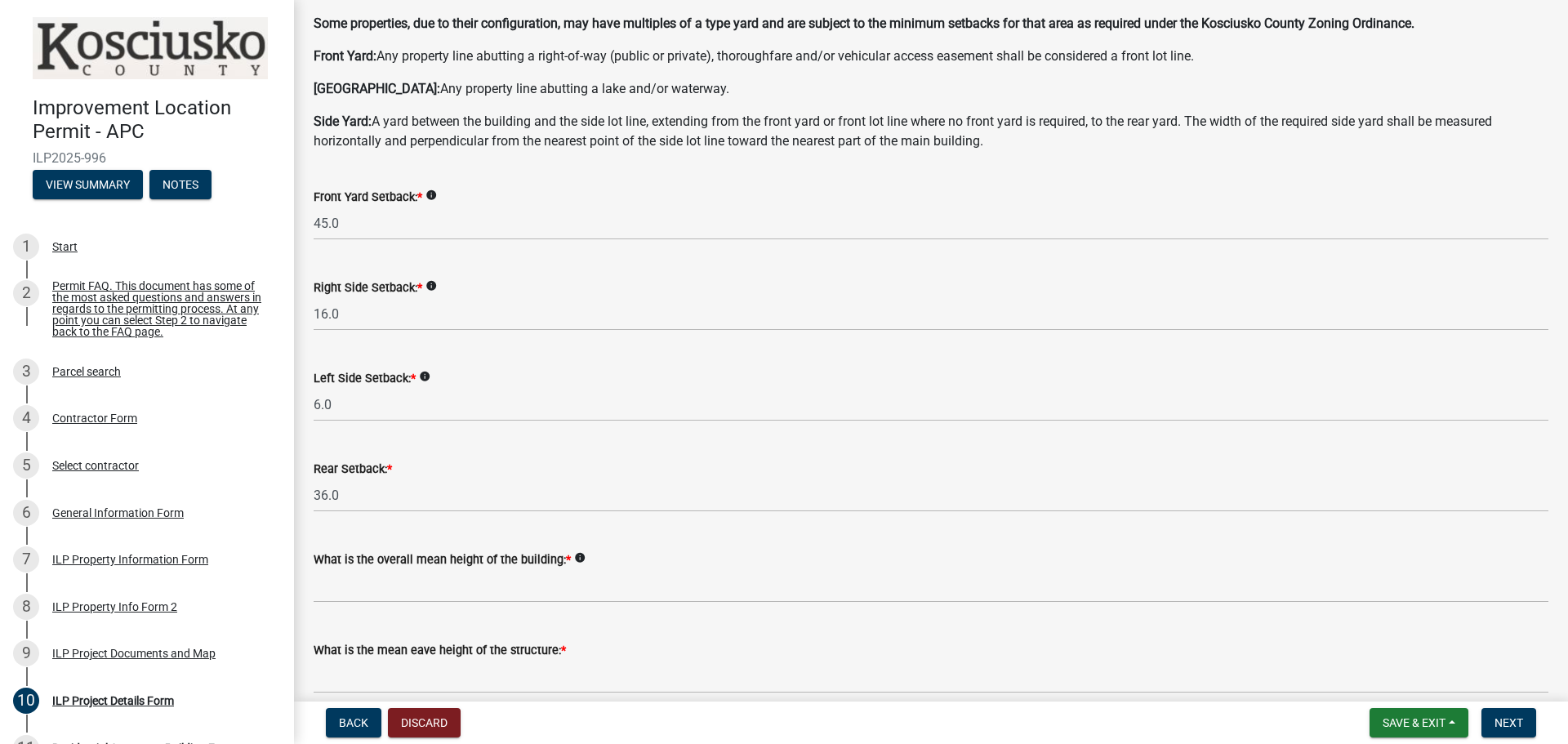
scroll to position [82, 0]
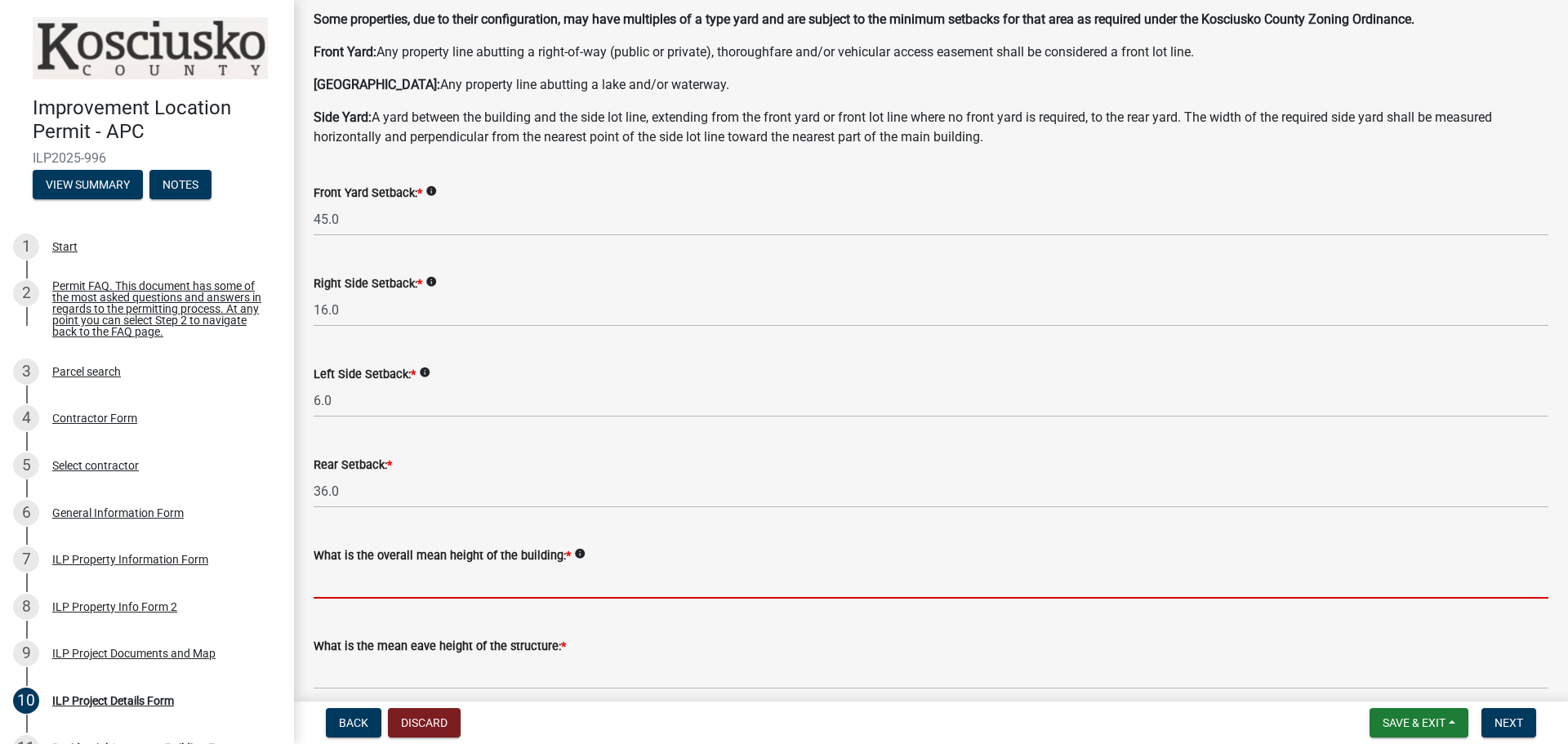
click at [355, 584] on input "text" at bounding box center [930, 582] width 1234 height 33
type input "15.0"
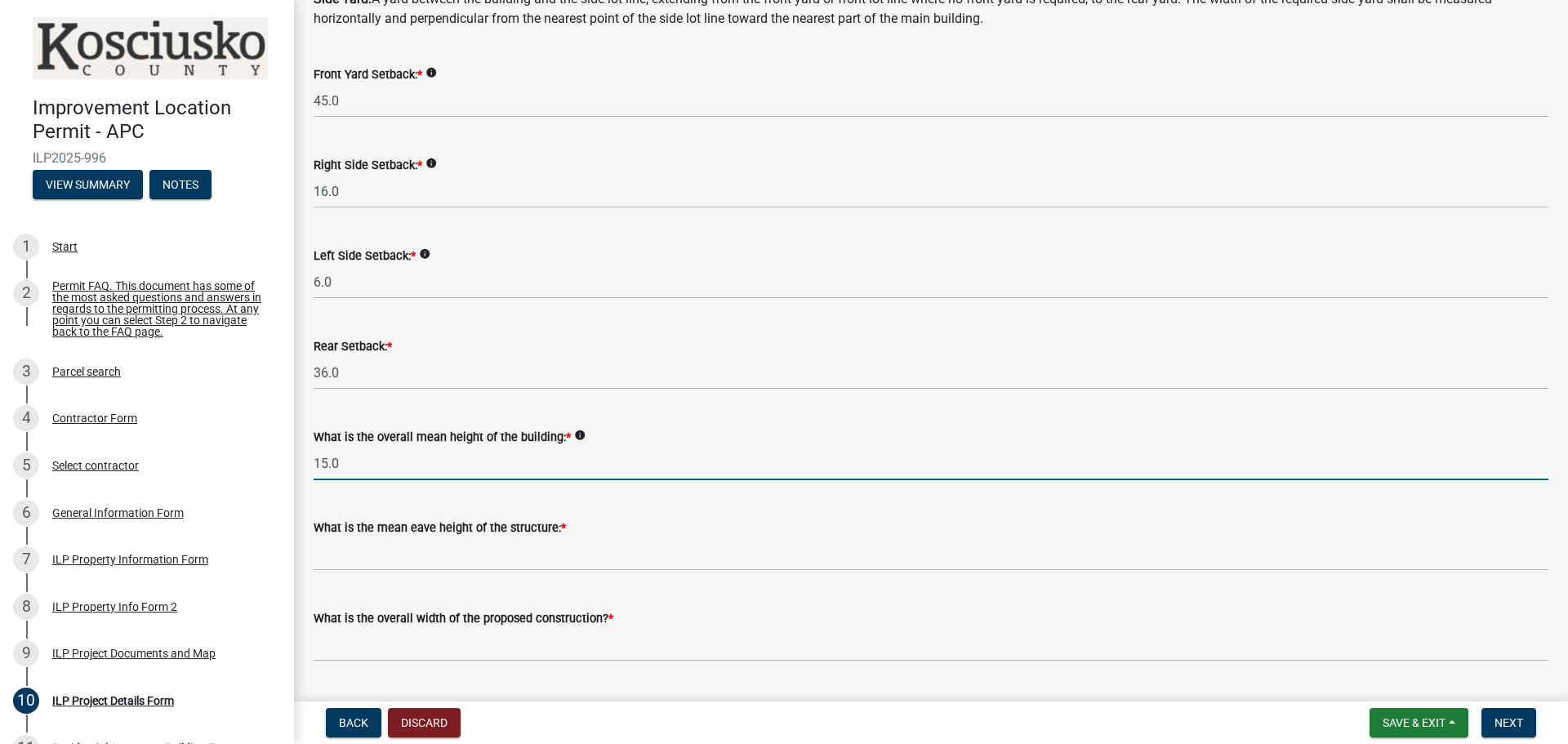
scroll to position [245, 0]
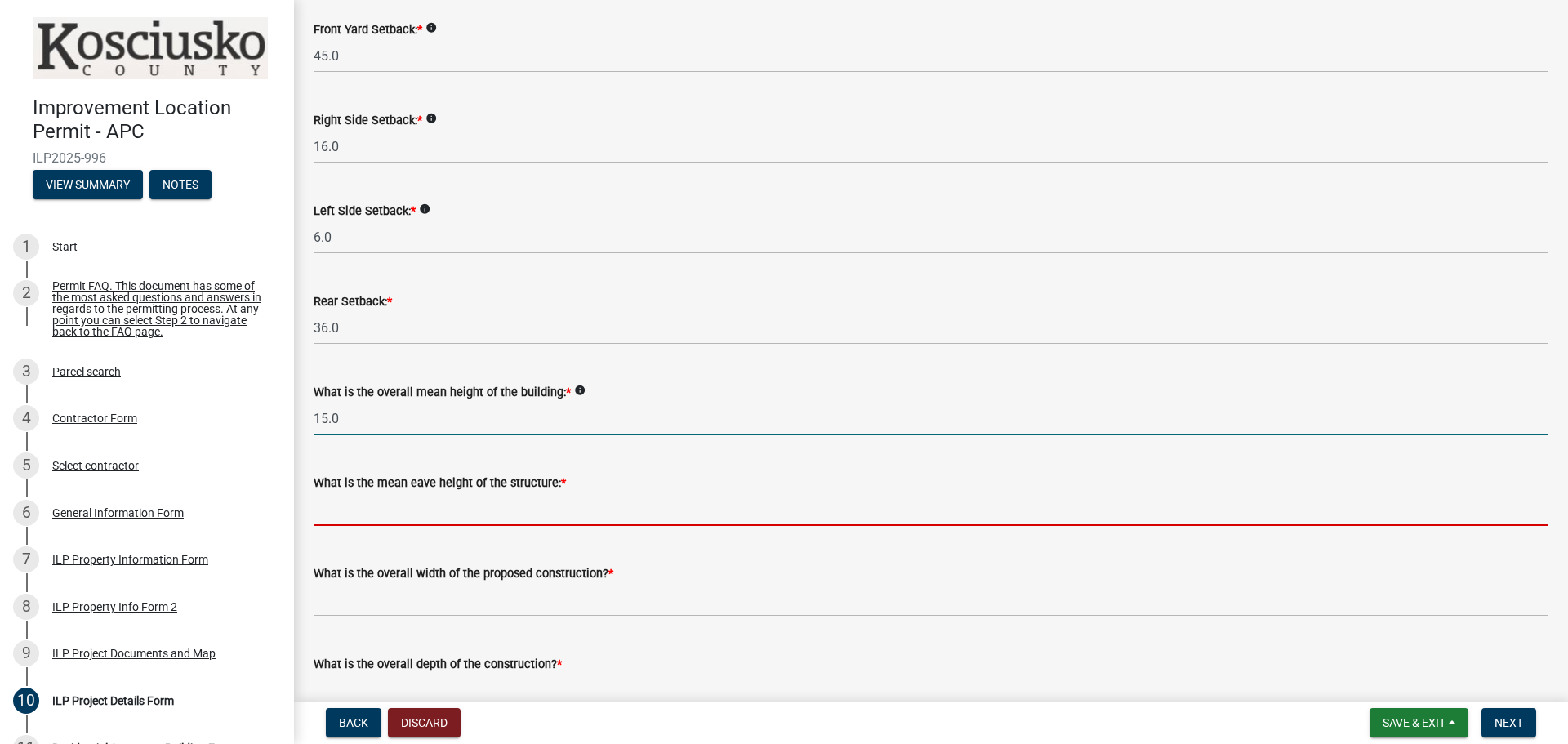
click at [421, 506] on input "text" at bounding box center [930, 509] width 1234 height 33
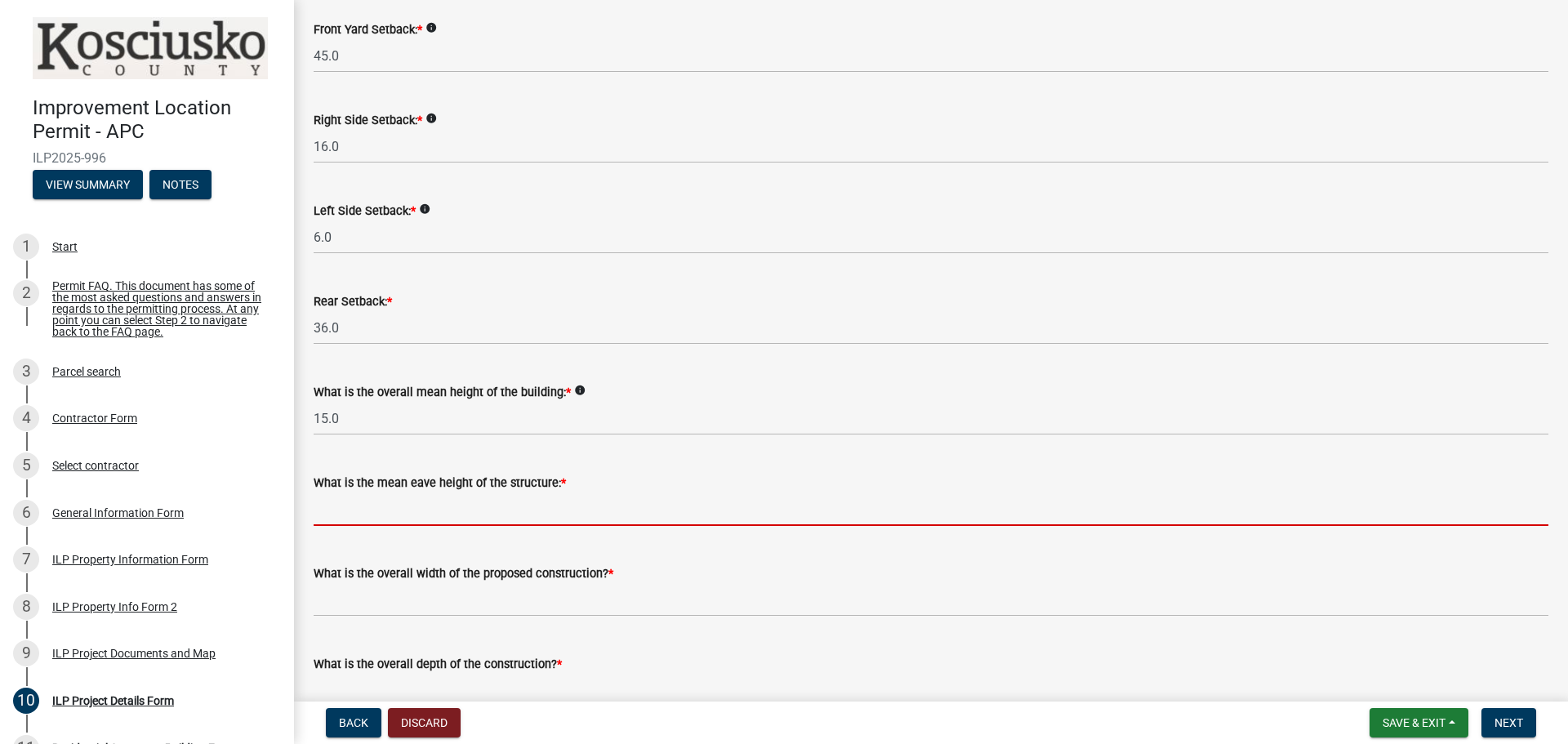
type input "9.0"
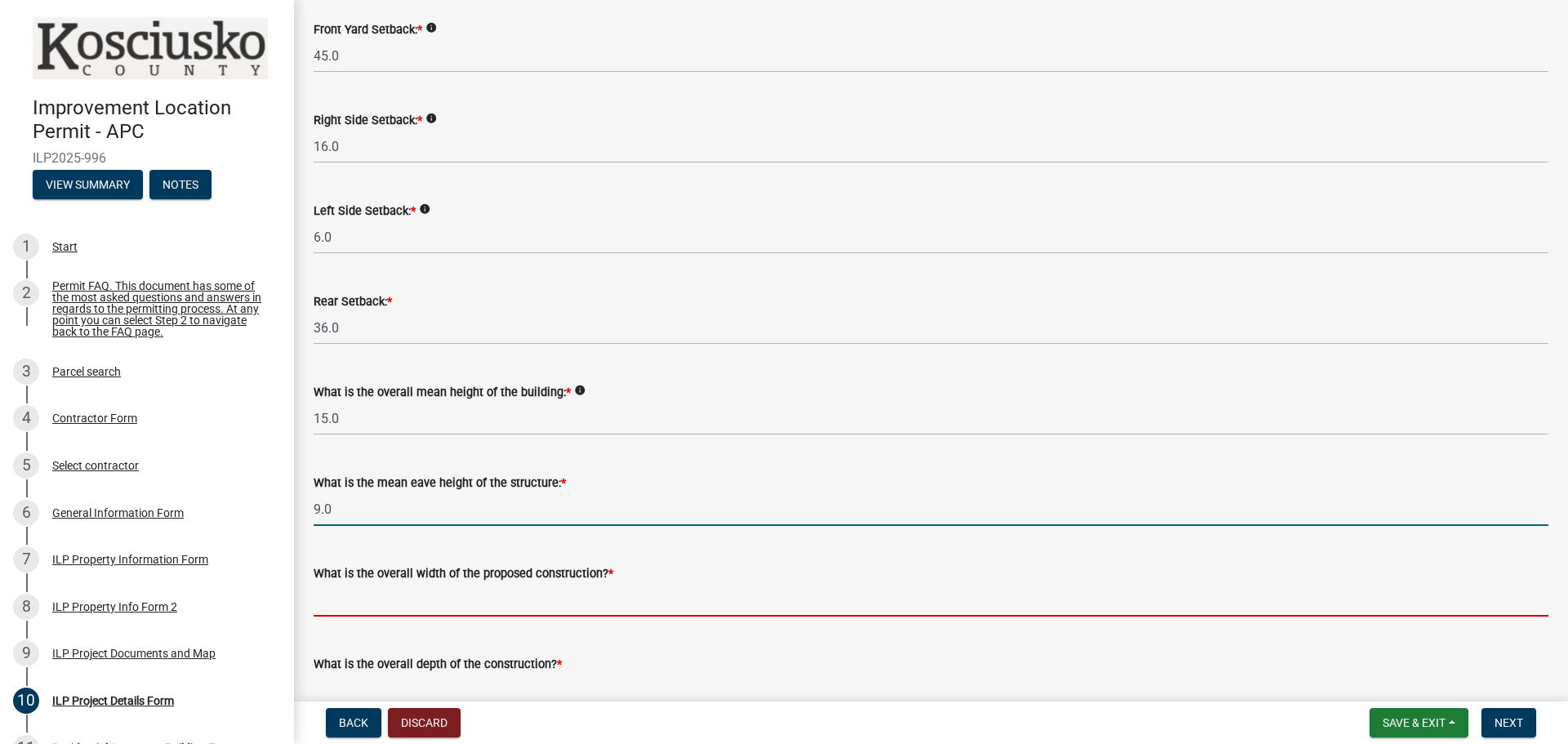
click at [407, 616] on input "text" at bounding box center [930, 600] width 1234 height 33
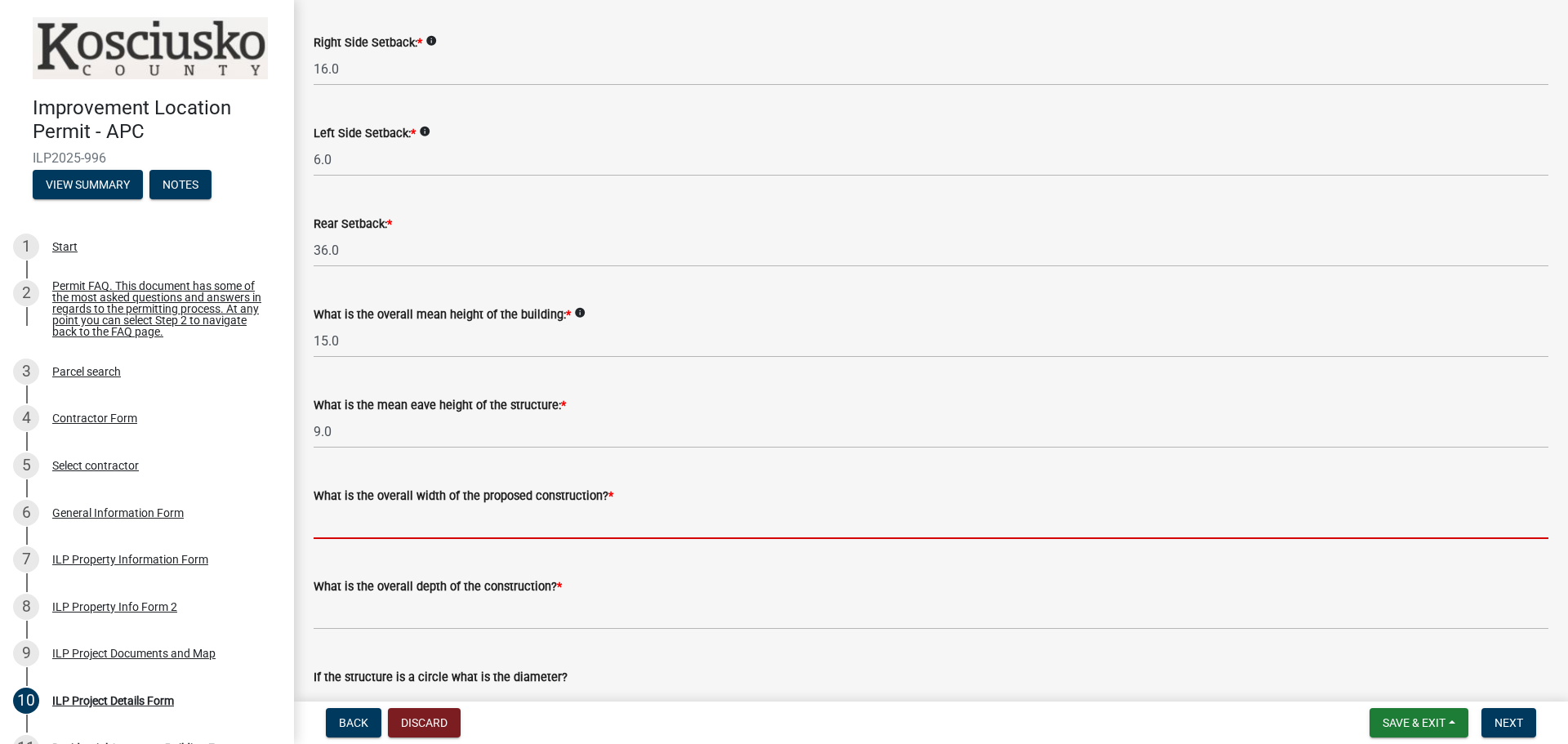
scroll to position [327, 0]
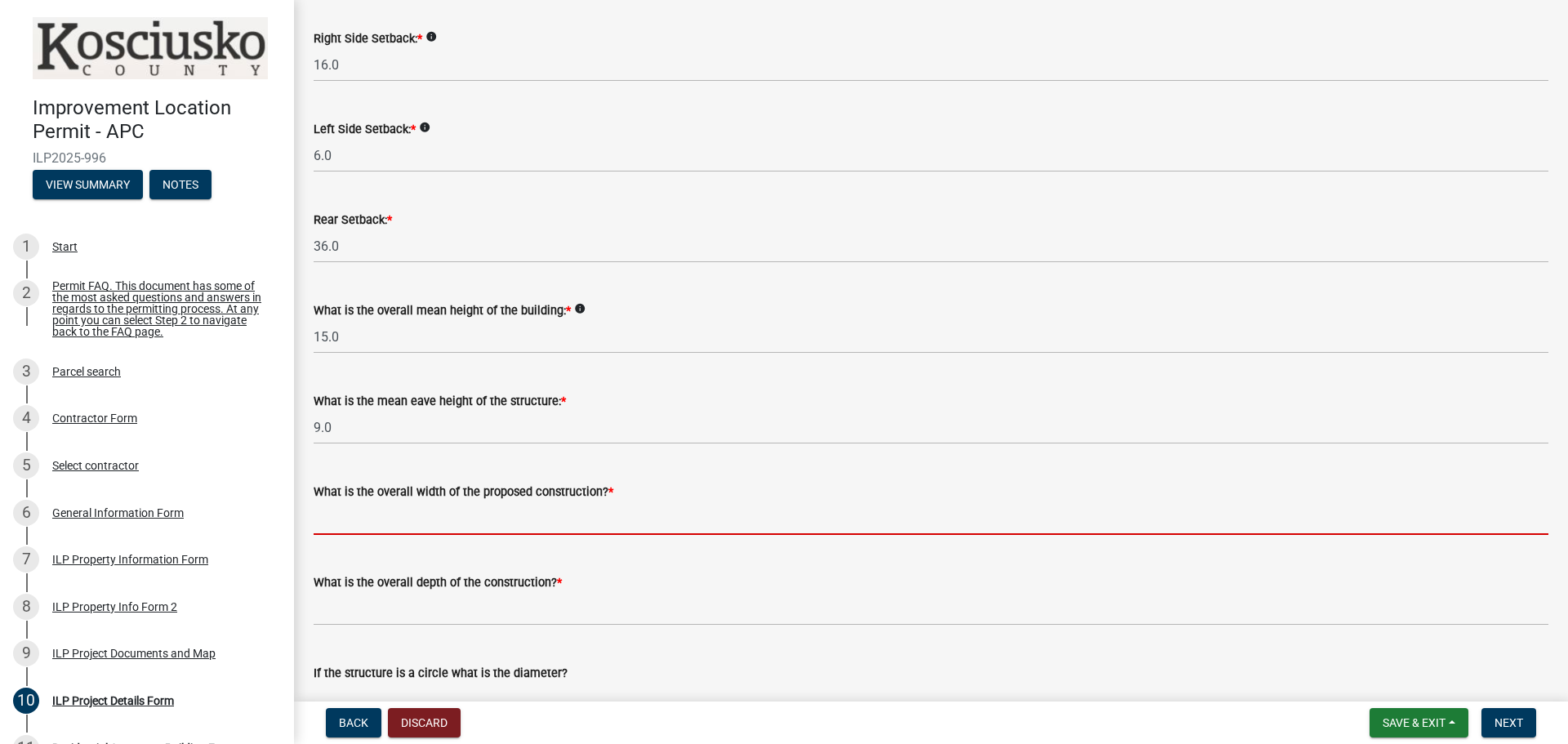
drag, startPoint x: 340, startPoint y: 509, endPoint x: 304, endPoint y: 505, distance: 36.2
click at [304, 505] on div "What is the overall width of the proposed construction? *" at bounding box center [931, 497] width 1259 height 76
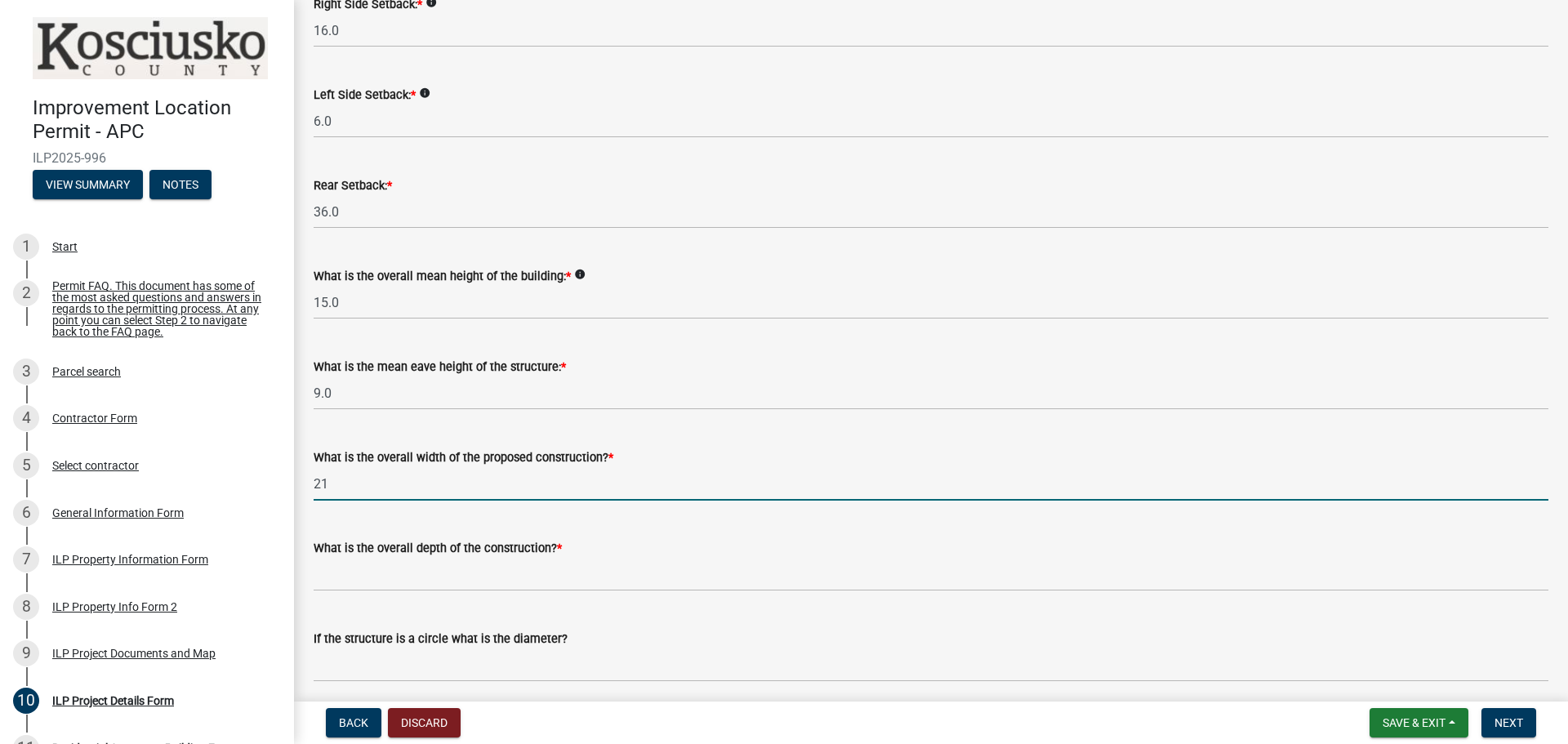
scroll to position [408, 0]
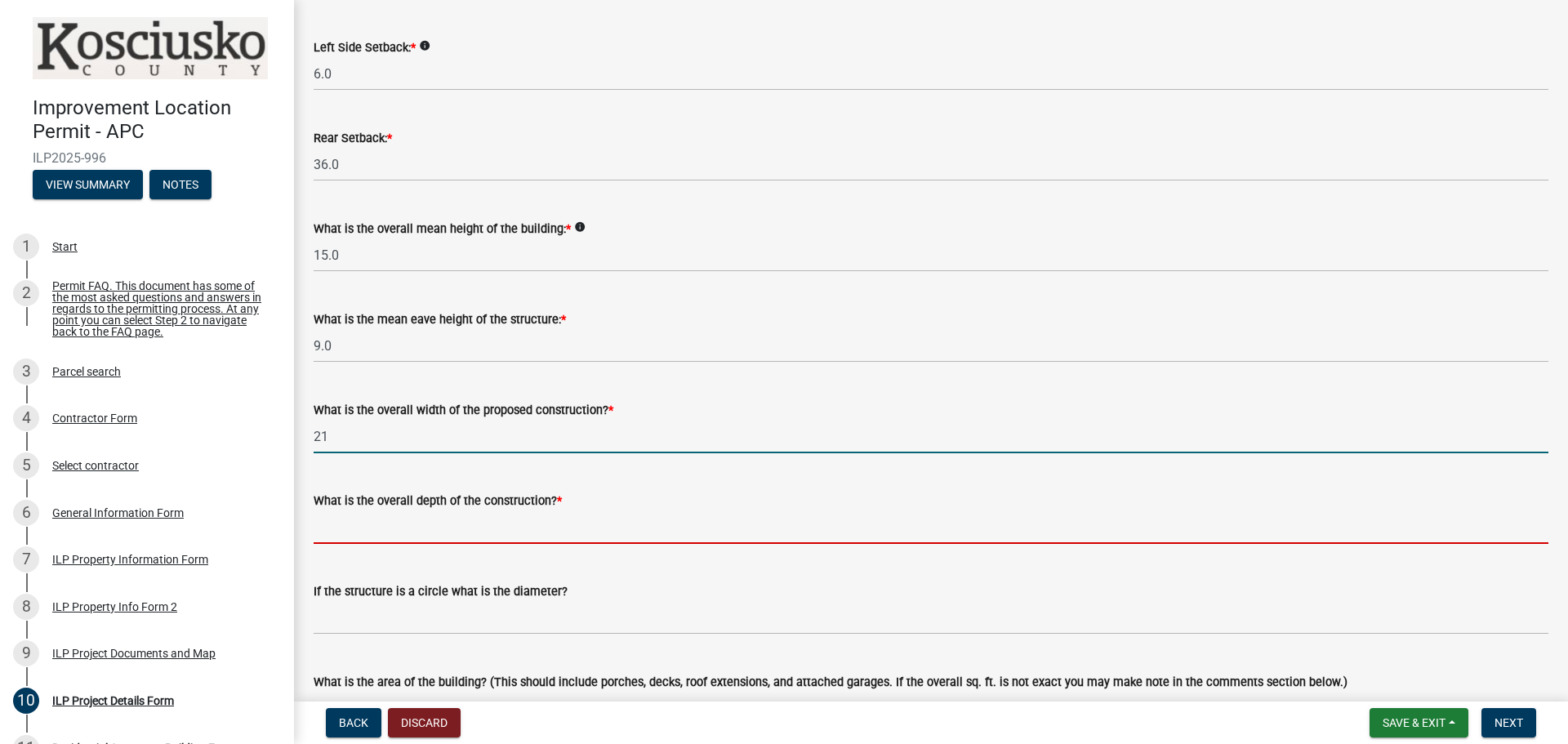
type input "21.00"
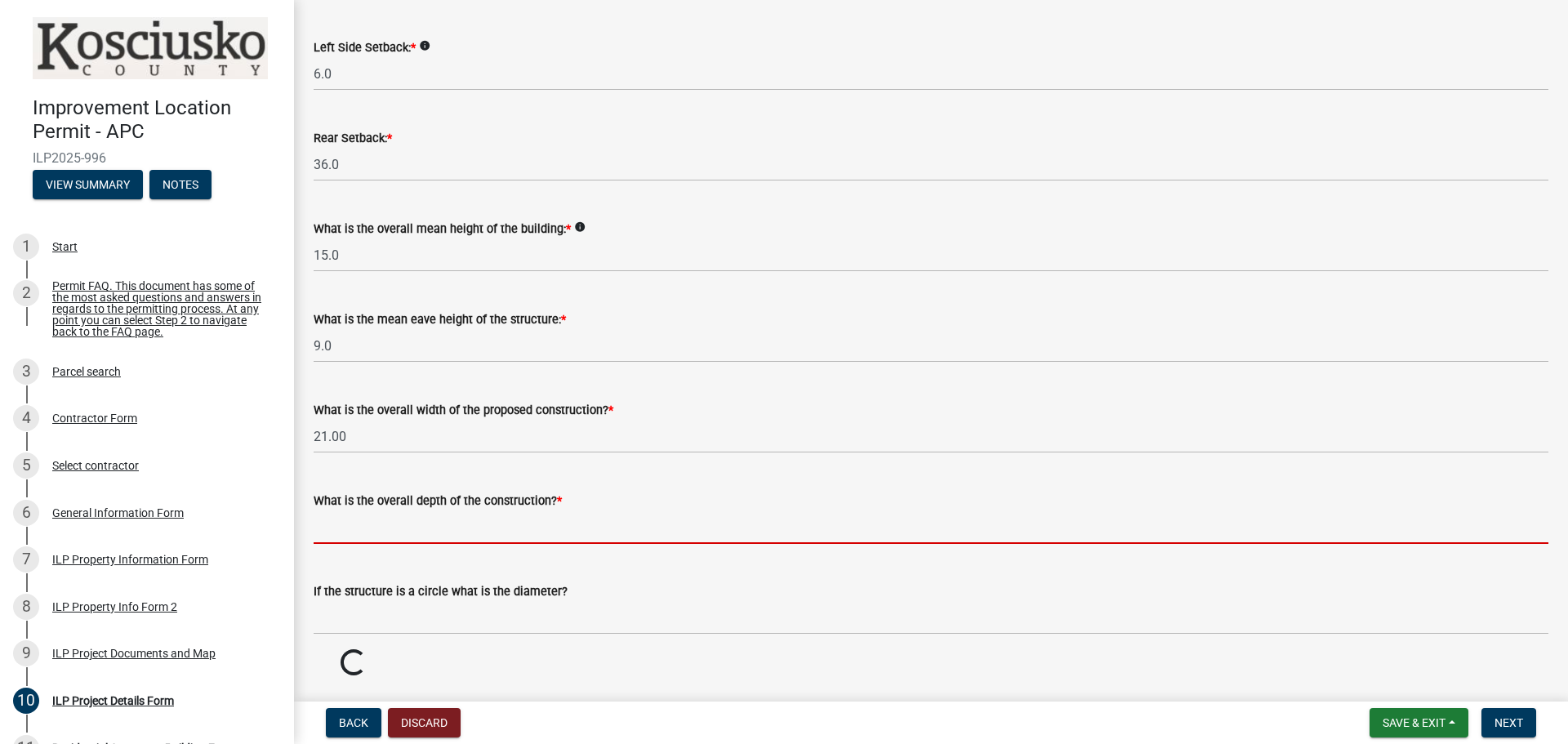
click at [349, 519] on input "text" at bounding box center [930, 527] width 1234 height 33
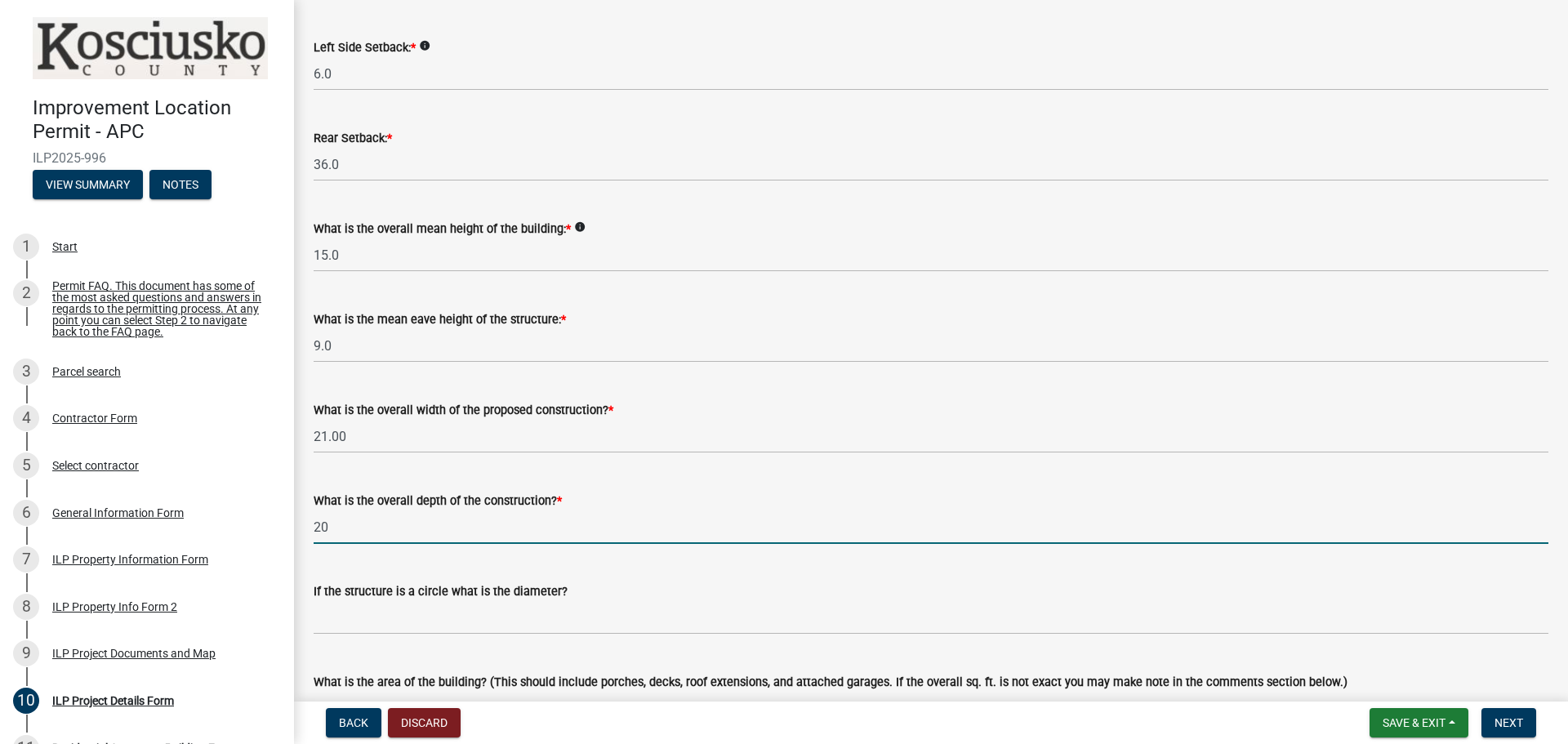
type input "20.00"
click at [395, 551] on wm-data-entity-input "What is the overall depth of the construction? * 20.00" at bounding box center [930, 514] width 1234 height 91
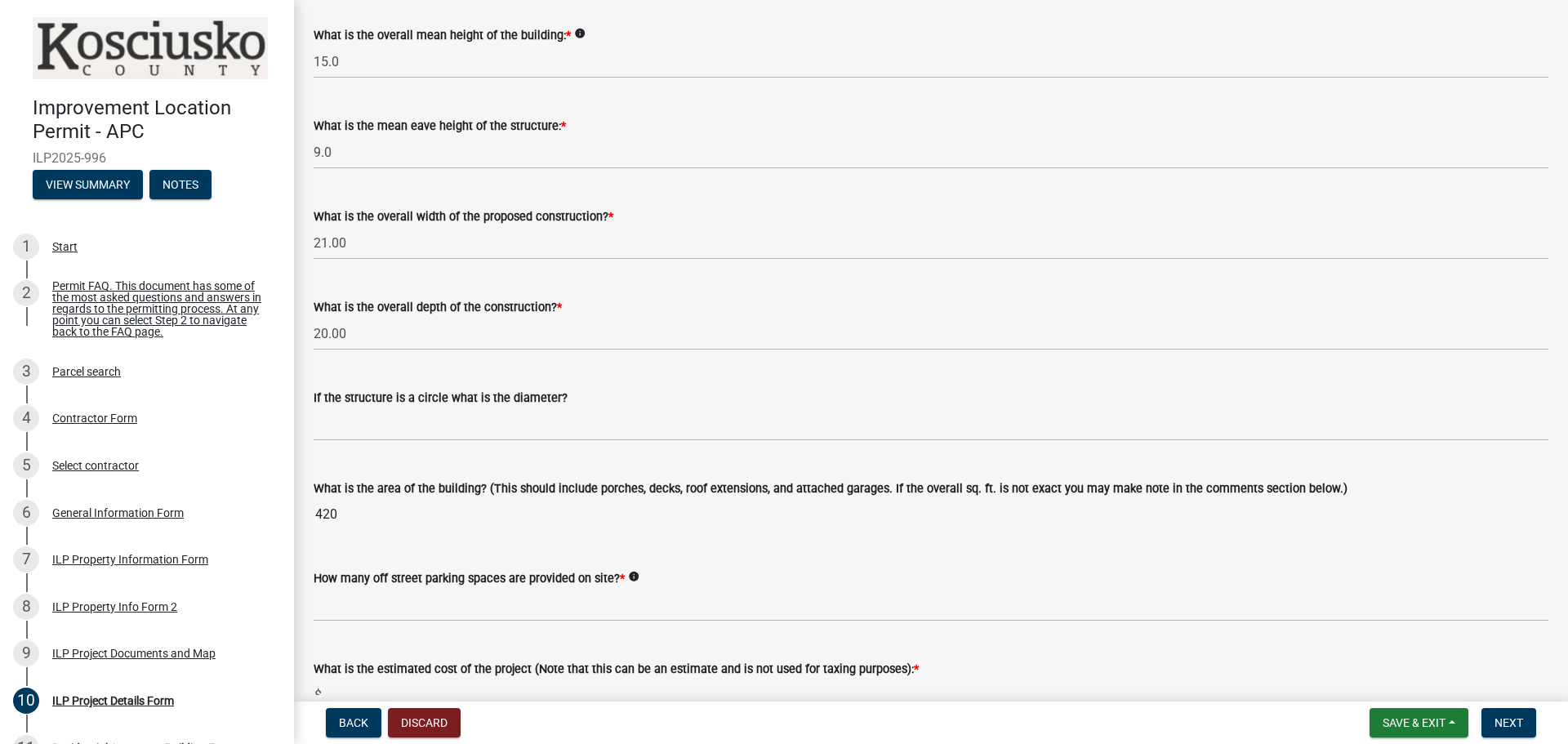
scroll to position [653, 0]
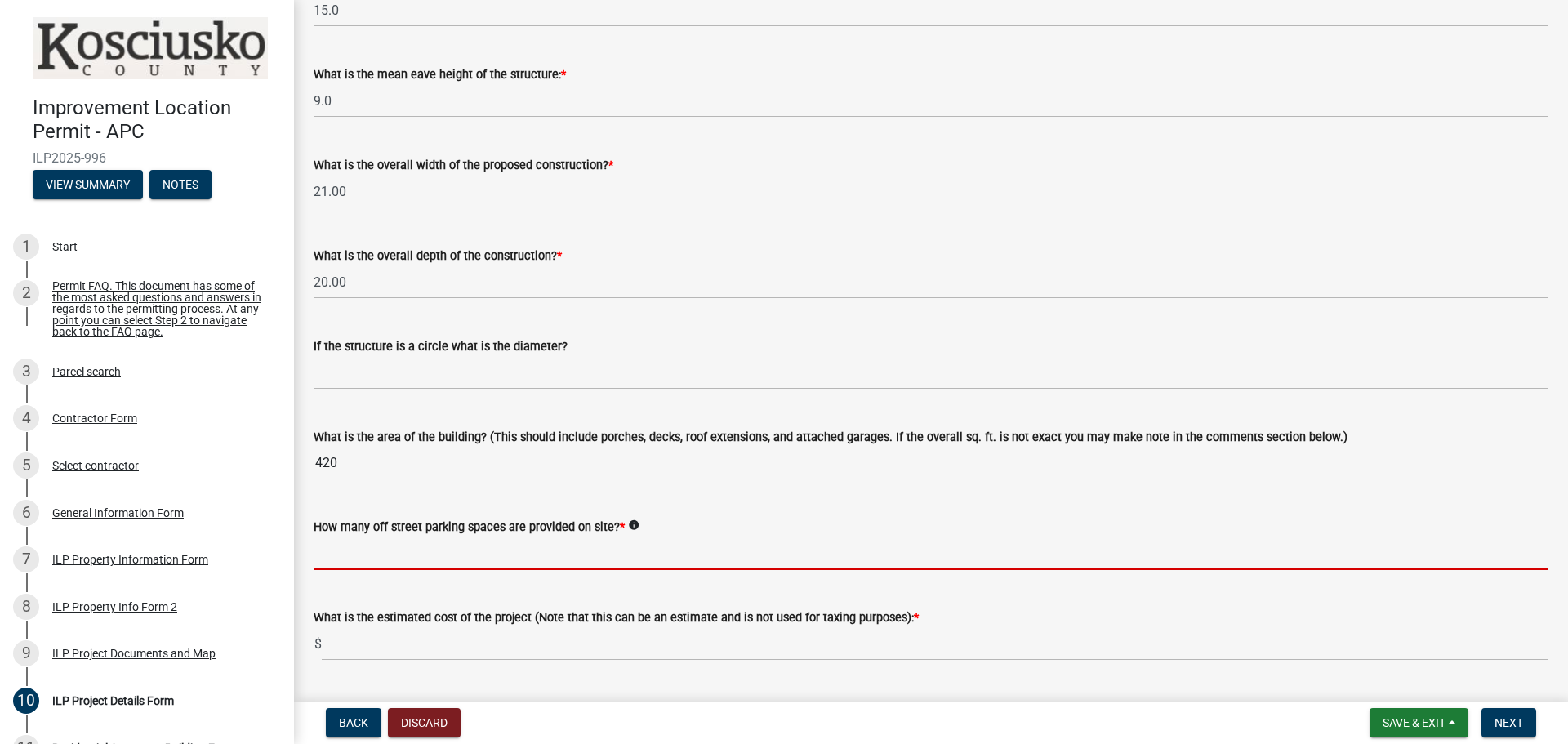
click at [443, 553] on input "text" at bounding box center [930, 554] width 1234 height 33
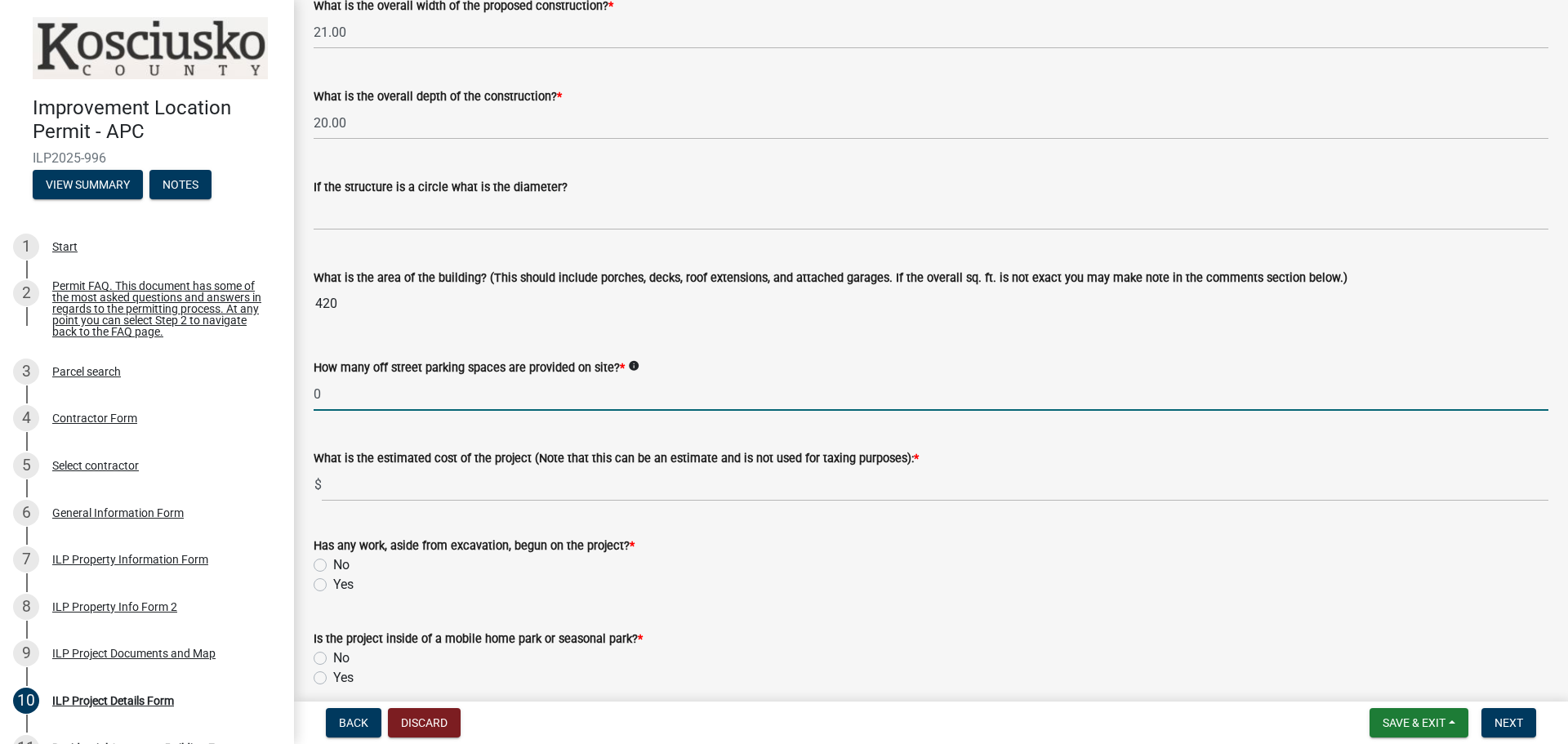
scroll to position [817, 0]
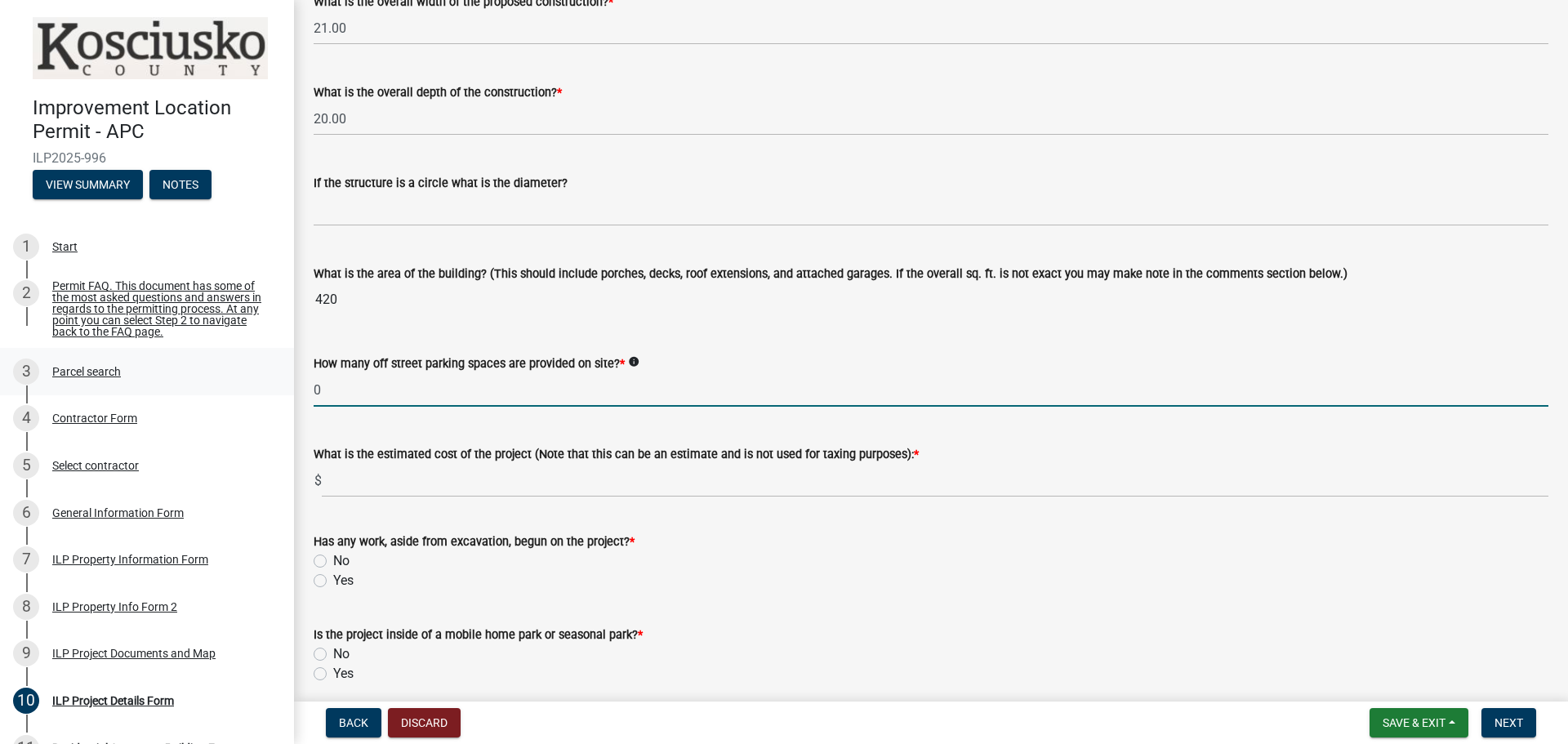
drag, startPoint x: 376, startPoint y: 386, endPoint x: 275, endPoint y: 386, distance: 101.0
click at [275, 386] on div "Improvement Location Permit - APC ILP2025-996 View Summary Notes 1 Start 2 Perm…" at bounding box center [784, 372] width 1568 height 744
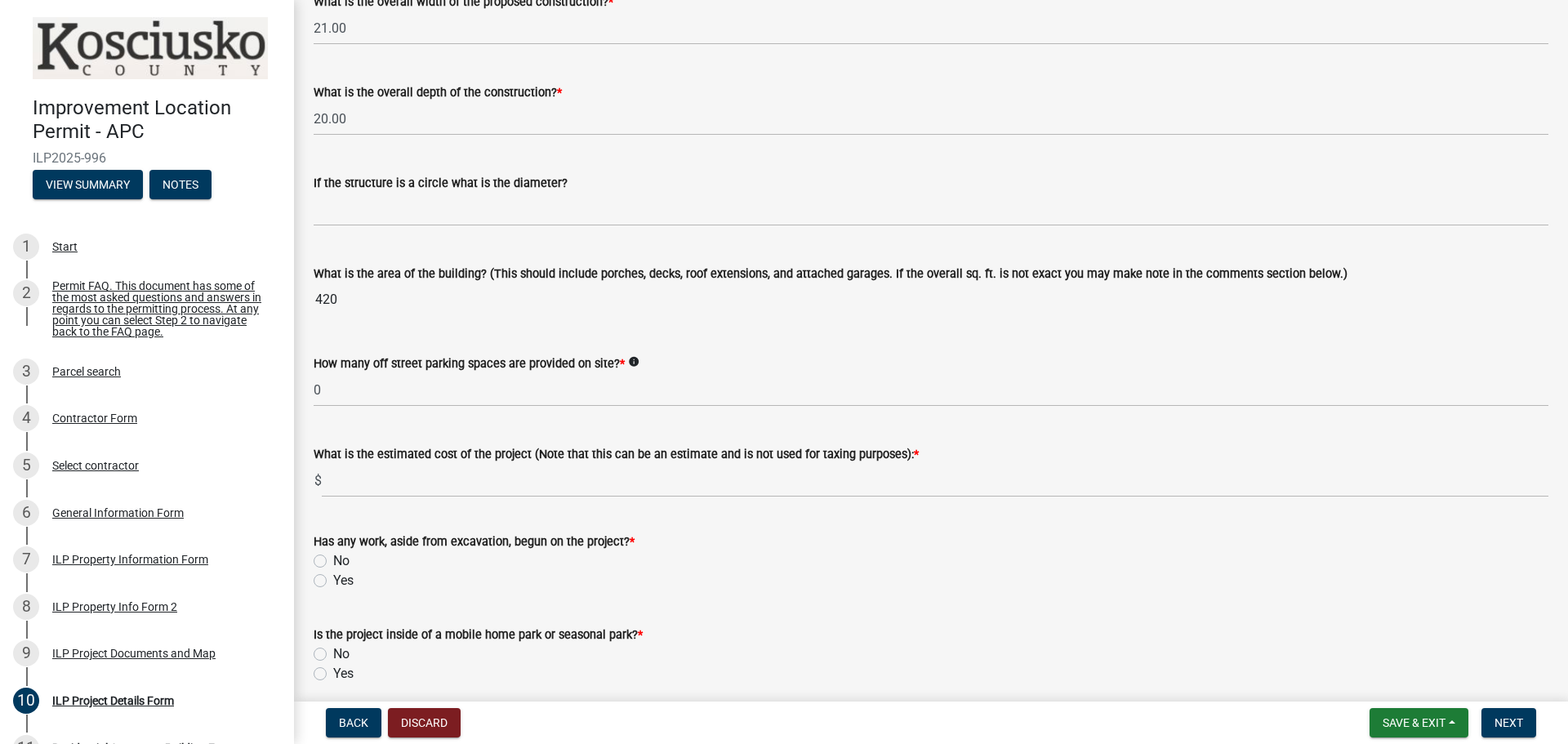
click at [628, 360] on icon "info" at bounding box center [633, 362] width 11 height 11
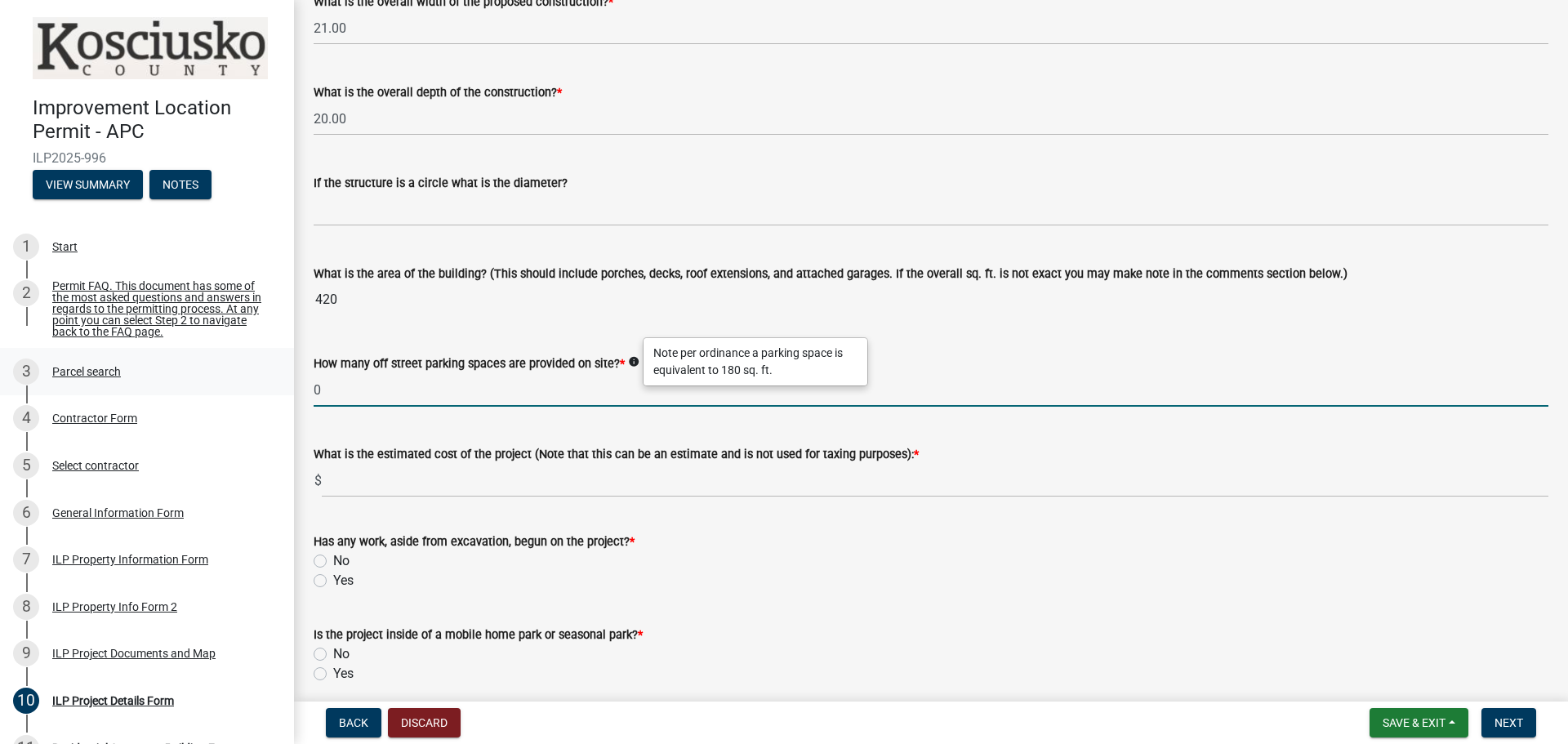
drag, startPoint x: 374, startPoint y: 404, endPoint x: 248, endPoint y: 393, distance: 126.5
click at [248, 393] on div "Improvement Location Permit - APC ILP2025-996 View Summary Notes 1 Start 2 Perm…" at bounding box center [784, 372] width 1568 height 744
drag, startPoint x: 318, startPoint y: 390, endPoint x: 296, endPoint y: 392, distance: 22.1
click at [296, 392] on div "ILP Project Details Form share Share Some properties, due to their configuratio…" at bounding box center [931, 49] width 1274 height 1692
drag, startPoint x: 345, startPoint y: 385, endPoint x: 269, endPoint y: 380, distance: 76.2
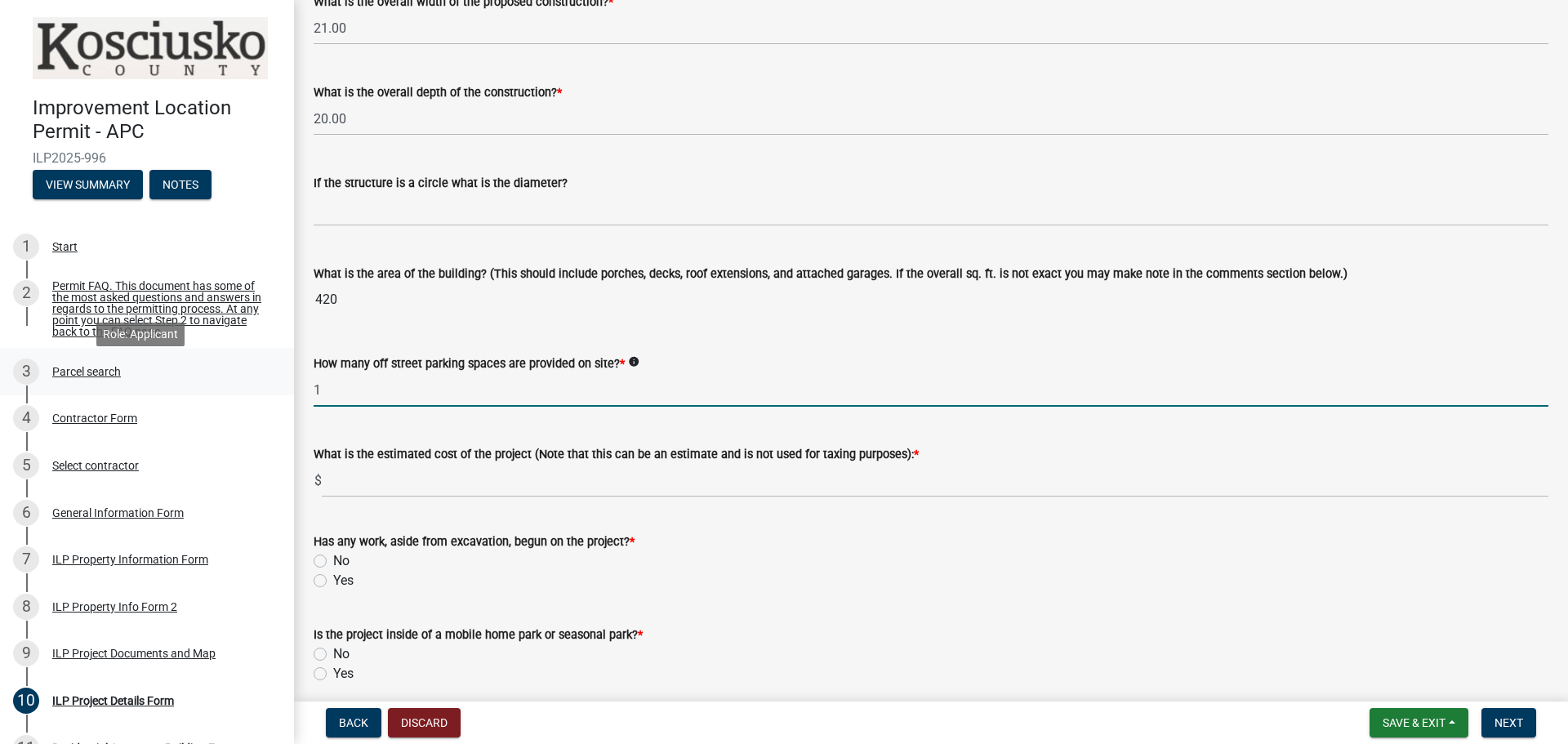
click at [269, 380] on div "Improvement Location Permit - APC ILP2025-996 View Summary Notes 1 Start 2 Perm…" at bounding box center [784, 372] width 1568 height 744
type input "4"
click at [384, 420] on wm-data-entity-input "How many off street parking spaces are provided on site? * info 4" at bounding box center [930, 377] width 1234 height 91
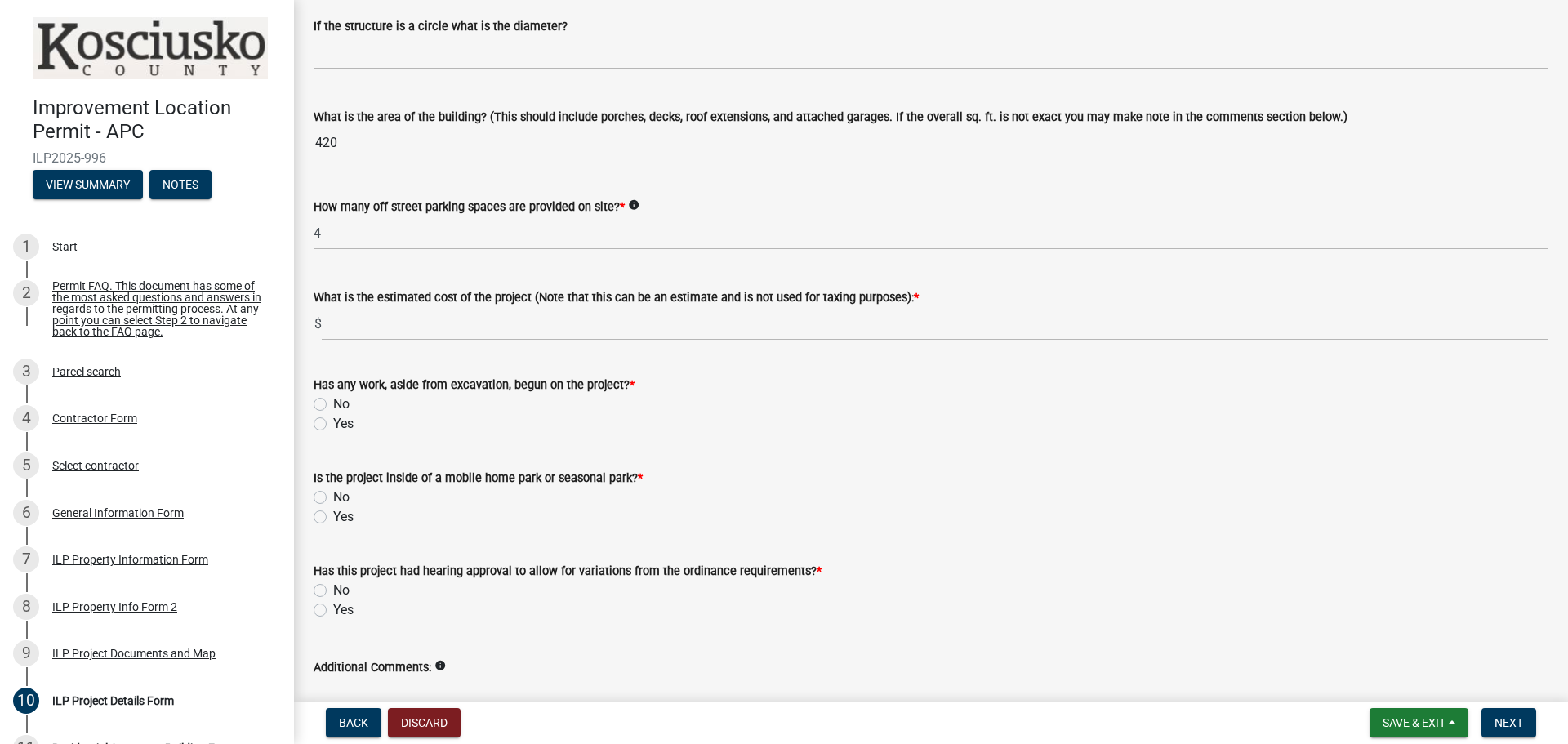
scroll to position [981, 0]
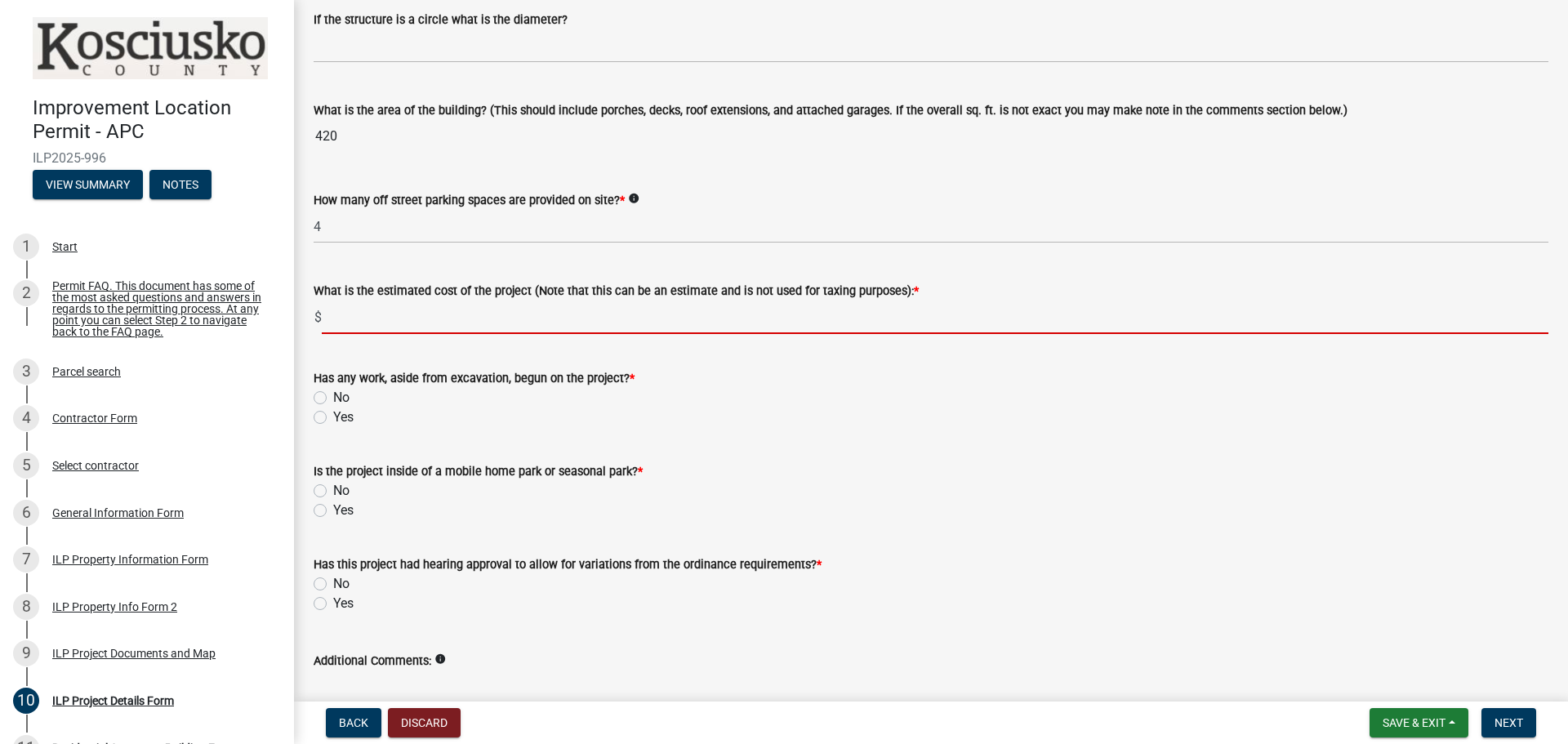
click at [462, 327] on input "text" at bounding box center [935, 317] width 1227 height 33
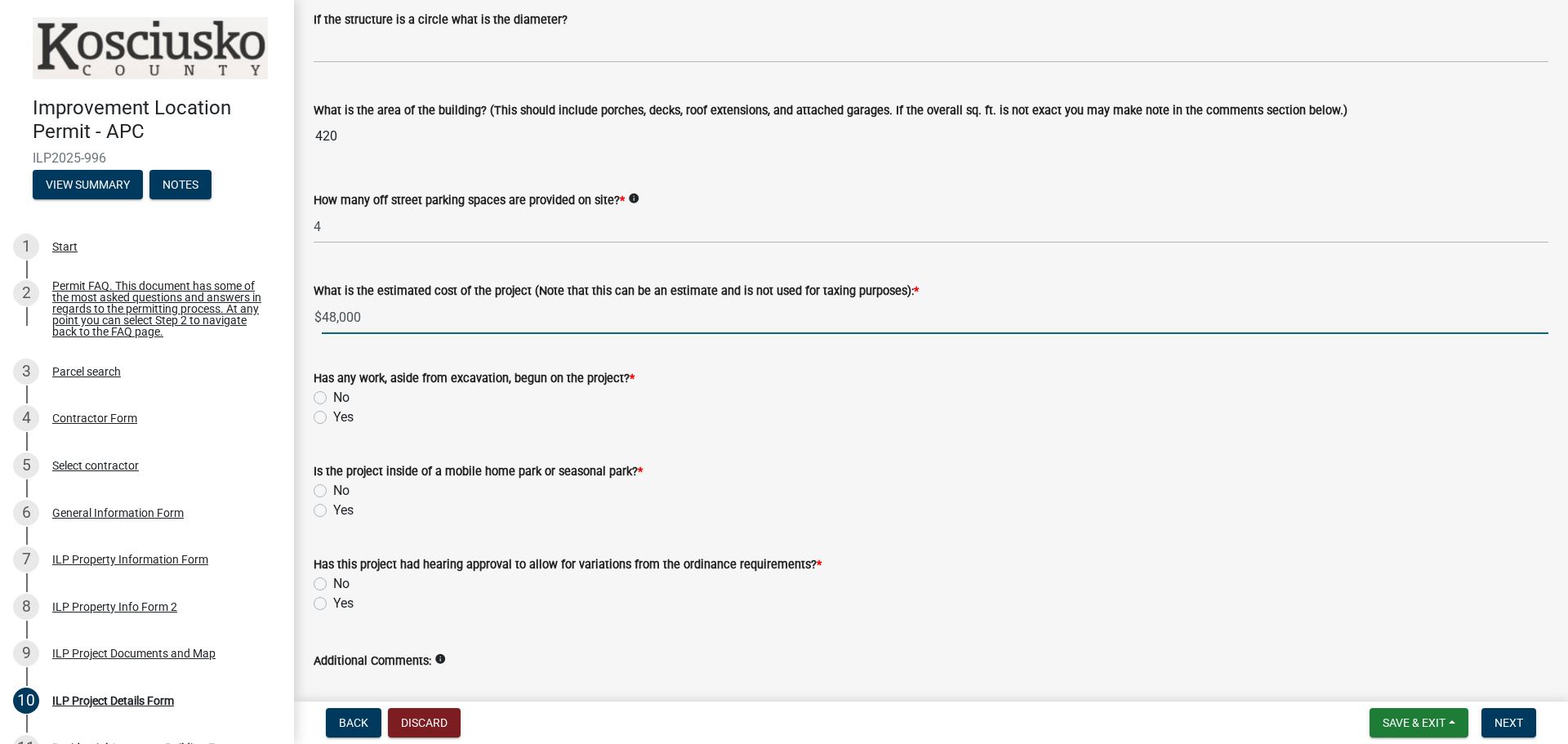
type input "48000"
click at [333, 396] on label "No" at bounding box center [341, 397] width 17 height 19
click at [333, 396] on input "No" at bounding box center [338, 392] width 10 height 10
radio input "true"
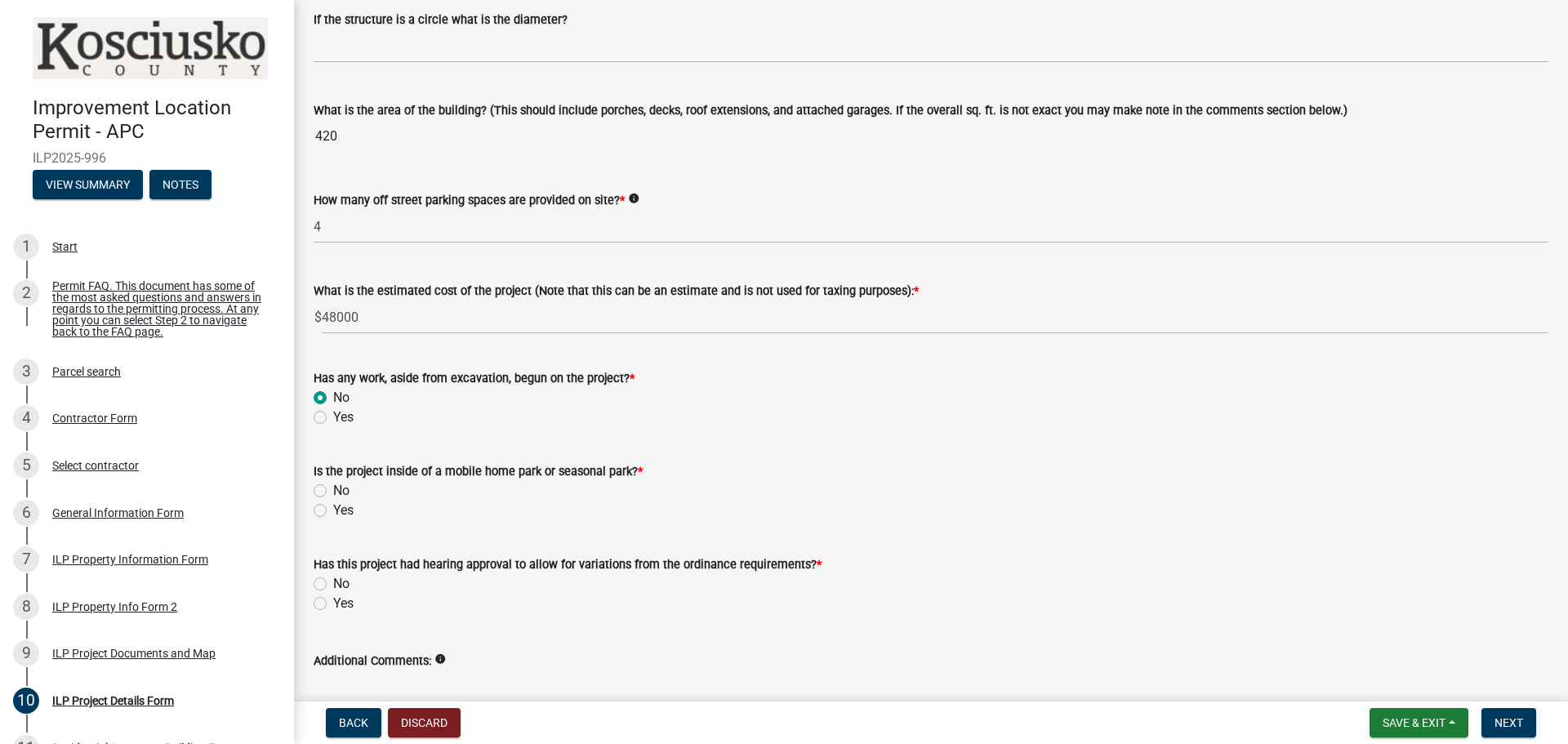
click at [317, 483] on div "No" at bounding box center [930, 491] width 1234 height 19
click at [333, 484] on label "No" at bounding box center [341, 491] width 17 height 19
click at [333, 484] on input "No" at bounding box center [338, 486] width 10 height 10
radio input "true"
click at [333, 581] on label "No" at bounding box center [341, 584] width 17 height 19
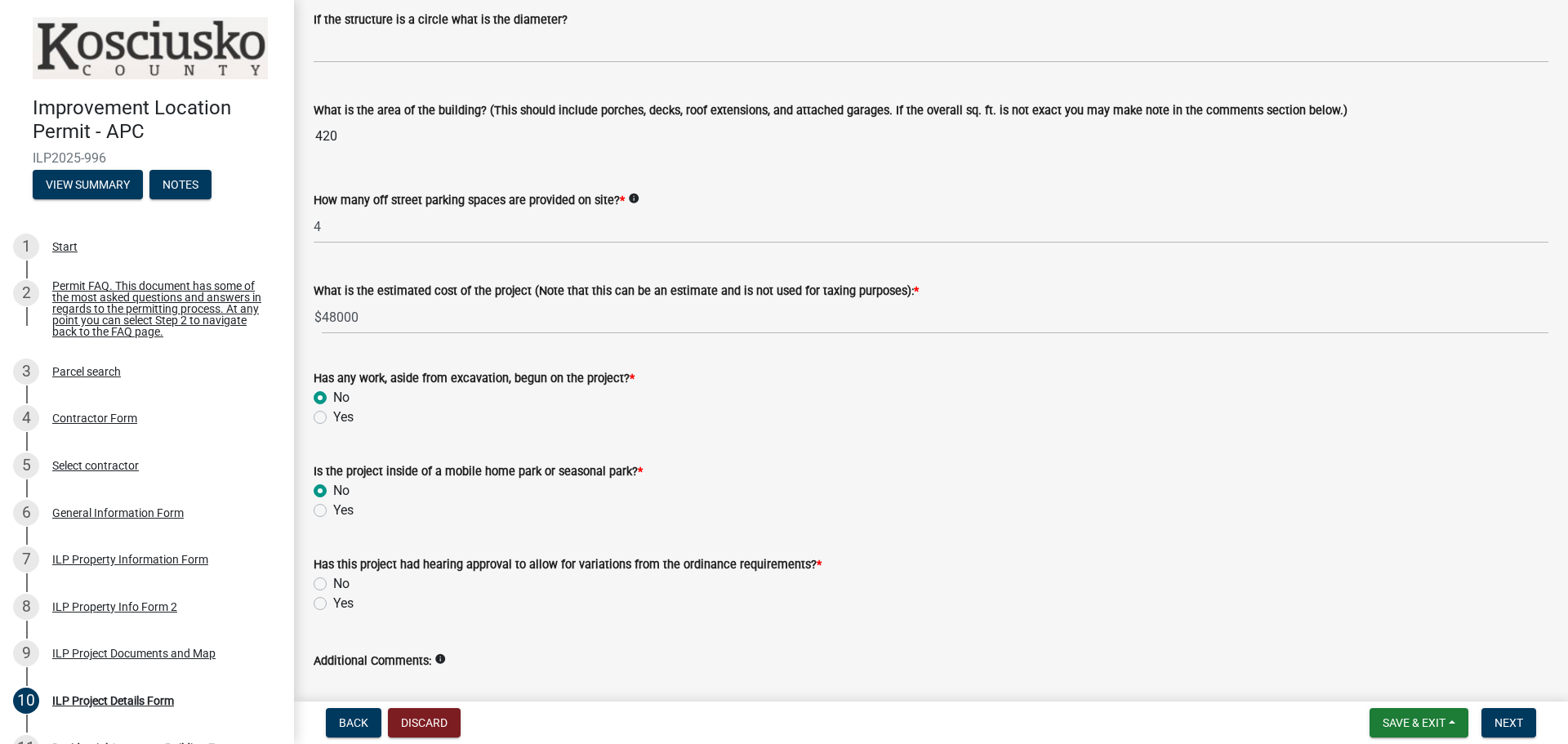
click at [333, 581] on input "No" at bounding box center [338, 579] width 10 height 10
radio input "true"
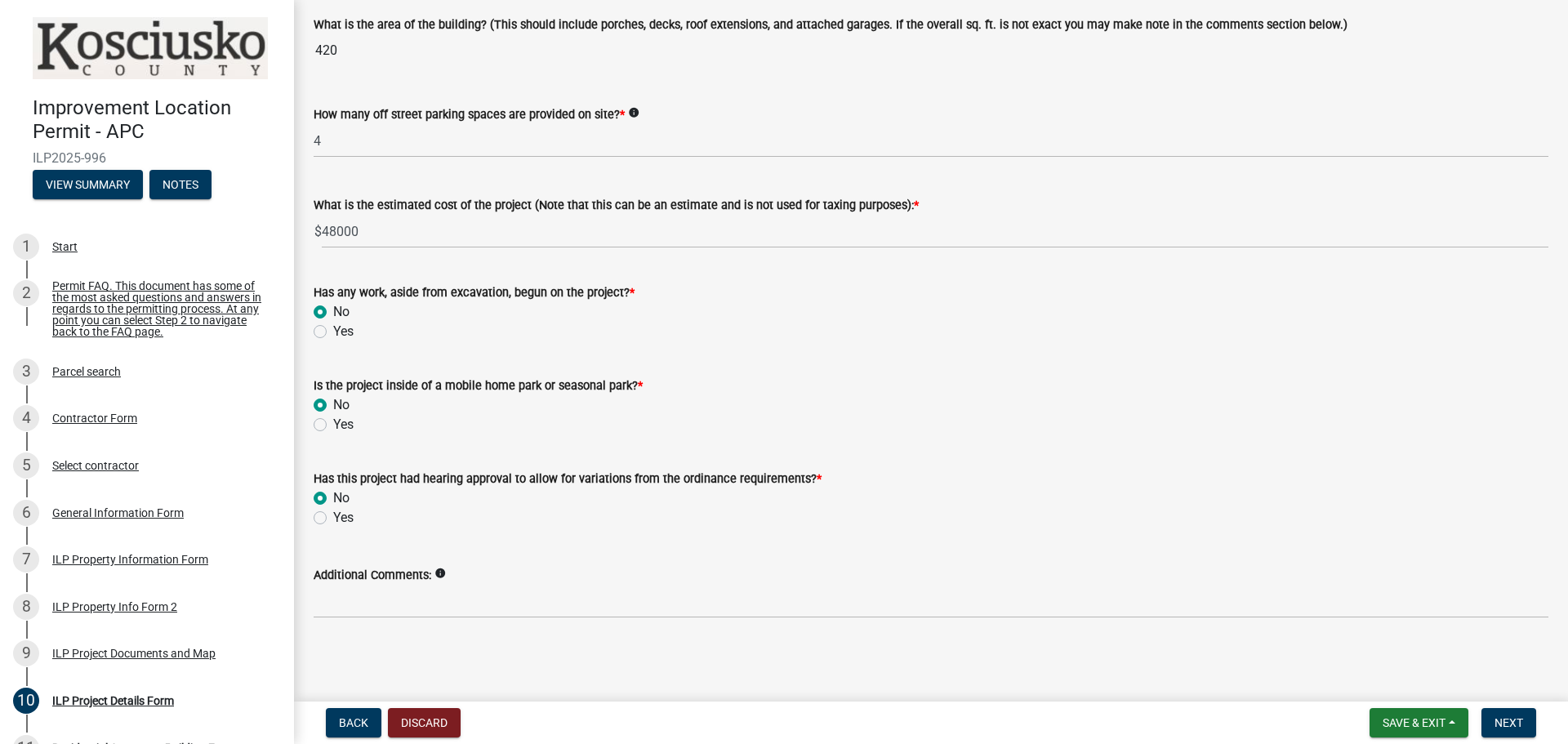
scroll to position [1066, 0]
click at [1520, 717] on span "Next" at bounding box center [1508, 723] width 29 height 13
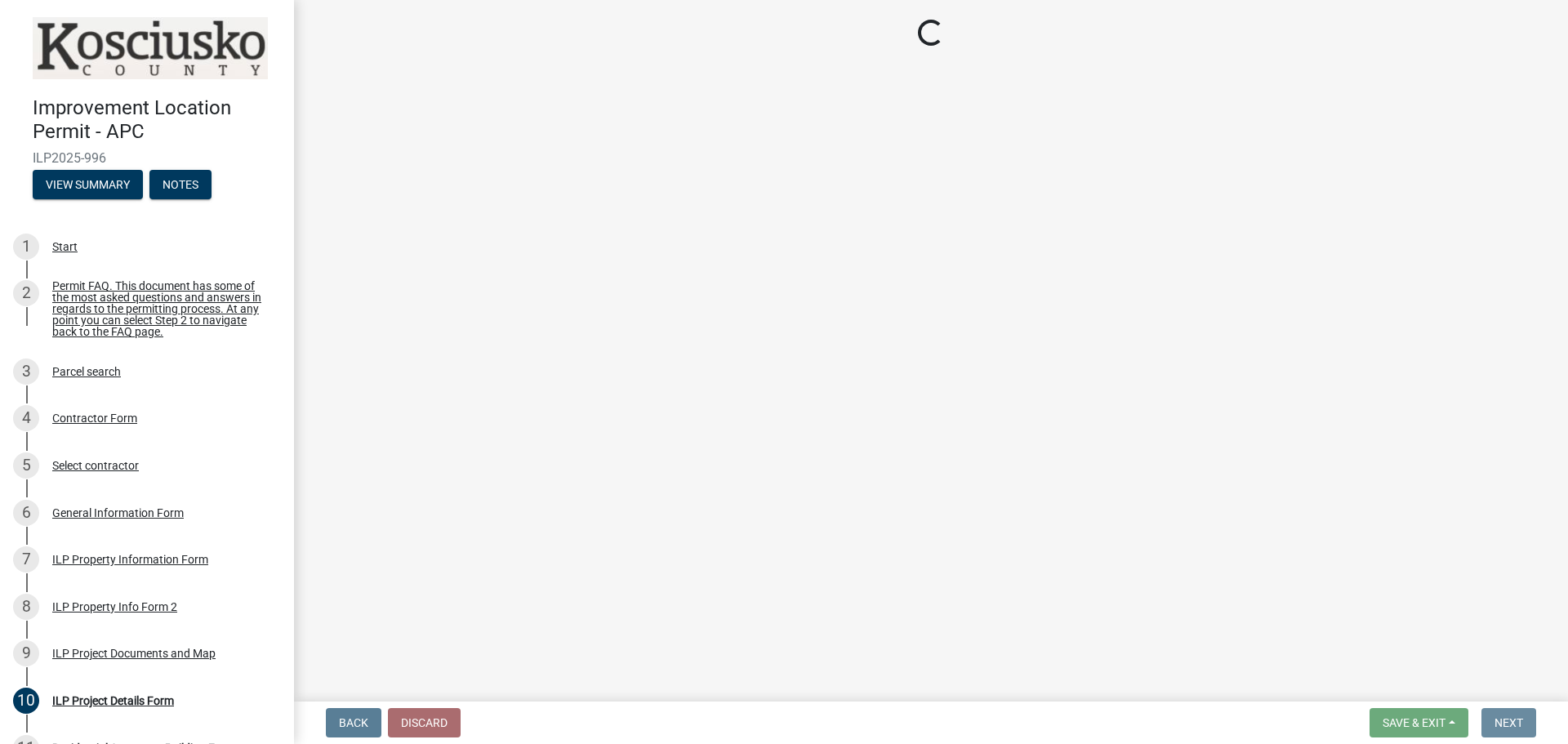
scroll to position [0, 0]
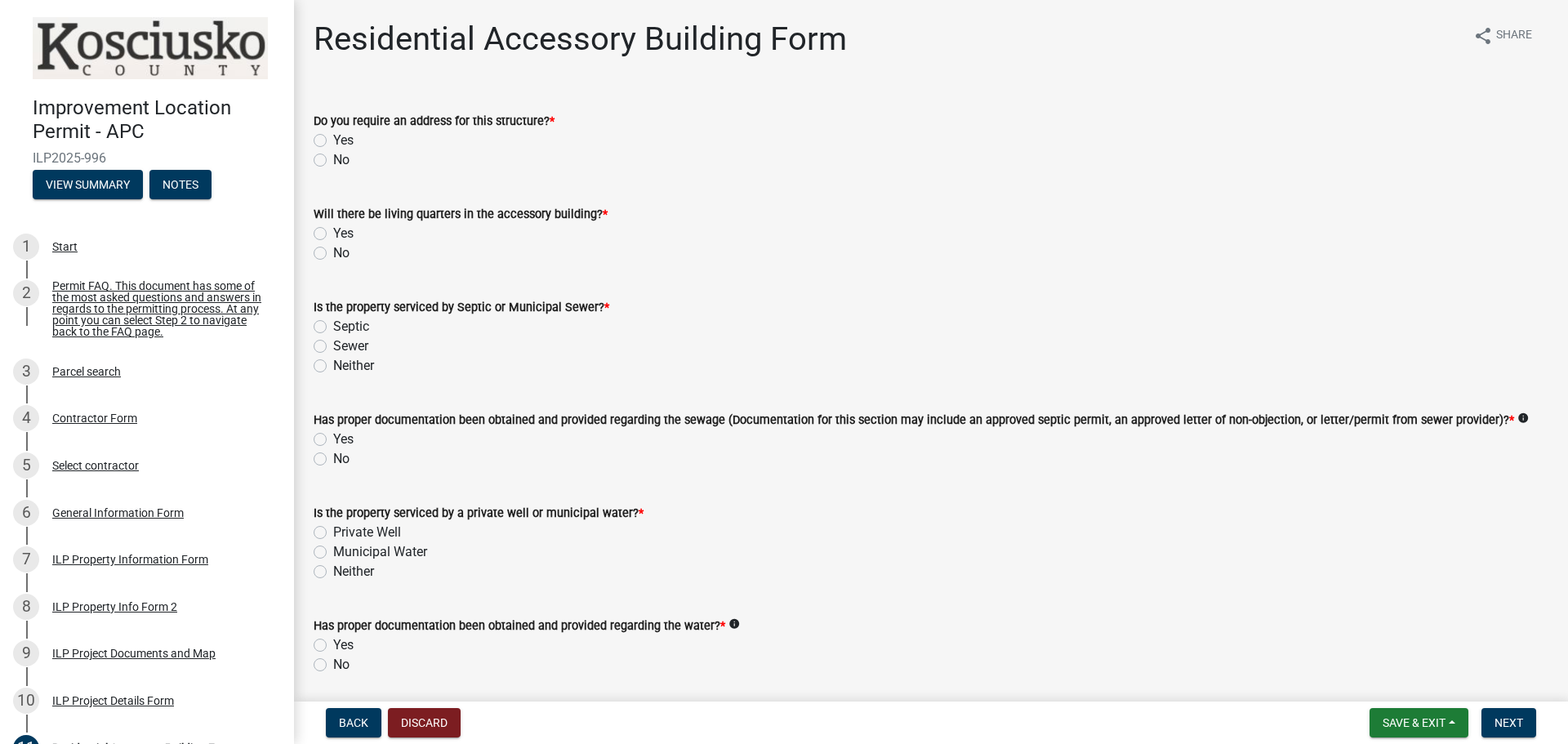
click at [333, 156] on label "No" at bounding box center [341, 160] width 17 height 19
click at [333, 156] on input "No" at bounding box center [338, 155] width 10 height 10
radio input "true"
click at [333, 249] on label "No" at bounding box center [341, 252] width 17 height 19
click at [333, 249] on input "No" at bounding box center [338, 248] width 10 height 10
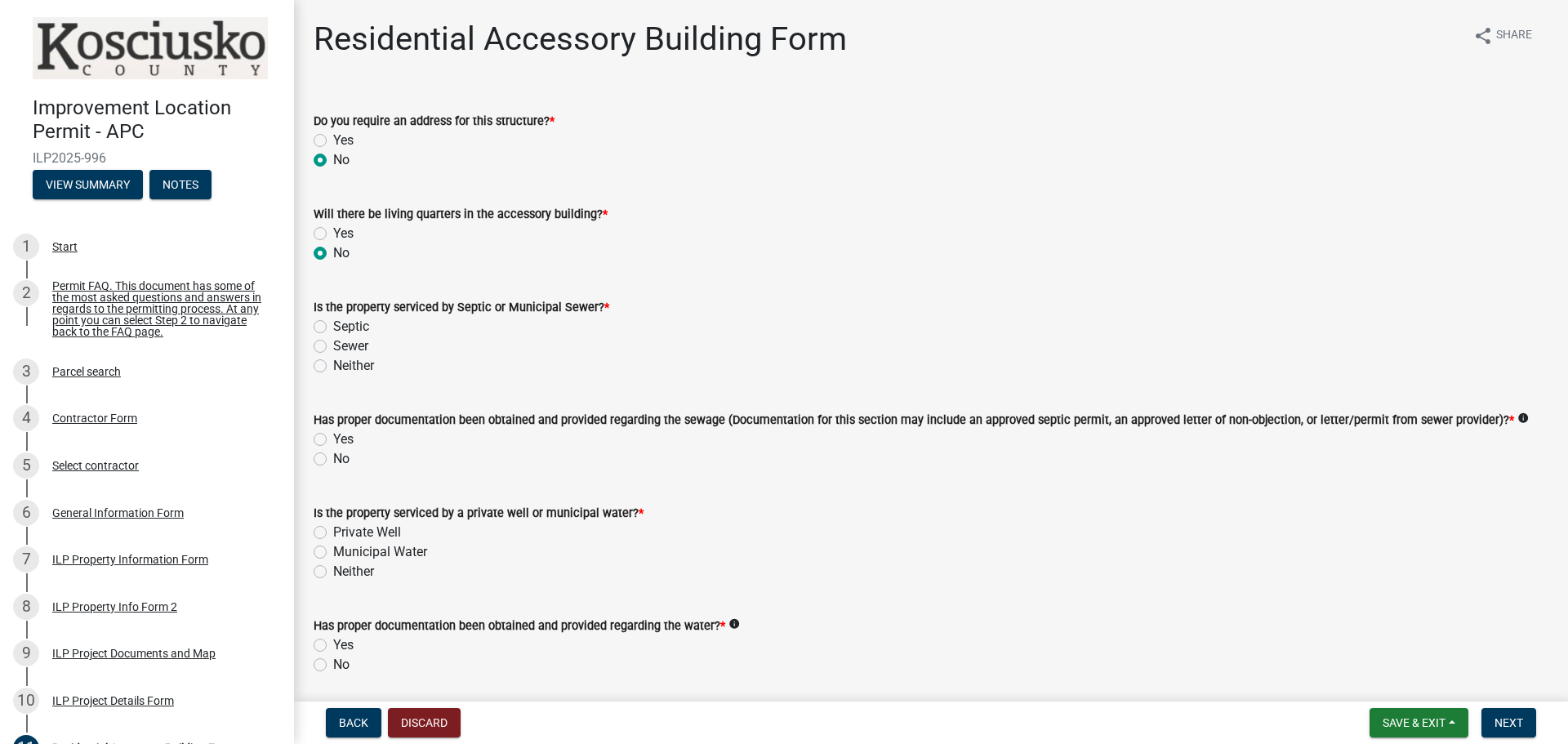
radio input "true"
click at [333, 362] on label "Neither" at bounding box center [353, 366] width 41 height 19
click at [333, 362] on input "Neither" at bounding box center [338, 361] width 10 height 10
radio input "true"
click at [333, 340] on label "Sewer" at bounding box center [351, 346] width 35 height 19
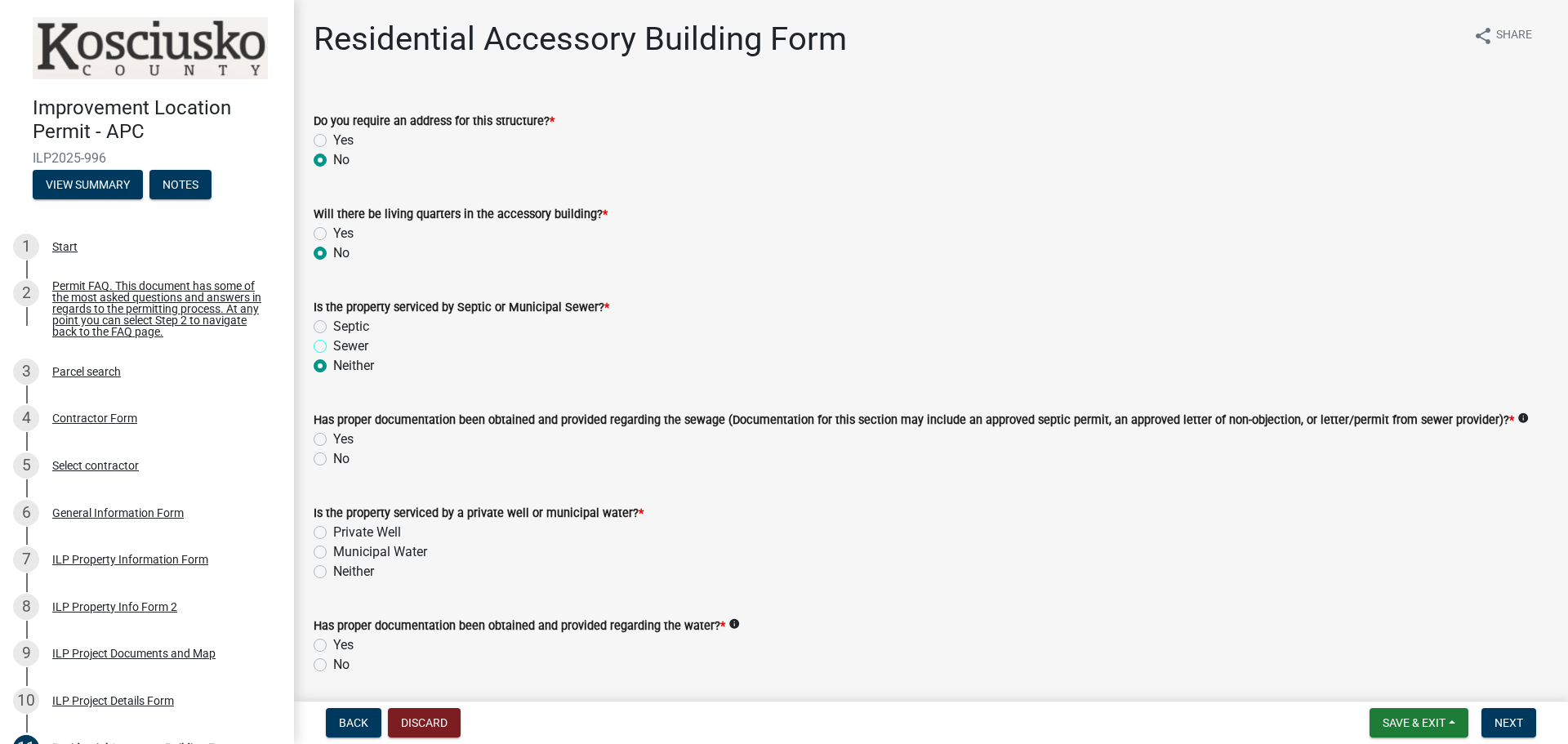
click at [333, 340] on input "Sewer" at bounding box center [338, 341] width 10 height 10
radio input "true"
click at [333, 456] on label "No" at bounding box center [341, 458] width 17 height 19
click at [333, 456] on input "No" at bounding box center [338, 454] width 10 height 10
radio input "true"
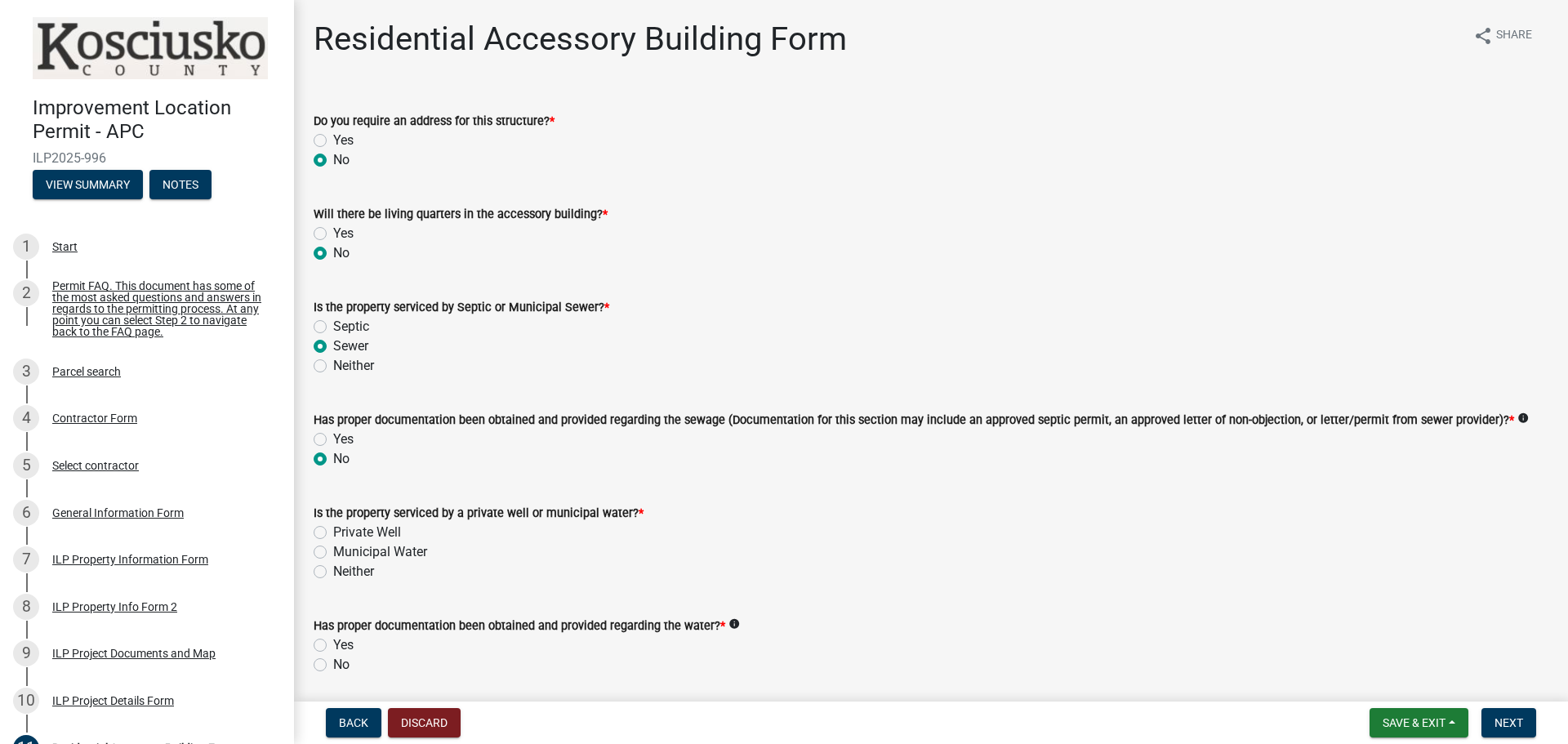
click at [333, 547] on label "Municipal Water" at bounding box center [379, 552] width 94 height 19
click at [333, 547] on input "Municipal Water" at bounding box center [338, 547] width 10 height 10
radio input "true"
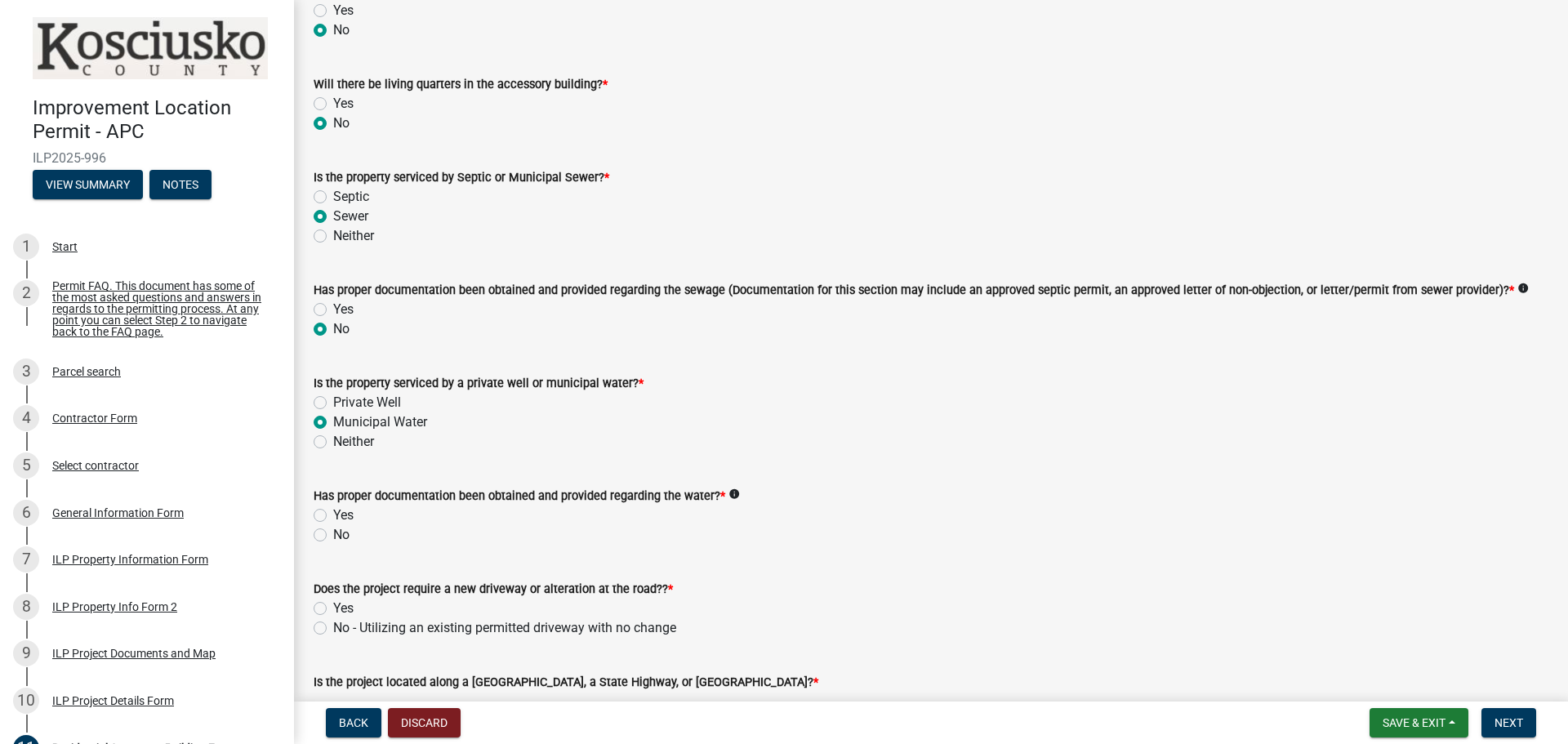
scroll to position [163, 0]
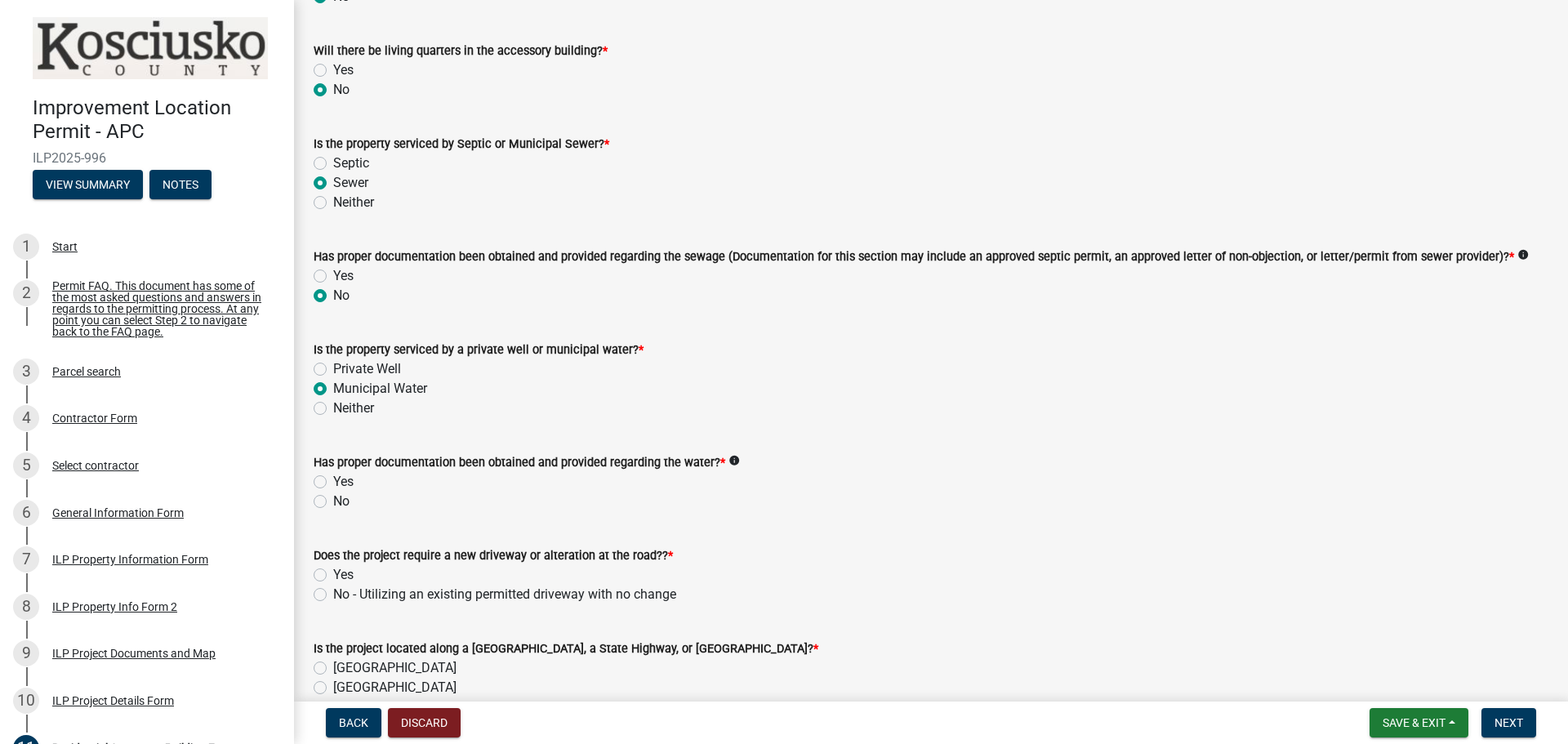
click at [333, 495] on label "No" at bounding box center [341, 501] width 17 height 19
click at [333, 495] on input "No" at bounding box center [338, 496] width 10 height 10
radio input "true"
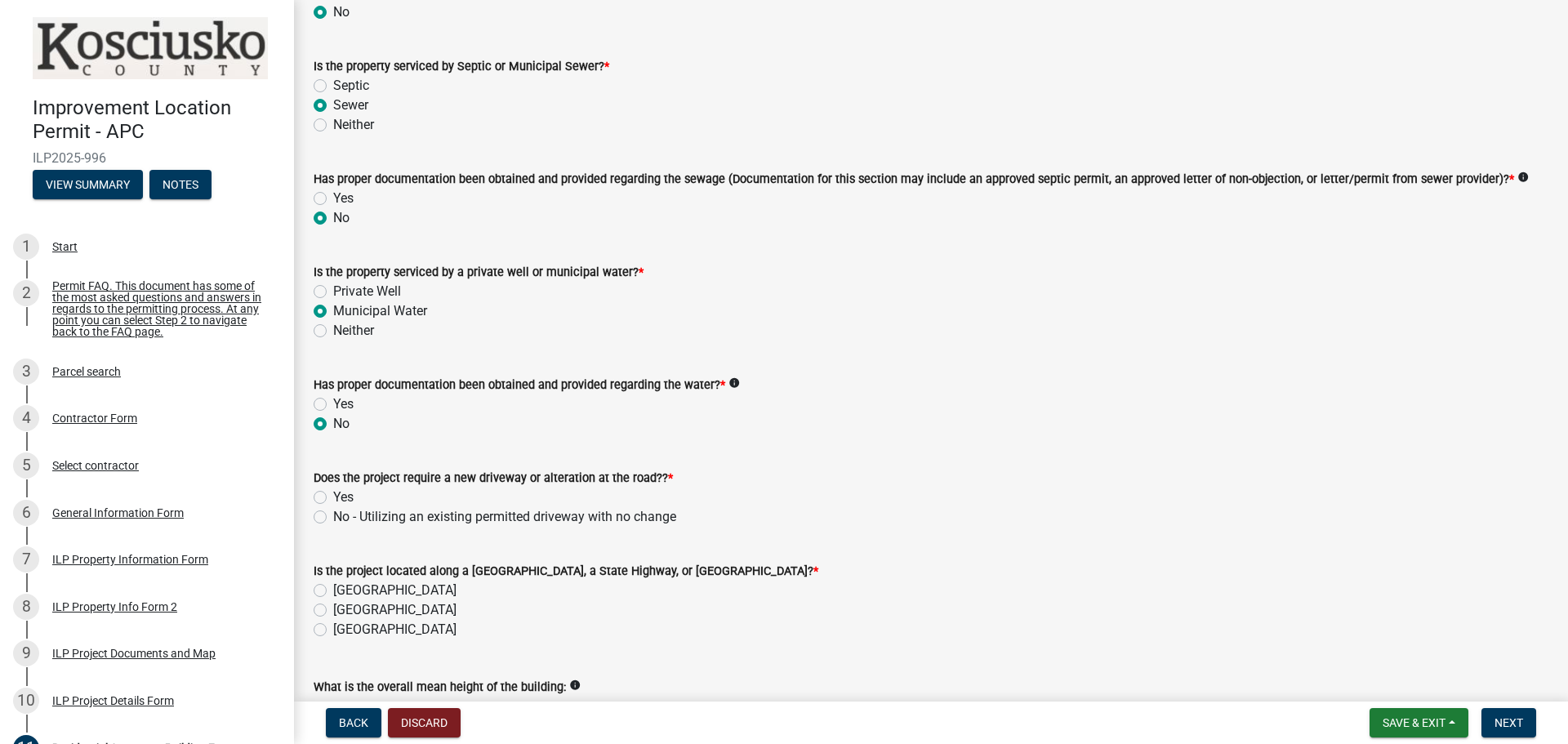
scroll to position [245, 0]
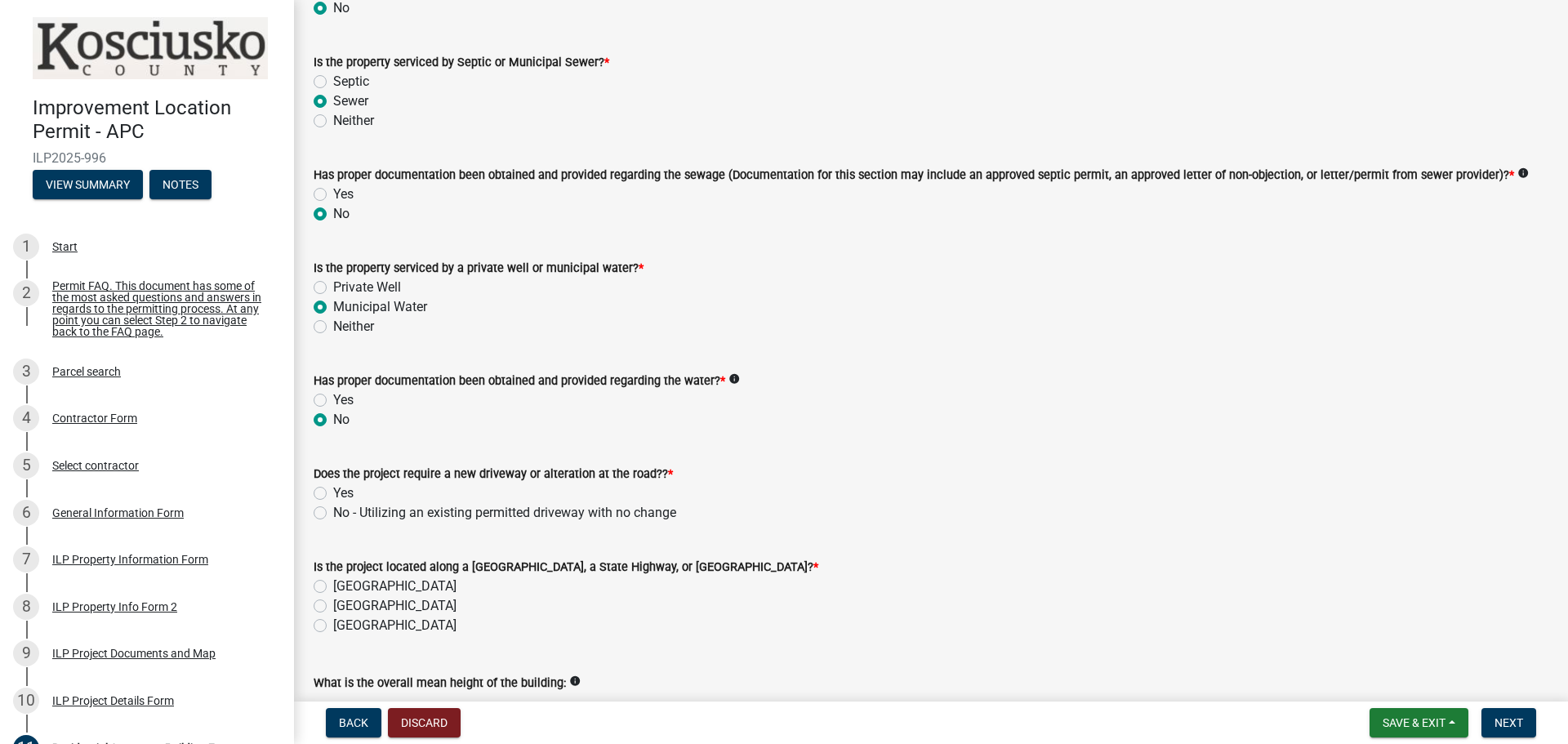
click at [333, 507] on label "No - Utilizing an existing permitted driveway with no change" at bounding box center [504, 512] width 343 height 19
click at [333, 507] on input "No - Utilizing an existing permitted driveway with no change" at bounding box center [338, 507] width 10 height 10
radio input "true"
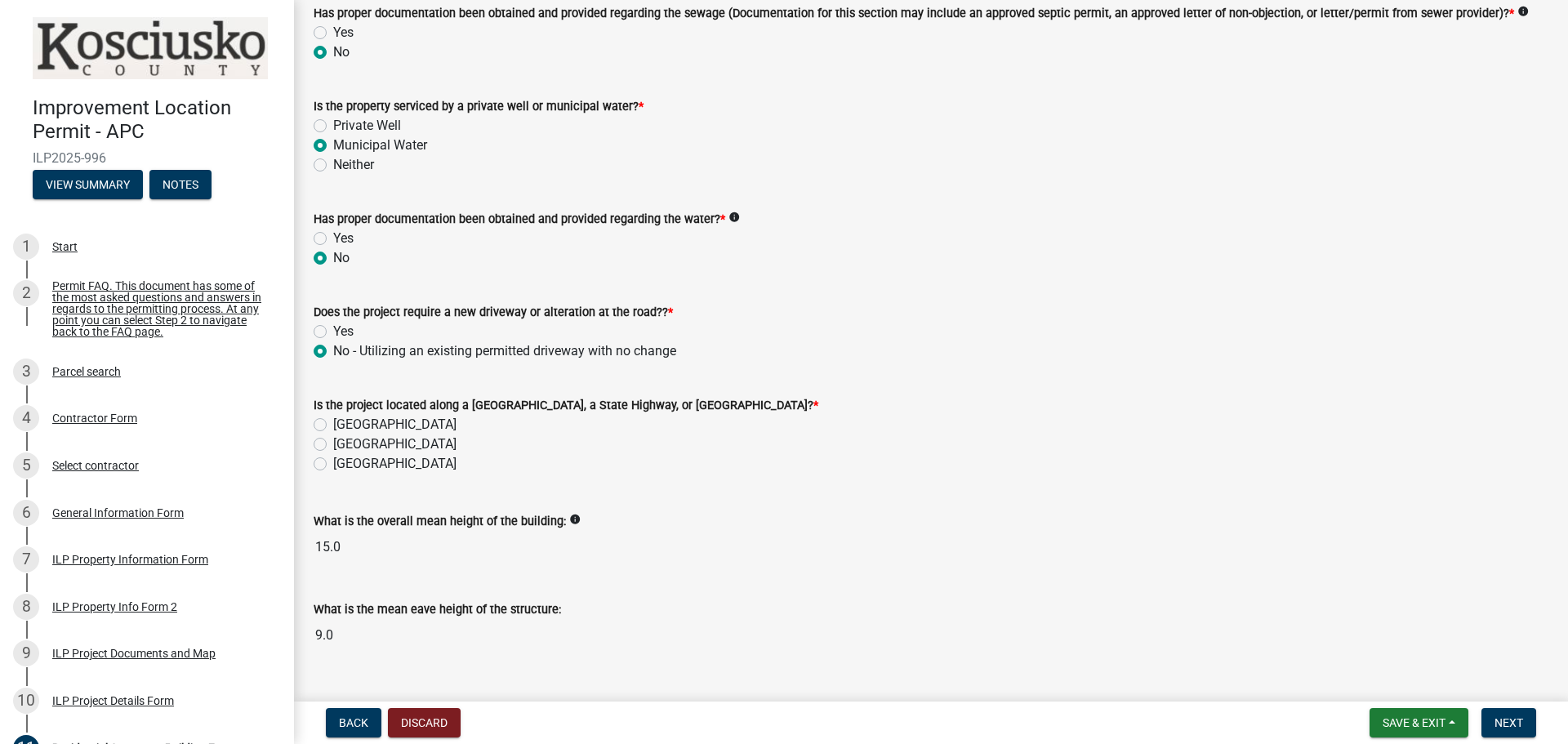
scroll to position [408, 0]
click at [333, 437] on label "[GEOGRAPHIC_DATA]" at bounding box center [394, 443] width 123 height 19
click at [333, 437] on input "[GEOGRAPHIC_DATA]" at bounding box center [338, 438] width 10 height 10
radio input "true"
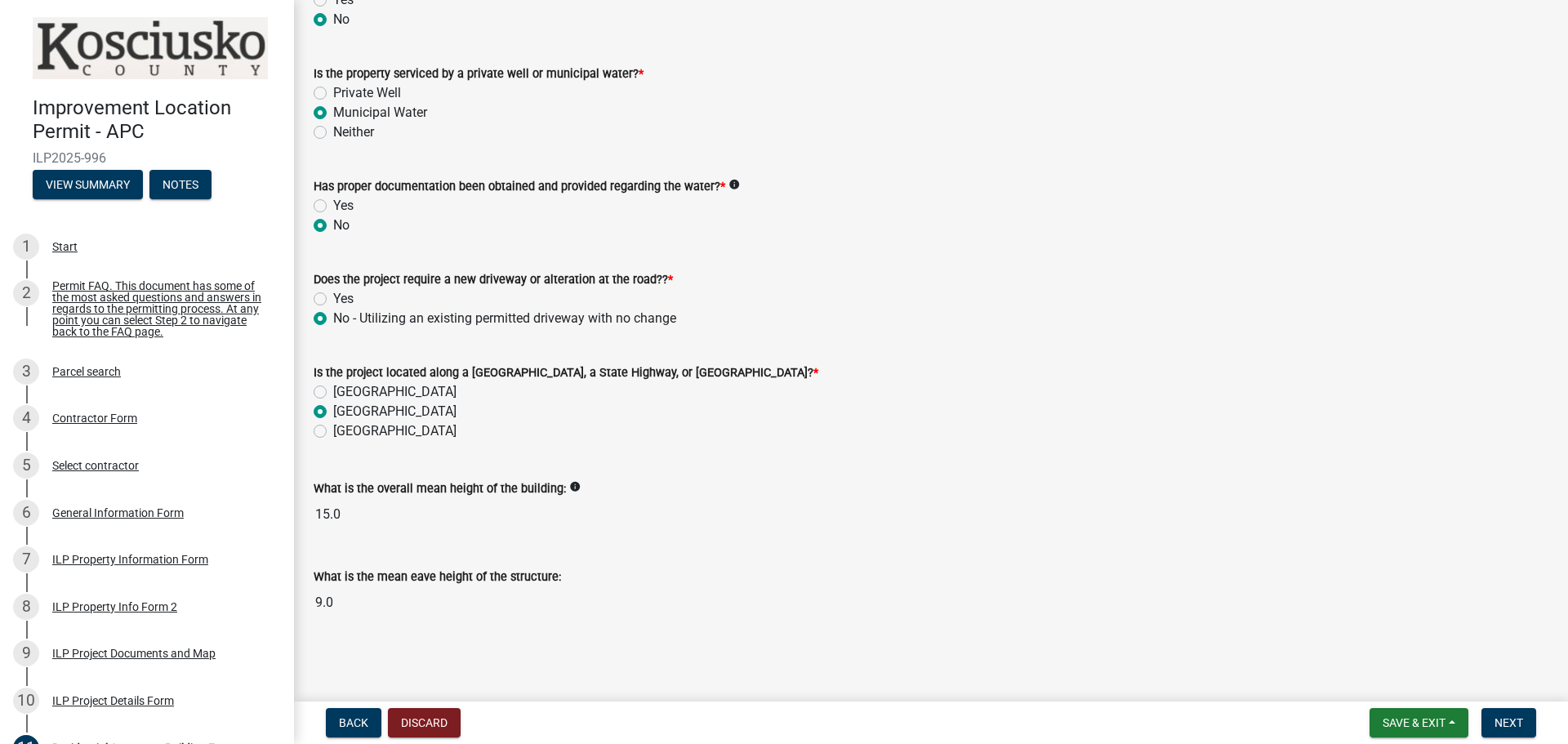
scroll to position [441, 0]
click at [1519, 712] on button "Next" at bounding box center [1508, 723] width 55 height 30
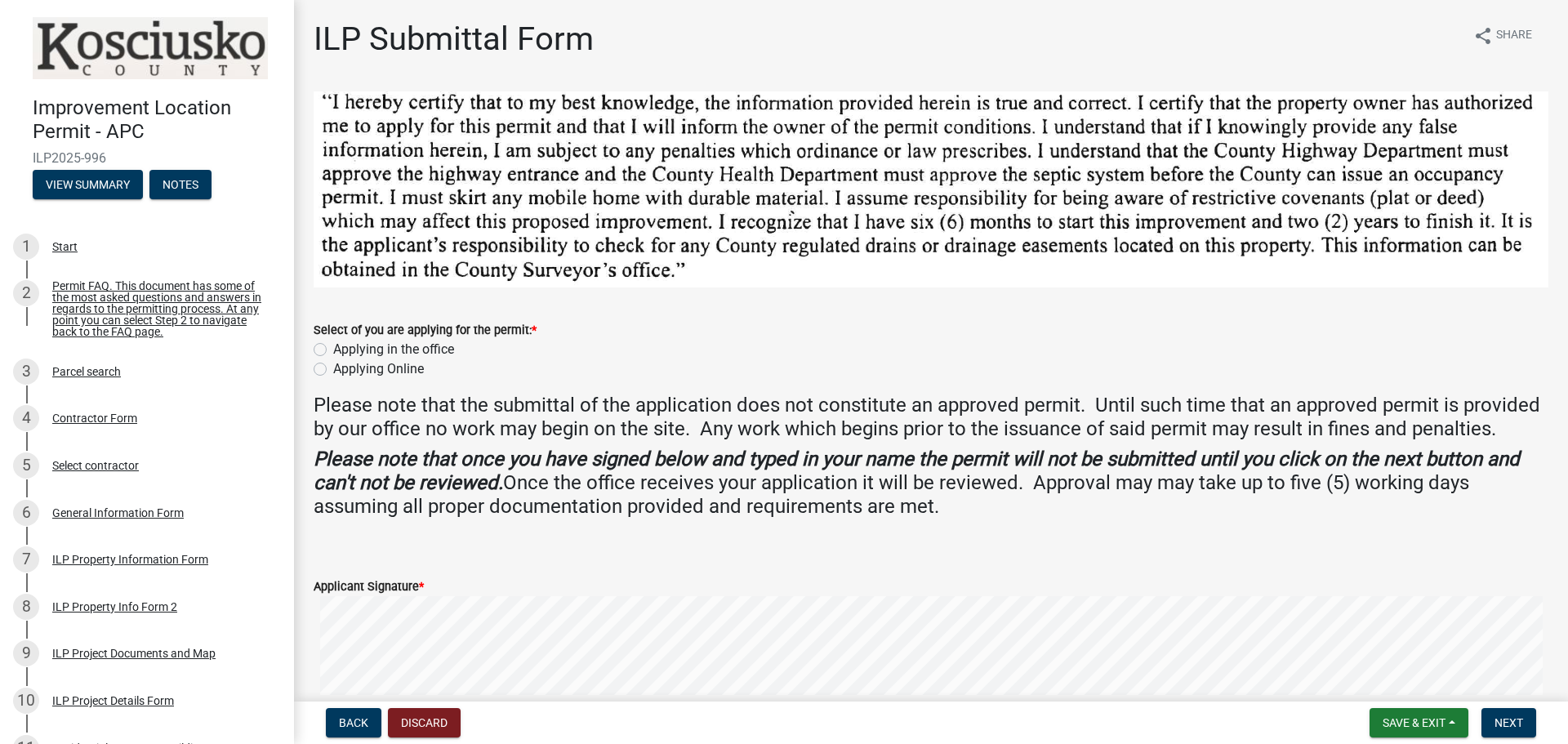
click at [333, 369] on label "Applying Online" at bounding box center [378, 368] width 91 height 19
click at [333, 369] on input "Applying Online" at bounding box center [338, 364] width 10 height 10
radio input "true"
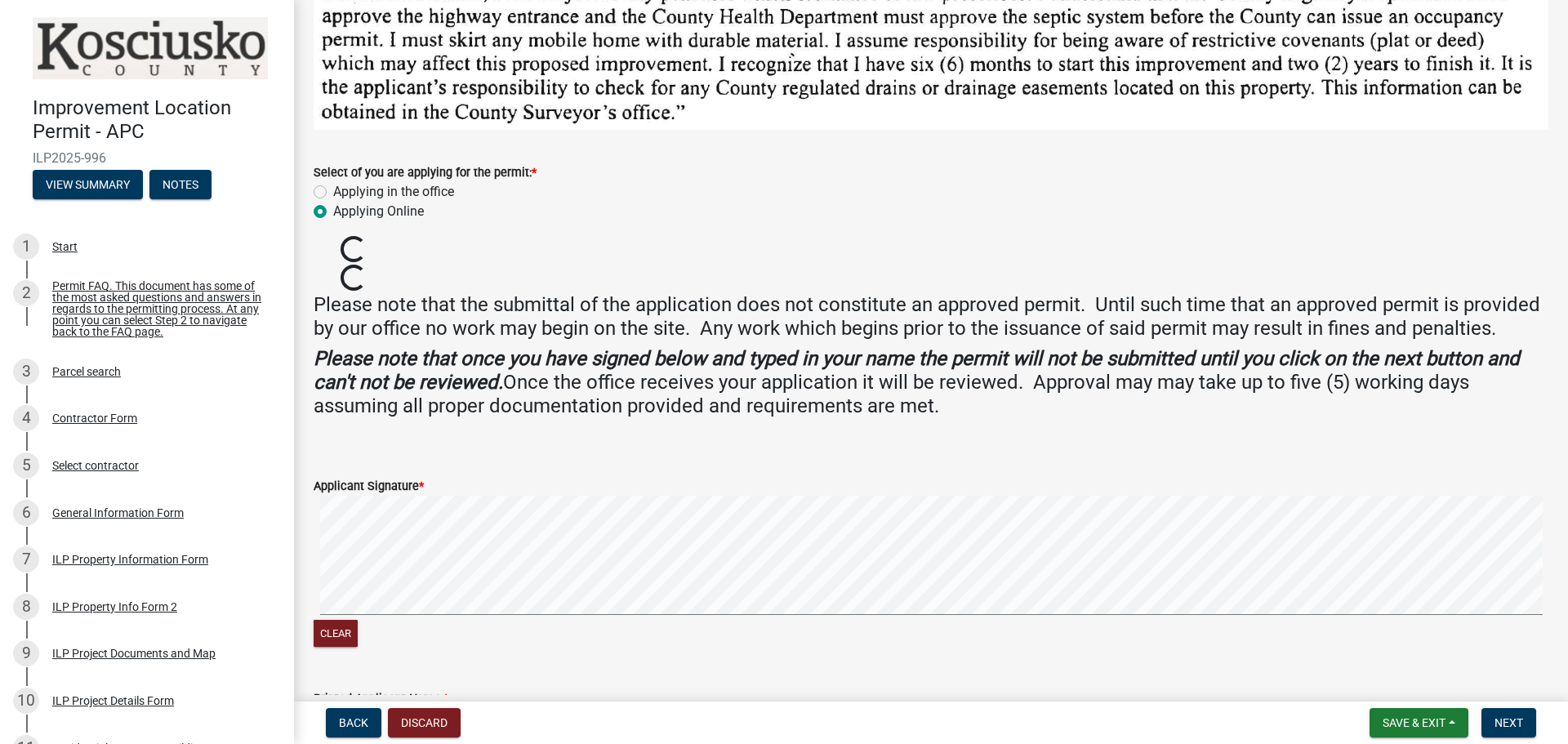
scroll to position [163, 0]
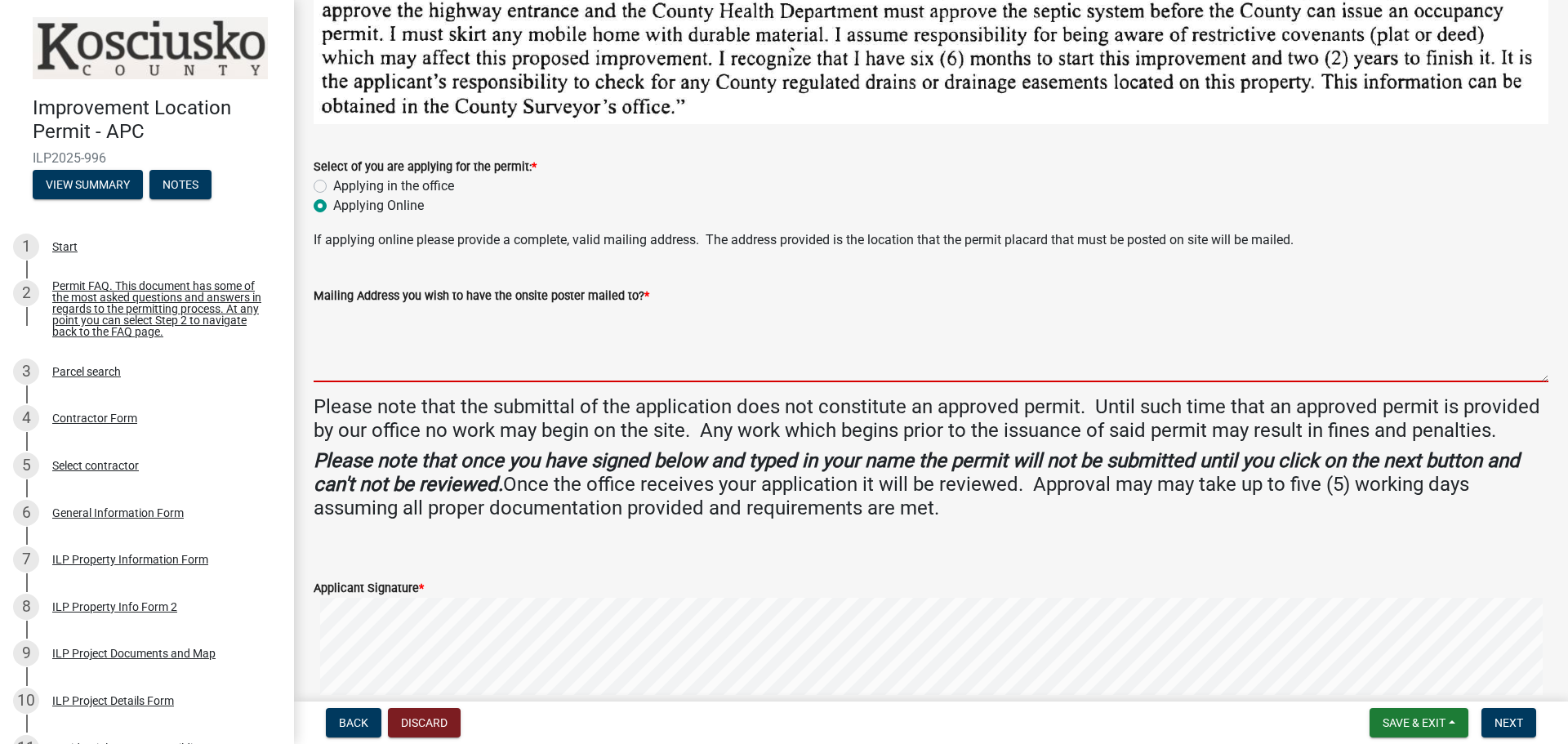
click at [366, 353] on textarea "Mailing Address you wish to have the onsite poster mailed to? *" at bounding box center [930, 343] width 1234 height 77
type textarea "[STREET_ADDRESS]"
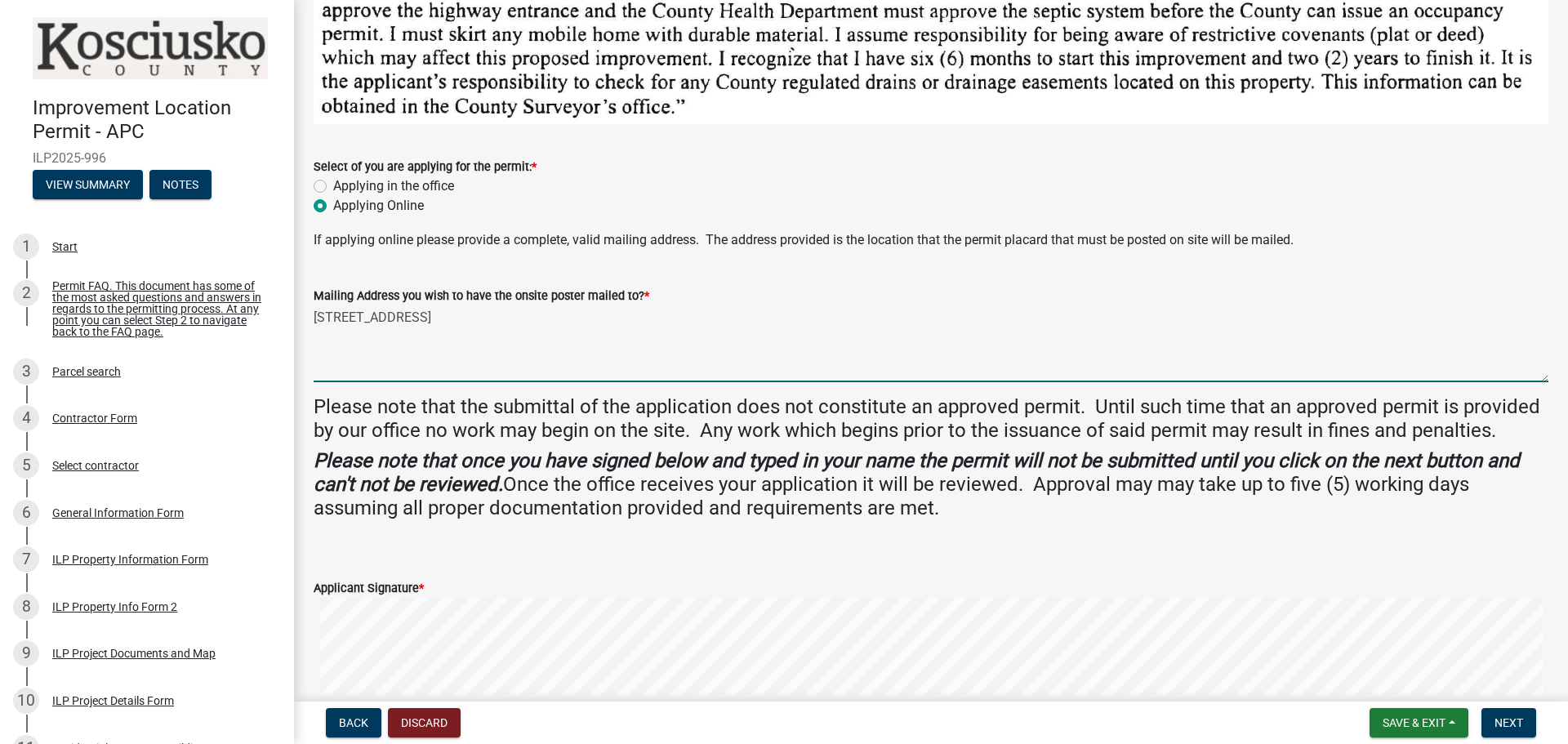
type input "[PERSON_NAME]"
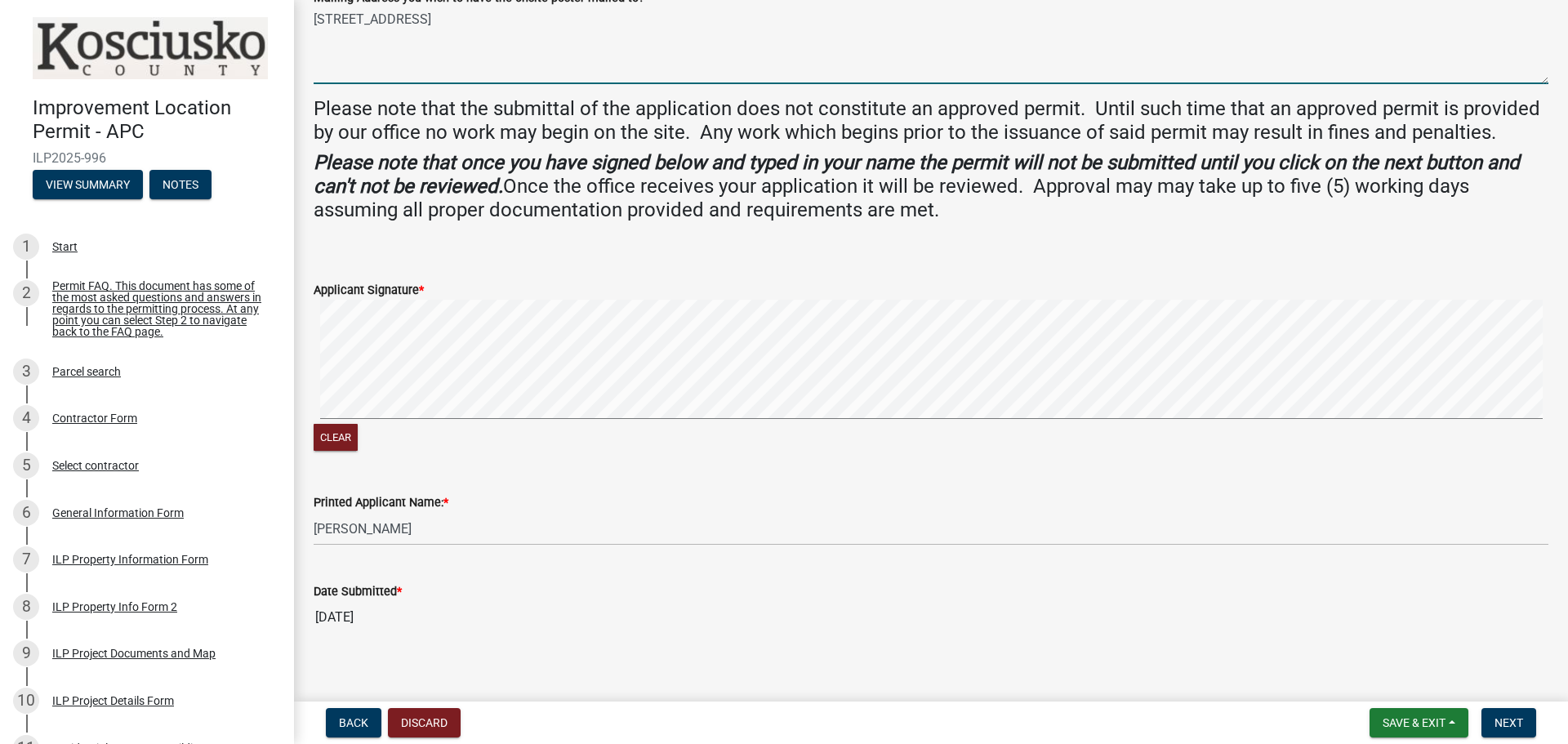
scroll to position [475, 0]
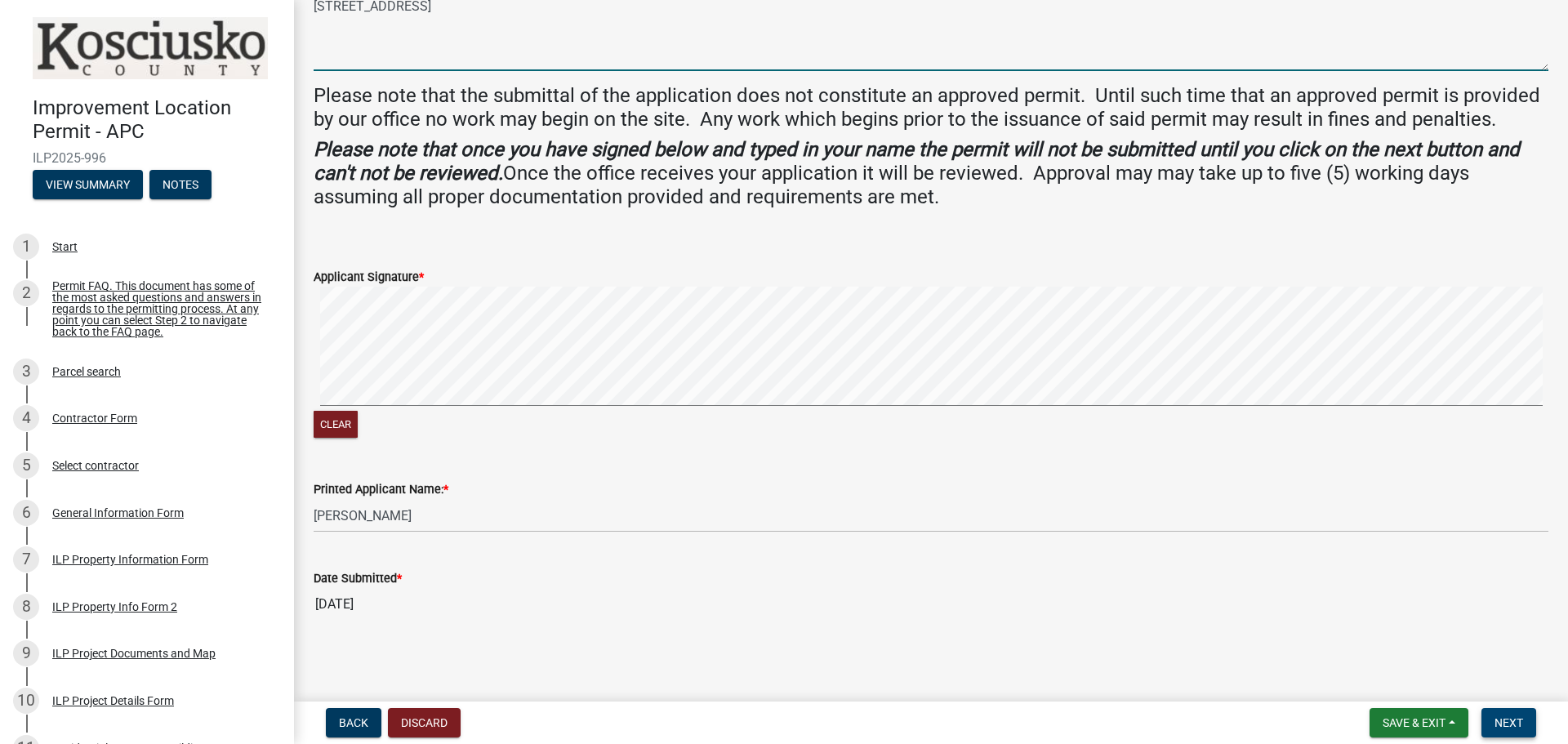
click at [1500, 720] on span "Next" at bounding box center [1508, 723] width 29 height 13
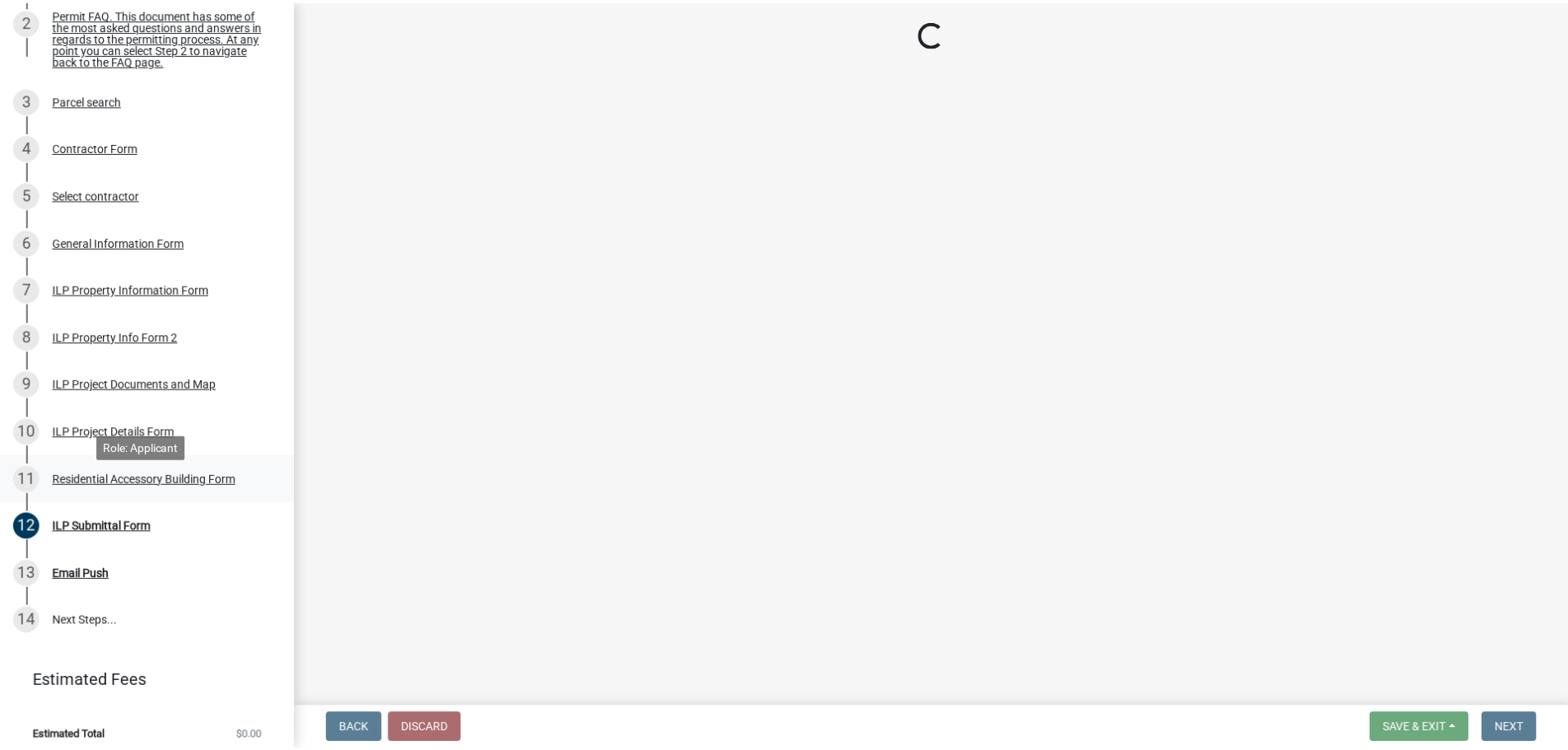
scroll to position [294, 0]
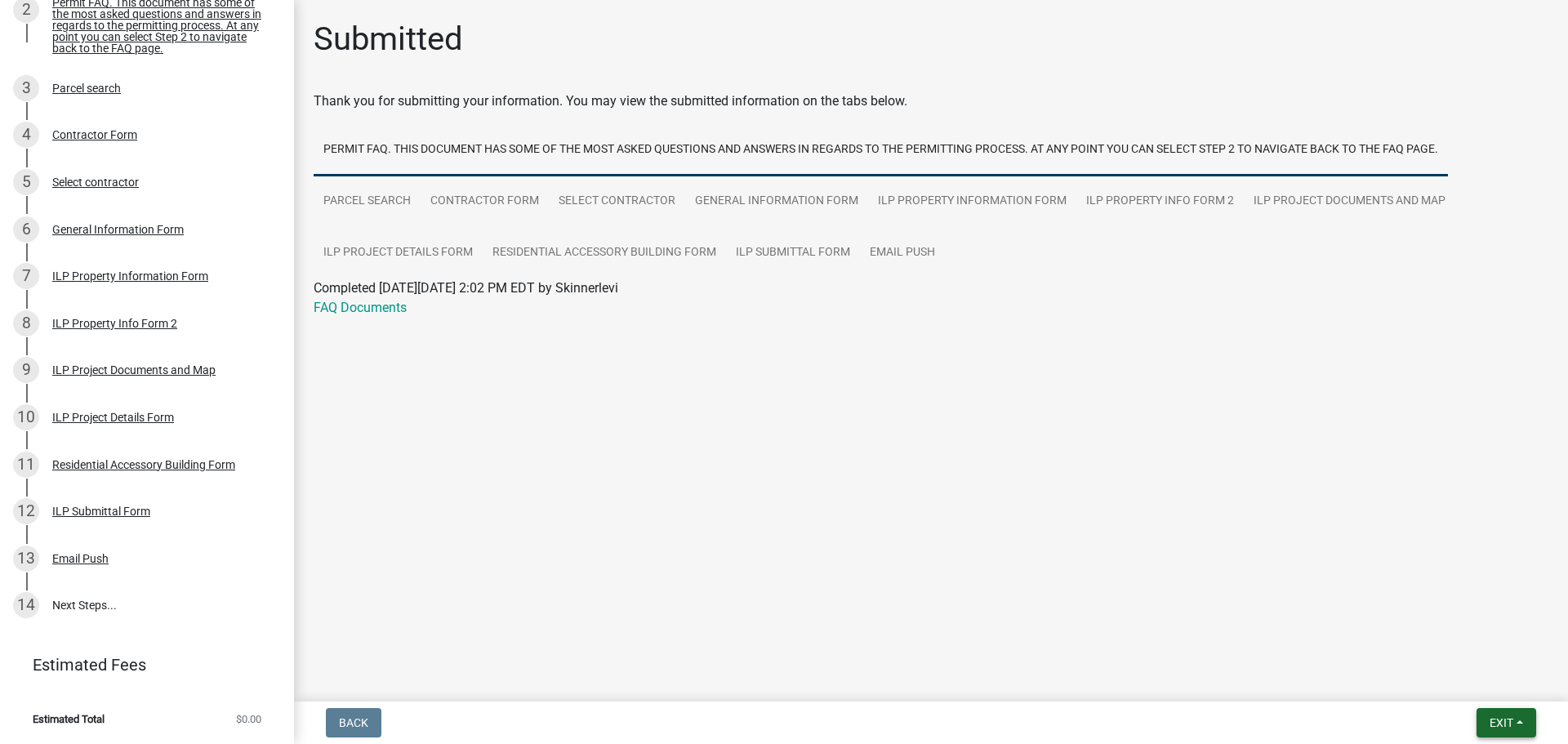
click at [1509, 718] on span "Exit" at bounding box center [1501, 723] width 24 height 13
click at [1469, 682] on button "Save & Exit" at bounding box center [1470, 680] width 131 height 39
